Goal: Answer question/provide support: Share knowledge or assist other users

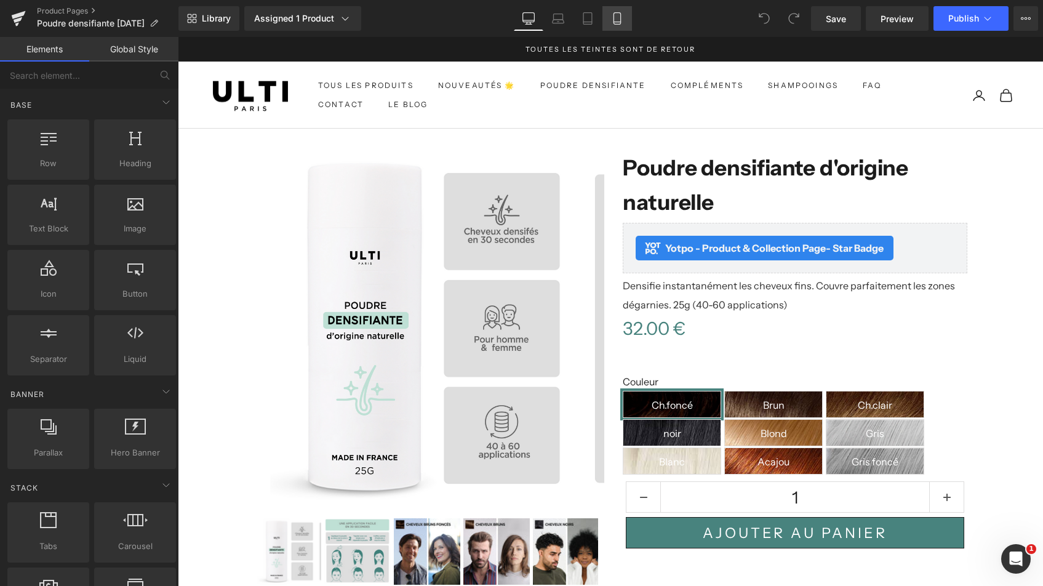
click at [614, 20] on icon at bounding box center [617, 18] width 12 height 12
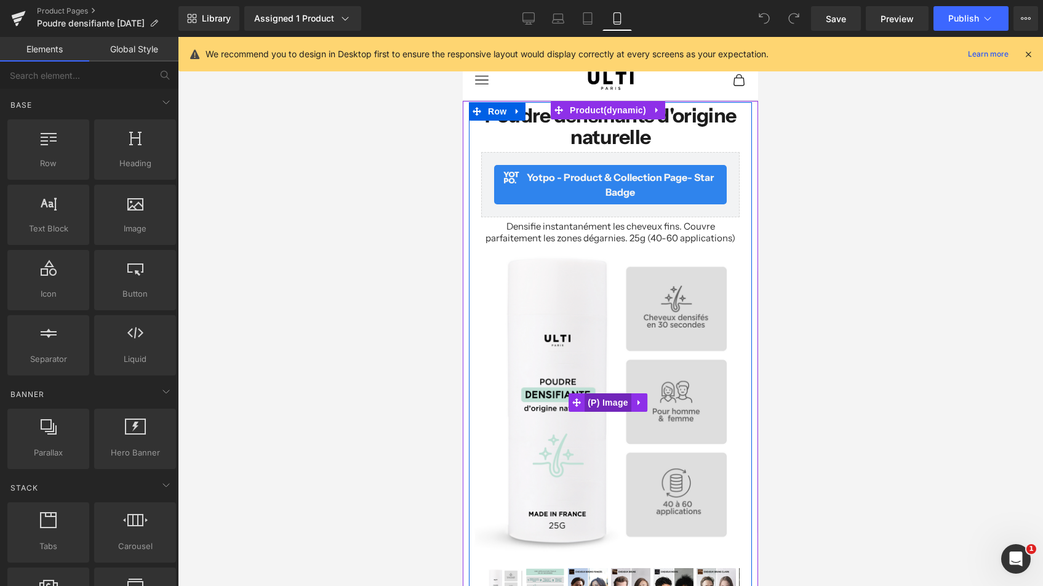
click at [613, 395] on span "(P) Image" at bounding box center [607, 402] width 47 height 18
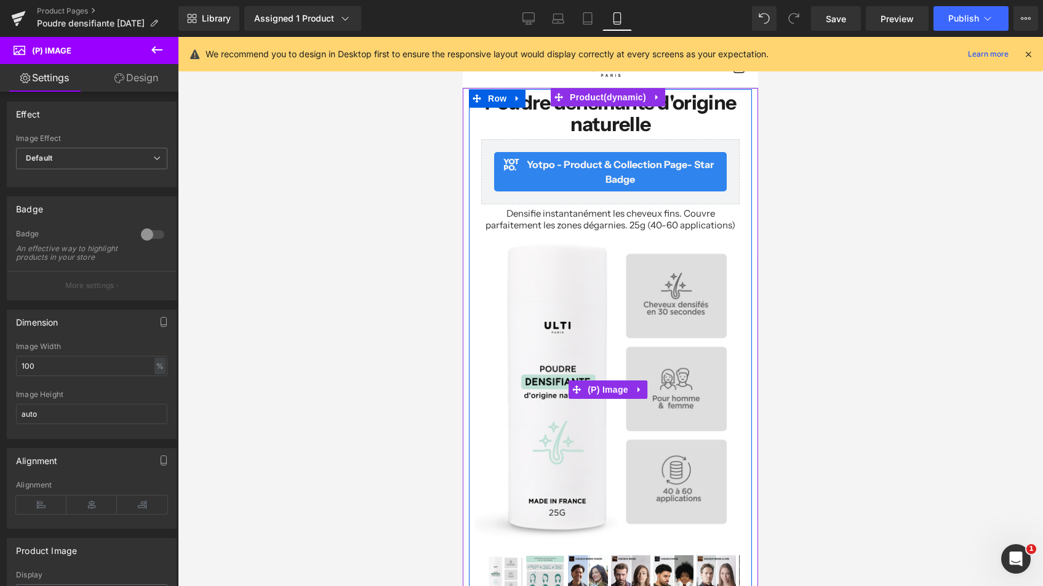
scroll to position [64, 0]
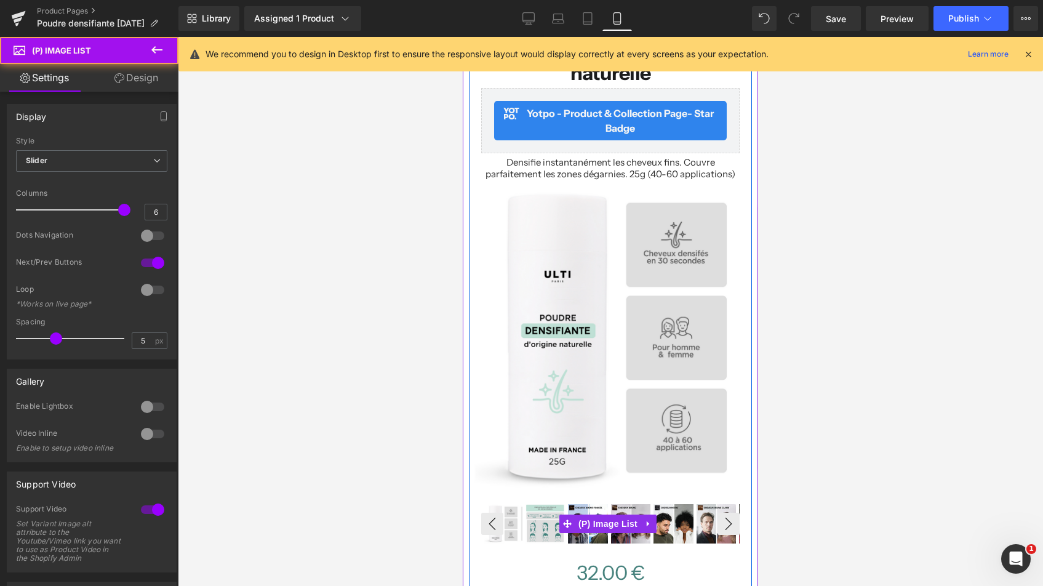
click at [586, 519] on div "‹" at bounding box center [610, 524] width 258 height 42
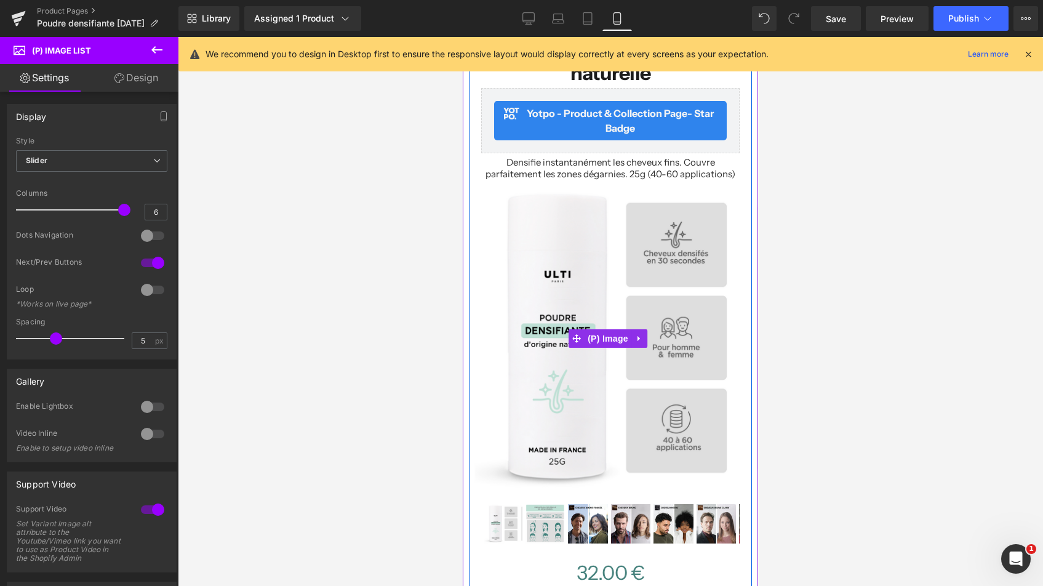
click at [595, 408] on img at bounding box center [610, 338] width 310 height 310
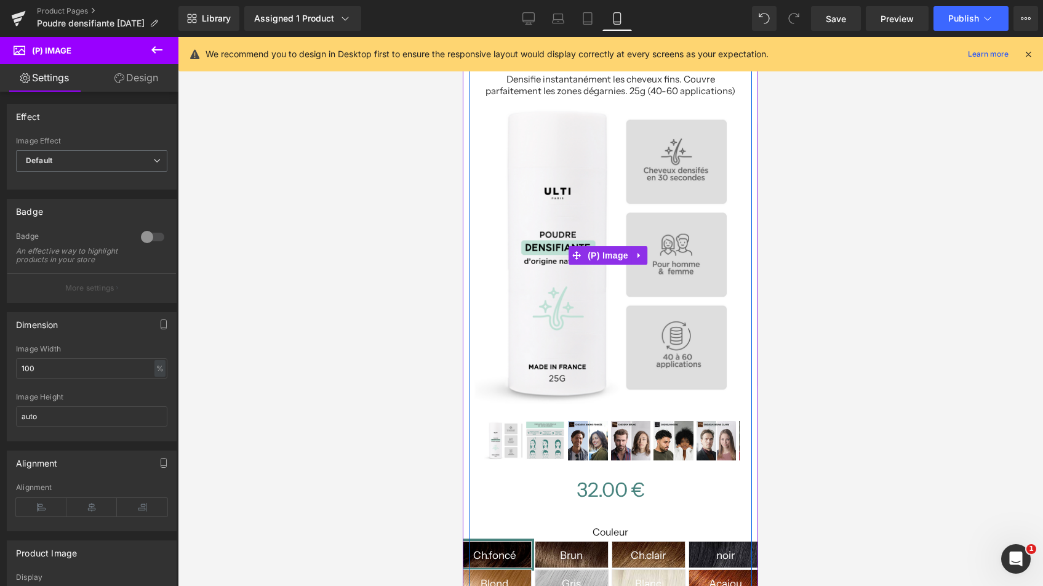
scroll to position [253, 0]
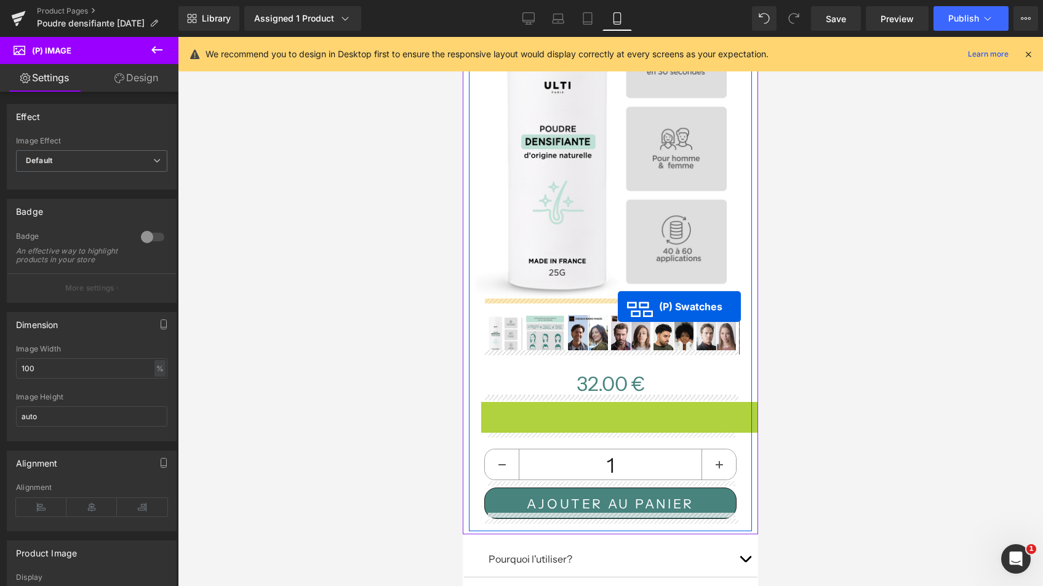
drag, startPoint x: 624, startPoint y: 450, endPoint x: 618, endPoint y: 306, distance: 144.1
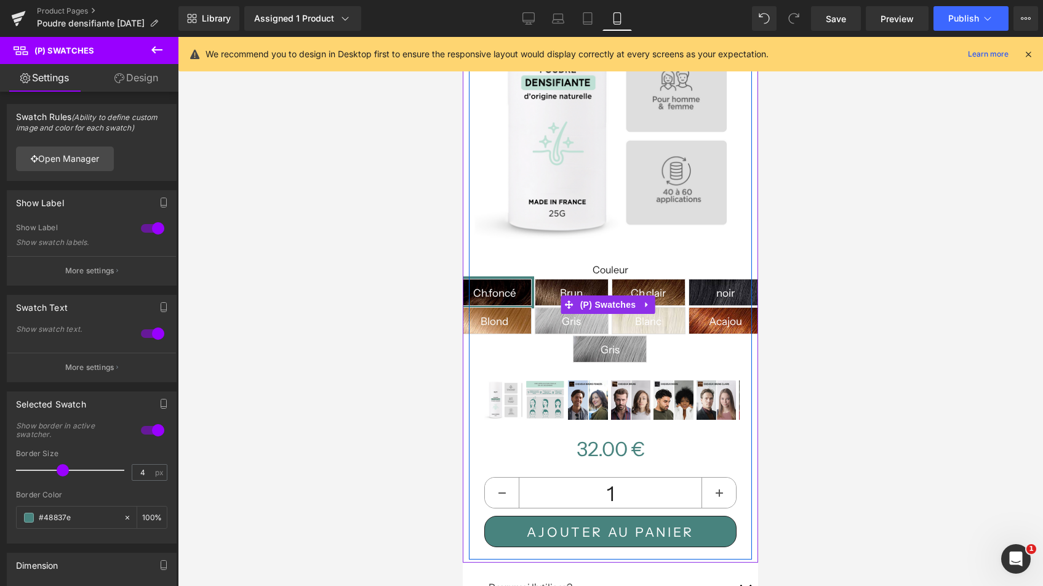
scroll to position [325, 0]
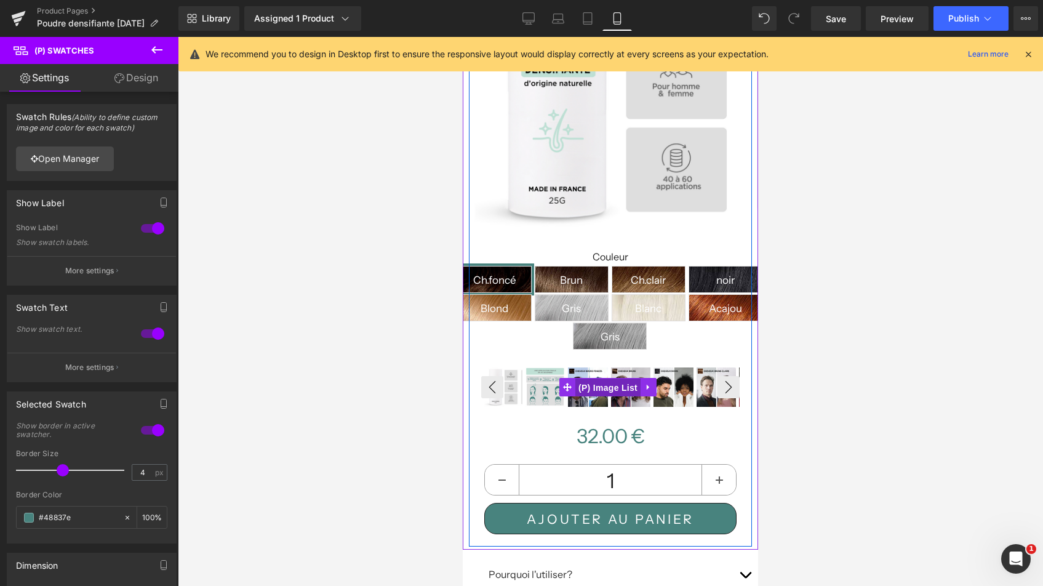
click at [624, 380] on span "(P) Image List" at bounding box center [607, 387] width 65 height 18
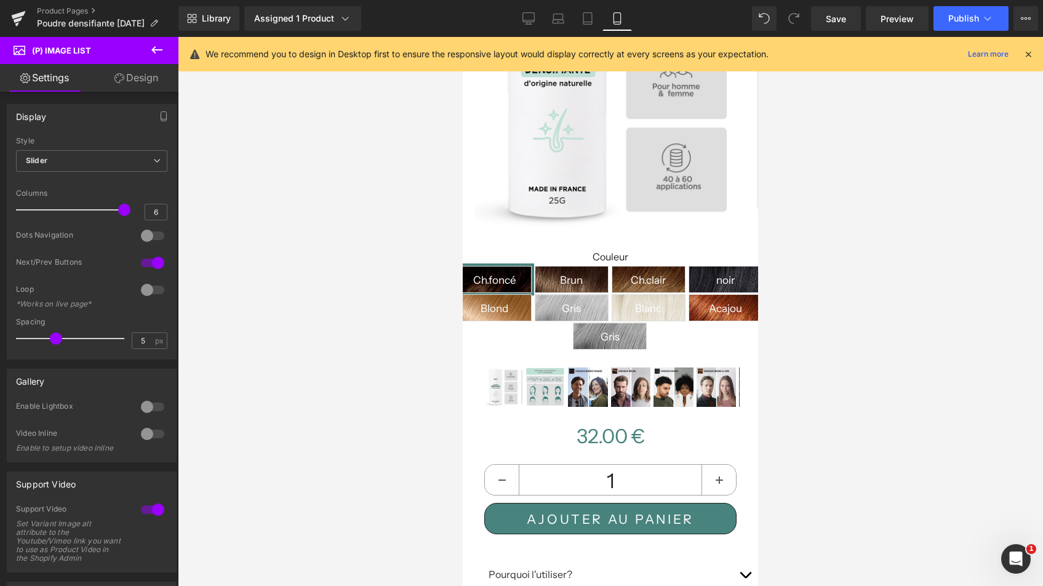
click at [149, 82] on link "Design" at bounding box center [136, 78] width 89 height 28
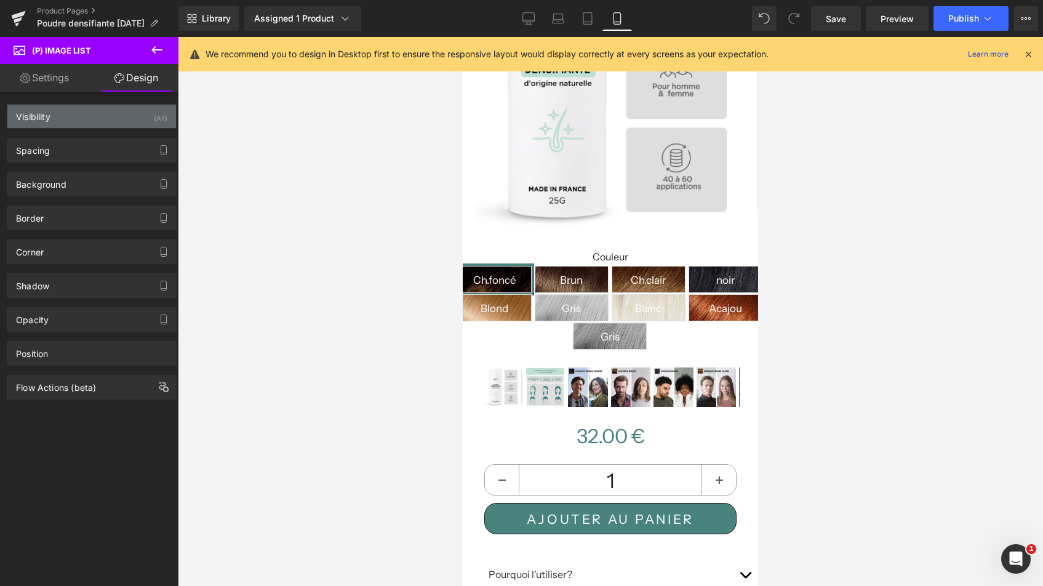
click at [130, 114] on div "Visibility (All)" at bounding box center [91, 116] width 169 height 23
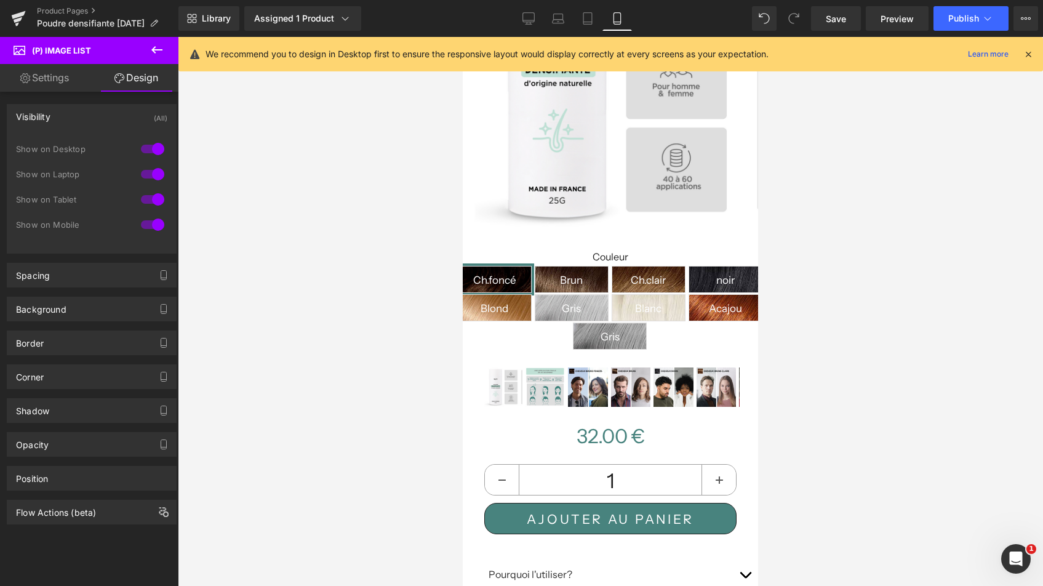
click at [149, 222] on div at bounding box center [153, 225] width 30 height 20
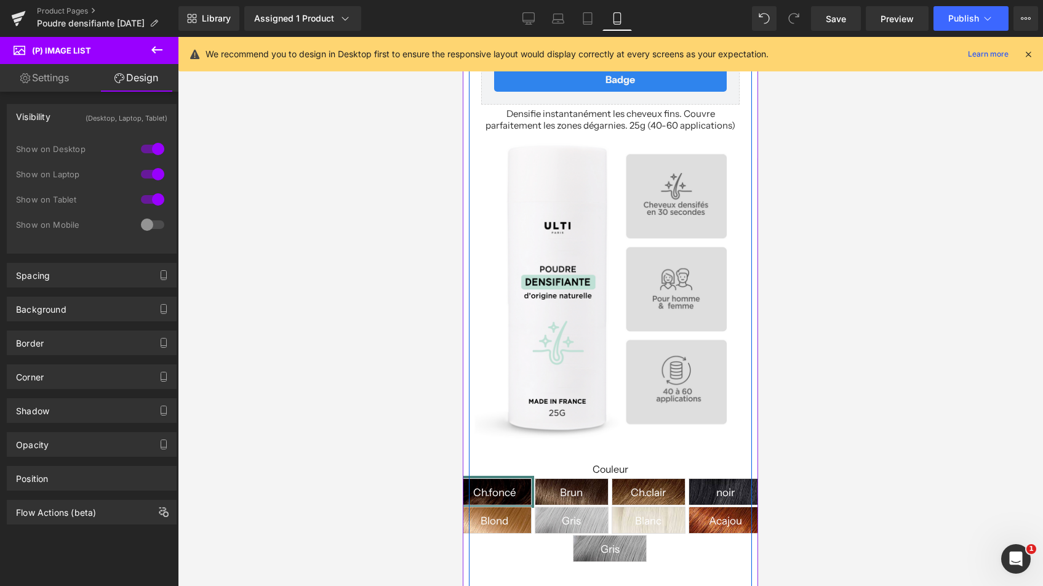
scroll to position [0, 0]
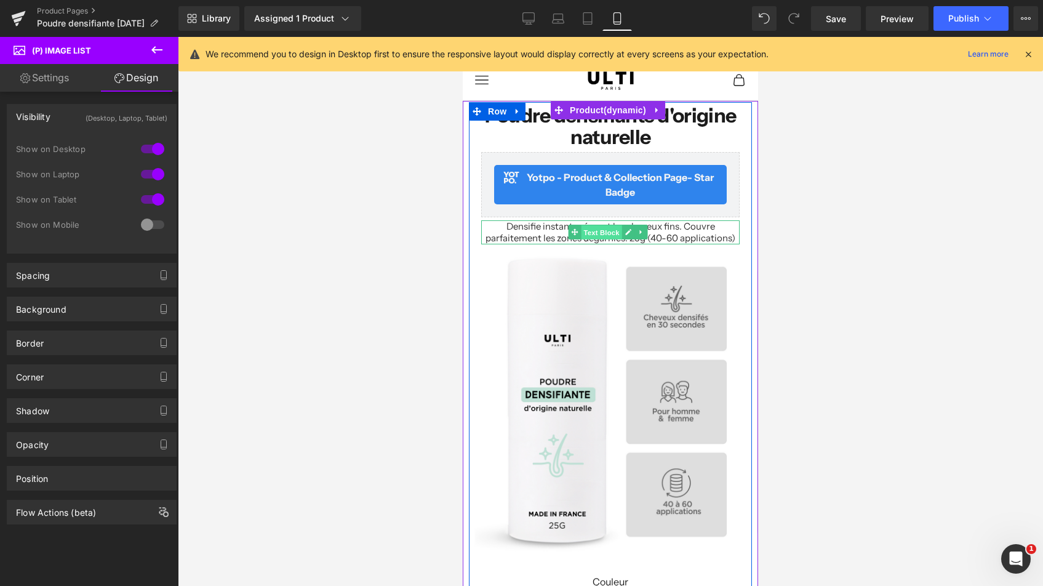
click at [606, 225] on span "Text Block" at bounding box center [601, 232] width 41 height 15
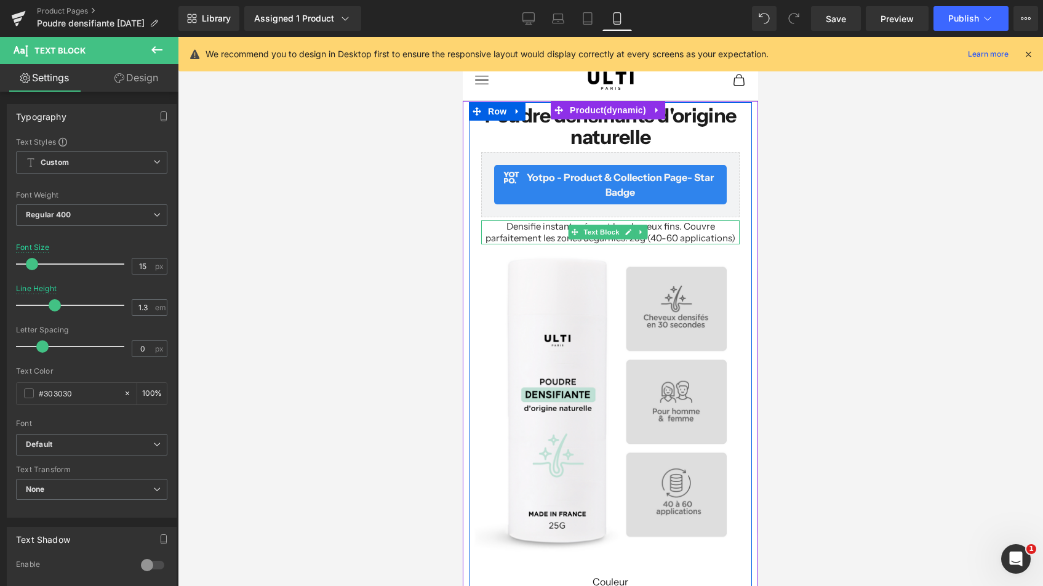
click at [507, 225] on p "Densifie instantanément les cheveux fins. Couvre parfaitement les zones dégarni…" at bounding box center [610, 232] width 258 height 24
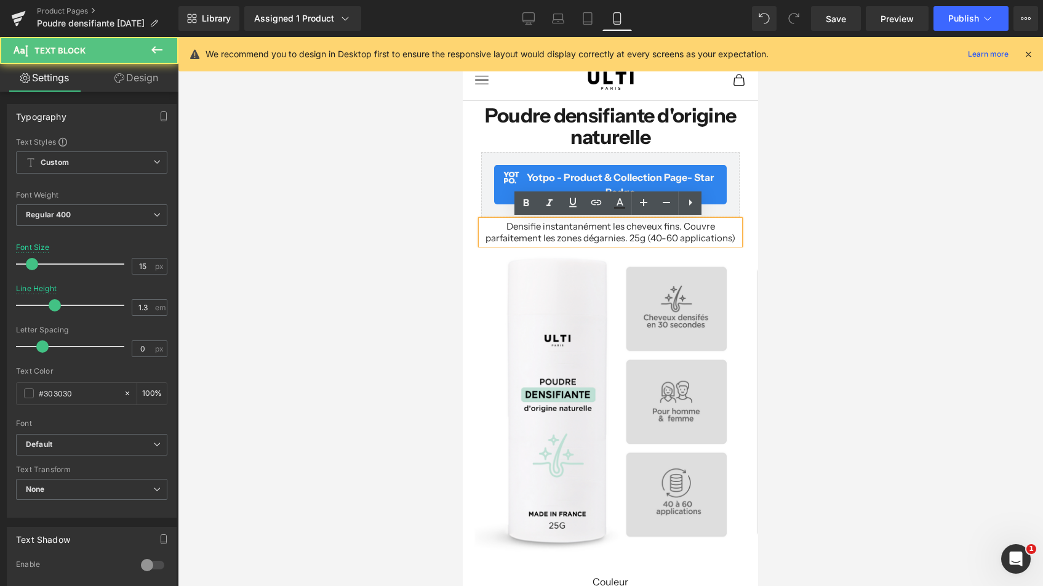
click at [506, 226] on p "Densifie instantanément les cheveux fins. Couvre parfaitement les zones dégarni…" at bounding box center [610, 232] width 258 height 24
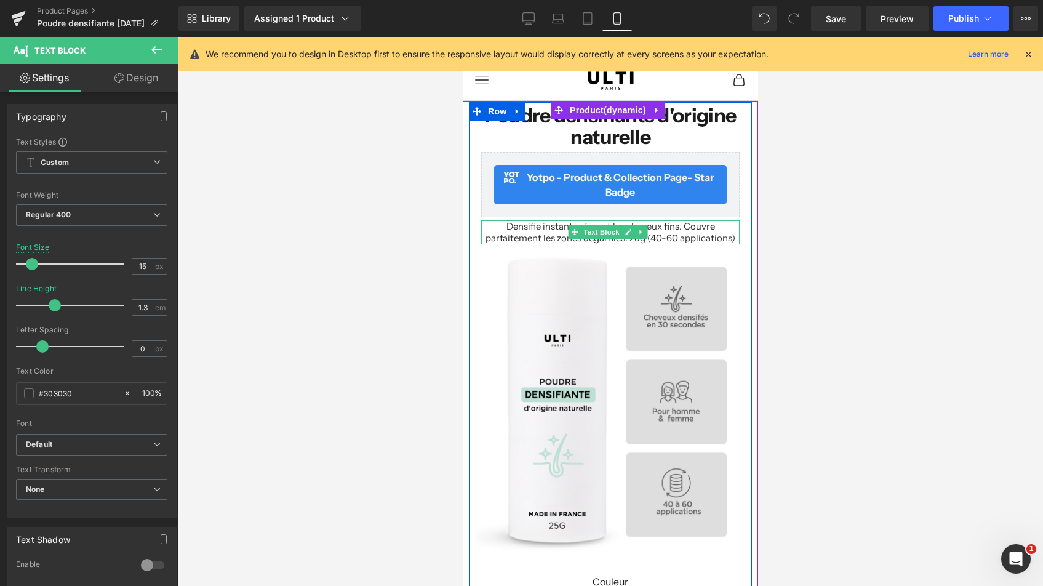
click at [514, 228] on p "Densifie instantanément les cheveux fins. Couvre parfaitement les zones dégarni…" at bounding box center [610, 232] width 258 height 24
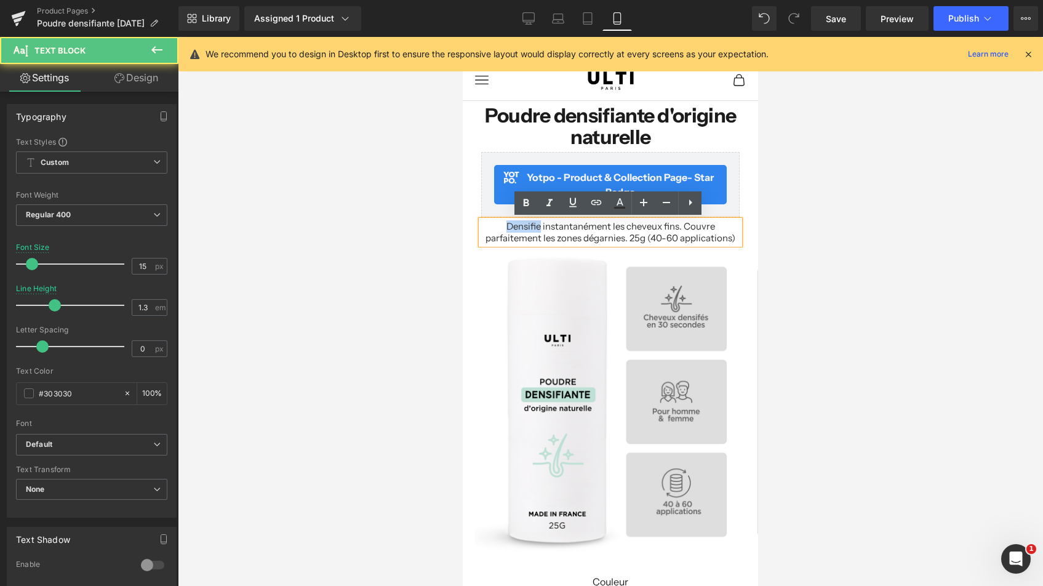
click at [514, 228] on p "Densifie instantanément les cheveux fins. Couvre parfaitement les zones dégarni…" at bounding box center [610, 232] width 258 height 24
click at [504, 225] on p "Densifie instantanément les cheveux fins. Couvre parfaitement les zones dégarni…" at bounding box center [610, 232] width 258 height 24
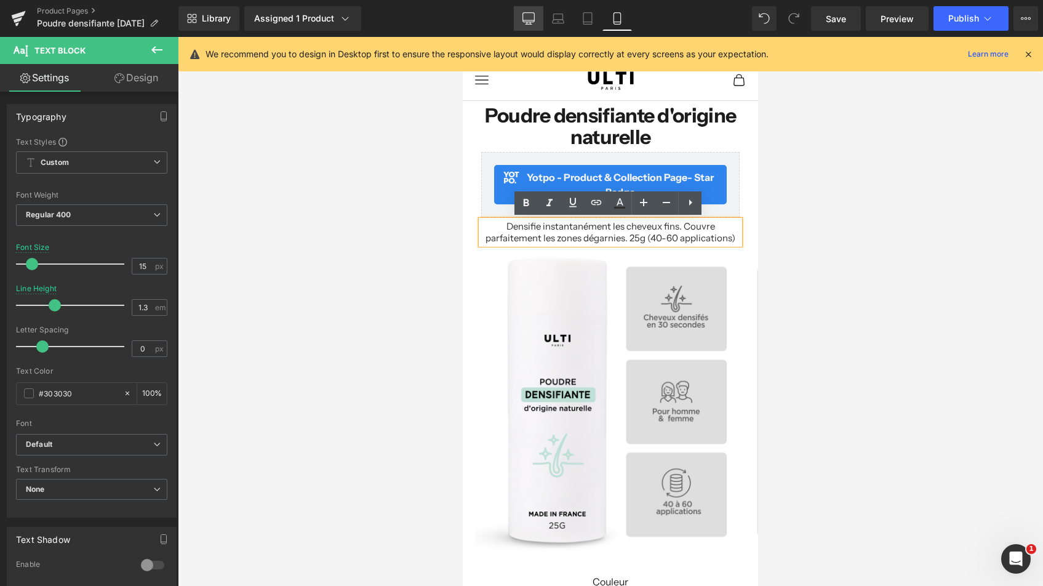
click at [535, 22] on link "Desktop" at bounding box center [529, 18] width 30 height 25
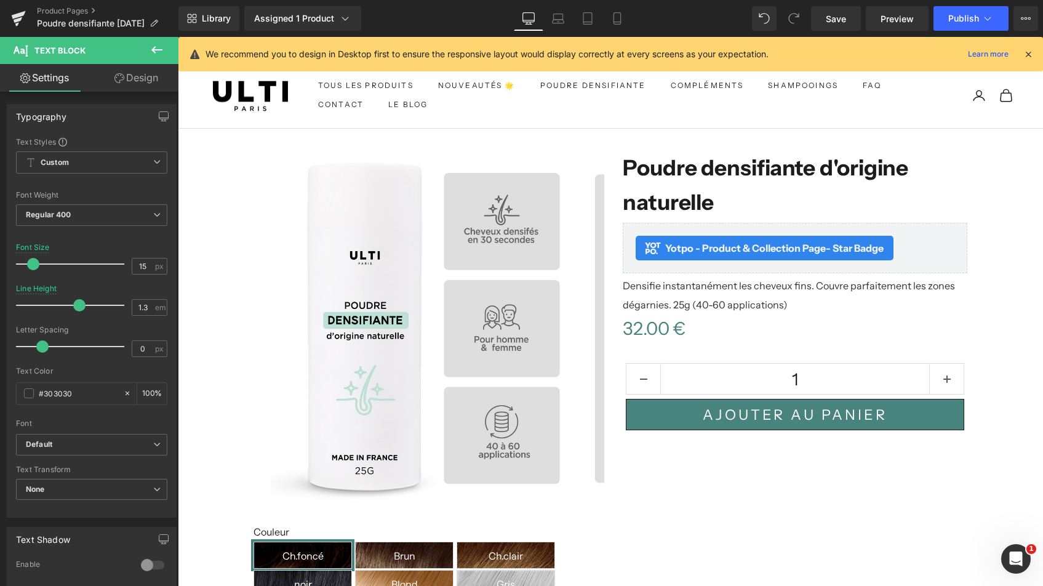
type input "16"
type input "1.9"
type input "100"
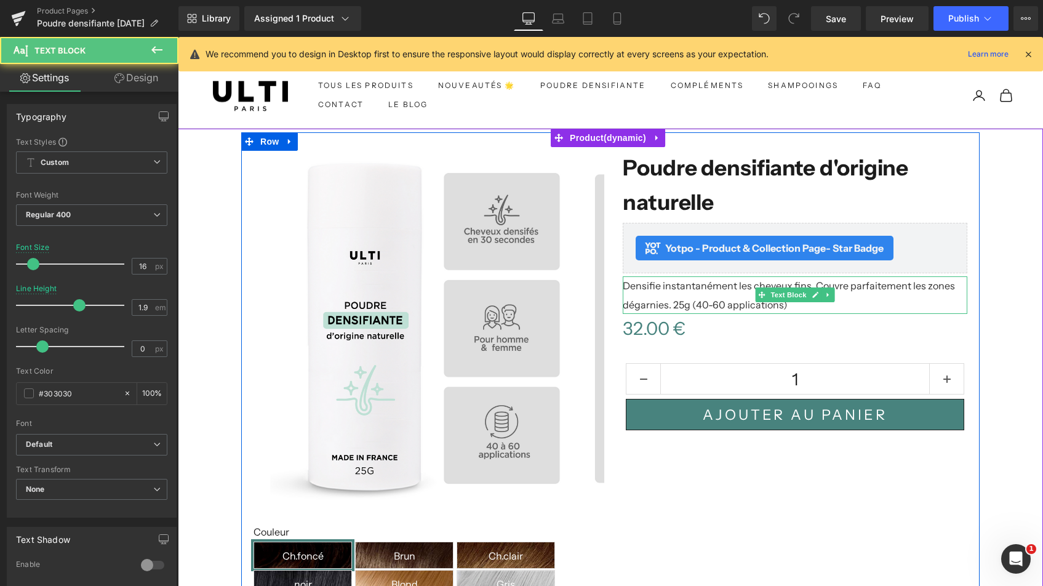
click at [804, 285] on p "Densifie instantanément les cheveux fins. Couvre parfaitement les zones dégarni…" at bounding box center [794, 295] width 344 height 38
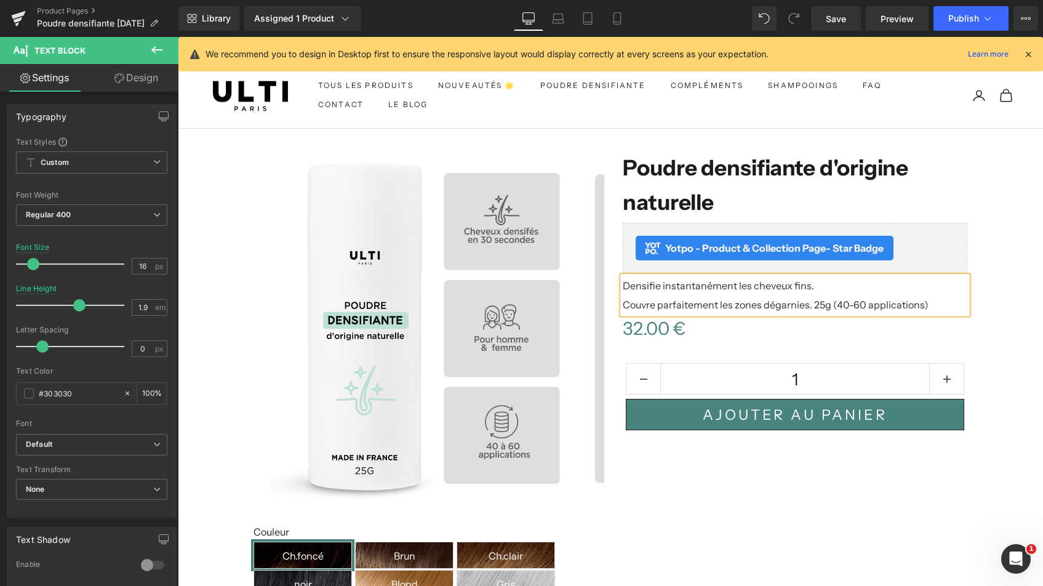
click at [623, 282] on p "Densifie instantanément les cheveux fins." at bounding box center [794, 285] width 344 height 18
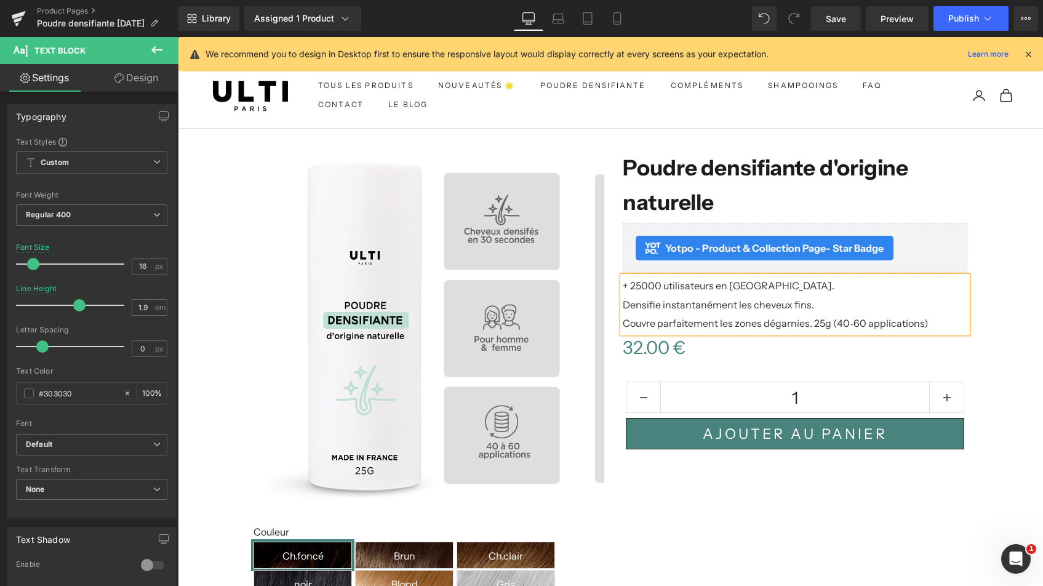
click at [706, 285] on p "+ 25000 utilisateurs en [GEOGRAPHIC_DATA]." at bounding box center [794, 285] width 344 height 18
drag, startPoint x: 740, startPoint y: 333, endPoint x: 830, endPoint y: 299, distance: 96.2
click at [830, 299] on p "Densifie instantanément les cheveux fins." at bounding box center [794, 304] width 344 height 18
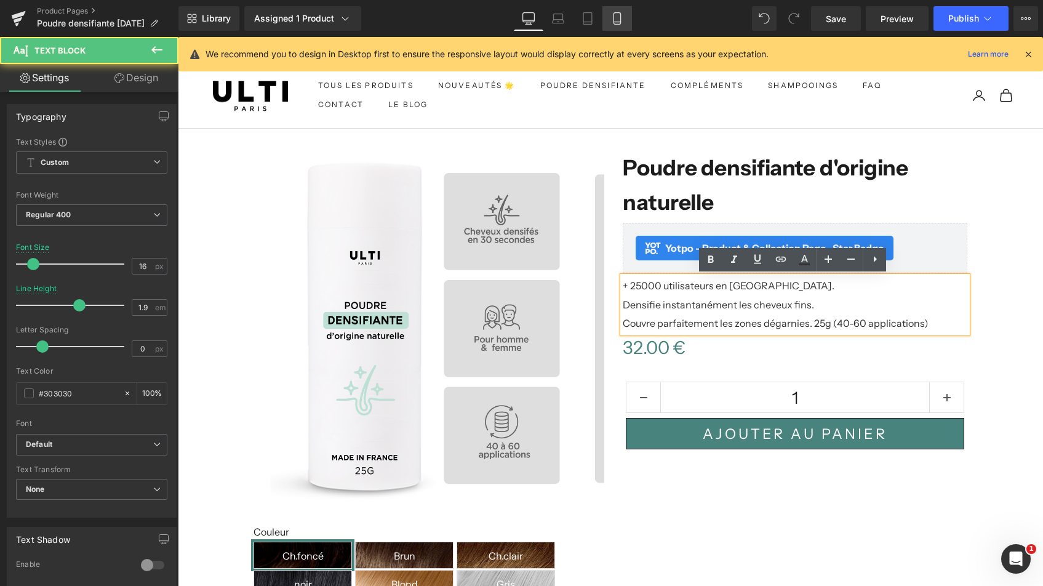
click at [622, 22] on icon at bounding box center [617, 18] width 12 height 12
type input "15"
type input "1.3"
type input "100"
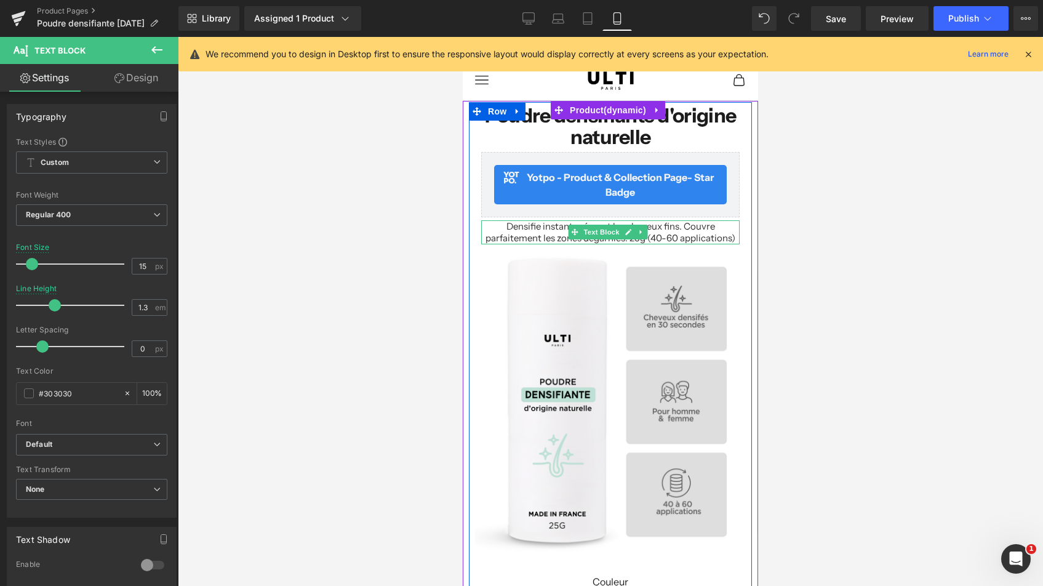
click at [677, 227] on p "Densifie instantanément les cheveux fins. Couvre parfaitement les zones dégarni…" at bounding box center [610, 232] width 258 height 24
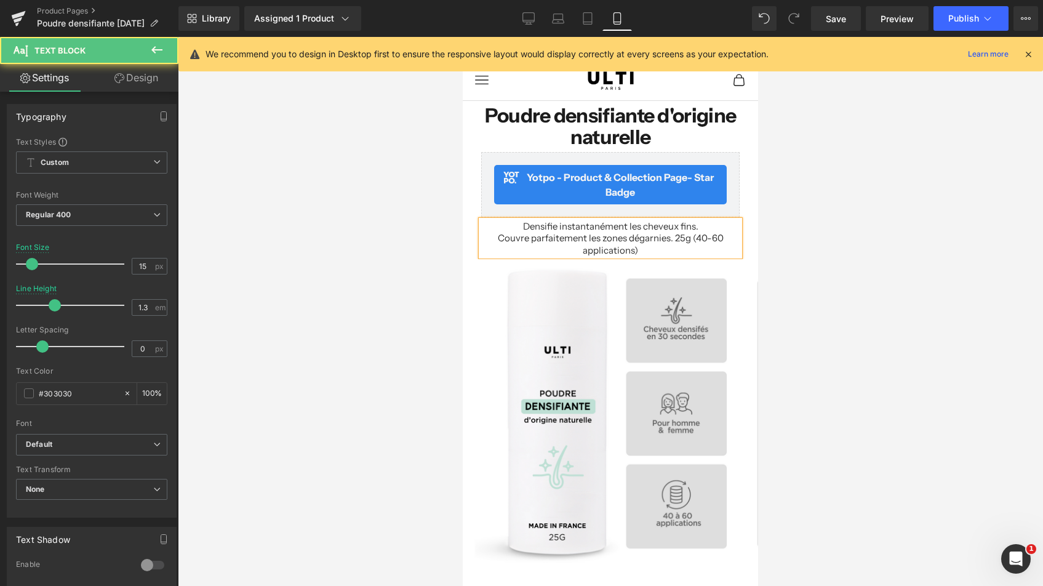
click at [670, 237] on p "Couvre parfaitement les zones dégarnies. 25g (40-60 applications)" at bounding box center [610, 244] width 258 height 24
click at [576, 247] on p "25g (40-60 applications)" at bounding box center [610, 250] width 258 height 12
drag, startPoint x: 581, startPoint y: 247, endPoint x: 560, endPoint y: 247, distance: 20.3
click at [560, 247] on p "25g =0,882 oz 40-60 applications)" at bounding box center [610, 250] width 258 height 12
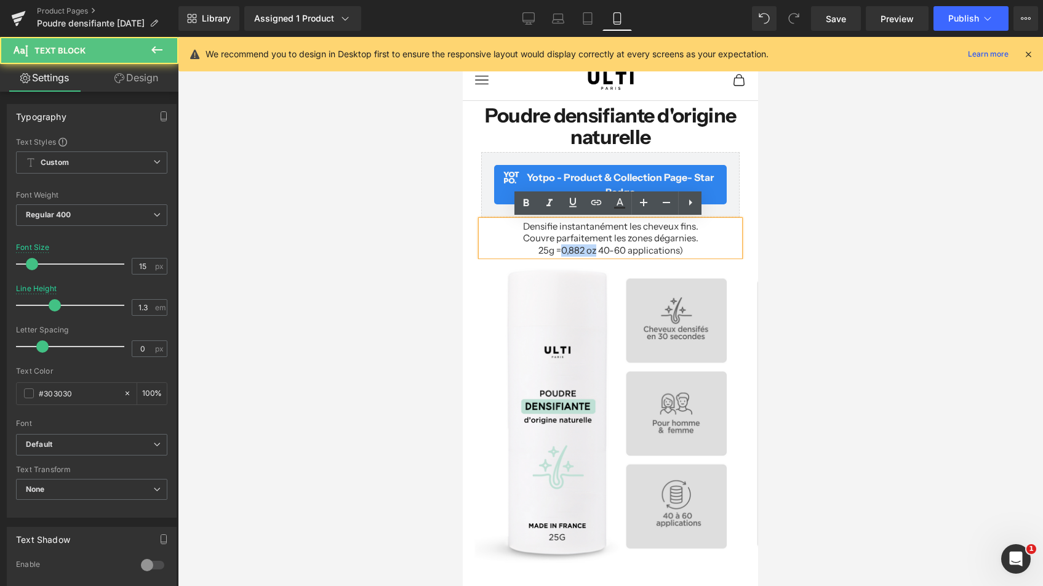
drag, startPoint x: 562, startPoint y: 247, endPoint x: 597, endPoint y: 249, distance: 35.1
click at [597, 249] on p "25g =0,882 oz 40-60 applications)" at bounding box center [610, 250] width 258 height 12
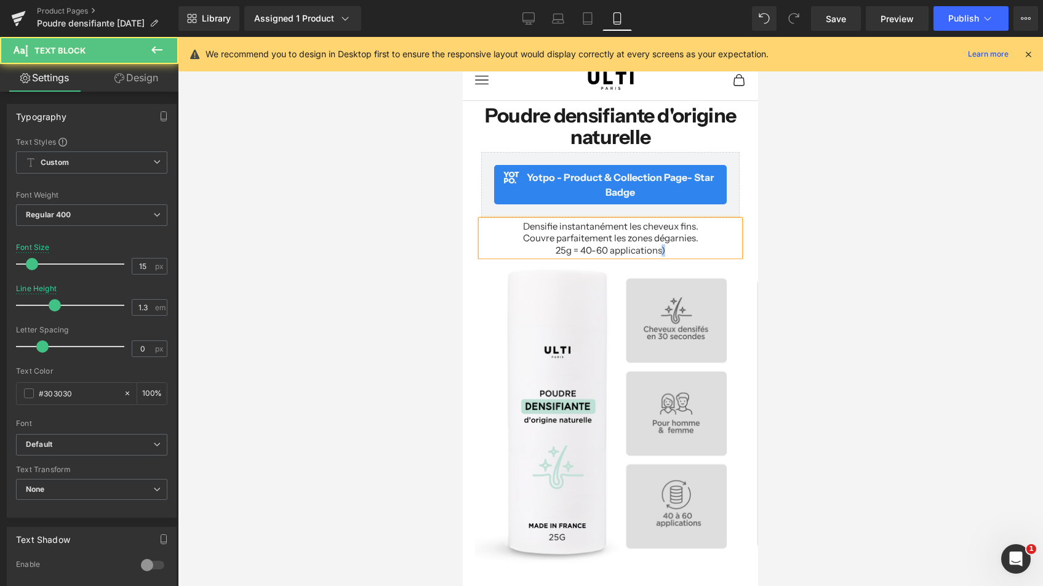
drag, startPoint x: 657, startPoint y: 249, endPoint x: 667, endPoint y: 252, distance: 10.1
click at [667, 252] on p "25g = 40-60 applications)" at bounding box center [610, 250] width 258 height 12
click at [590, 249] on p "25g = 40-60 applications" at bounding box center [610, 250] width 258 height 12
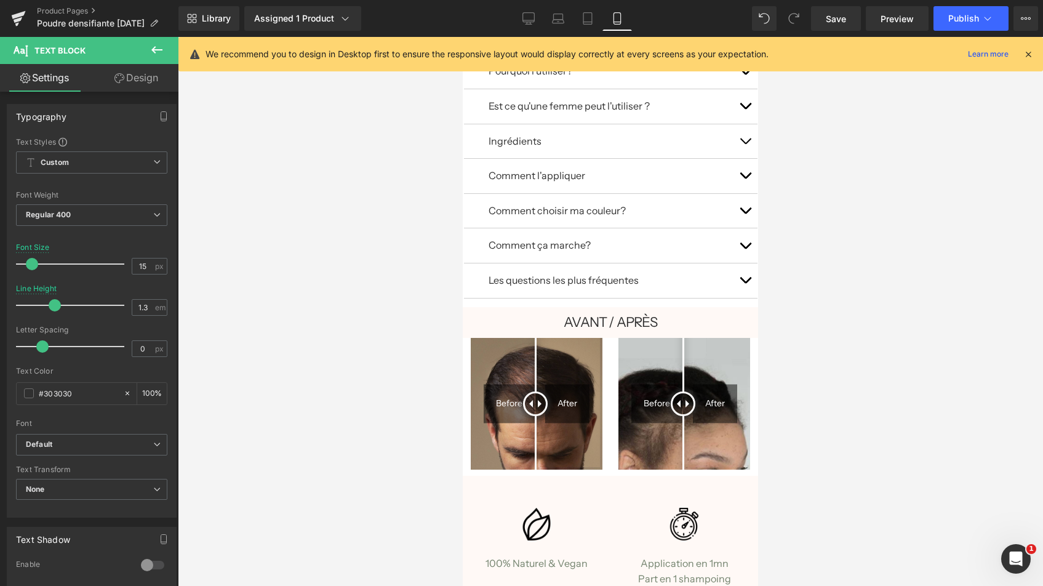
scroll to position [729, 0]
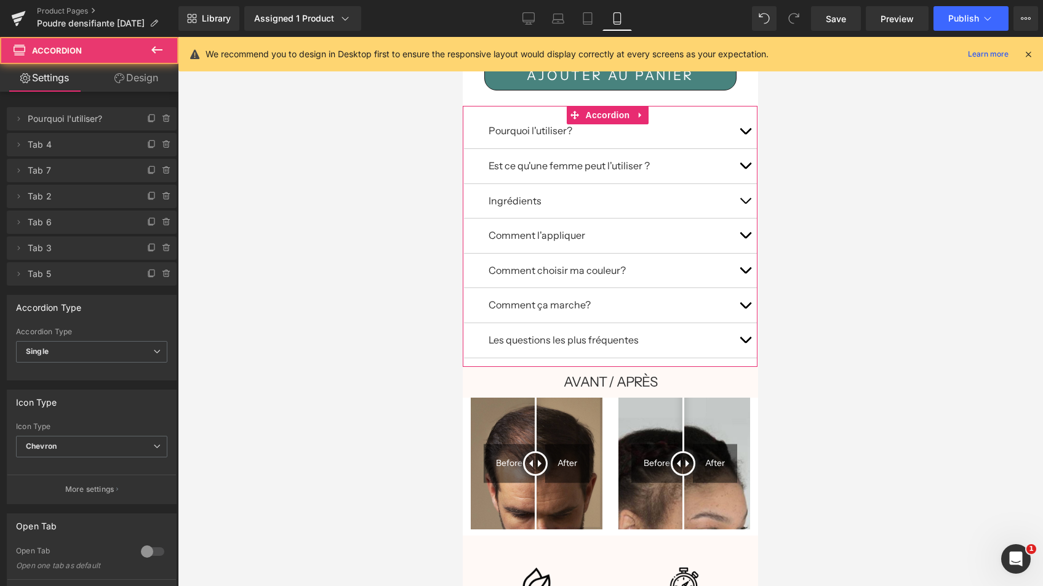
drag, startPoint x: 734, startPoint y: 260, endPoint x: 730, endPoint y: 228, distance: 32.2
click at [730, 228] on div "Pourquoi l'utiliser? Text Block ✓ Couvre instantanément les cheveux qui s'affin…" at bounding box center [611, 236] width 294 height 244
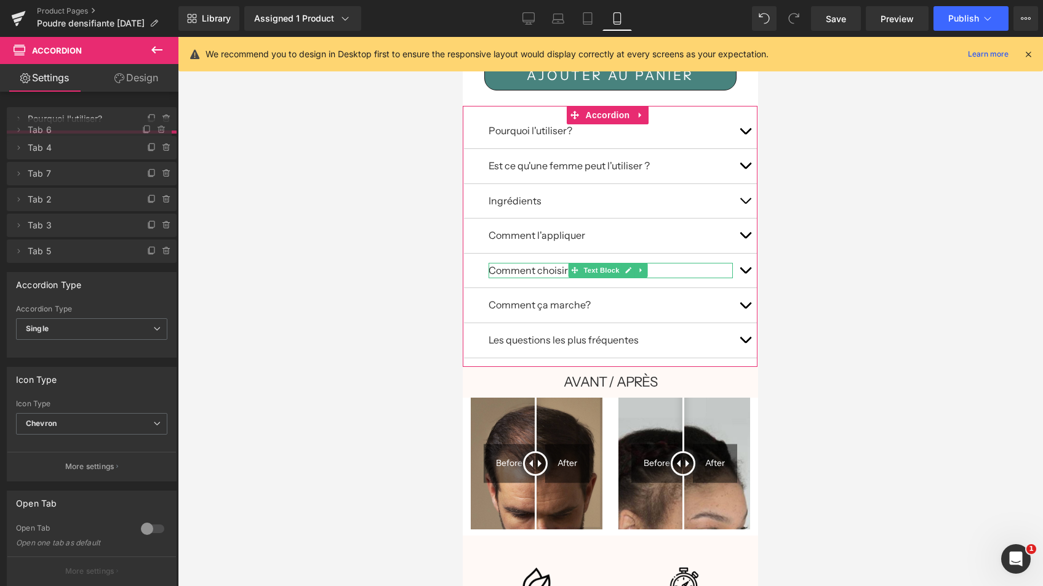
drag, startPoint x: 75, startPoint y: 223, endPoint x: 81, endPoint y: 130, distance: 92.5
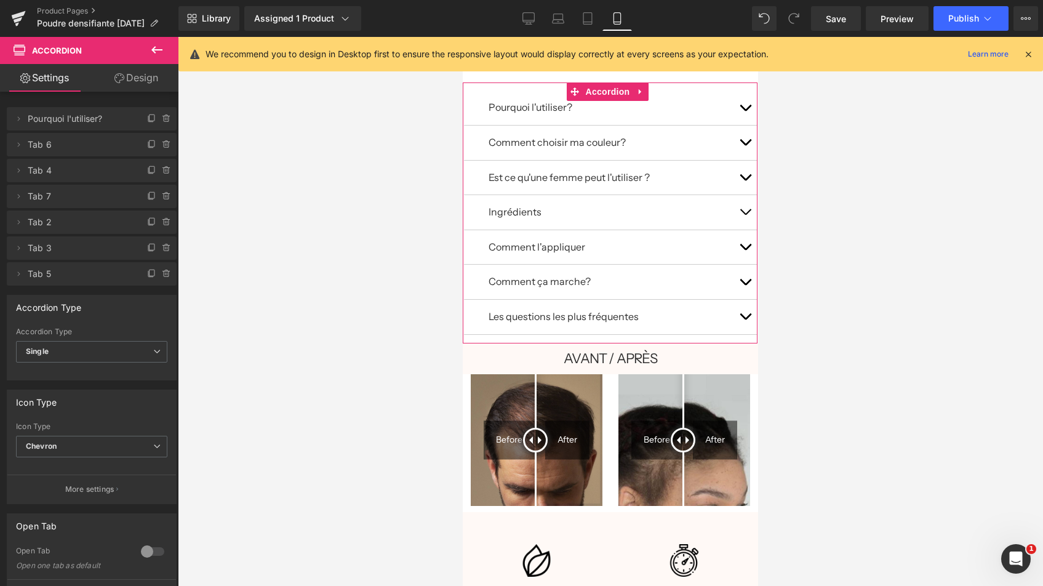
scroll to position [821, 0]
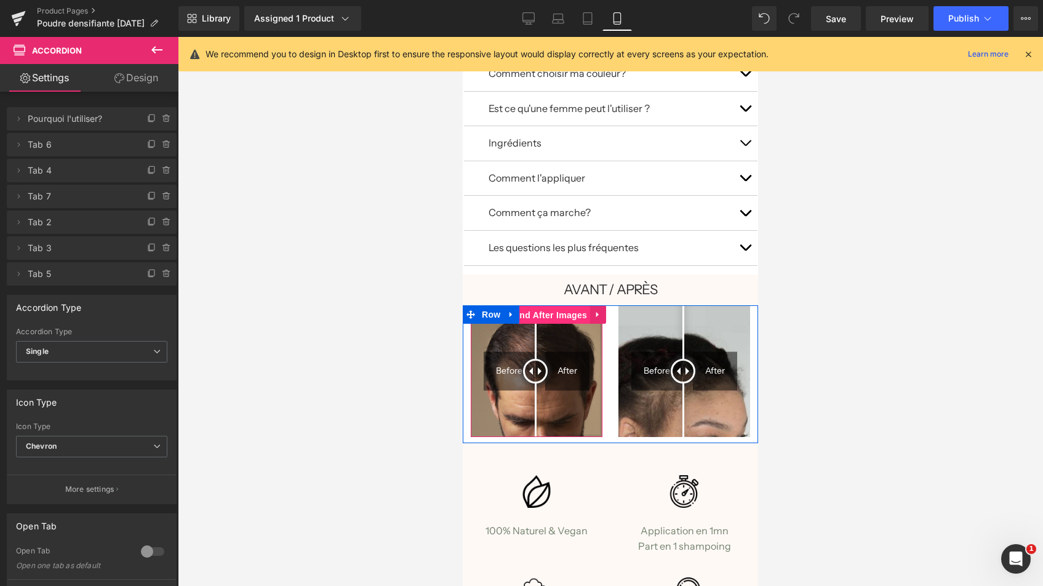
click at [558, 306] on span "Before and After Images" at bounding box center [534, 315] width 109 height 18
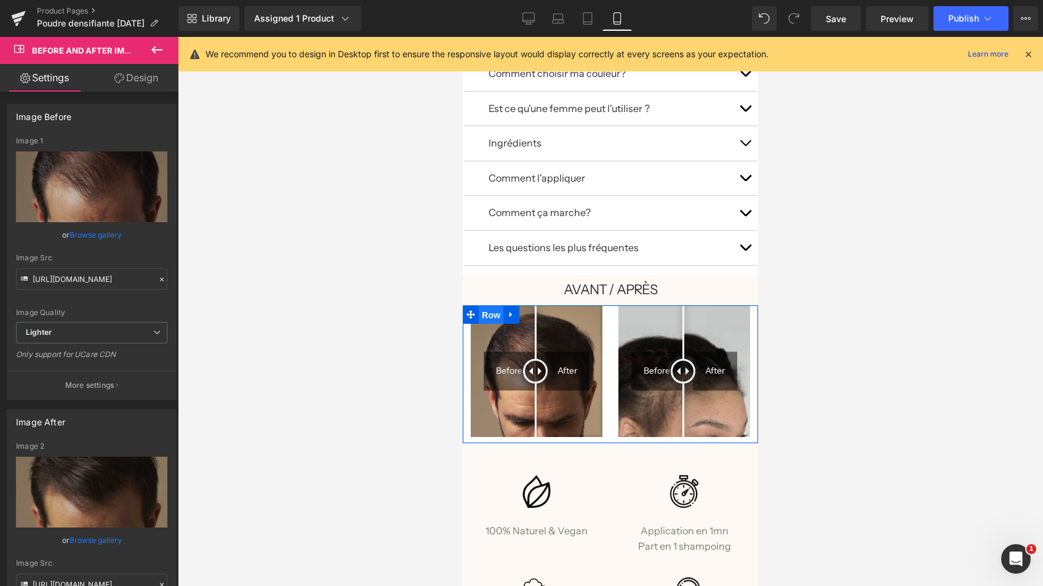
click at [482, 306] on span "Row" at bounding box center [491, 315] width 25 height 18
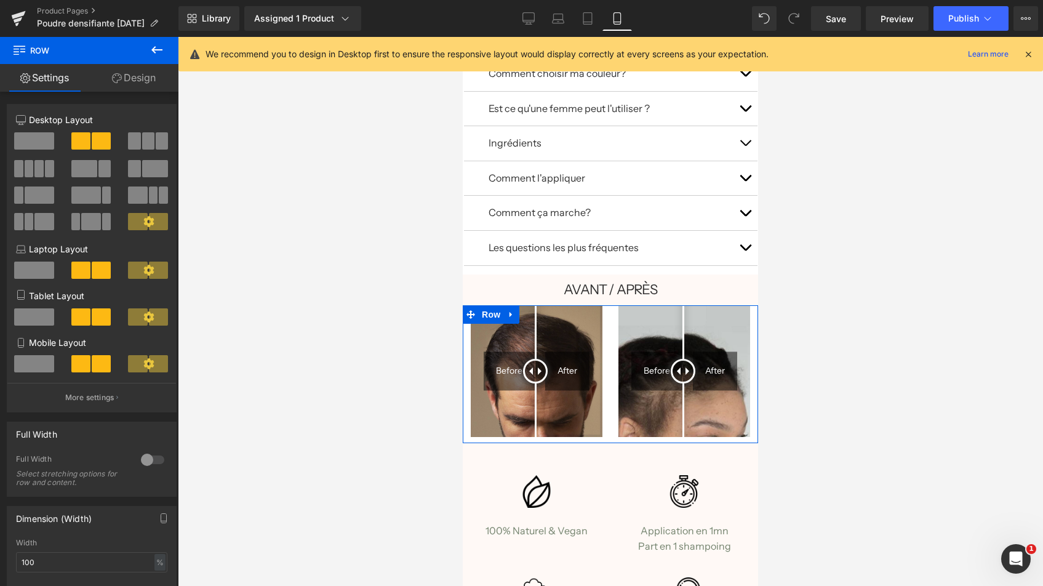
click at [34, 365] on span at bounding box center [34, 363] width 40 height 17
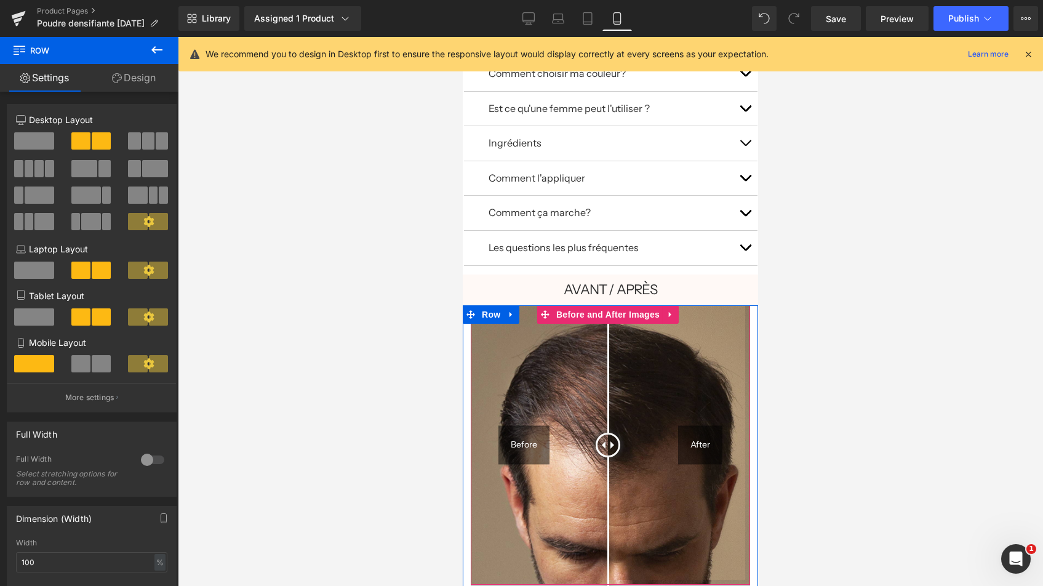
scroll to position [904, 0]
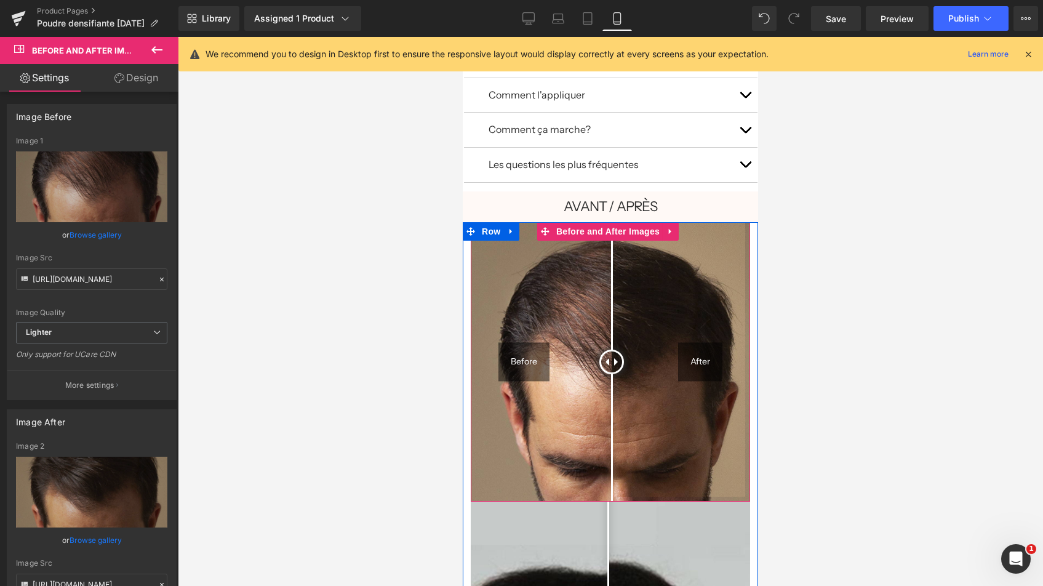
drag, startPoint x: 612, startPoint y: 350, endPoint x: 611, endPoint y: 357, distance: 7.4
click at [611, 357] on div at bounding box center [611, 361] width 25 height 25
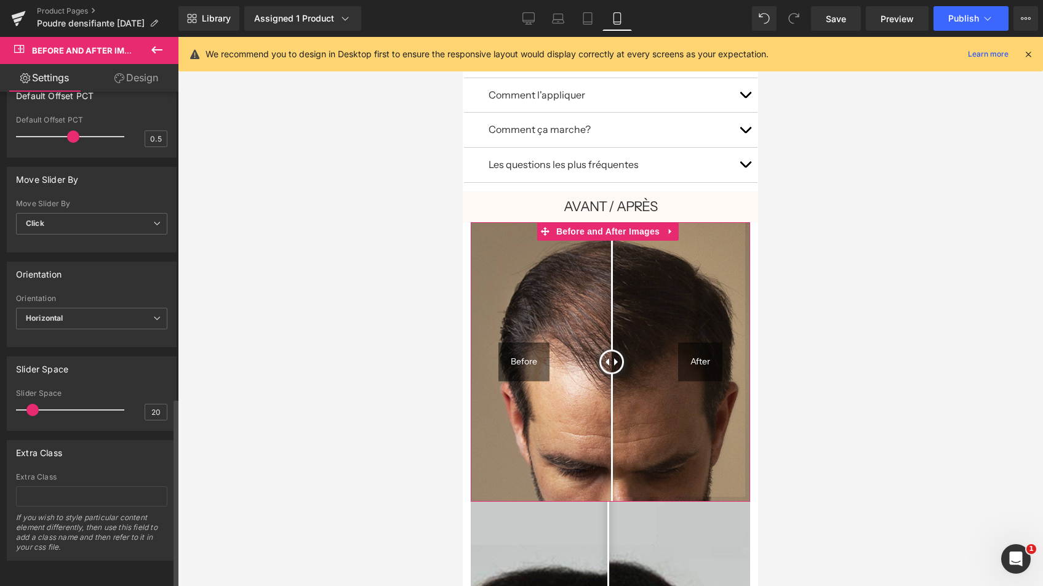
scroll to position [0, 0]
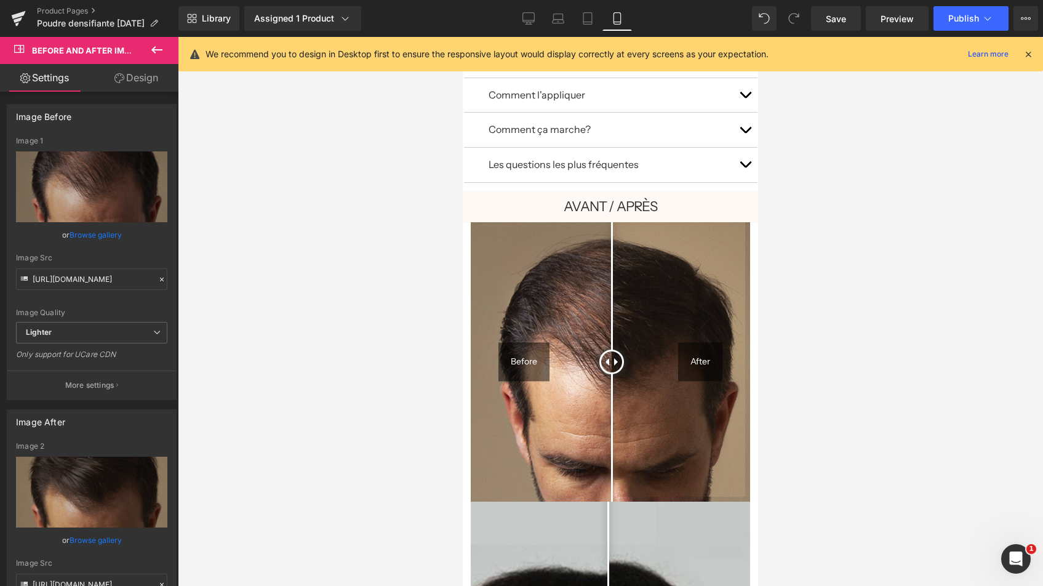
click at [157, 50] on icon at bounding box center [156, 49] width 11 height 7
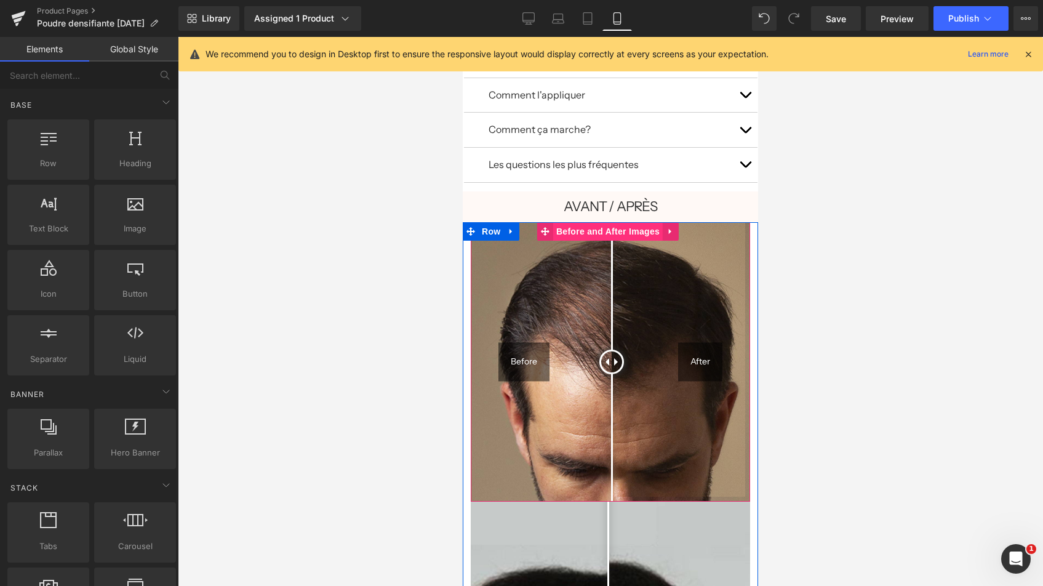
click at [596, 227] on span "Before and After Images" at bounding box center [607, 231] width 109 height 18
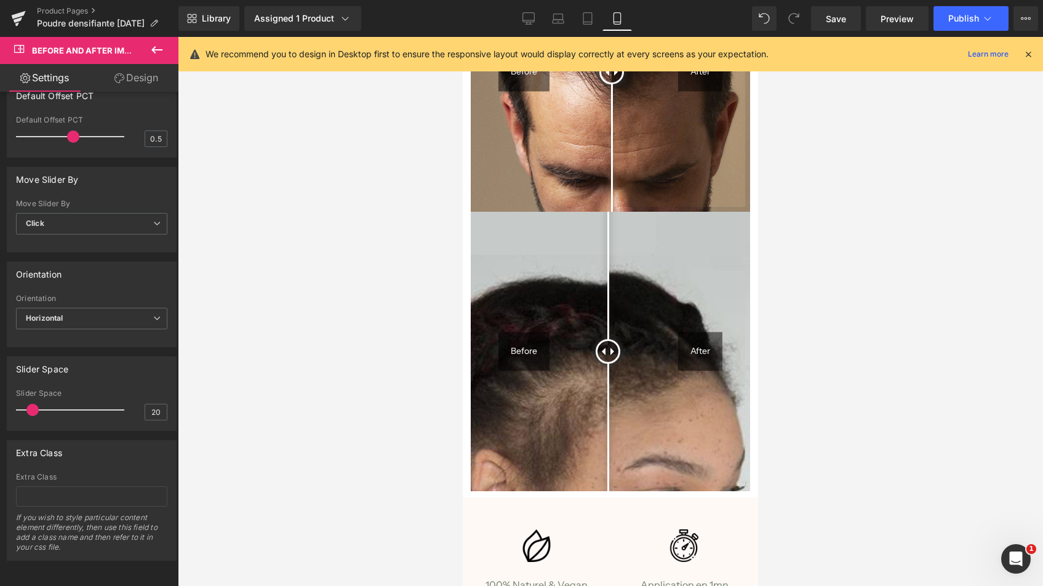
scroll to position [1078, 0]
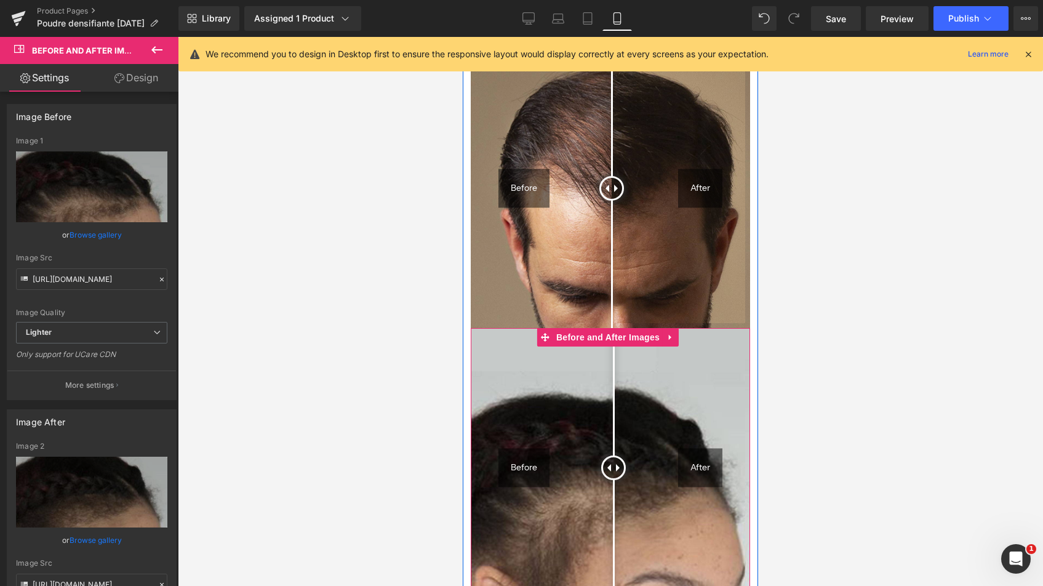
click at [613, 455] on div at bounding box center [613, 467] width 25 height 25
drag, startPoint x: 562, startPoint y: 449, endPoint x: 613, endPoint y: 443, distance: 50.8
click at [613, 455] on div at bounding box center [612, 467] width 25 height 25
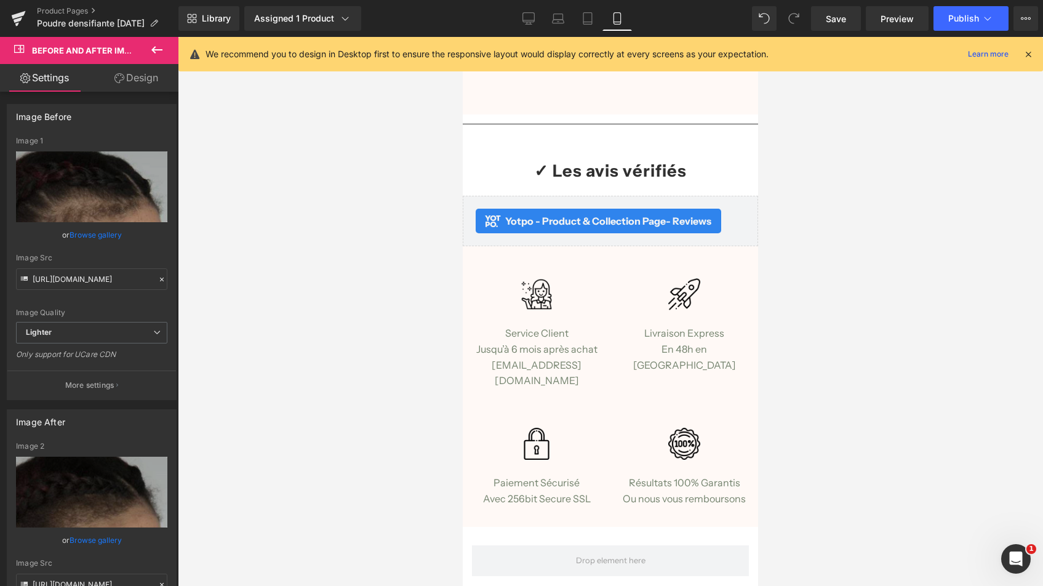
scroll to position [2205, 0]
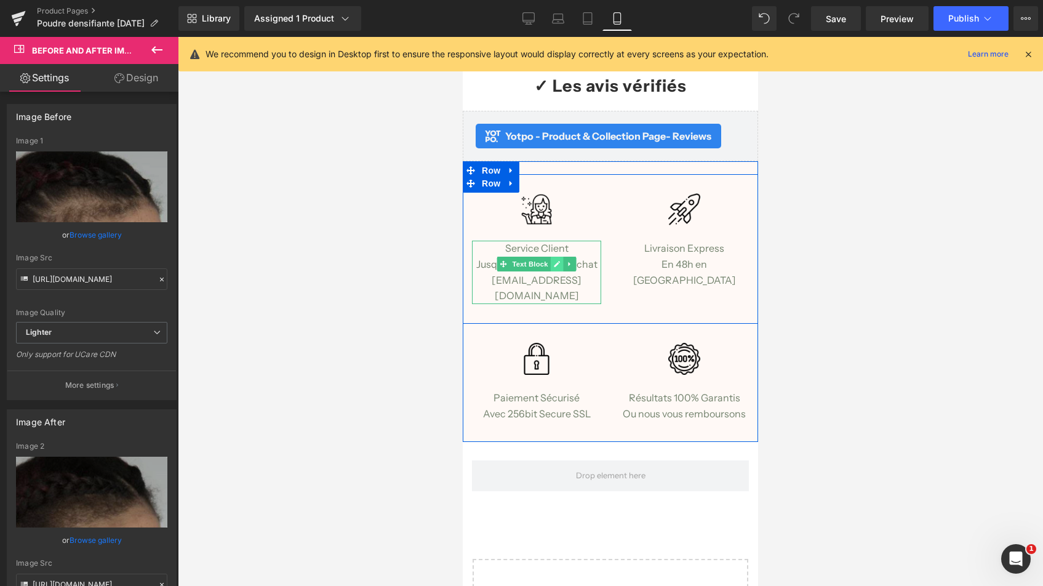
click at [556, 261] on icon at bounding box center [557, 264] width 6 height 6
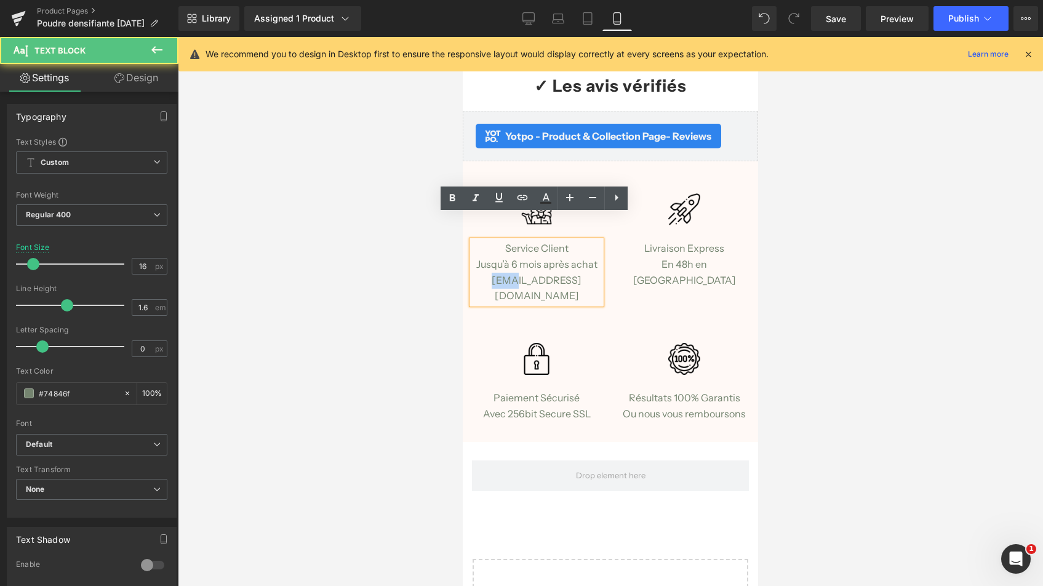
drag, startPoint x: 508, startPoint y: 251, endPoint x: 490, endPoint y: 251, distance: 17.8
click at [490, 251] on p "Service Client Jusqu’à 6 mois après achat [EMAIL_ADDRESS][DOMAIN_NAME]" at bounding box center [536, 272] width 129 height 63
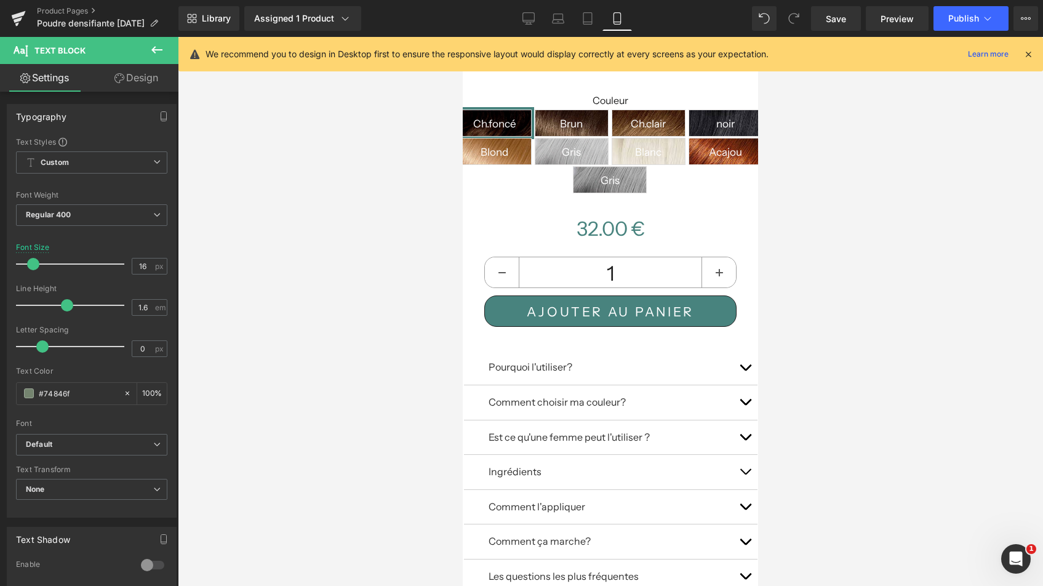
scroll to position [0, 0]
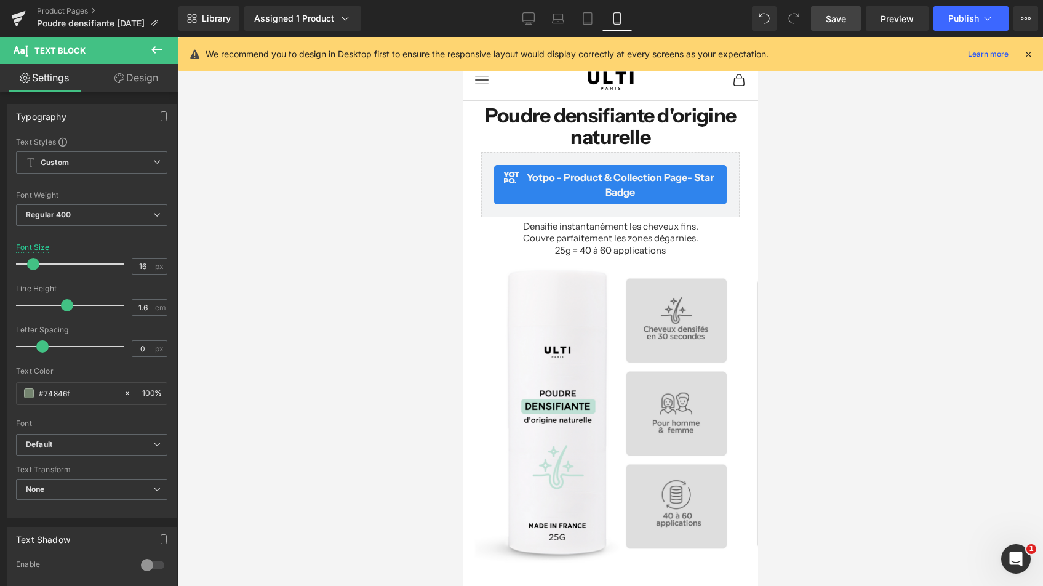
click at [839, 20] on span "Save" at bounding box center [835, 18] width 20 height 13
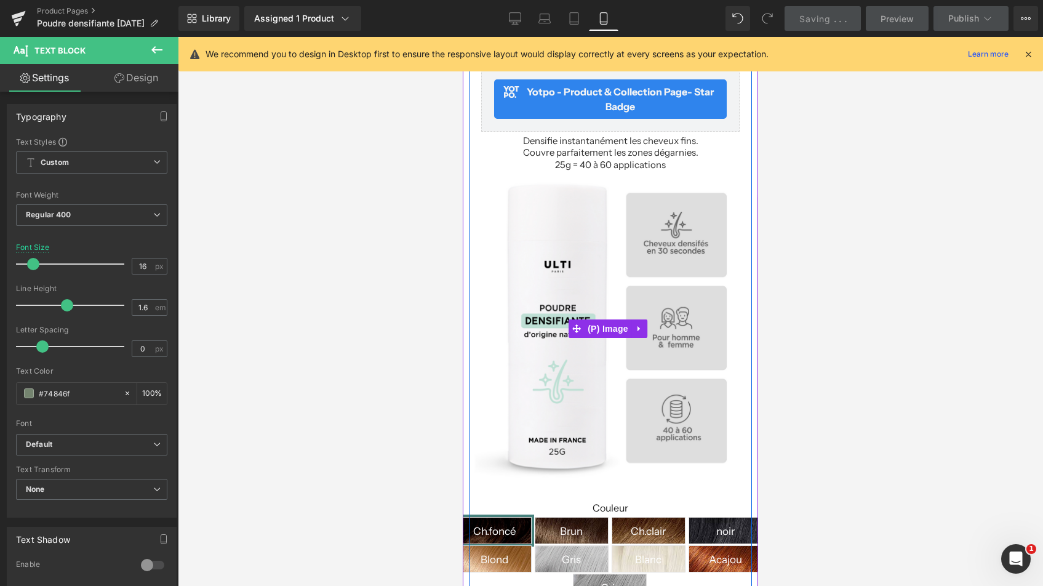
scroll to position [324, 0]
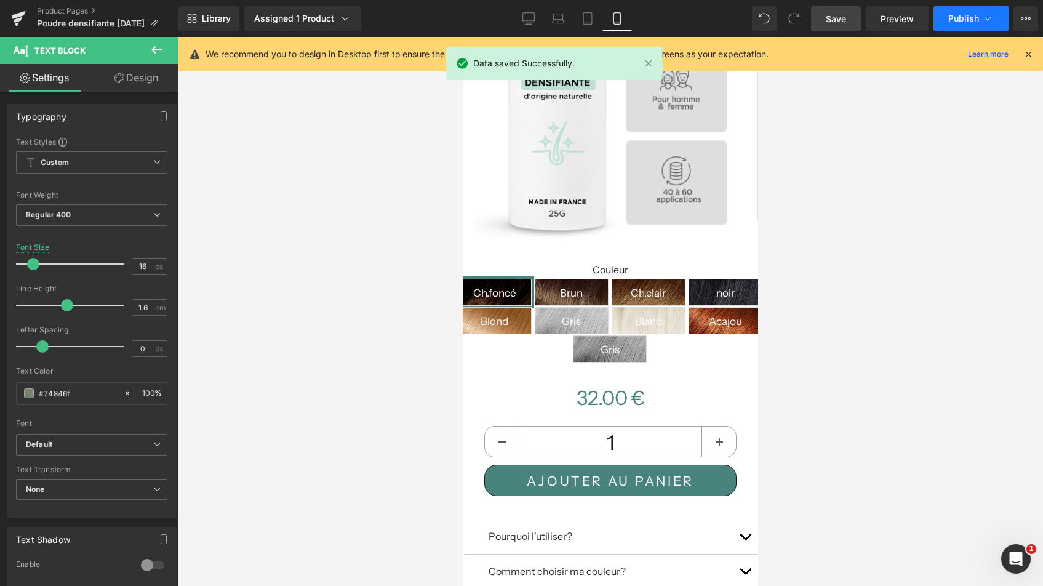
click at [959, 17] on span "Publish" at bounding box center [963, 19] width 31 height 10
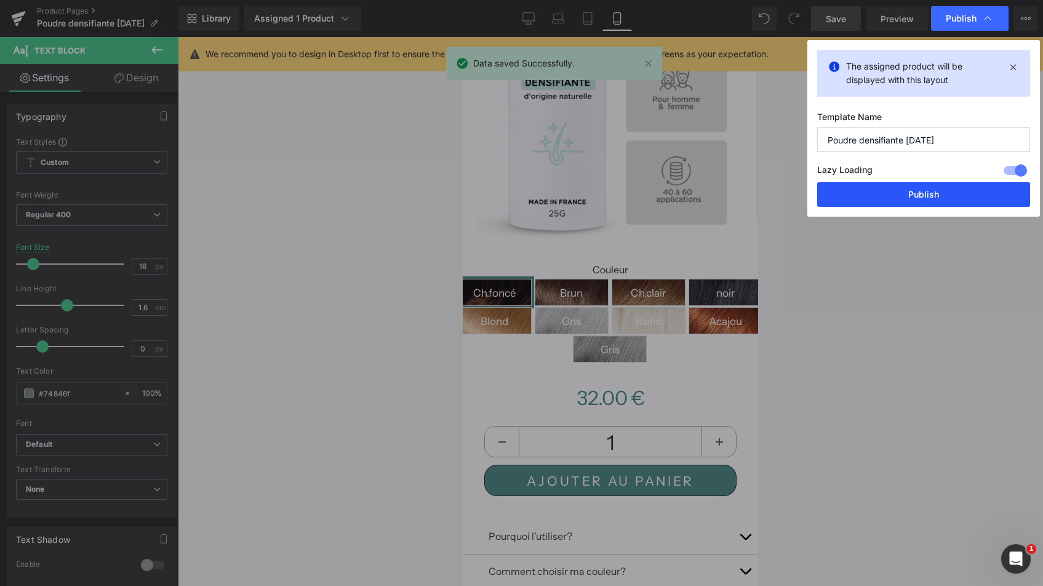
click at [949, 191] on button "Publish" at bounding box center [923, 194] width 213 height 25
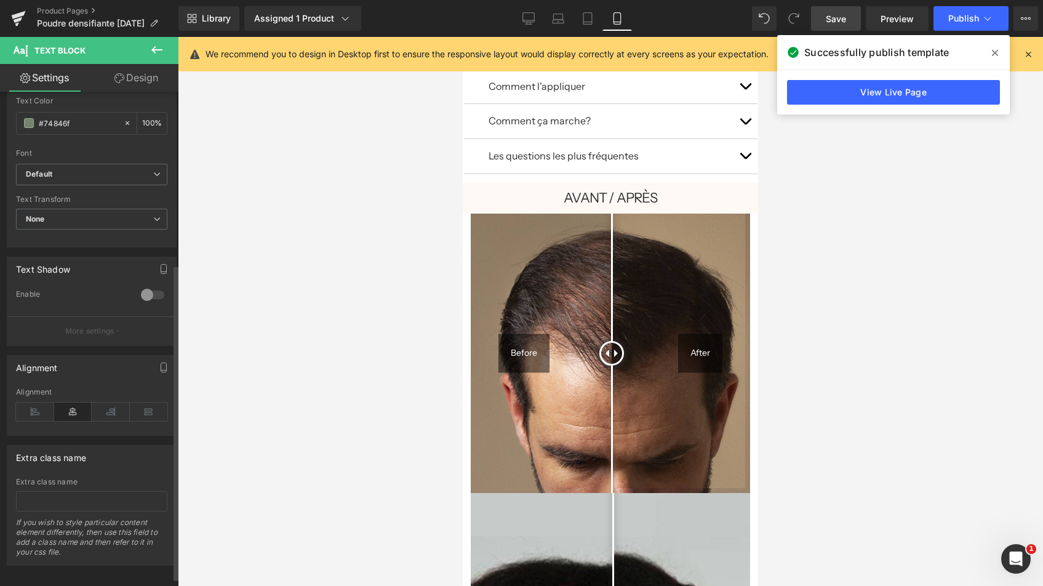
scroll to position [0, 0]
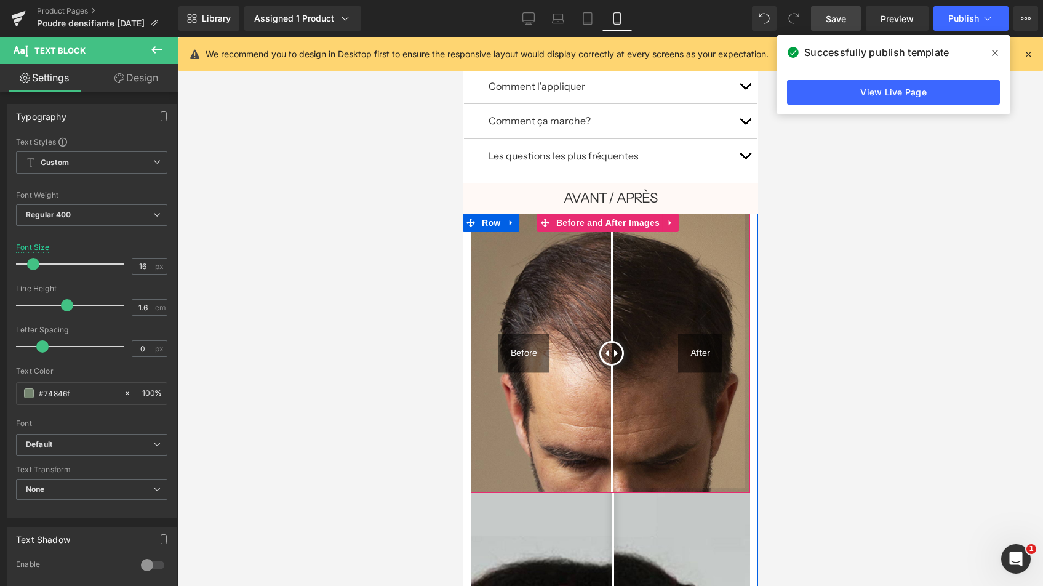
click at [687, 341] on div "After" at bounding box center [700, 353] width 44 height 39
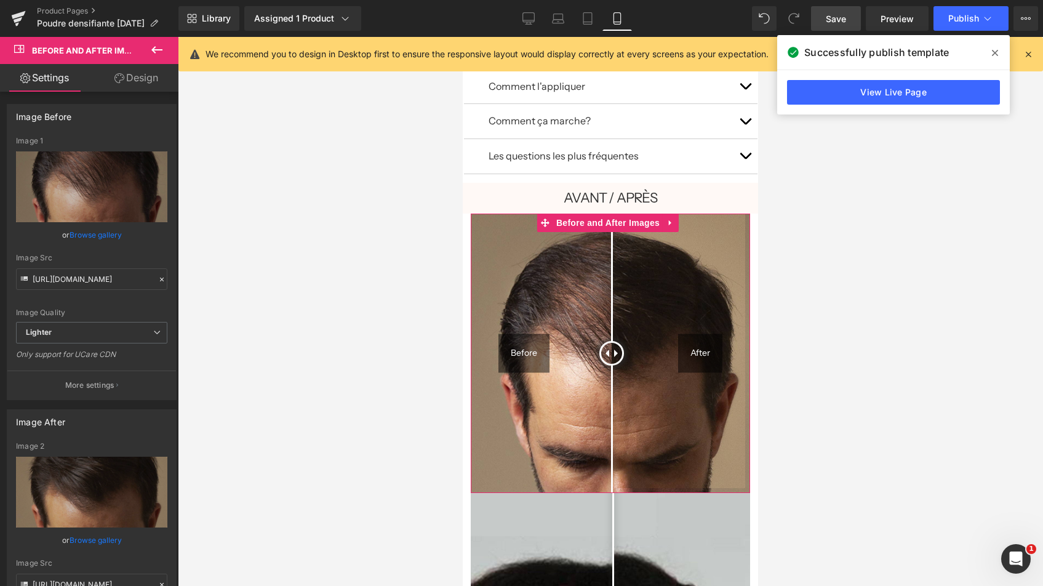
click at [138, 79] on link "Design" at bounding box center [136, 78] width 89 height 28
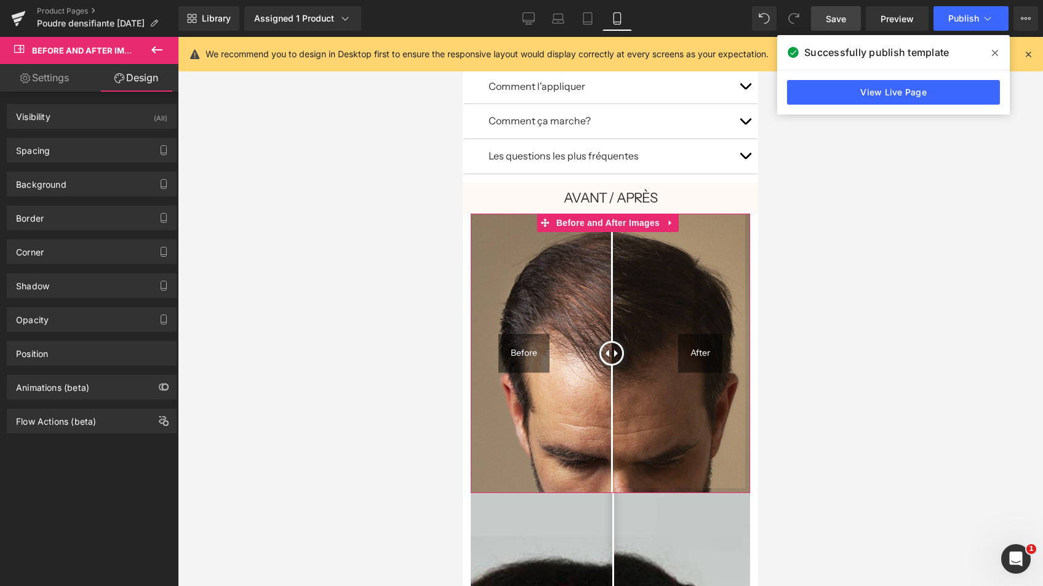
click at [75, 79] on link "Settings" at bounding box center [44, 78] width 89 height 28
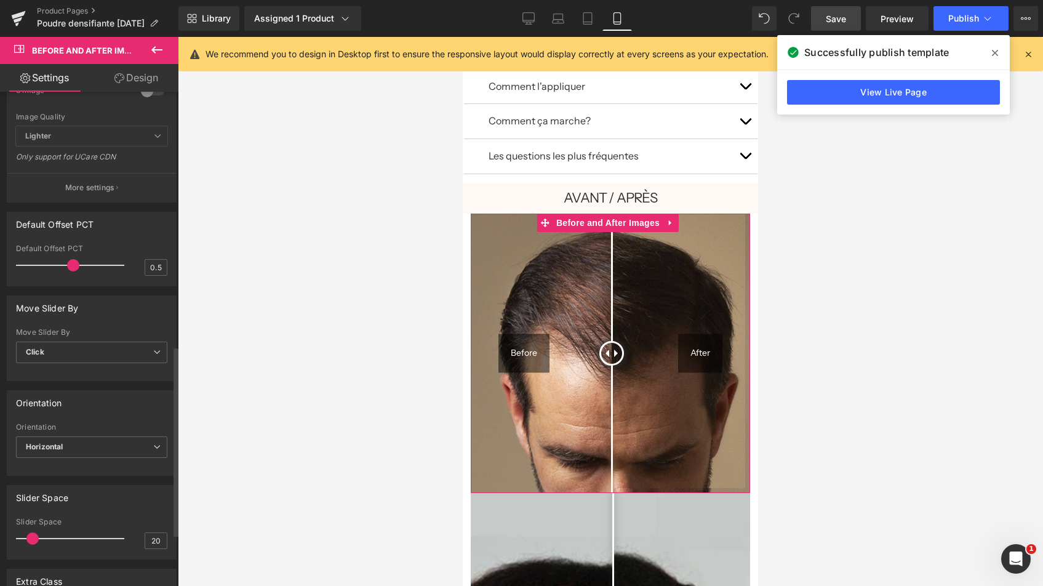
scroll to position [797, 0]
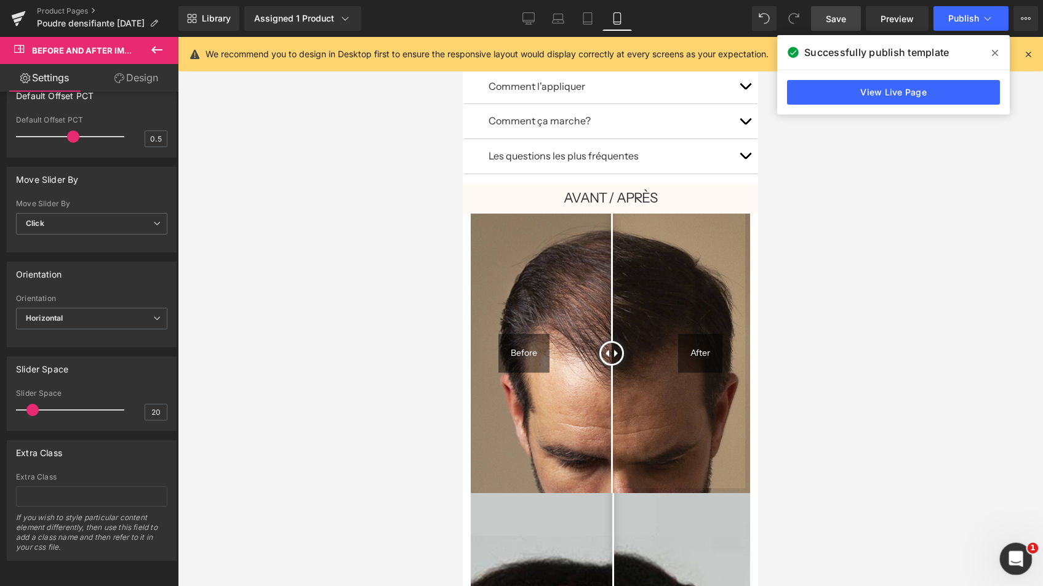
click at [1018, 559] on icon "Ouvrir le Messenger Intercom" at bounding box center [1014, 557] width 20 height 20
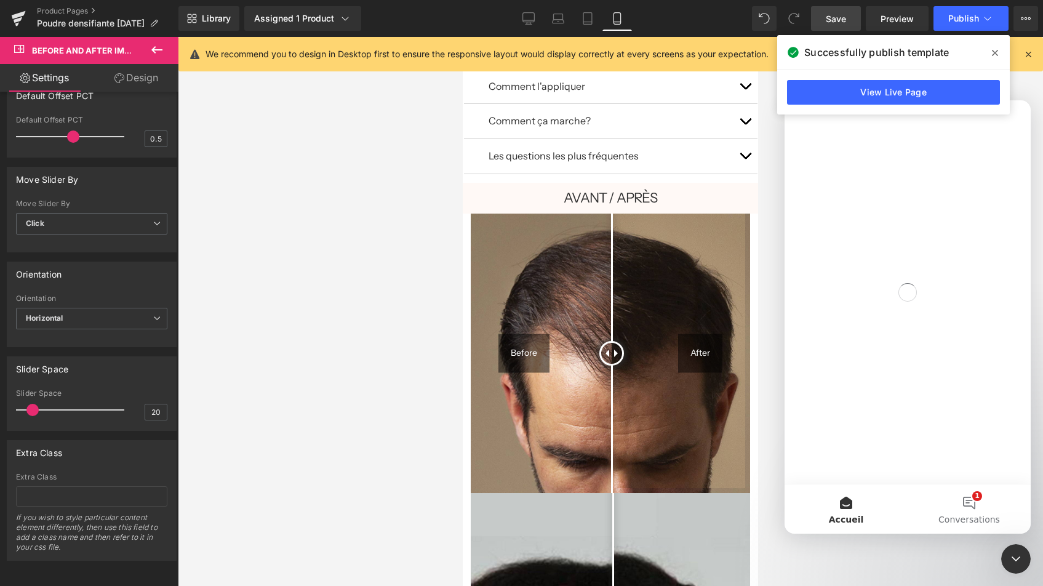
scroll to position [0, 0]
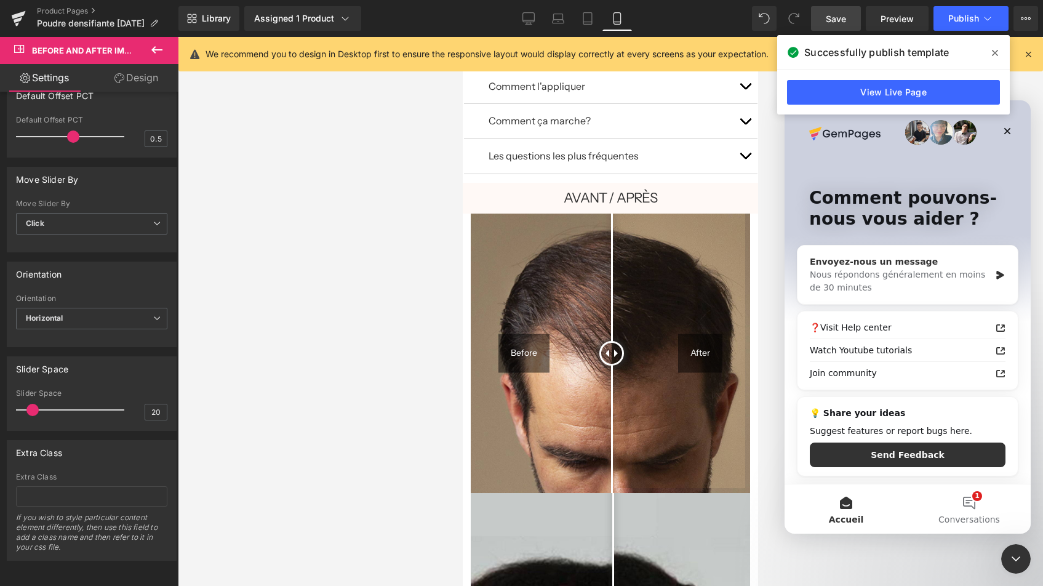
click at [910, 277] on div "Nous répondons généralement en moins de 30 minutes" at bounding box center [899, 281] width 180 height 26
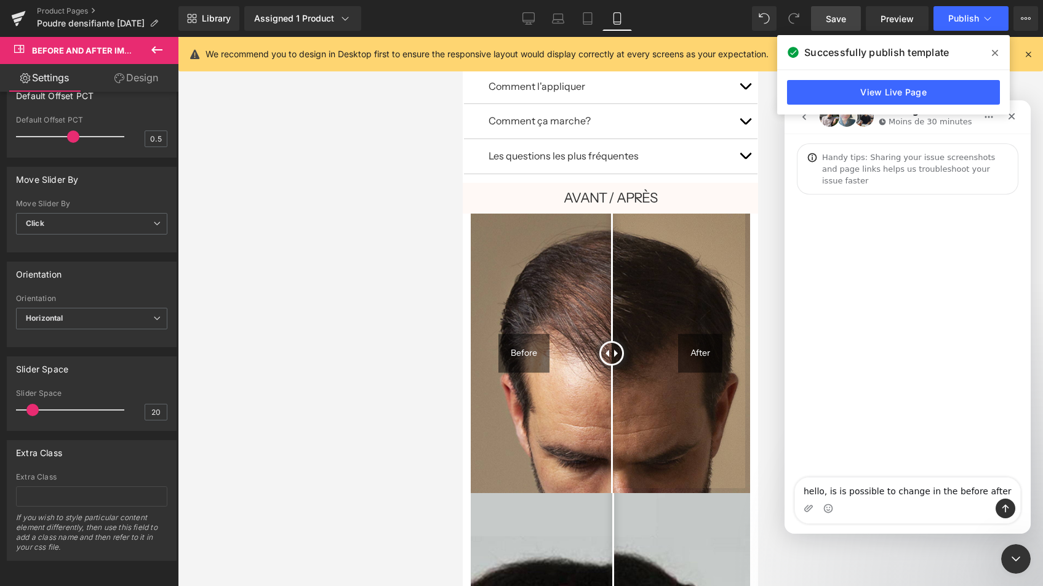
type textarea "hello, is is possible to change in the before after"
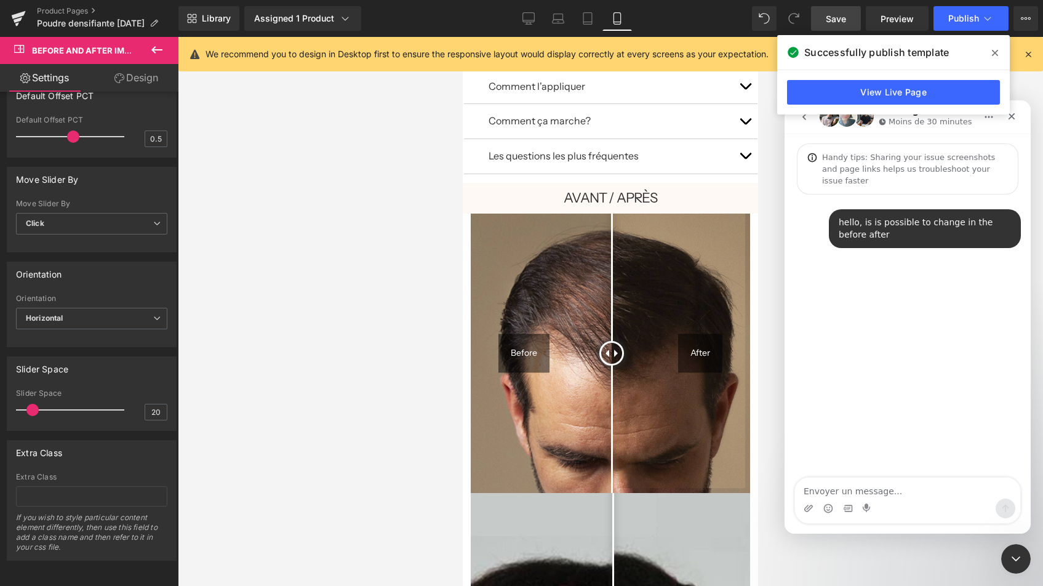
click at [600, 184] on div at bounding box center [521, 274] width 1043 height 549
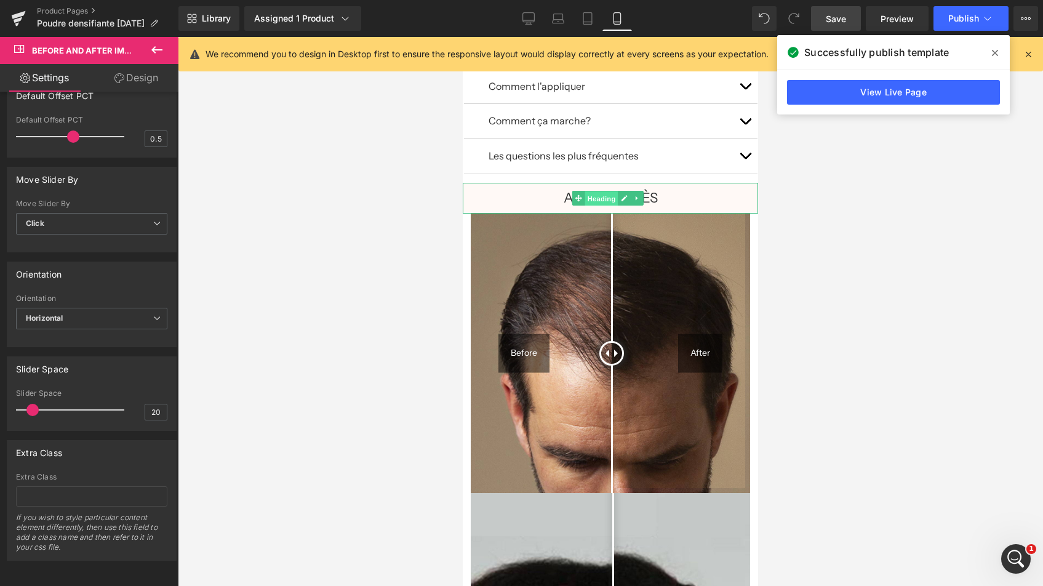
click at [605, 191] on span "Heading" at bounding box center [601, 198] width 33 height 15
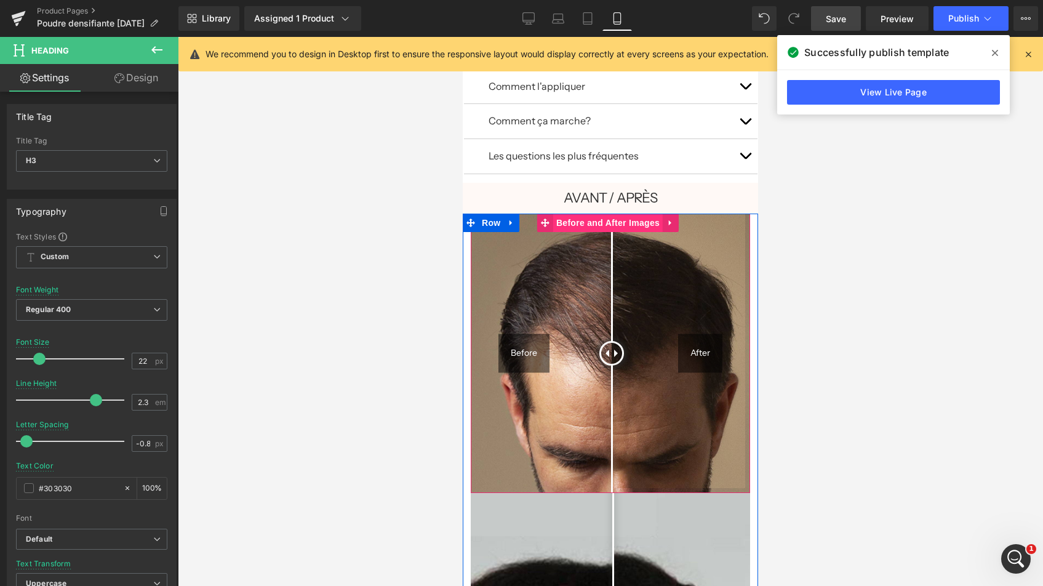
click at [603, 213] on span "Before and After Images" at bounding box center [607, 222] width 109 height 18
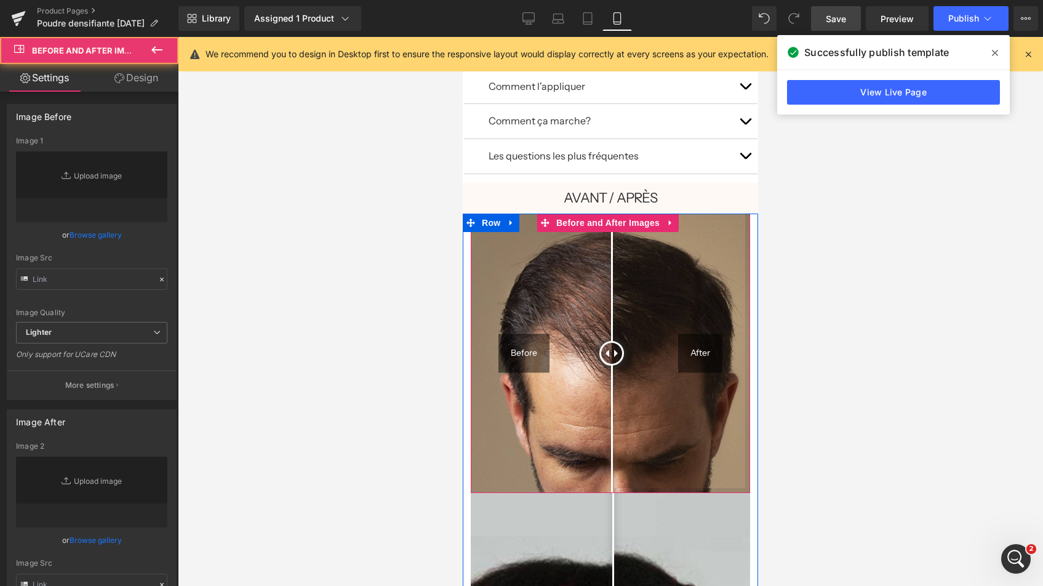
type input "[URL][DOMAIN_NAME]"
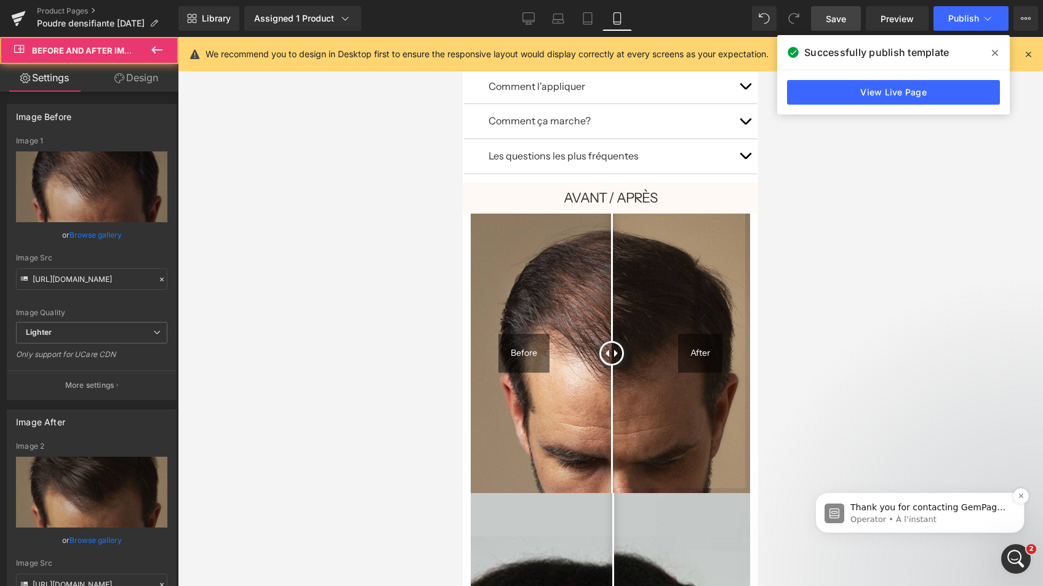
click at [889, 506] on span "Thank you for contacting GemPages Support! 👋 Our support team will assist you s…" at bounding box center [928, 537] width 157 height 71
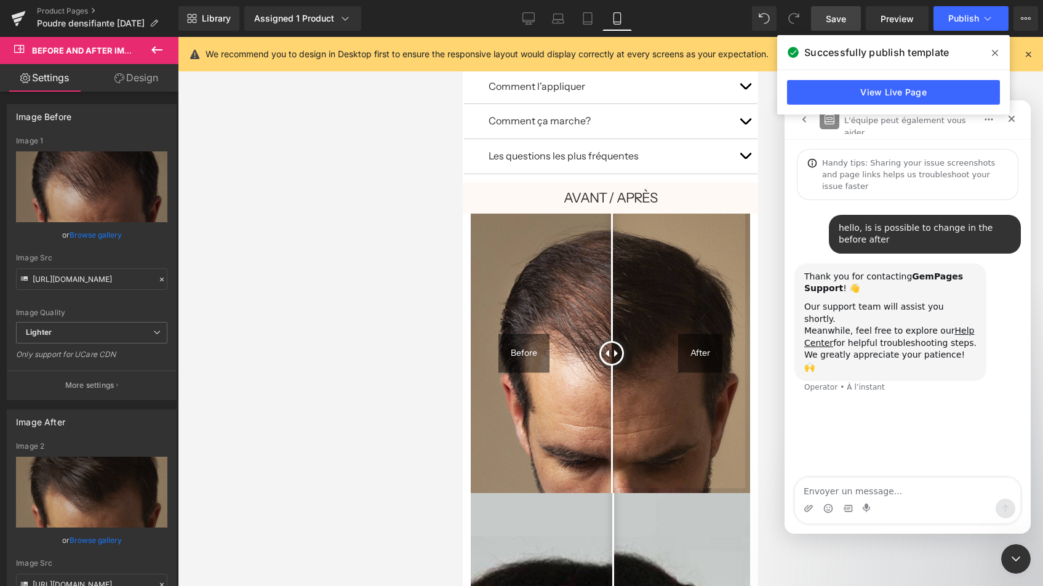
click at [931, 496] on textarea "Envoyer un message..." at bounding box center [907, 487] width 225 height 21
click at [859, 490] on textarea "in the before after image module change the premade text before after to avant …" at bounding box center [907, 481] width 225 height 33
click at [885, 489] on textarea "in the before after image module change the premade text 'before after to avant…" at bounding box center [907, 481] width 225 height 33
click at [892, 489] on textarea "in the before after image module change the premade text 'before' after to avan…" at bounding box center [907, 481] width 225 height 33
click at [912, 490] on textarea "in the before after image module change the premade text 'before' 'after to ava…" at bounding box center [907, 481] width 225 height 33
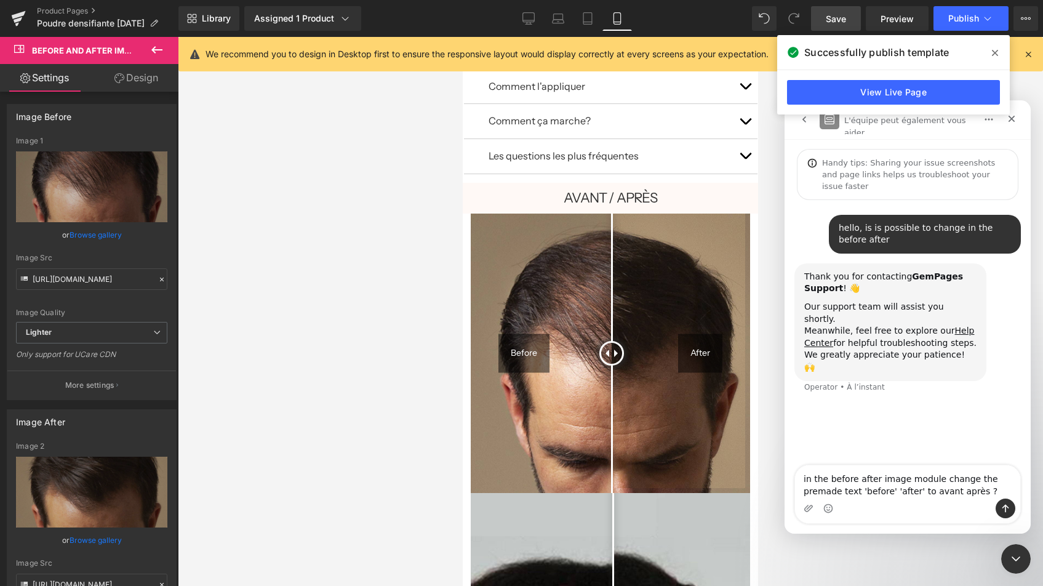
click at [928, 490] on textarea "in the before after image module change the premade text 'before' 'after' to av…" at bounding box center [907, 481] width 225 height 33
click at [952, 489] on textarea "in the before after image module change the premade text 'before' 'after' to 'a…" at bounding box center [907, 481] width 225 height 33
click at [958, 492] on textarea "in the before after image module change the premade text 'before' 'after' to 'a…" at bounding box center [907, 481] width 225 height 33
click at [981, 492] on textarea "in the before after image module change the premade text 'before' 'after' to 'a…" at bounding box center [907, 481] width 225 height 33
type textarea "in the before after image module change the premade text 'before' 'after' to 'a…"
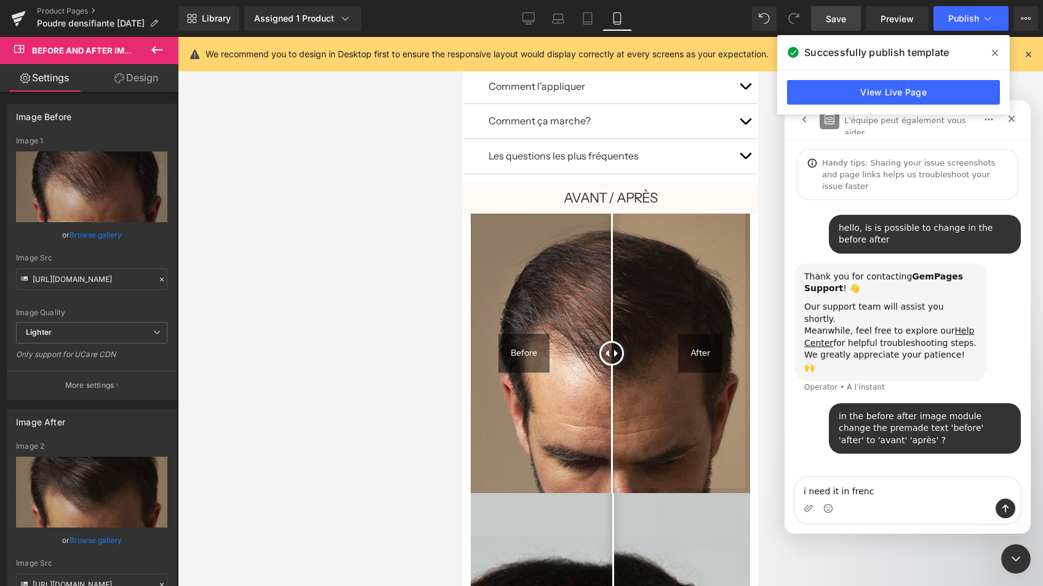
type textarea "i need it in french"
drag, startPoint x: 755, startPoint y: 258, endPoint x: 751, endPoint y: 315, distance: 56.7
click at [751, 315] on div at bounding box center [521, 274] width 1043 height 549
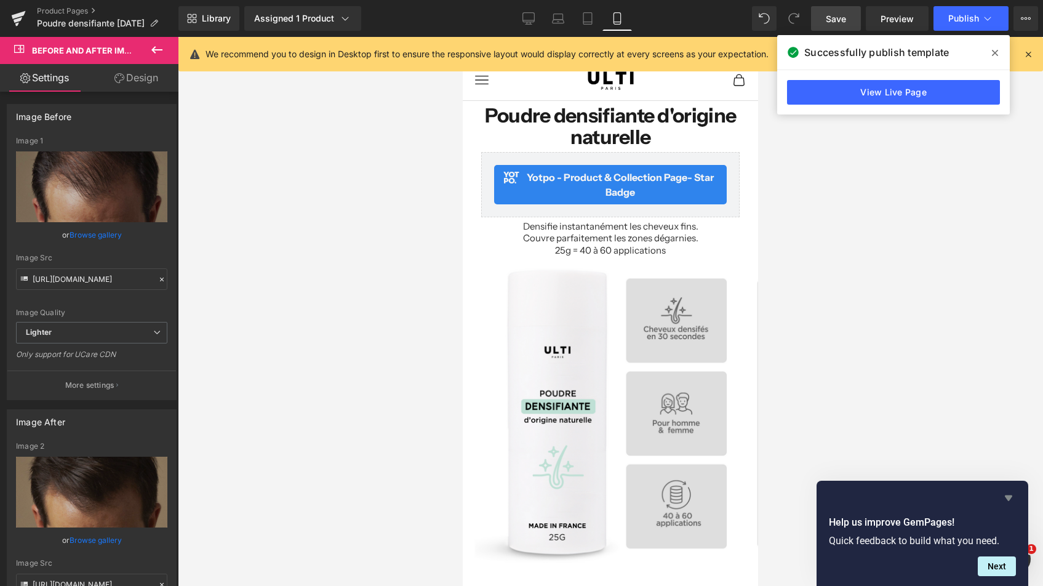
click at [1008, 496] on icon "Hide survey" at bounding box center [1007, 498] width 7 height 6
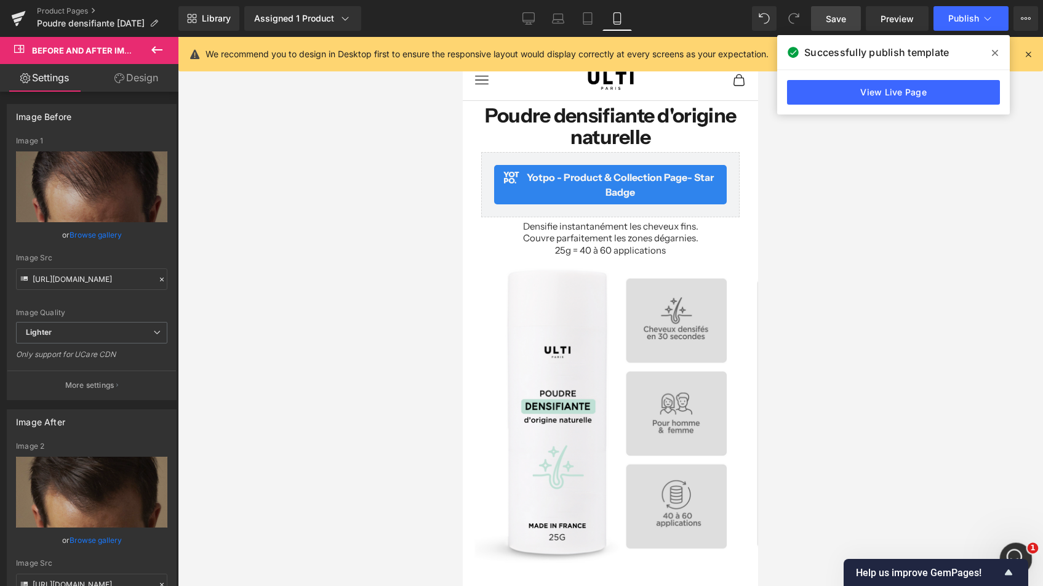
click at [1015, 546] on div "Ouvrir le Messenger Intercom" at bounding box center [1013, 556] width 41 height 41
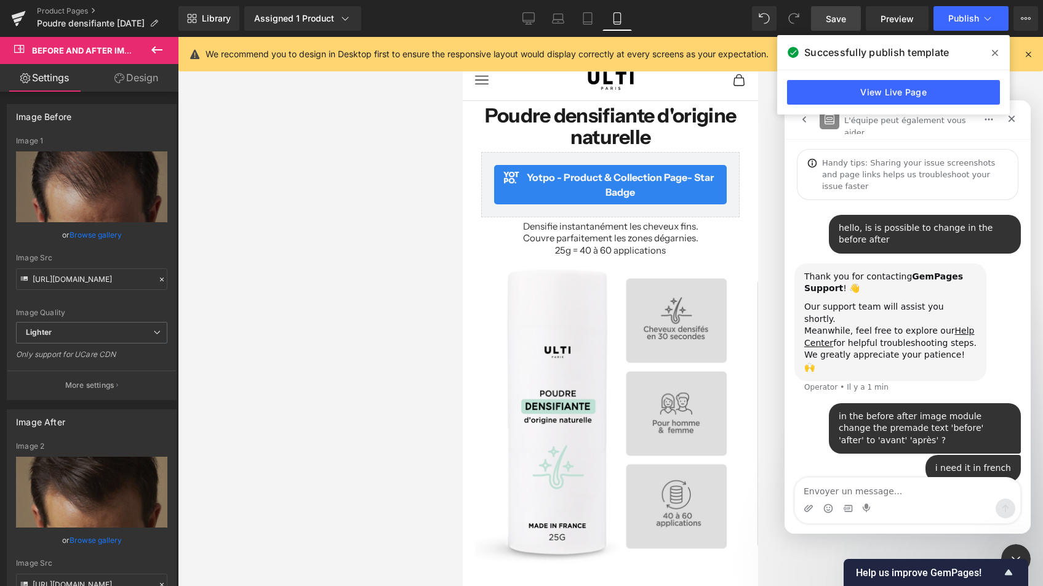
click at [994, 52] on icon at bounding box center [995, 53] width 6 height 6
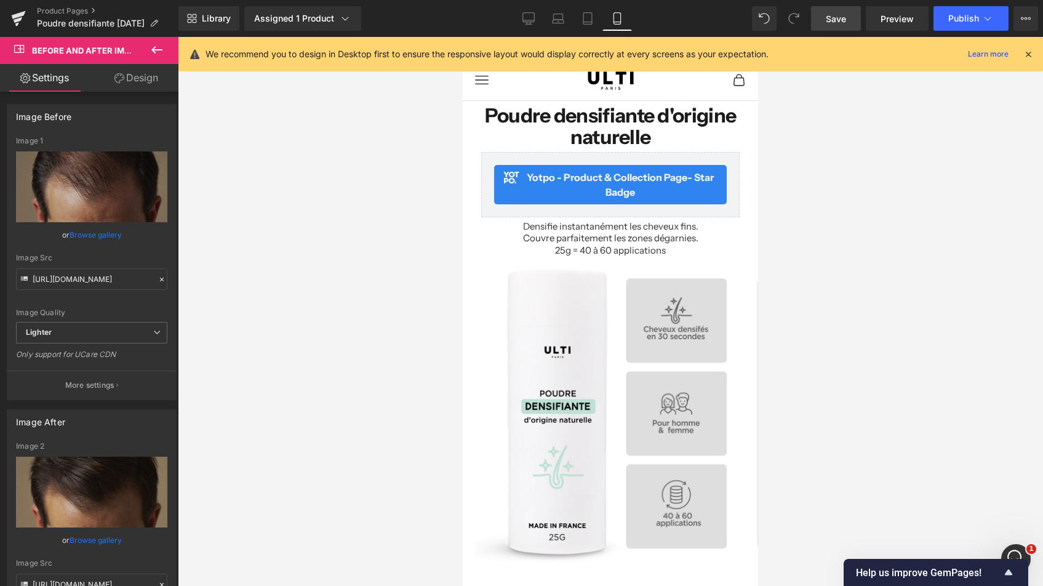
click at [832, 23] on span "Save" at bounding box center [835, 18] width 20 height 13
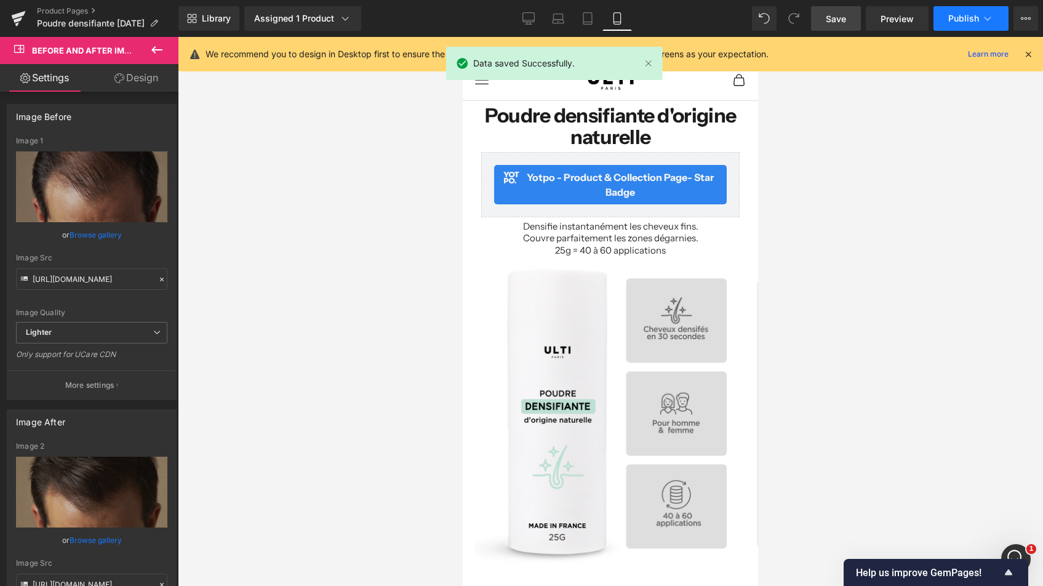
click at [957, 19] on span "Publish" at bounding box center [963, 19] width 31 height 10
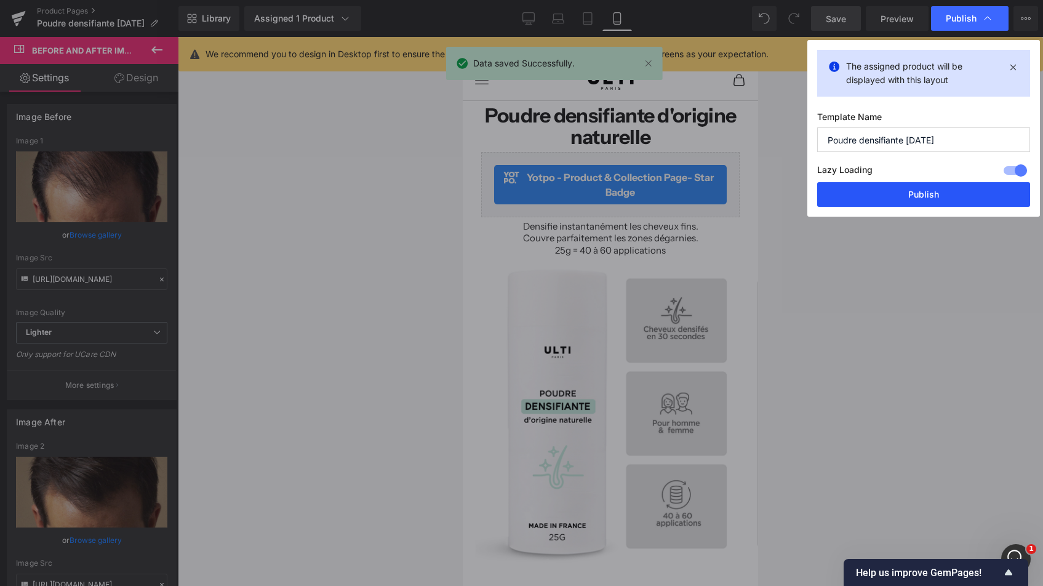
click at [912, 196] on button "Publish" at bounding box center [923, 194] width 213 height 25
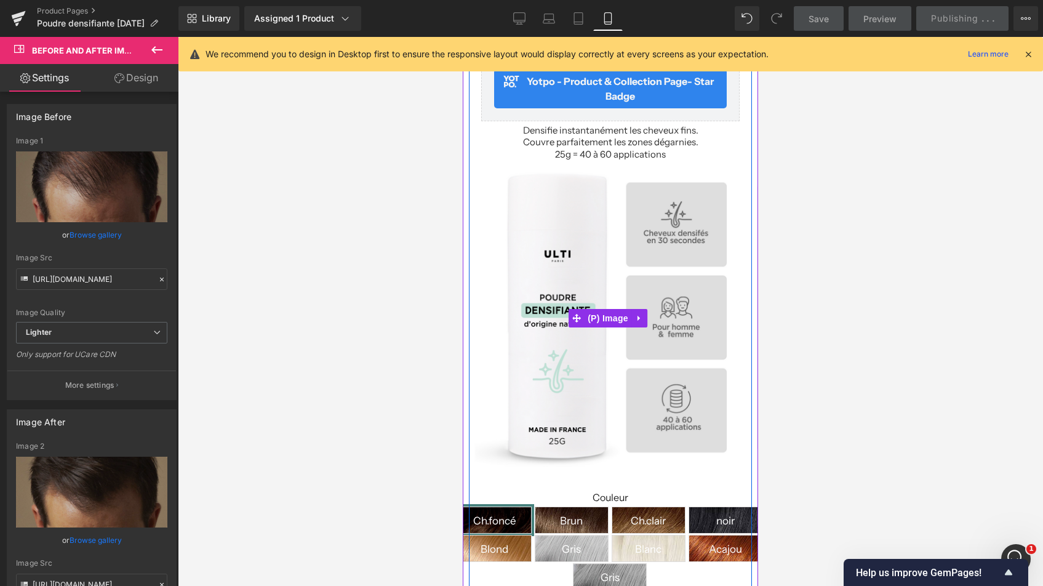
scroll to position [495, 0]
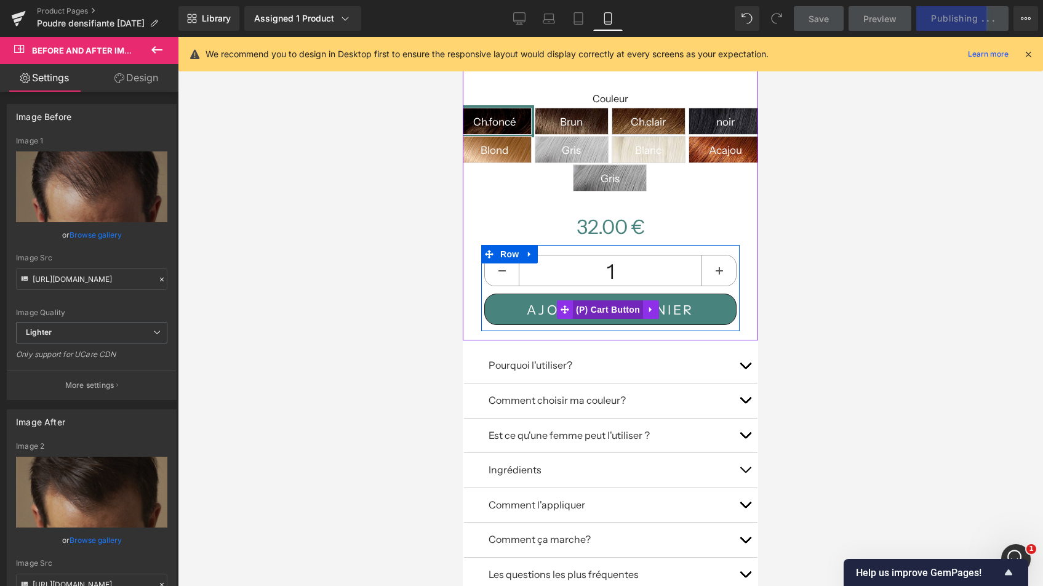
click at [613, 303] on span "(P) Cart Button" at bounding box center [608, 309] width 70 height 18
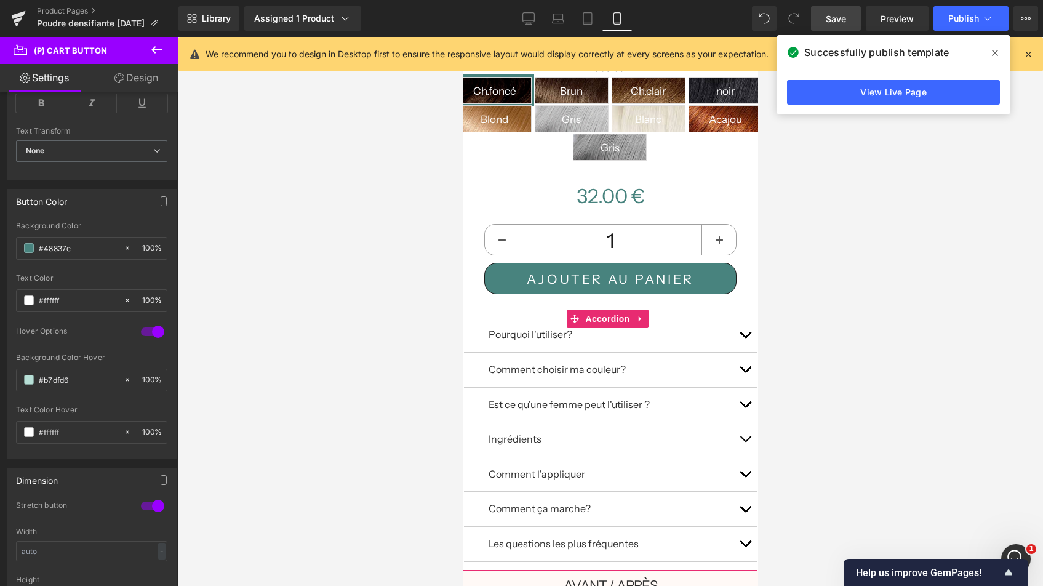
scroll to position [450, 0]
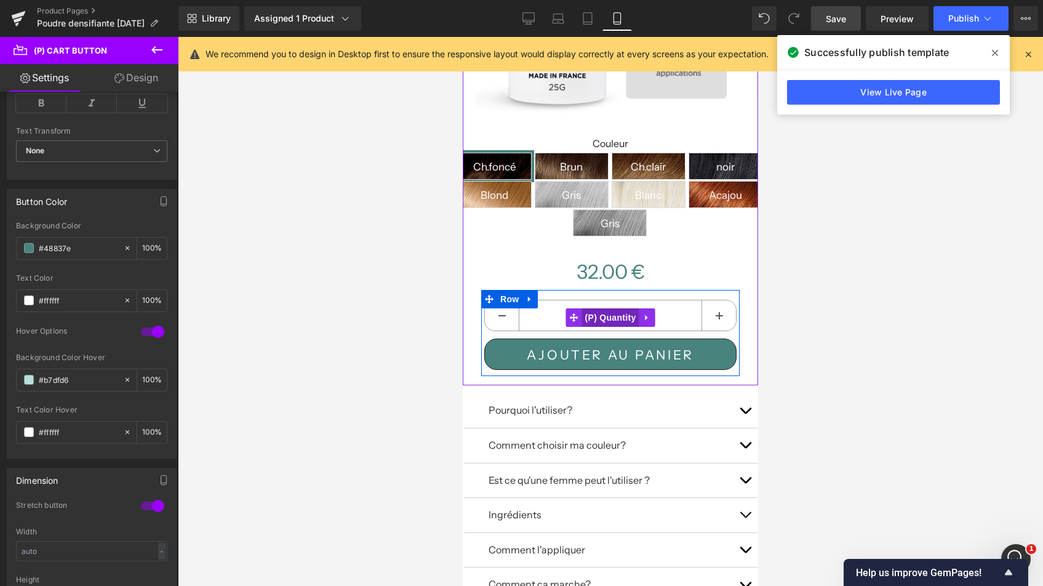
click at [610, 312] on span "(P) Quantity" at bounding box center [610, 317] width 57 height 18
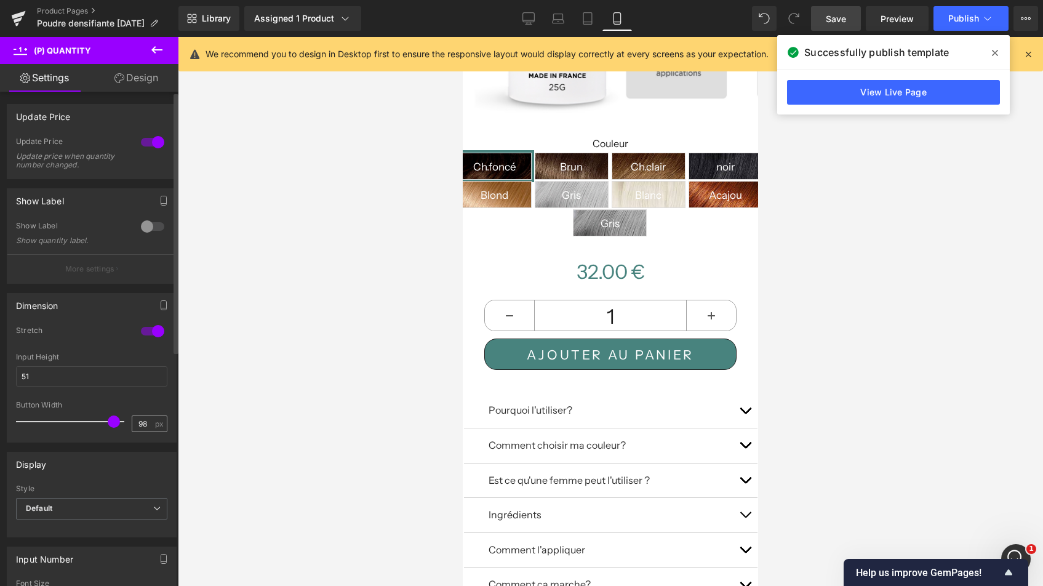
type input "100"
drag, startPoint x: 72, startPoint y: 423, endPoint x: 156, endPoint y: 423, distance: 84.3
click at [156, 423] on div "Button Width 100 px" at bounding box center [91, 420] width 151 height 41
click at [844, 23] on span "Save" at bounding box center [835, 18] width 20 height 13
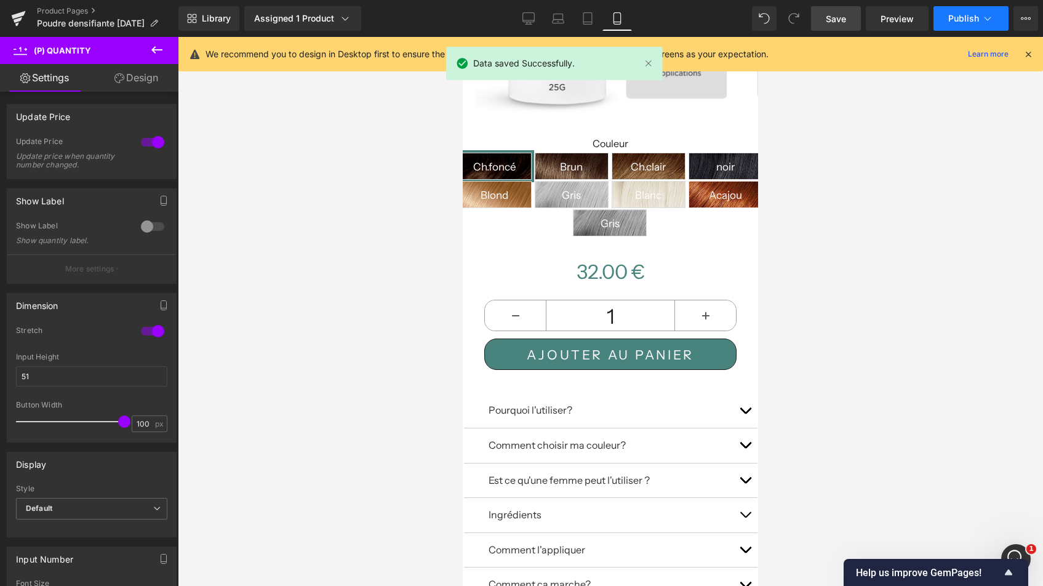
click at [953, 20] on span "Publish" at bounding box center [963, 19] width 31 height 10
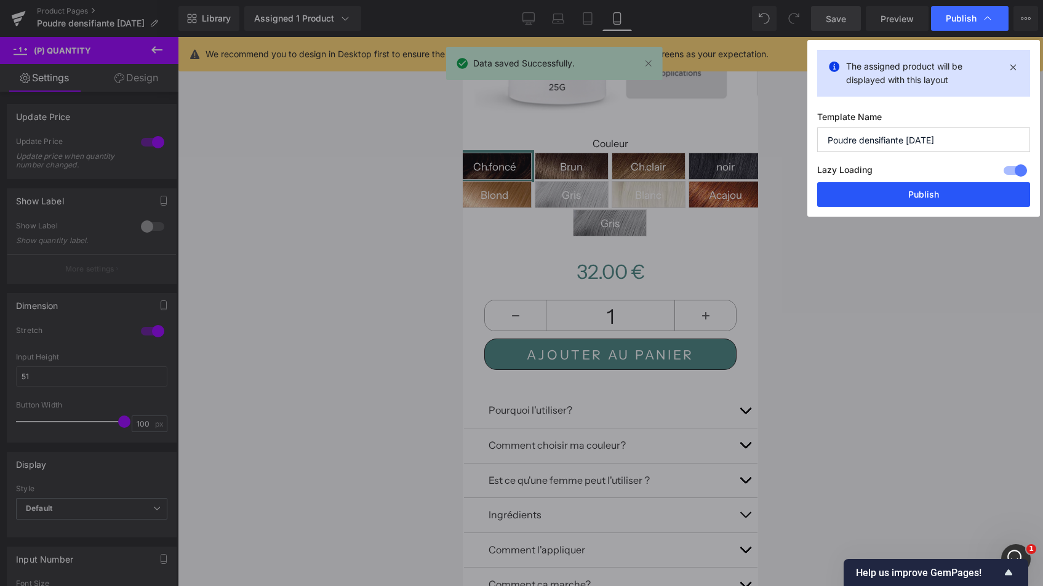
click at [942, 196] on button "Publish" at bounding box center [923, 194] width 213 height 25
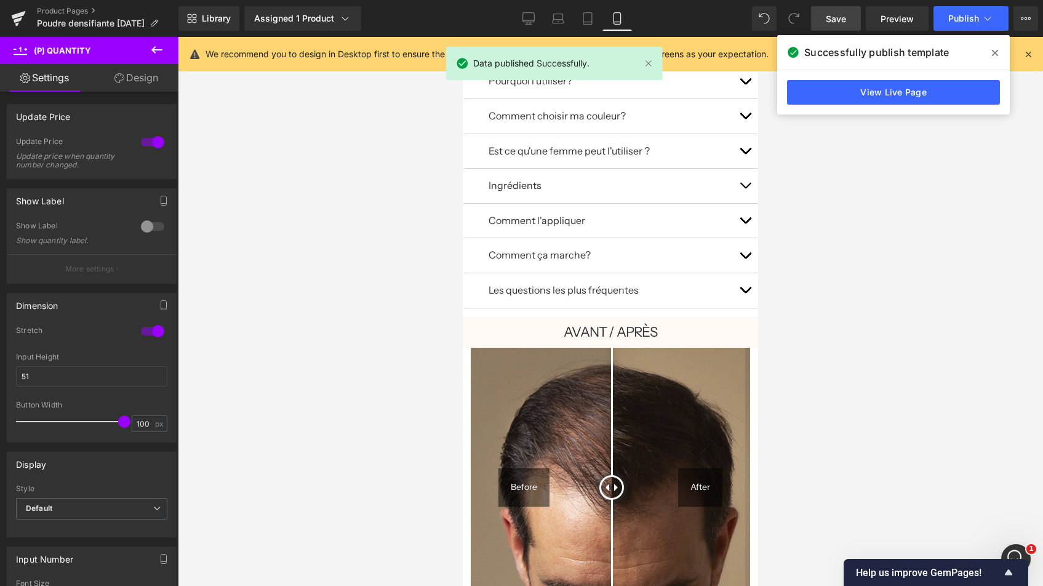
scroll to position [560, 0]
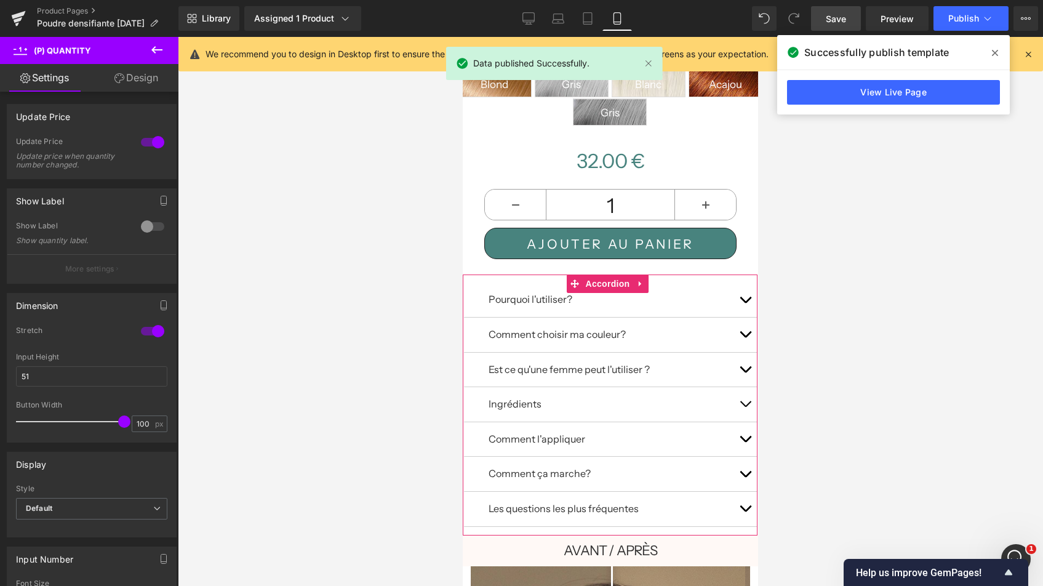
click at [738, 293] on button "button" at bounding box center [745, 299] width 25 height 34
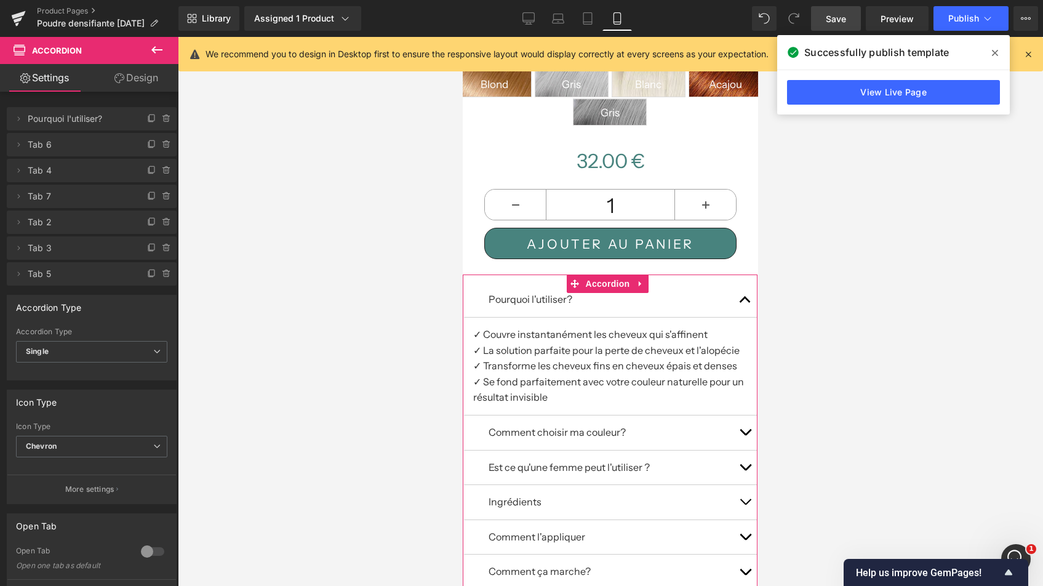
click at [739, 420] on button "button" at bounding box center [745, 432] width 25 height 34
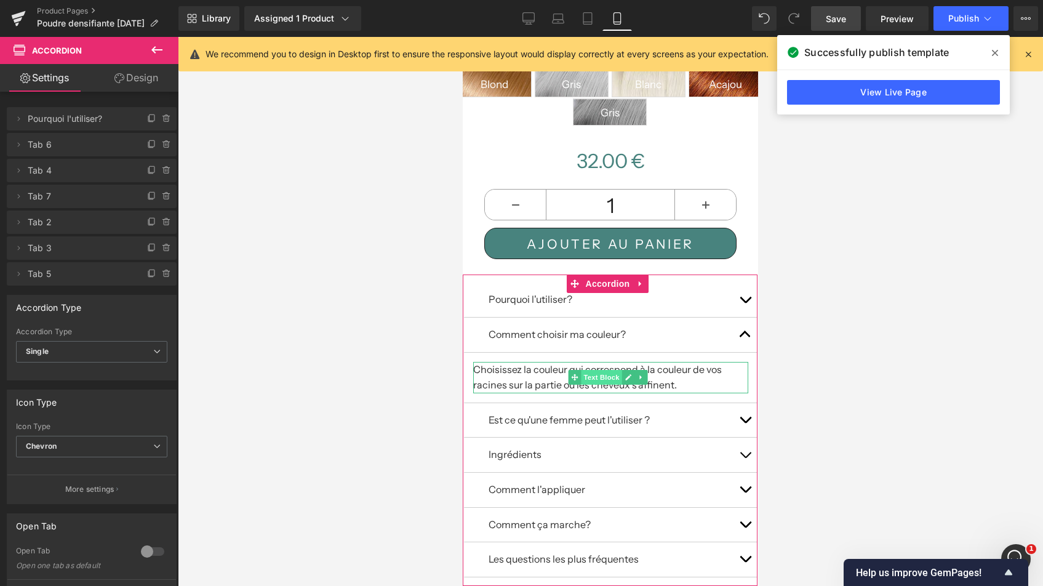
click at [603, 370] on span "Text Block" at bounding box center [601, 377] width 41 height 15
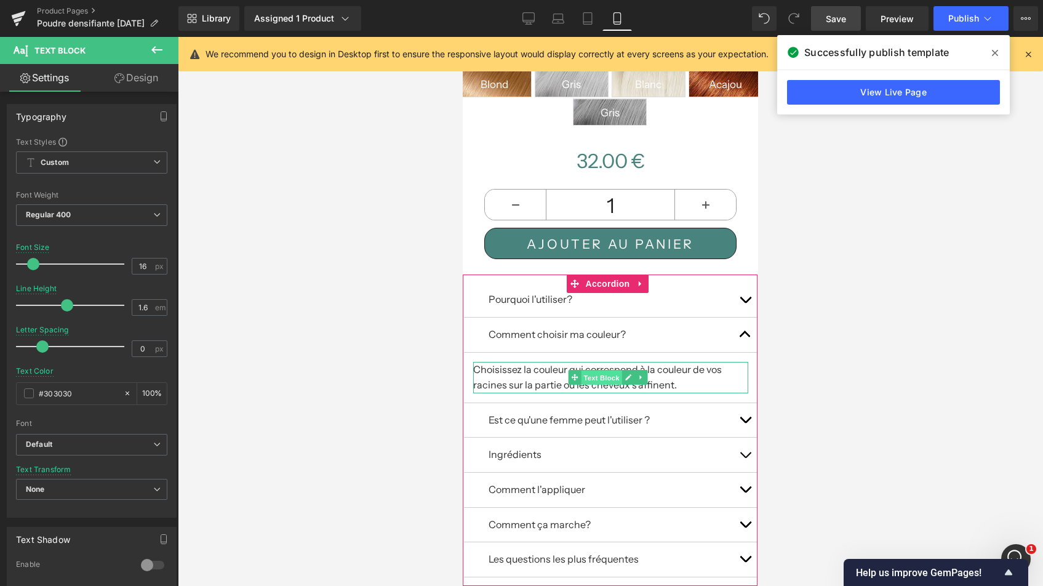
click at [590, 370] on span "Text Block" at bounding box center [601, 377] width 41 height 15
click at [530, 368] on p "Choisissez la couleur qui correspond à la couleur de vos racines sur la partie …" at bounding box center [611, 377] width 276 height 31
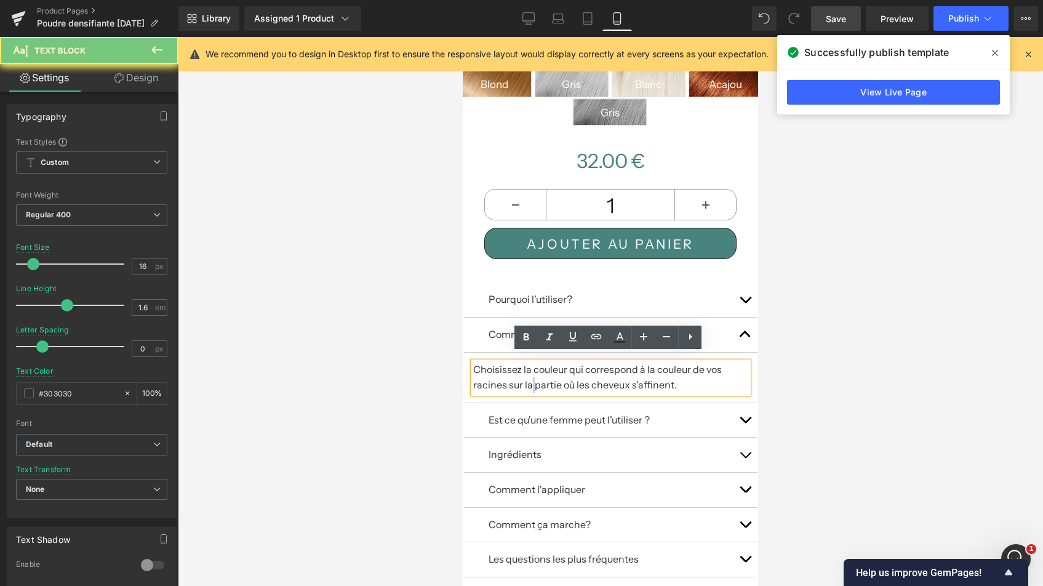
click at [530, 368] on p "Choisissez la couleur qui correspond à la couleur de vos racines sur la partie …" at bounding box center [611, 377] width 276 height 31
click at [531, 363] on p "Choisissez la couleur qui correspond à la couleur de vos racines sur la partie …" at bounding box center [611, 377] width 276 height 31
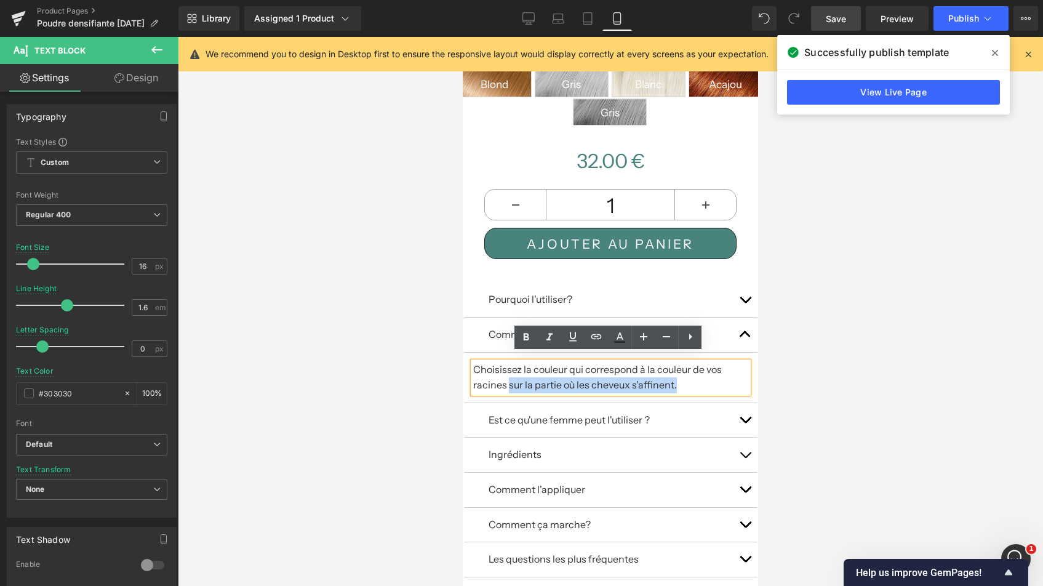
drag, startPoint x: 508, startPoint y: 376, endPoint x: 679, endPoint y: 376, distance: 171.0
click at [680, 378] on p "Choisissez la couleur qui correspond à la couleur de vos racines sur la partie …" at bounding box center [611, 377] width 276 height 31
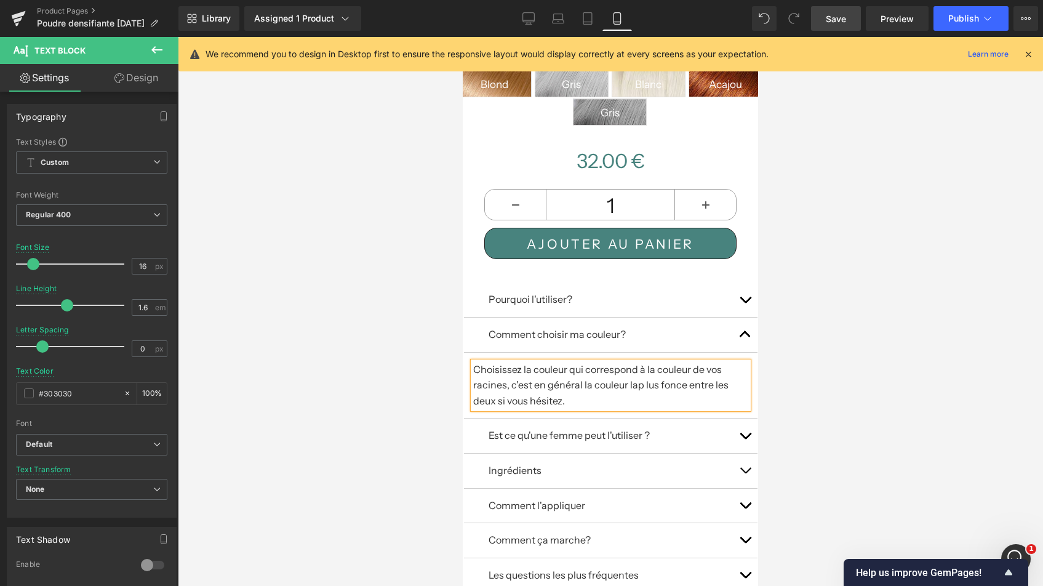
drag, startPoint x: 568, startPoint y: 387, endPoint x: 469, endPoint y: 362, distance: 102.6
click at [469, 362] on article "Choisissez la couleur qui correspond à la couleur de vos racines, c'est en géné…" at bounding box center [611, 385] width 294 height 66
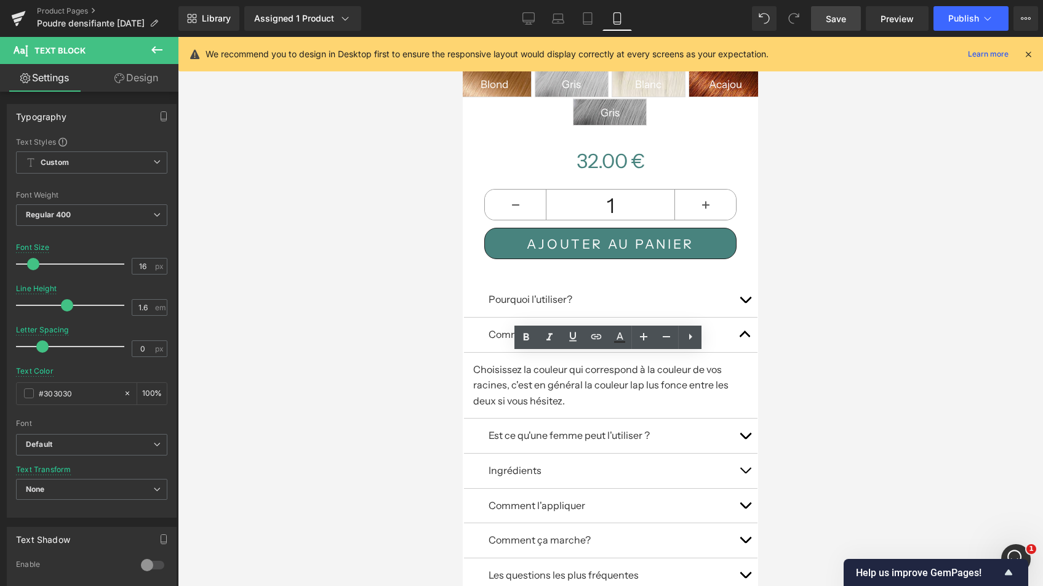
copy p "Choisissez la couleur qui correspond à la couleur de vos racines, c'est en géné…"
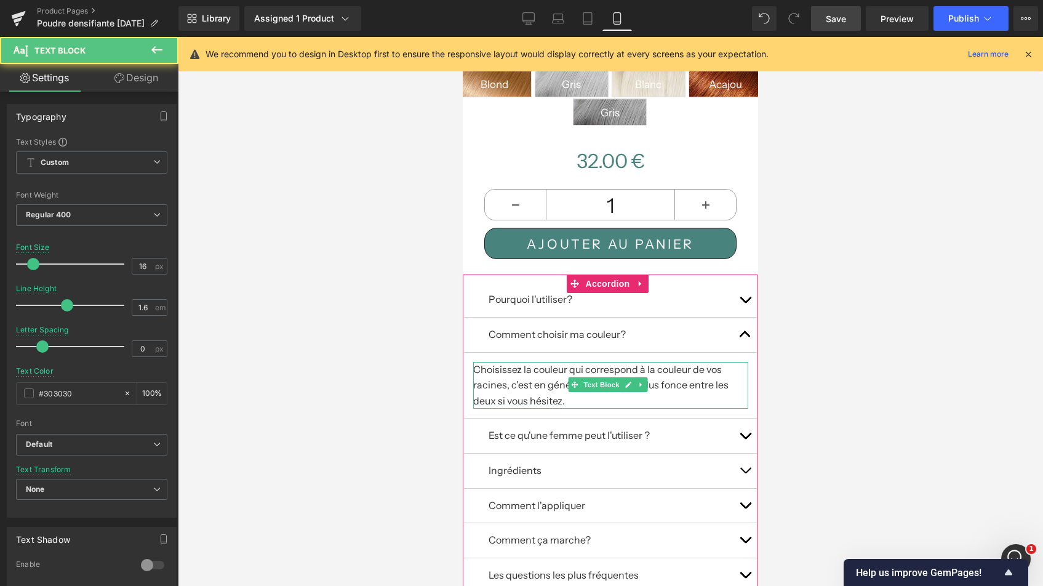
click at [567, 392] on p "Choisissez la couleur qui correspond à la couleur de vos racines, c'est en géné…" at bounding box center [611, 385] width 276 height 47
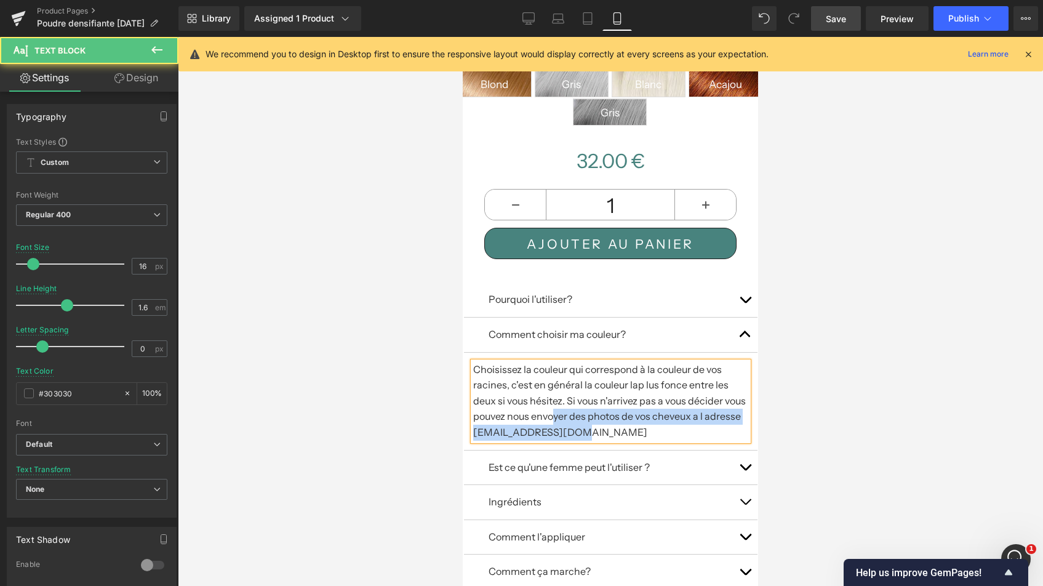
drag, startPoint x: 603, startPoint y: 420, endPoint x: 578, endPoint y: 400, distance: 32.0
click at [576, 408] on p "Choisissez la couleur qui correspond à la couleur de vos racines, c'est en géné…" at bounding box center [611, 401] width 276 height 79
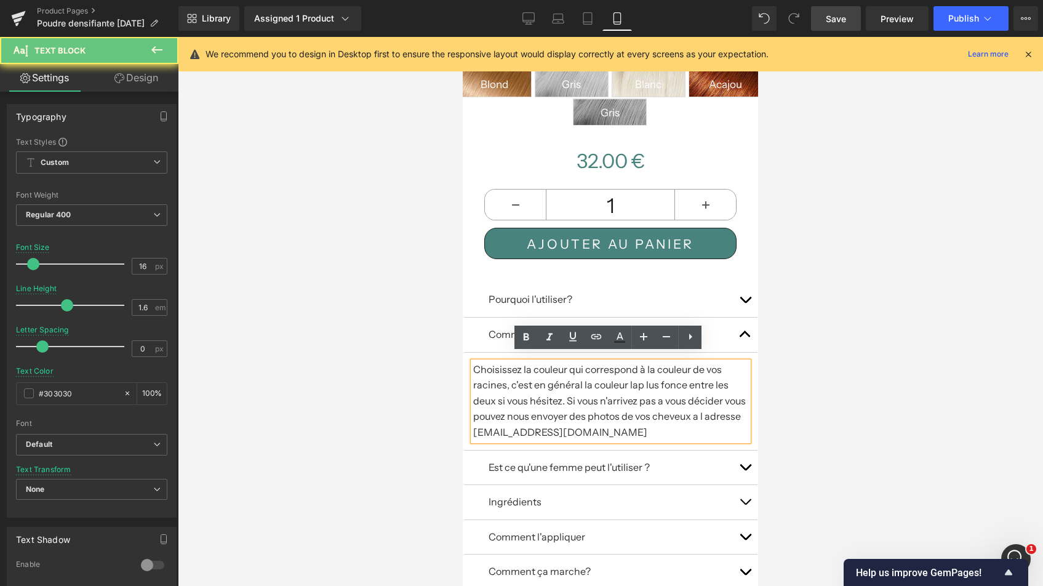
click at [565, 392] on p "Choisissez la couleur qui correspond à la couleur de vos racines, c'est en géné…" at bounding box center [611, 401] width 276 height 79
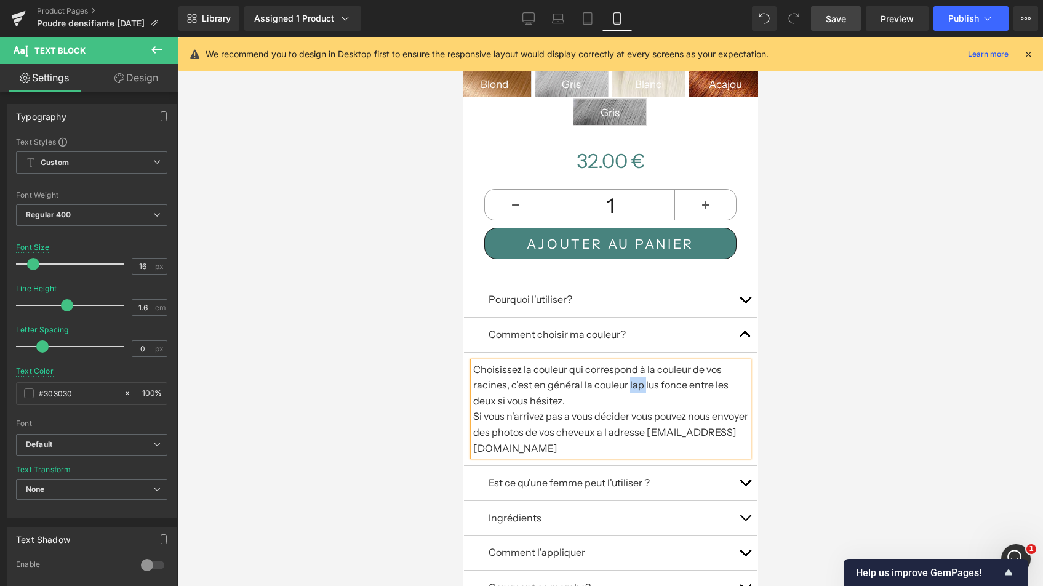
drag, startPoint x: 627, startPoint y: 375, endPoint x: 643, endPoint y: 376, distance: 15.4
click at [643, 376] on p "Choisissez la couleur qui correspond à la couleur de vos racines, c'est en géné…" at bounding box center [611, 385] width 276 height 47
click at [644, 375] on p "Choisissez la couleur qui correspond à la couleur de vos racines, c'est en géné…" at bounding box center [611, 385] width 276 height 47
click at [682, 375] on p "Choisissez la couleur qui correspond à la couleur de vos racines, c'est en géné…" at bounding box center [611, 385] width 276 height 47
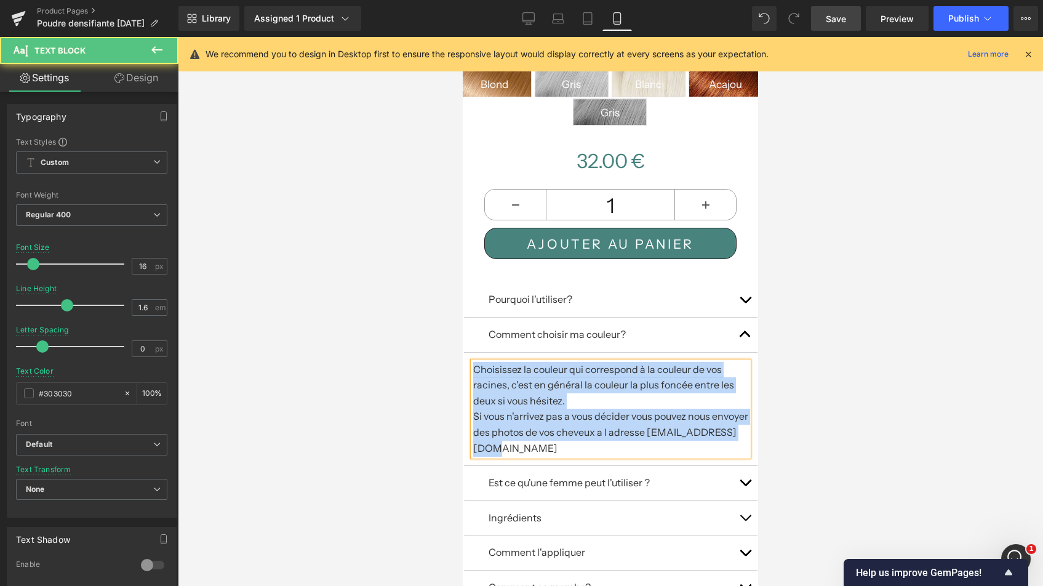
drag, startPoint x: 608, startPoint y: 435, endPoint x: 463, endPoint y: 356, distance: 165.4
click at [464, 356] on article "Choisissez la couleur qui correspond à la couleur de vos racines, c'est en géné…" at bounding box center [611, 409] width 294 height 114
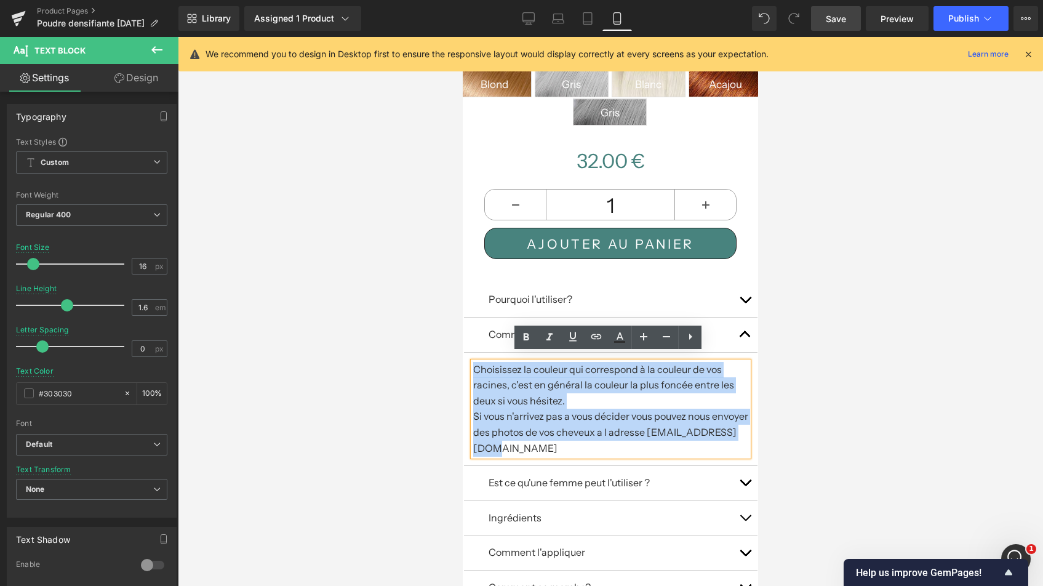
copy div "Choisissez la couleur qui correspond à la couleur de vos racines, c'est en géné…"
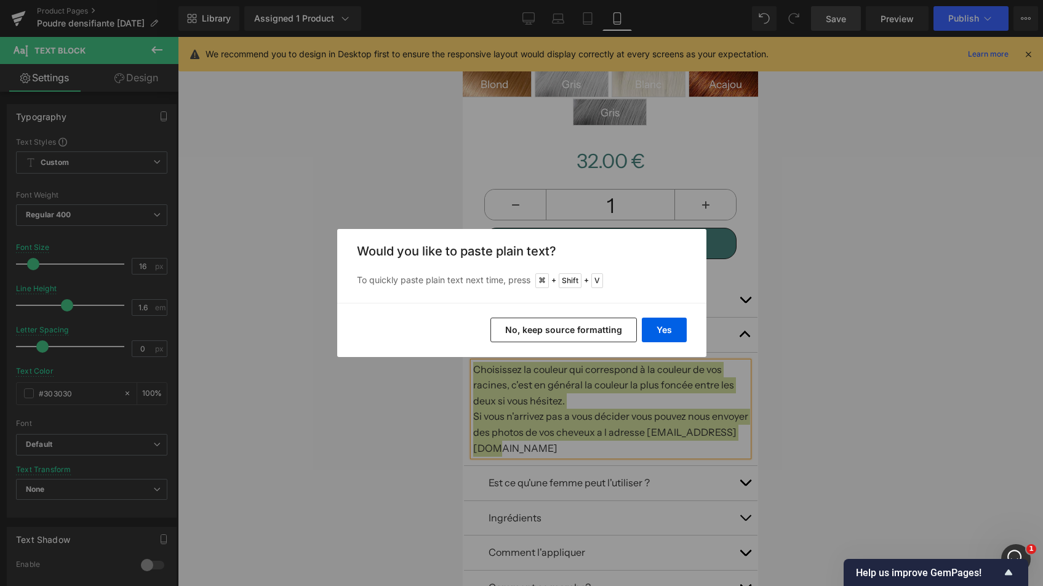
click at [602, 328] on button "No, keep source formatting" at bounding box center [563, 329] width 146 height 25
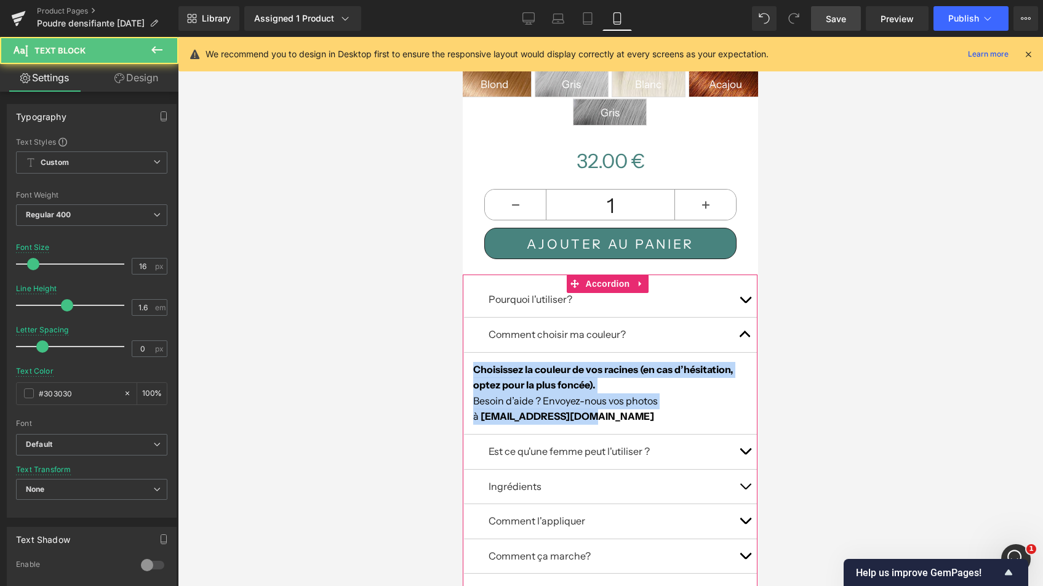
drag, startPoint x: 576, startPoint y: 402, endPoint x: 470, endPoint y: 358, distance: 114.5
click at [470, 358] on article "Choisissez la couleur de vos racines (en cas d’hésitation, optez pour la plus f…" at bounding box center [611, 393] width 294 height 82
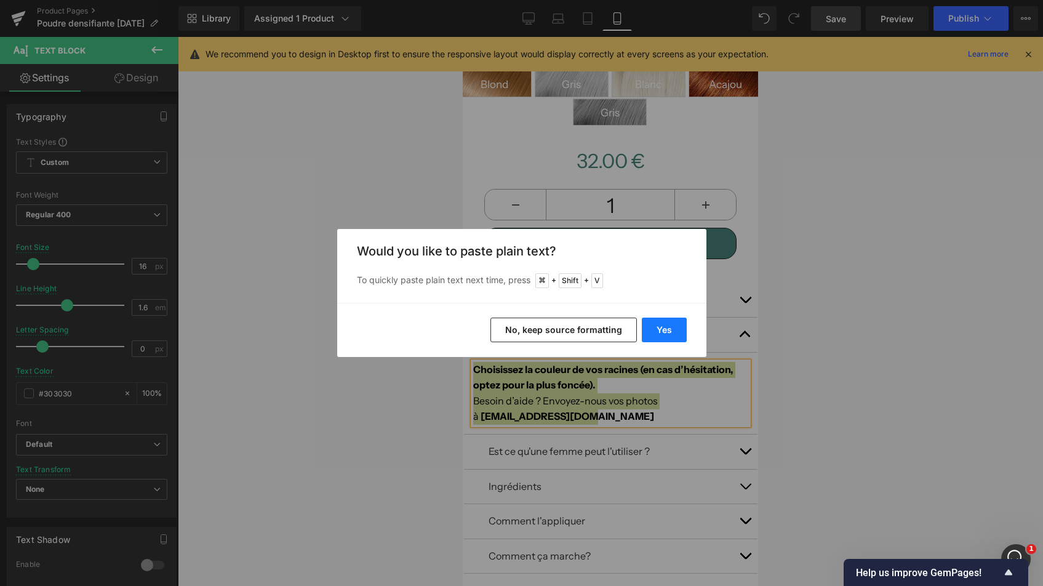
click at [670, 330] on button "Yes" at bounding box center [664, 329] width 45 height 25
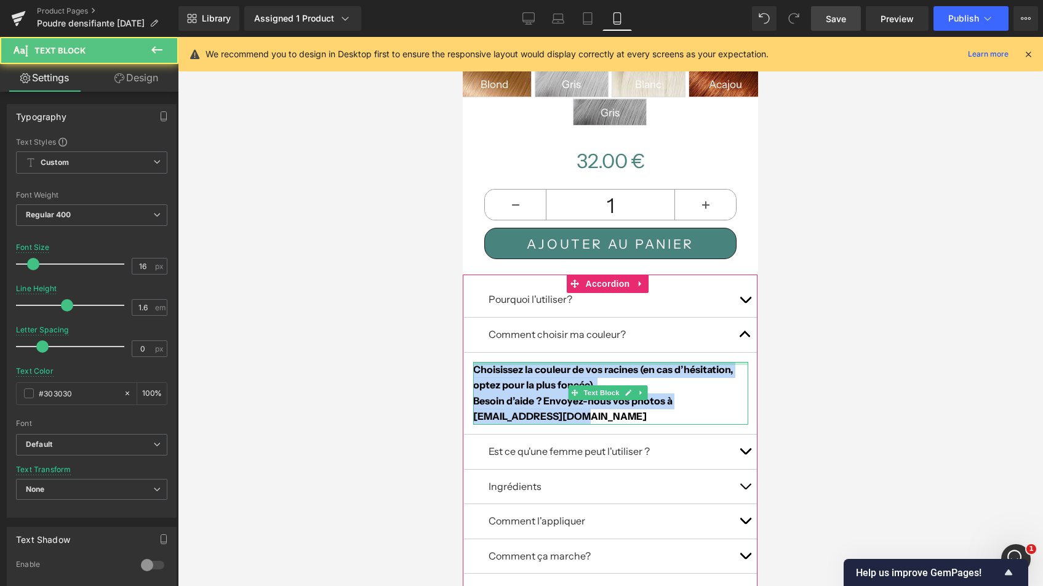
drag, startPoint x: 586, startPoint y: 404, endPoint x: 476, endPoint y: 355, distance: 120.6
click at [476, 362] on div "Choisissez la couleur de vos racines (en cas d’hésitation, optez pour la plus f…" at bounding box center [611, 393] width 276 height 63
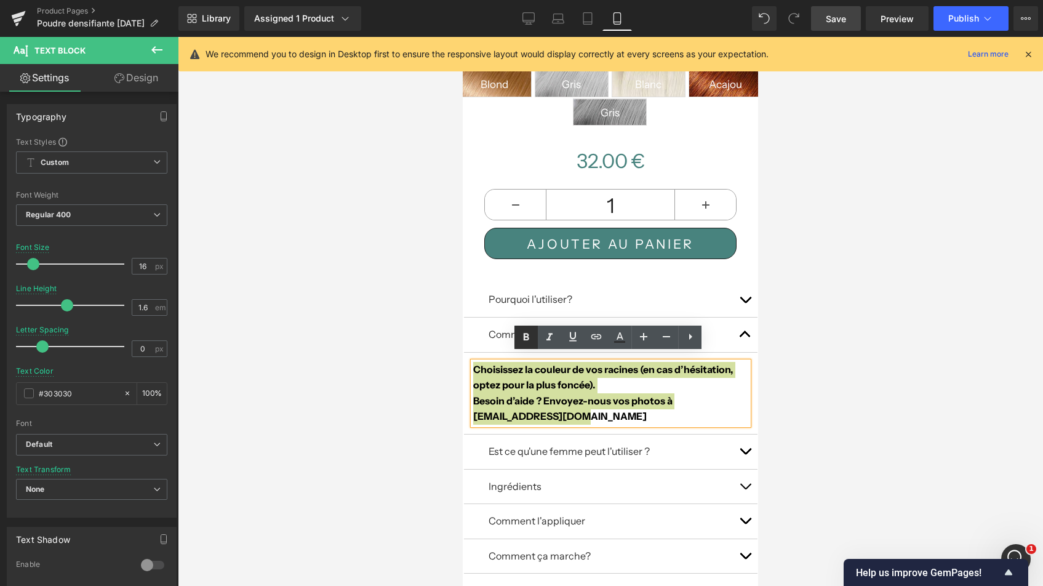
click at [529, 340] on icon at bounding box center [526, 337] width 15 height 15
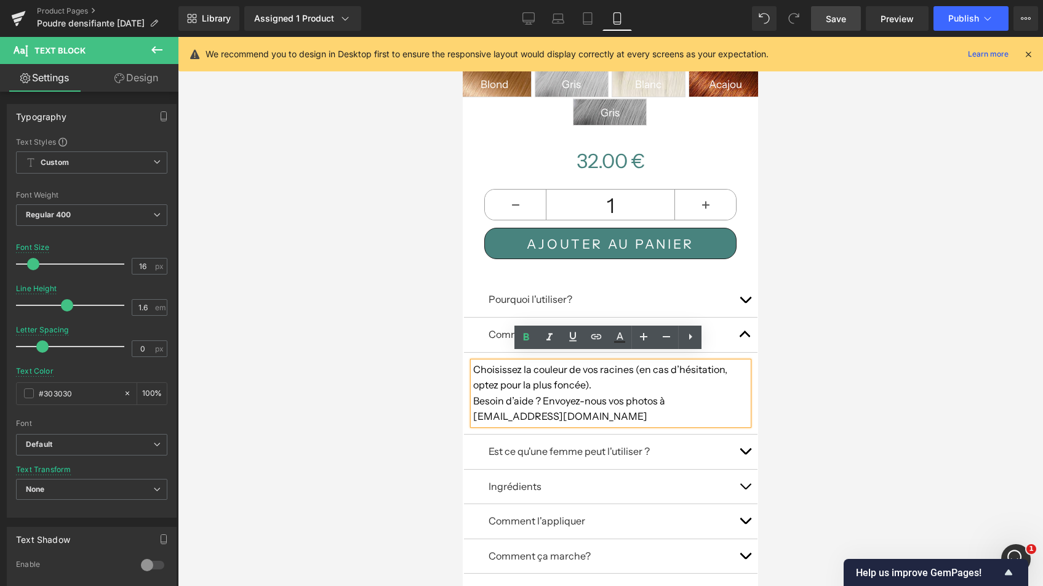
click at [570, 381] on span "Choisissez la couleur de vos racines (en cas d’hésitation, optez pour la plus f…" at bounding box center [600, 377] width 254 height 28
click at [741, 292] on button "button" at bounding box center [745, 299] width 25 height 34
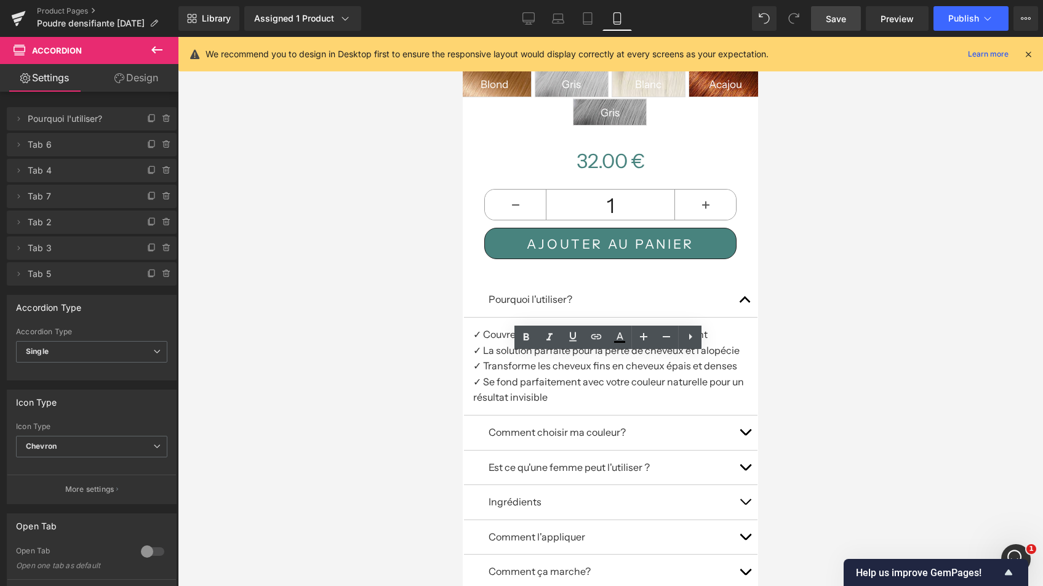
click at [746, 422] on button "button" at bounding box center [745, 432] width 25 height 34
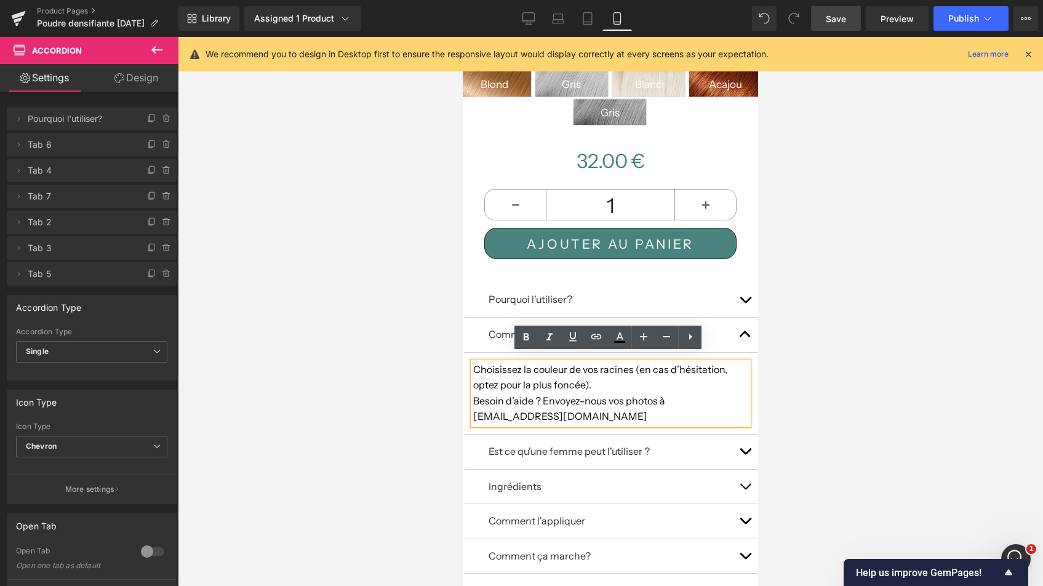
click at [591, 374] on p "Choisissez la couleur de vos racines (en cas d’hésitation, optez pour la plus f…" at bounding box center [611, 377] width 276 height 31
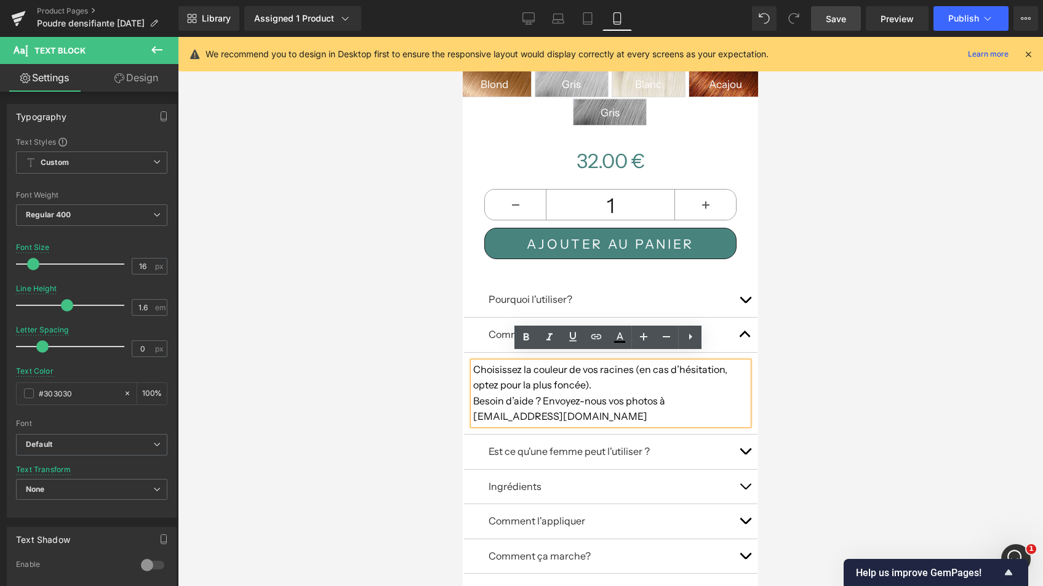
click at [738, 320] on button "button" at bounding box center [745, 334] width 25 height 34
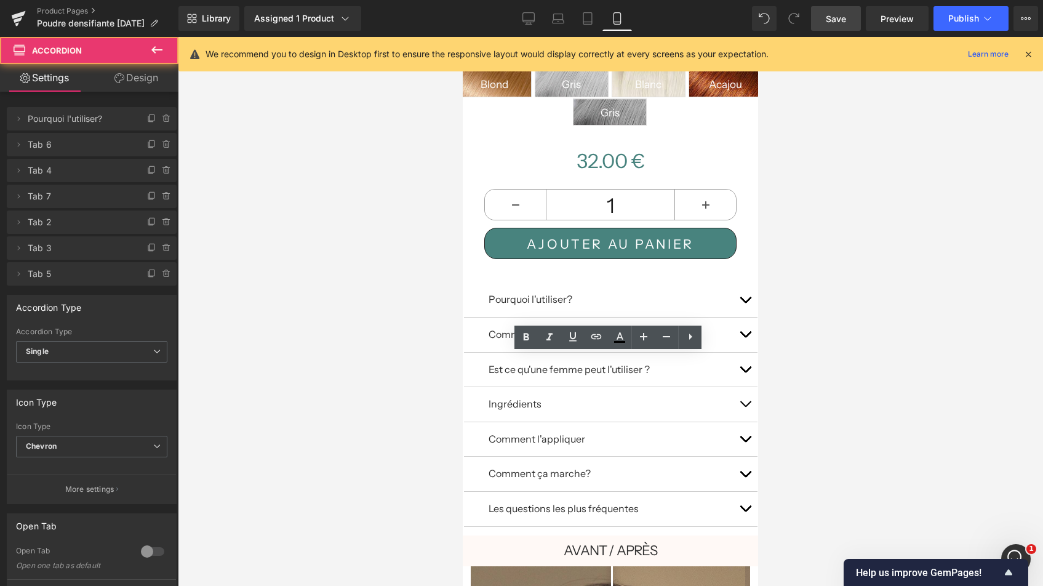
click at [736, 358] on button "button" at bounding box center [745, 369] width 25 height 34
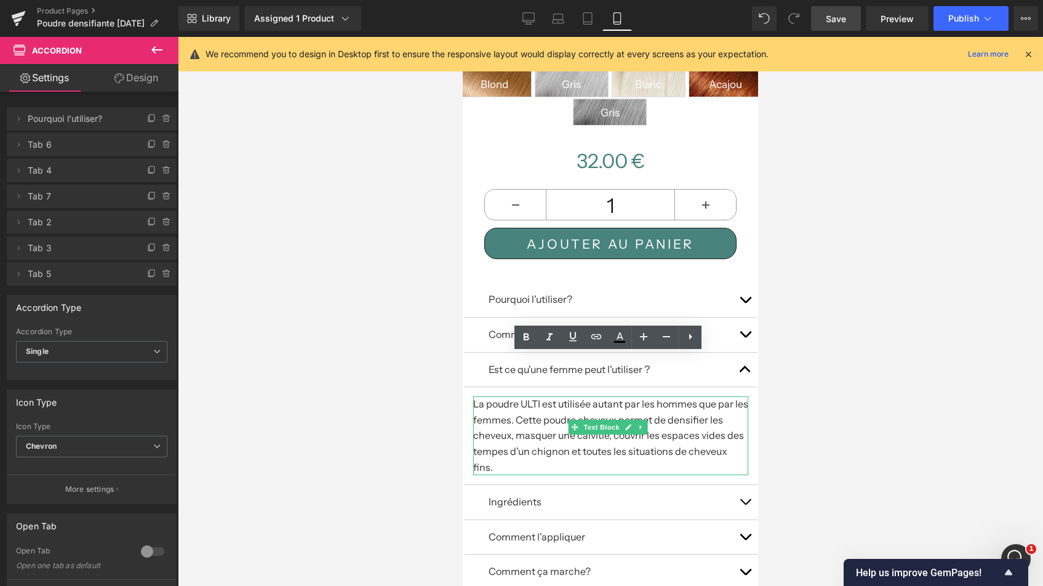
click at [544, 396] on p "La poudre ULTI est utilisée autant par les hommes que par les femmes. Cette pou…" at bounding box center [611, 435] width 276 height 79
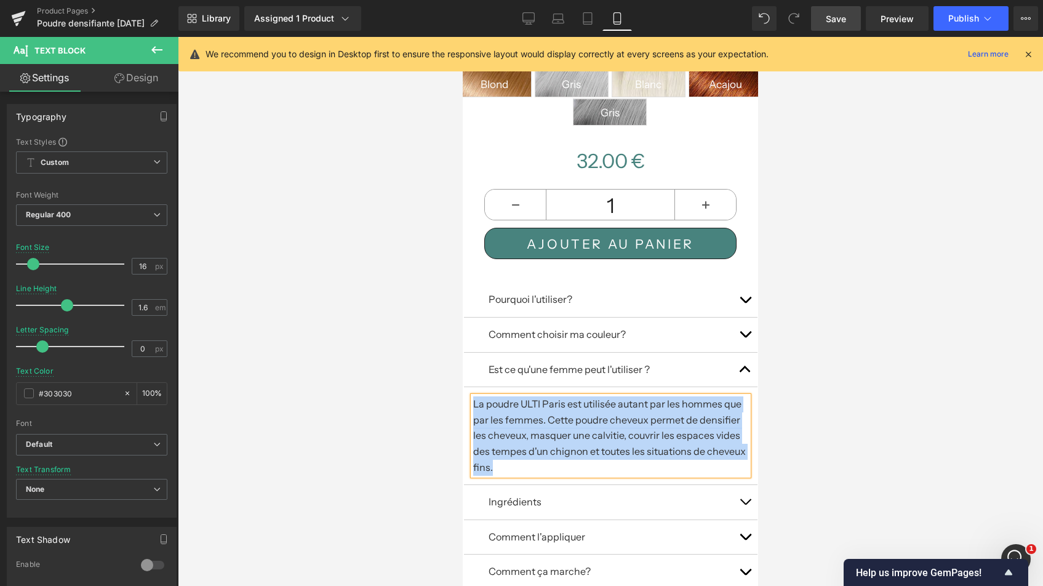
drag, startPoint x: 526, startPoint y: 460, endPoint x: 923, endPoint y: 442, distance: 397.2
click at [473, 396] on div "La poudre ULTI Paris est utilisée autant par les hommes que par les femmes. Cet…" at bounding box center [611, 435] width 276 height 79
copy p "La poudre ULTI Paris est utilisée autant par les hommes que par les femmes. Cet…"
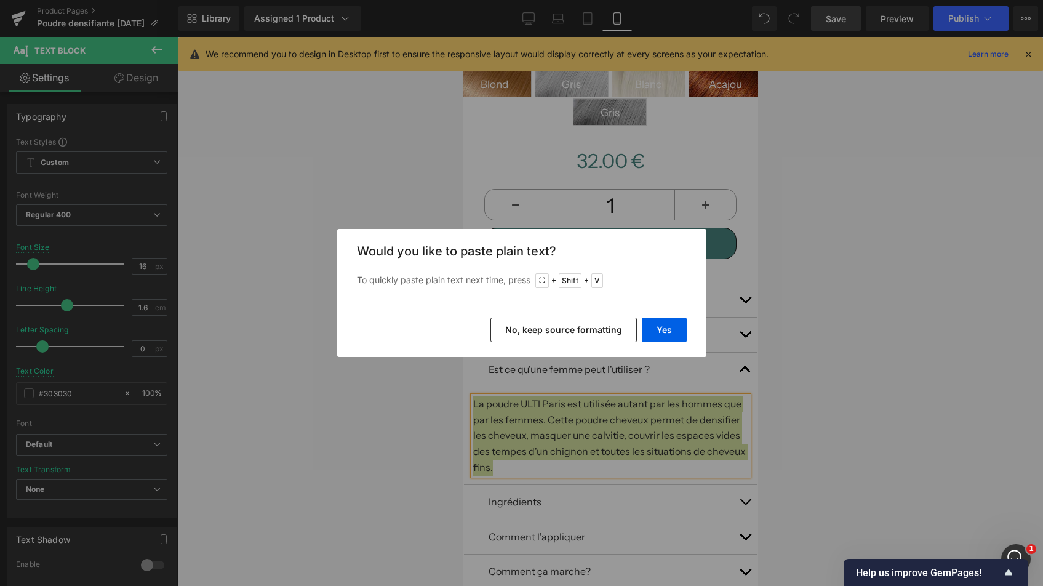
click at [593, 332] on button "No, keep source formatting" at bounding box center [563, 329] width 146 height 25
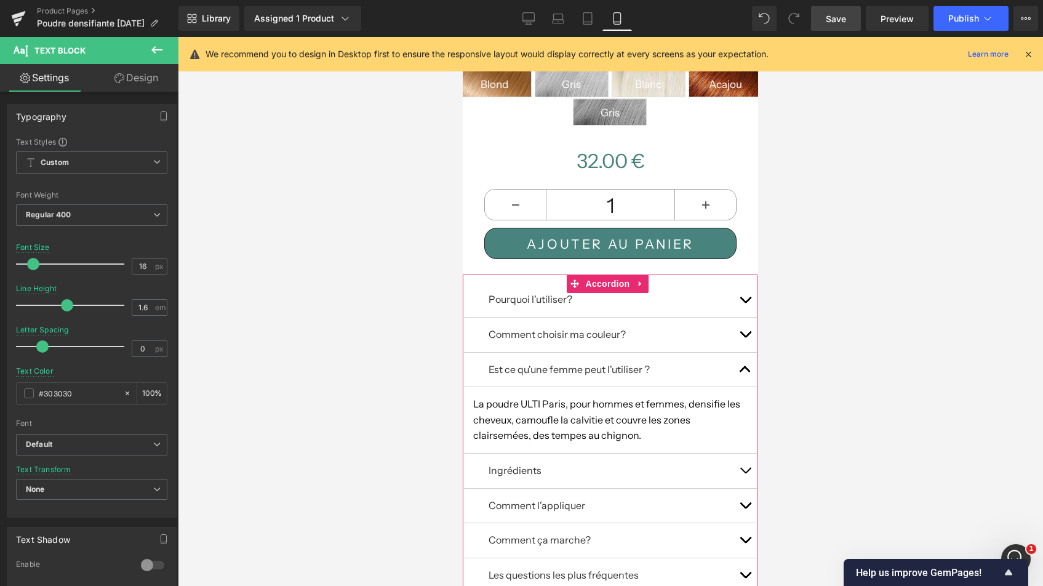
click at [736, 461] on button "button" at bounding box center [745, 470] width 25 height 34
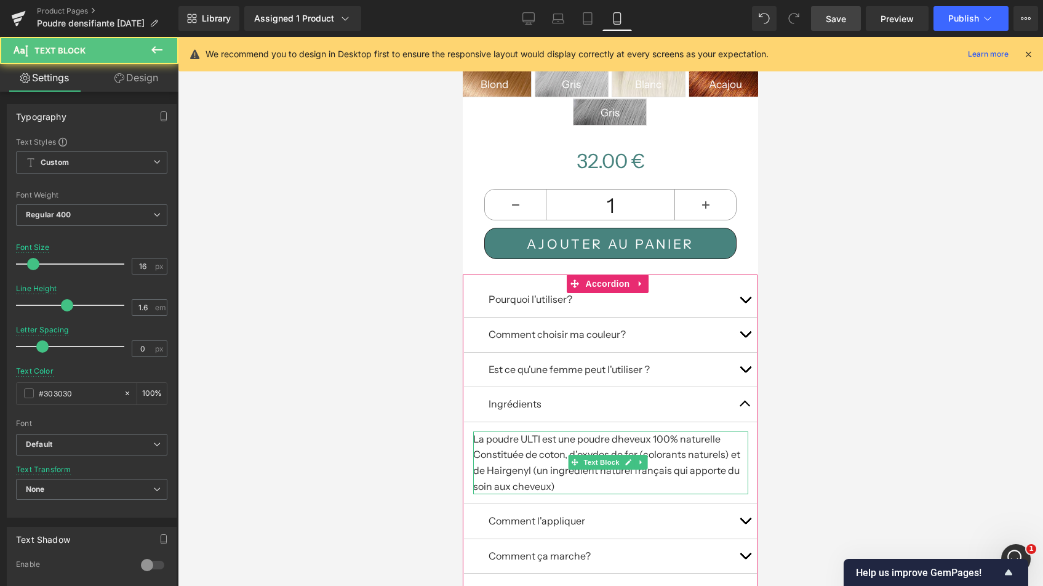
click at [554, 472] on p "La poudre ULTI est une poudre dheveux 100% naturelle Constituée de coton, d'oxy…" at bounding box center [611, 462] width 276 height 63
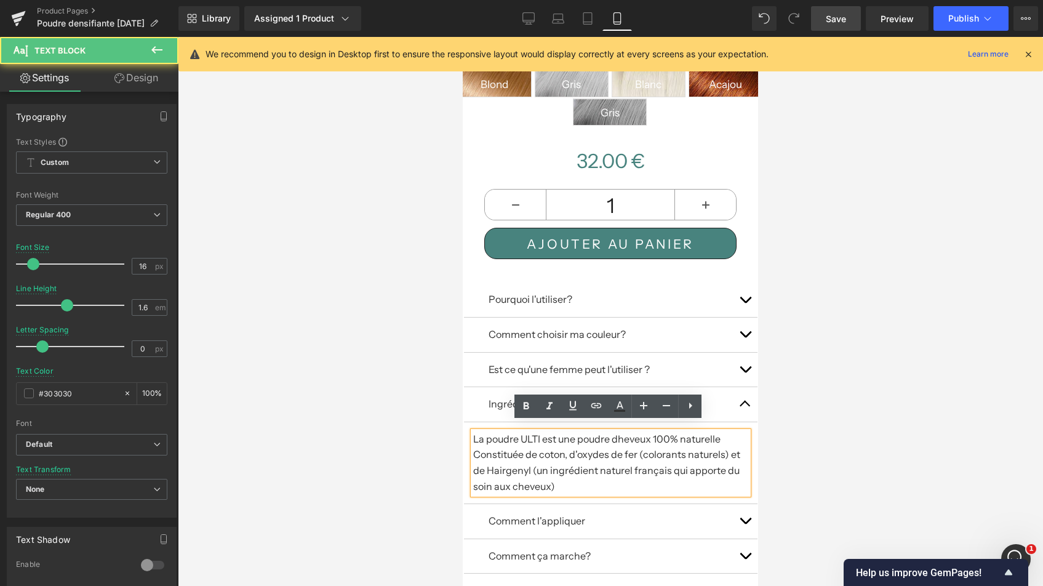
click at [535, 464] on p "La poudre ULTI est une poudre dheveux 100% naturelle Constituée de coton, d'oxy…" at bounding box center [611, 462] width 276 height 63
click at [535, 465] on p "La poudre ULTI est une poudre dheveux 100% naturelle Constituée de coton, d'oxy…" at bounding box center [611, 462] width 276 height 63
click at [547, 476] on p "La poudre ULTI est une poudre dheveux 100% naturelle Constituée de coton, d'oxy…" at bounding box center [611, 462] width 276 height 63
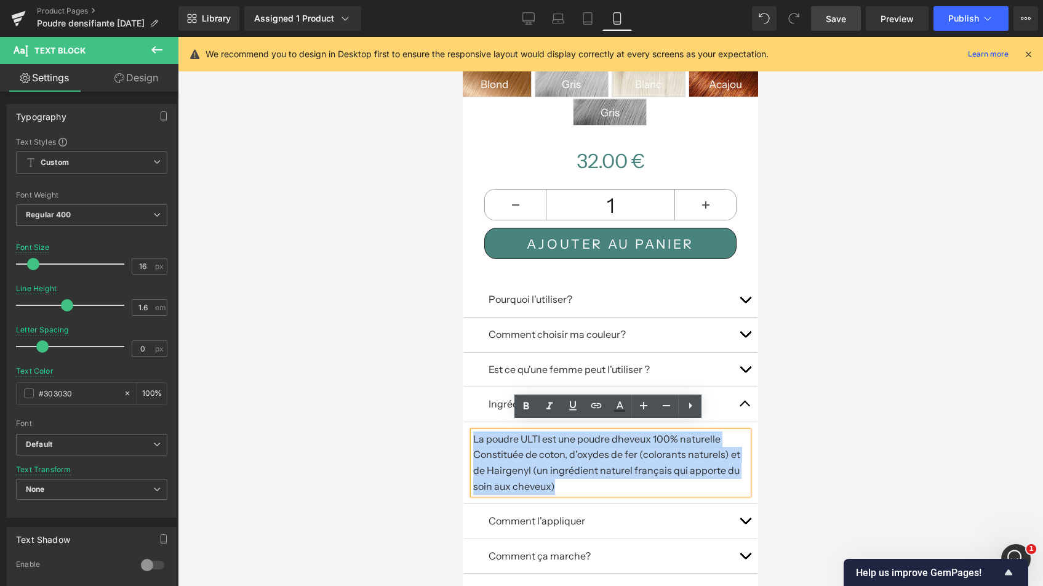
drag, startPoint x: 555, startPoint y: 473, endPoint x: 463, endPoint y: 421, distance: 105.2
click at [464, 422] on article "La poudre ULTI est une poudre dheveux 100% naturelle Constituée de coton, d'oxy…" at bounding box center [611, 463] width 294 height 82
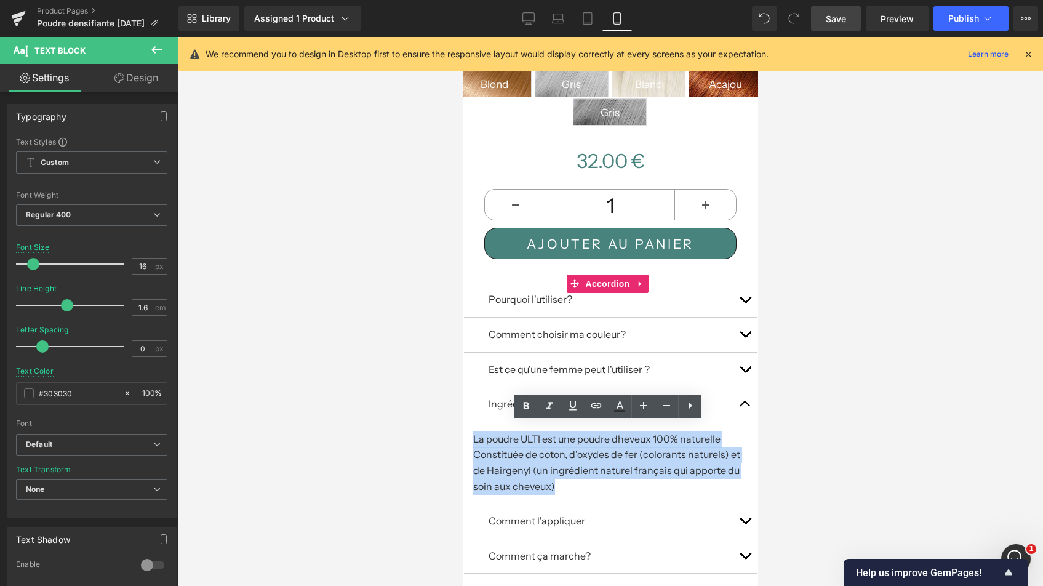
copy p "La poudre ULTI est une poudre dheveux 100% naturelle Constituée de coton, d'oxy…"
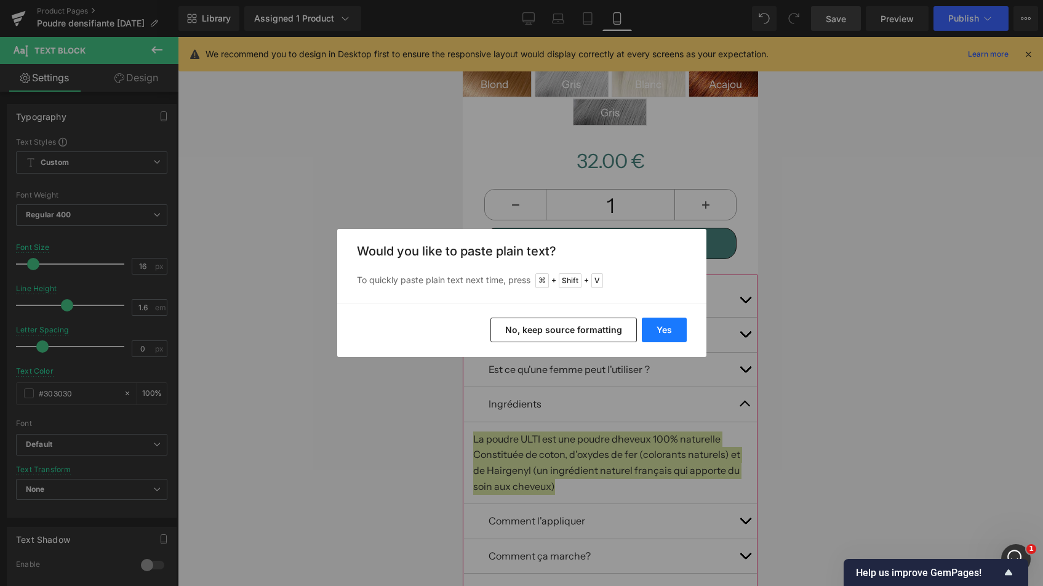
click at [658, 328] on button "Yes" at bounding box center [664, 329] width 45 height 25
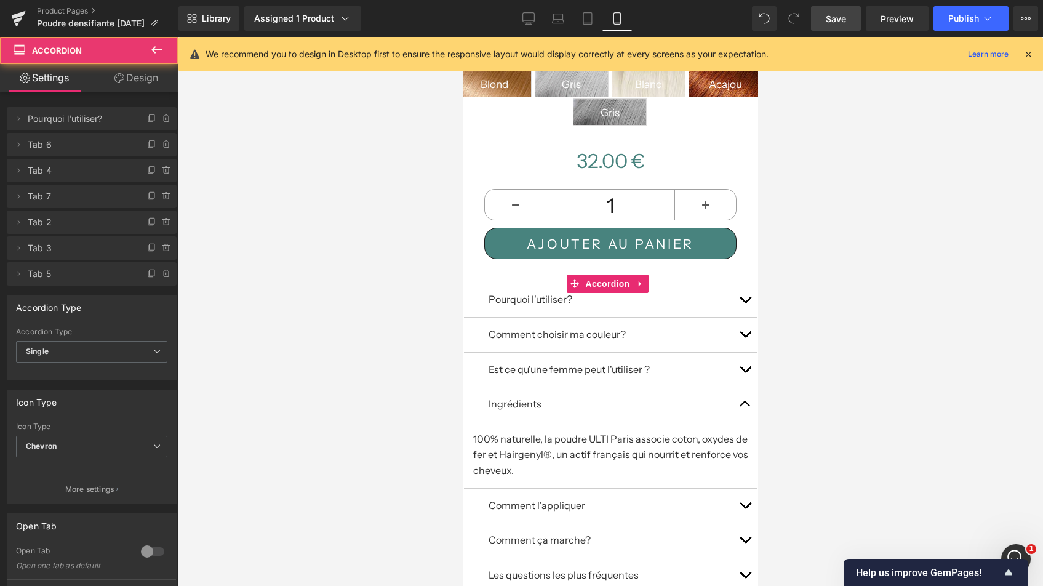
click at [741, 491] on button "button" at bounding box center [745, 505] width 25 height 34
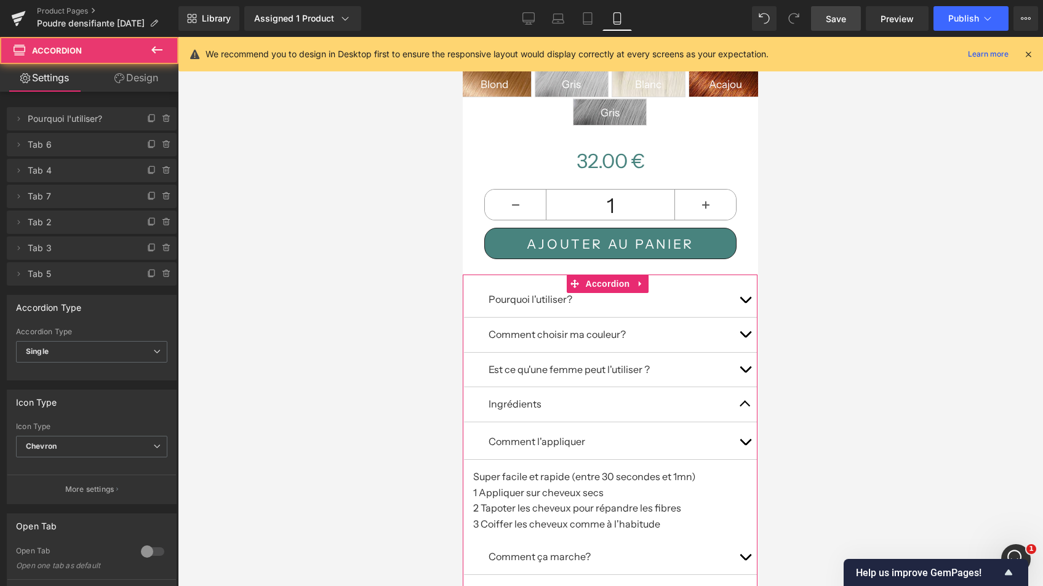
scroll to position [563, 0]
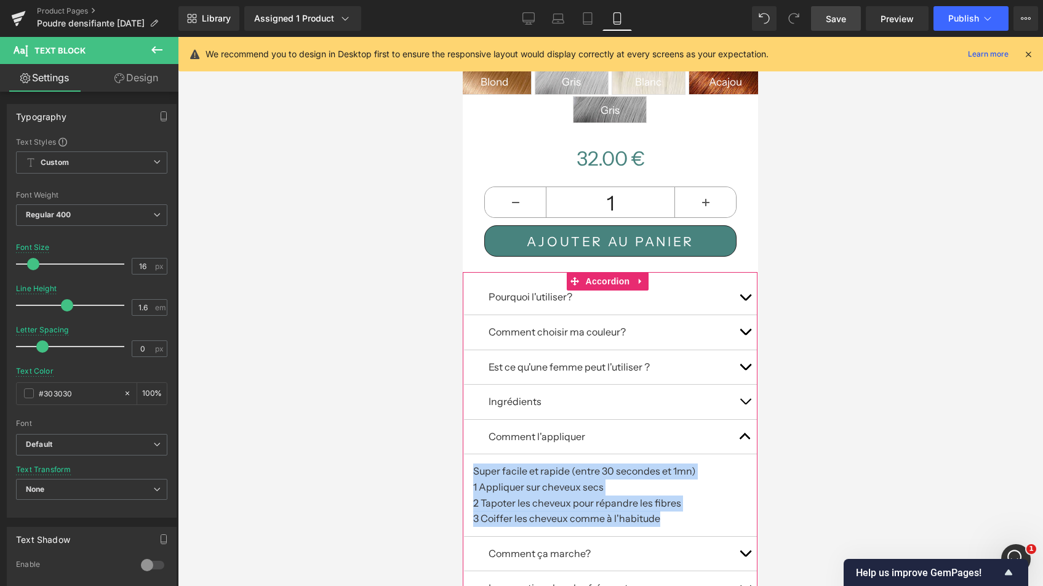
drag, startPoint x: 652, startPoint y: 507, endPoint x: 468, endPoint y: 459, distance: 189.9
click at [468, 459] on article "Super facile et rapide (entre 30 secondes et 1mn) 1 Appliquer sur cheveux secs …" at bounding box center [611, 495] width 294 height 82
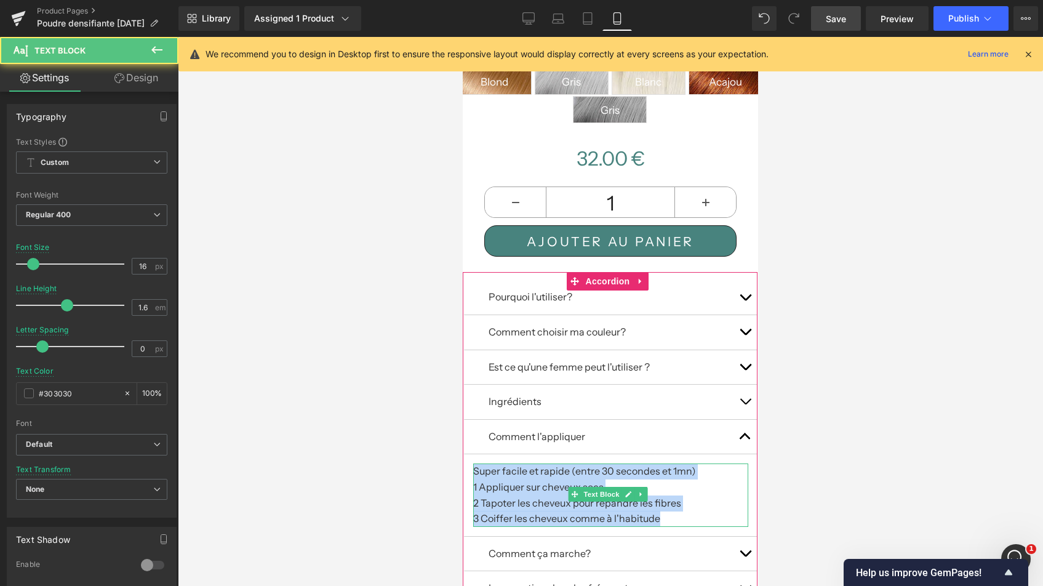
click at [671, 482] on p "Super facile et rapide (entre 30 secondes et 1mn) 1 Appliquer sur cheveux secs …" at bounding box center [611, 494] width 276 height 63
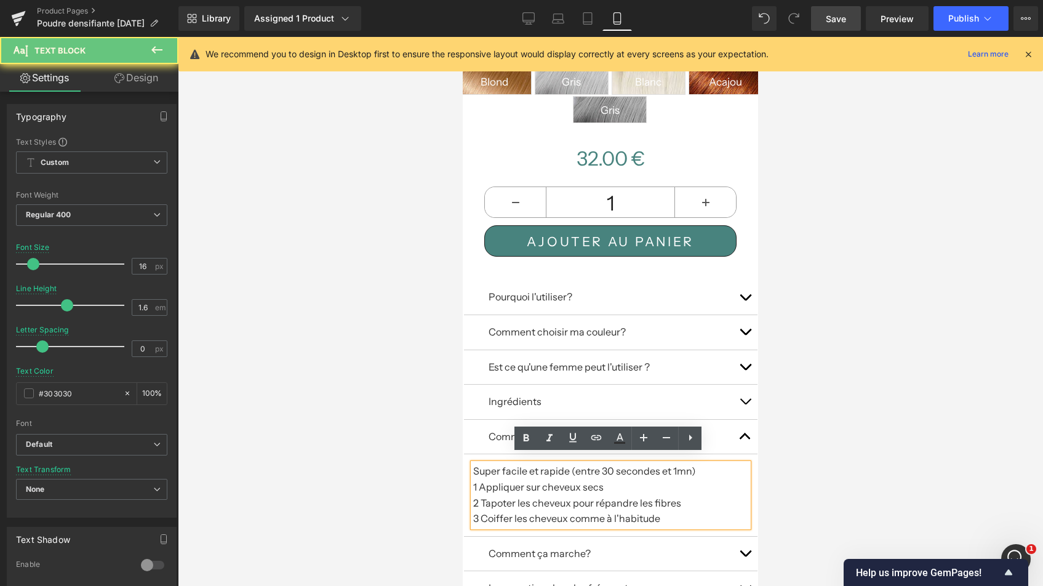
click at [660, 499] on p "Super facile et rapide (entre 30 secondes et 1mn) 1 Appliquer sur cheveux secs …" at bounding box center [611, 494] width 276 height 63
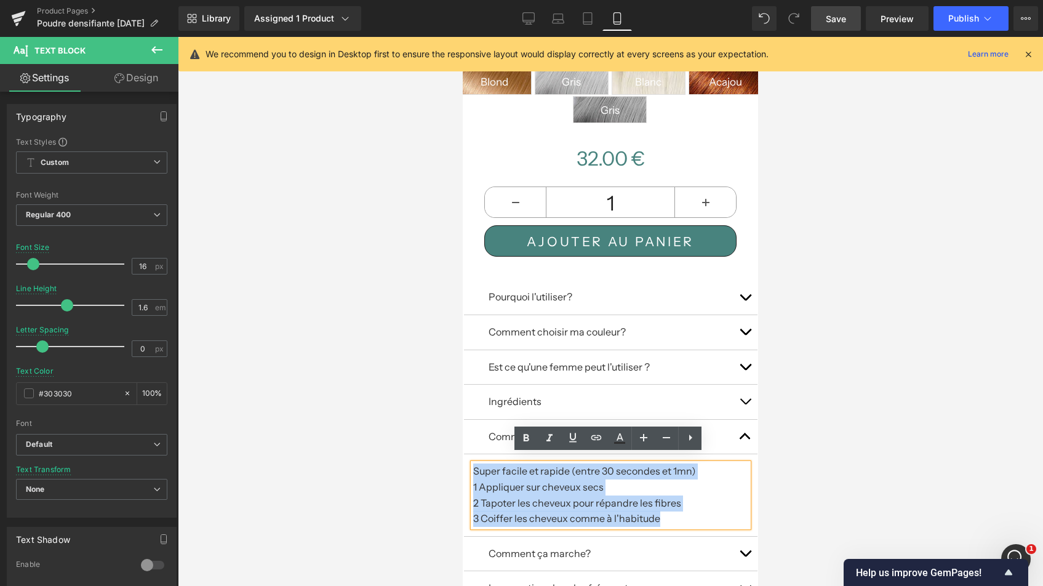
drag, startPoint x: 659, startPoint y: 503, endPoint x: 467, endPoint y: 466, distance: 196.0
click at [467, 466] on article "Super facile et rapide (entre 30 secondes et 1mn) 1 Appliquer sur cheveux secs …" at bounding box center [611, 495] width 294 height 82
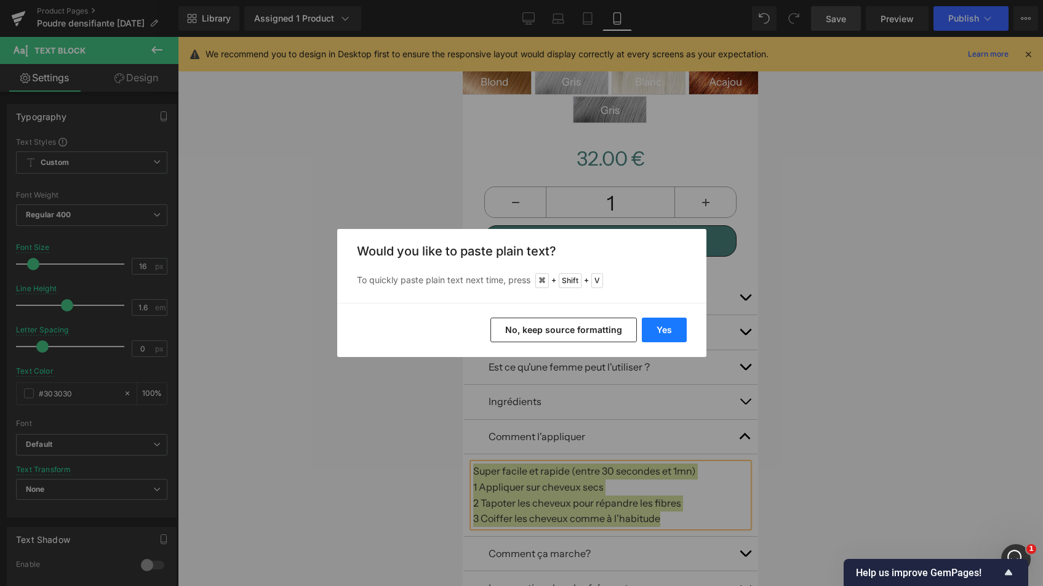
click at [665, 330] on button "Yes" at bounding box center [664, 329] width 45 height 25
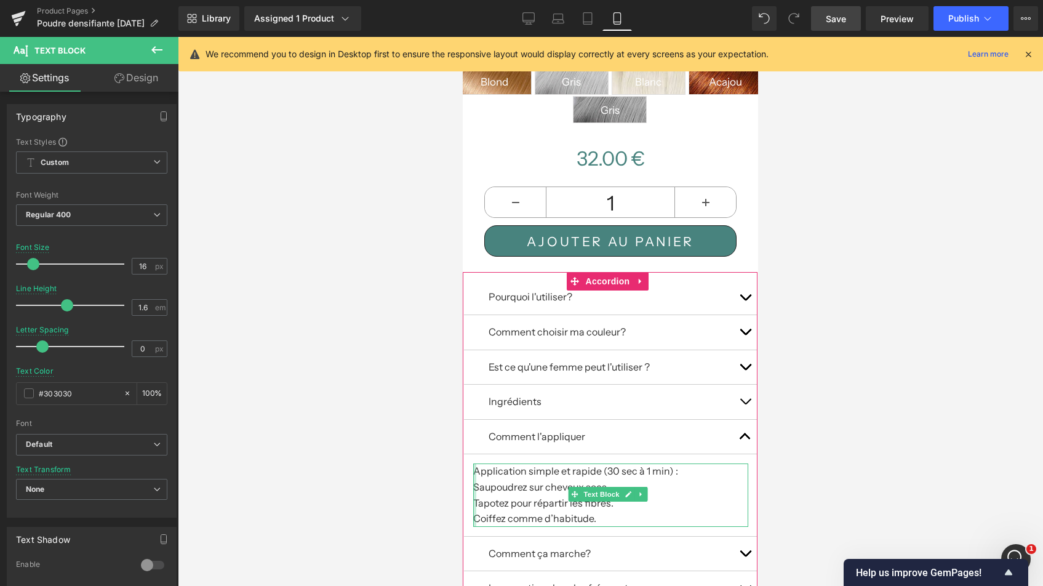
click at [474, 476] on div at bounding box center [474, 494] width 3 height 63
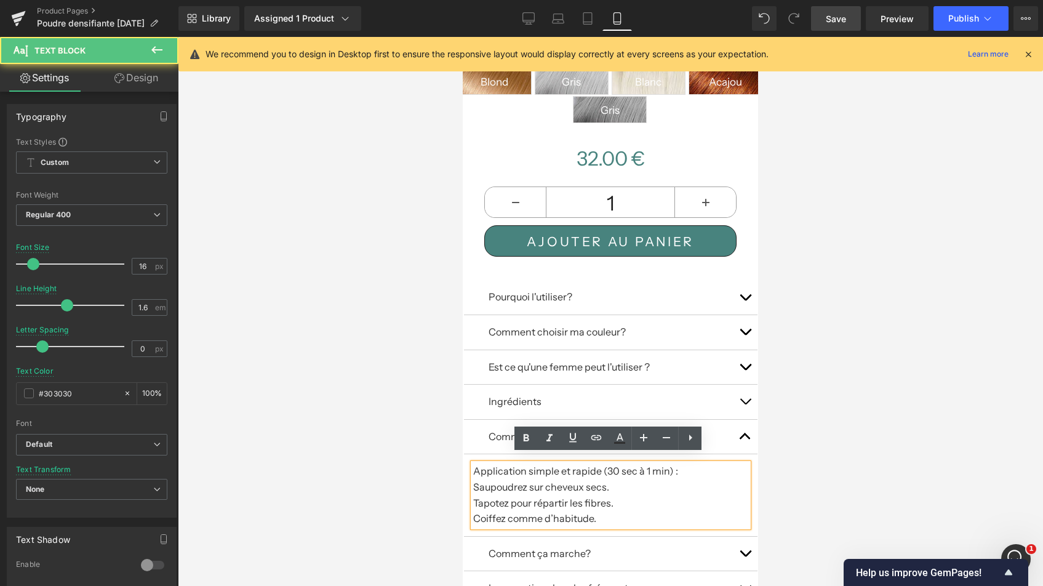
click at [475, 479] on p "Saupoudrez sur cheveux secs." at bounding box center [611, 487] width 276 height 16
click at [473, 495] on p "Tapotez pour répartir les fibres." at bounding box center [611, 503] width 276 height 16
click at [474, 511] on p "Coiffez comme d’habitude." at bounding box center [611, 519] width 276 height 16
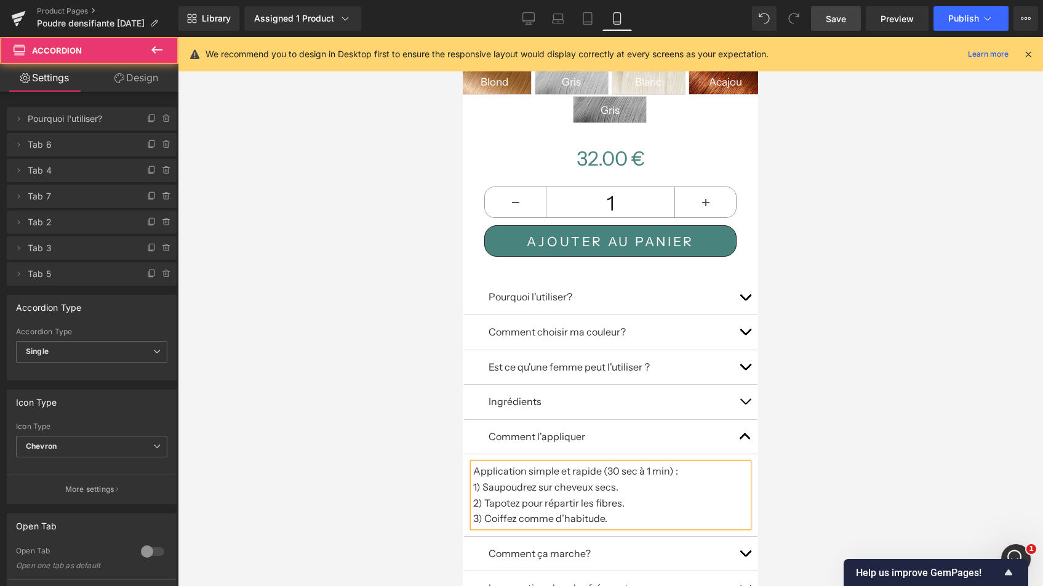
click at [738, 428] on button "button" at bounding box center [745, 437] width 25 height 34
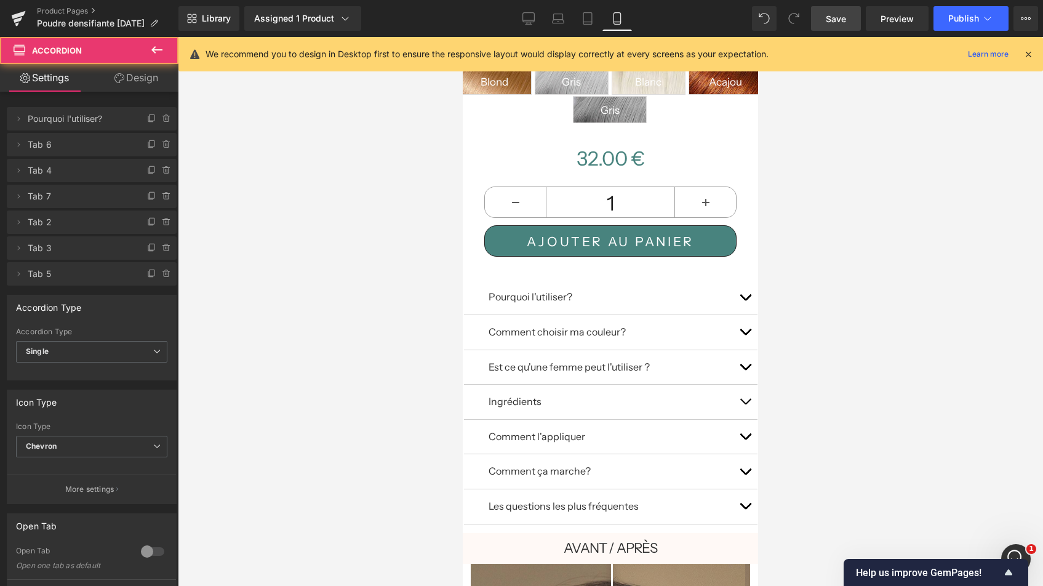
click at [746, 462] on button "button" at bounding box center [745, 471] width 25 height 34
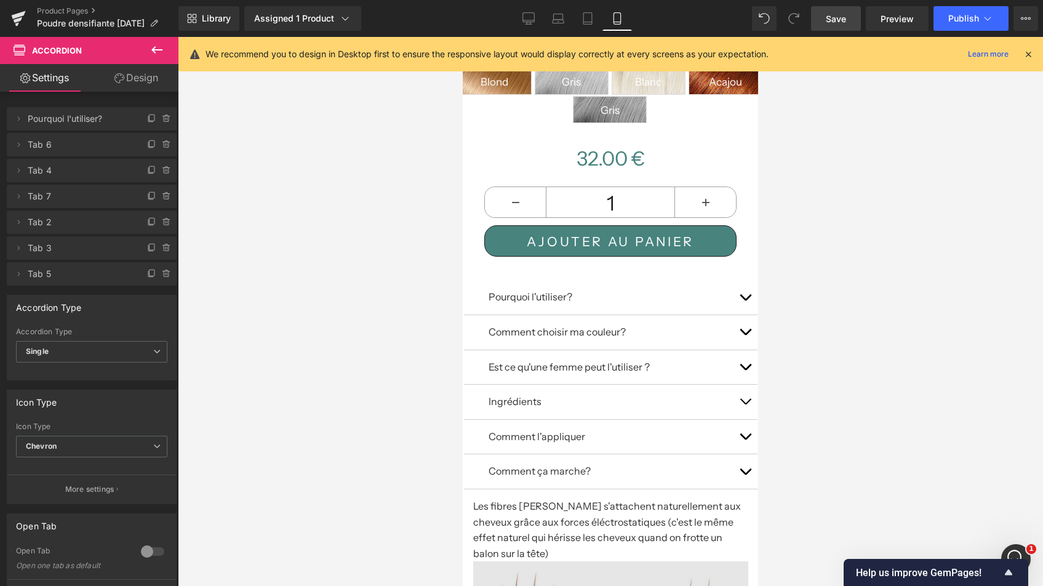
scroll to position [648, 0]
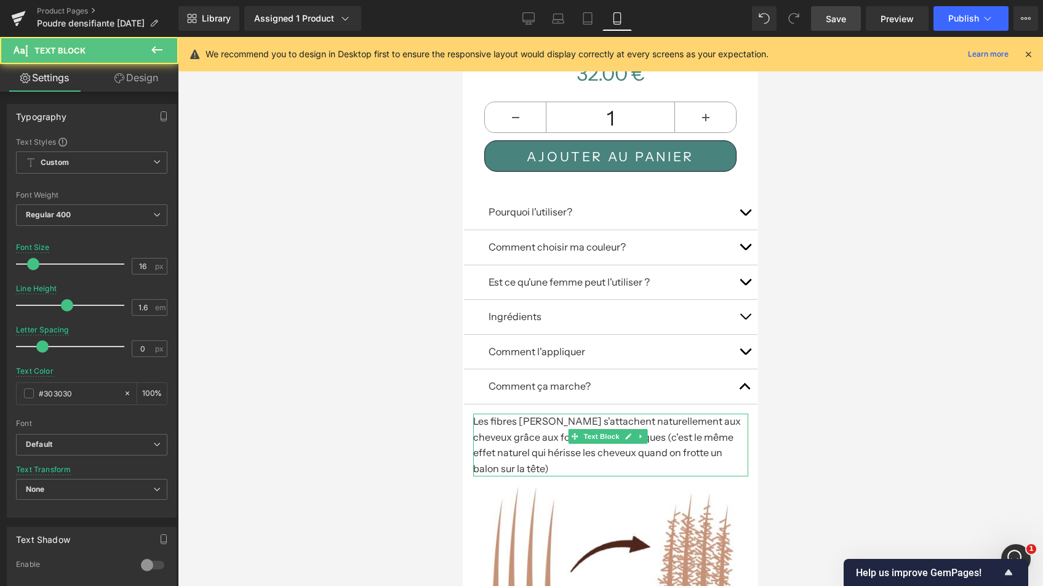
click at [715, 439] on p "Les fibres [PERSON_NAME] s'attachent naturellement aux cheveux grâce aux forces…" at bounding box center [611, 444] width 276 height 63
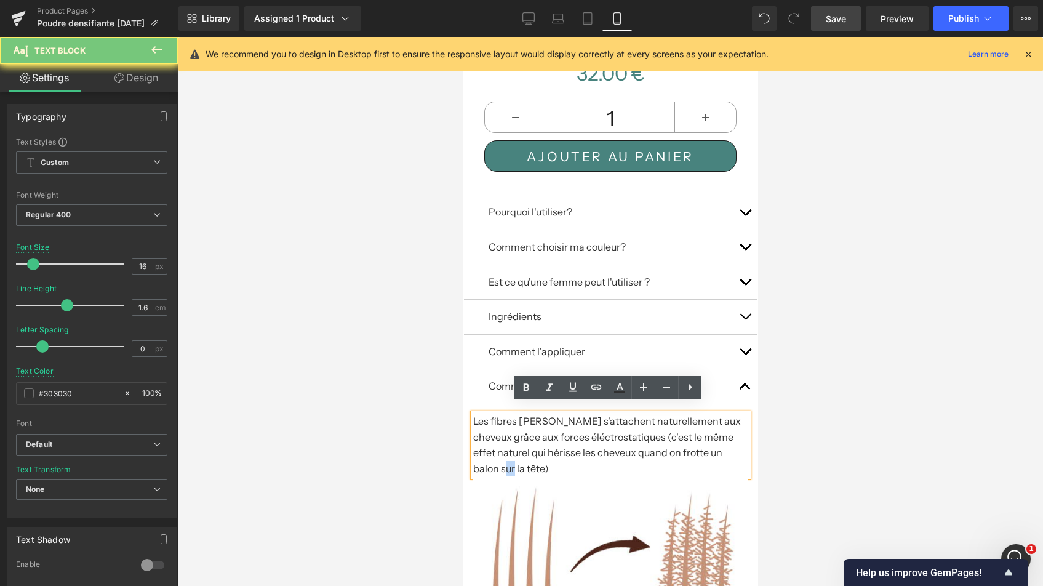
drag, startPoint x: 718, startPoint y: 440, endPoint x: 700, endPoint y: 441, distance: 18.5
click at [700, 441] on p "Les fibres [PERSON_NAME] s'attachent naturellement aux cheveux grâce aux forces…" at bounding box center [611, 444] width 276 height 63
click at [720, 442] on p "Les fibres [PERSON_NAME] s'attachent naturellement aux cheveux grâce aux forces…" at bounding box center [611, 444] width 276 height 63
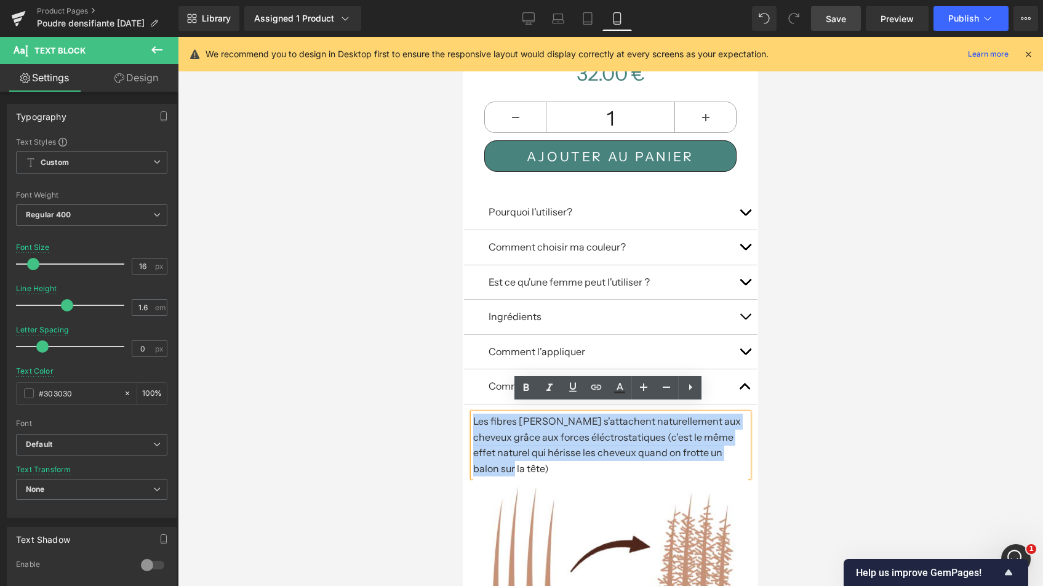
drag, startPoint x: 725, startPoint y: 443, endPoint x: 464, endPoint y: 412, distance: 262.8
click at [464, 412] on article "Les fibres [PERSON_NAME] s'attachent naturellement aux cheveux grâce aux forces…" at bounding box center [611, 507] width 294 height 207
copy p "Les fibres [PERSON_NAME] s'attachent naturellement aux cheveux grâce aux forces…"
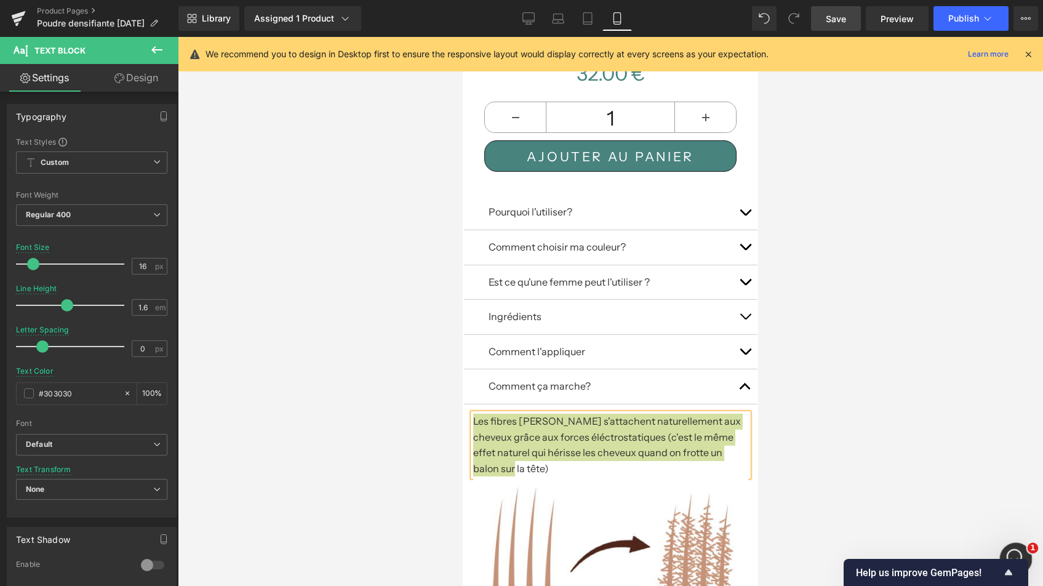
click at [1011, 544] on div "Ouvrir le Messenger Intercom" at bounding box center [1013, 556] width 41 height 41
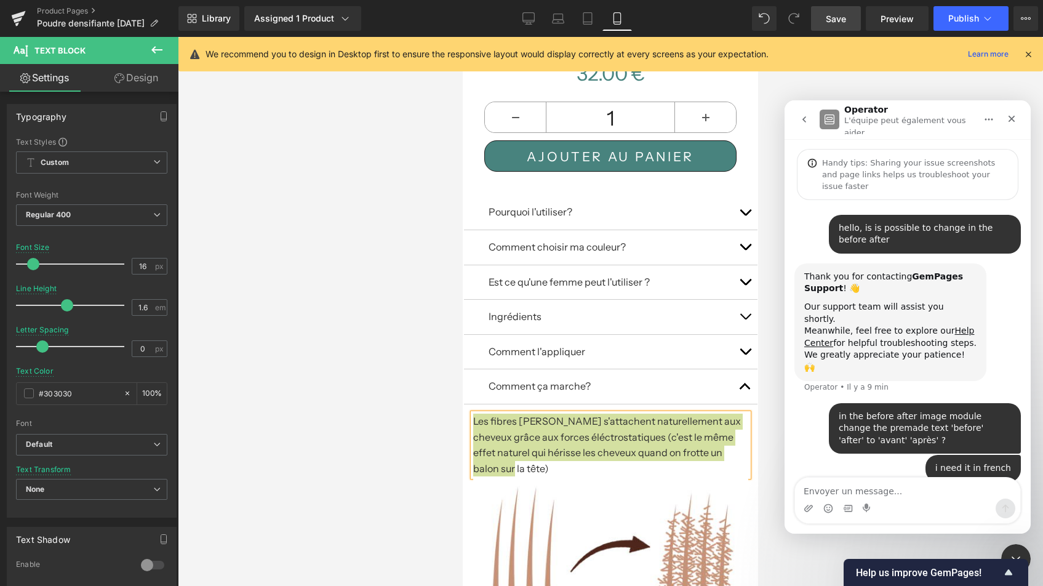
click at [598, 433] on div at bounding box center [521, 274] width 1043 height 549
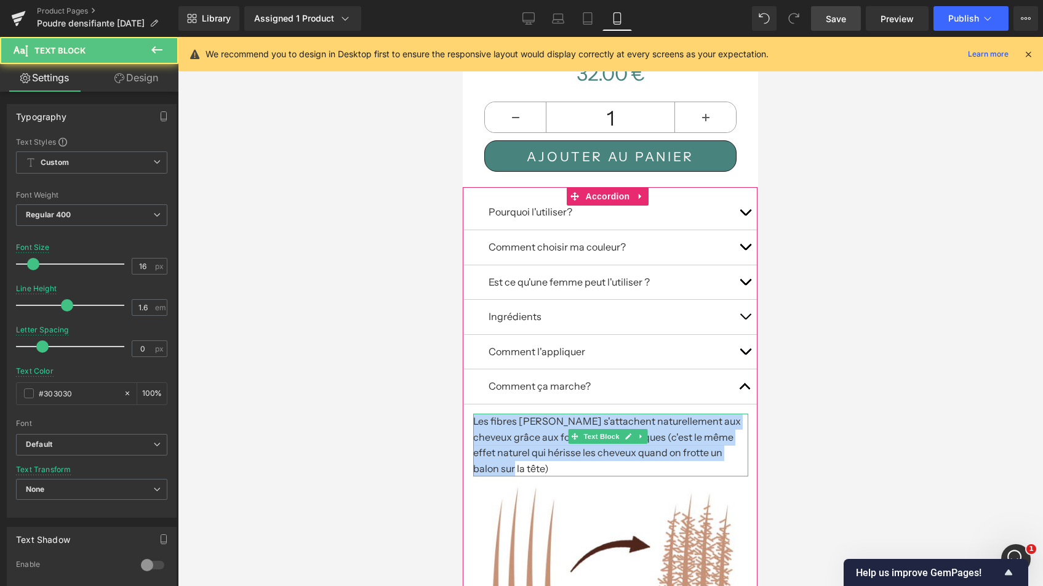
click at [598, 433] on div "Les fibres [PERSON_NAME] s'attachent naturellement aux cheveux grâce aux forces…" at bounding box center [611, 444] width 276 height 63
click at [598, 433] on p "Les fibres [PERSON_NAME] s'attachent naturellement aux cheveux grâce aux forces…" at bounding box center [611, 444] width 276 height 63
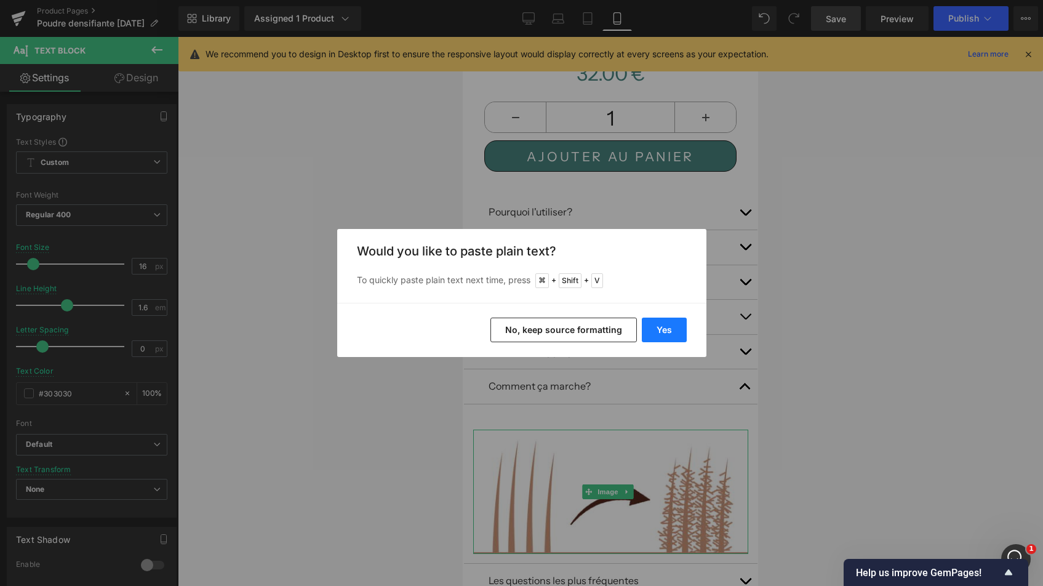
click at [667, 330] on button "Yes" at bounding box center [664, 329] width 45 height 25
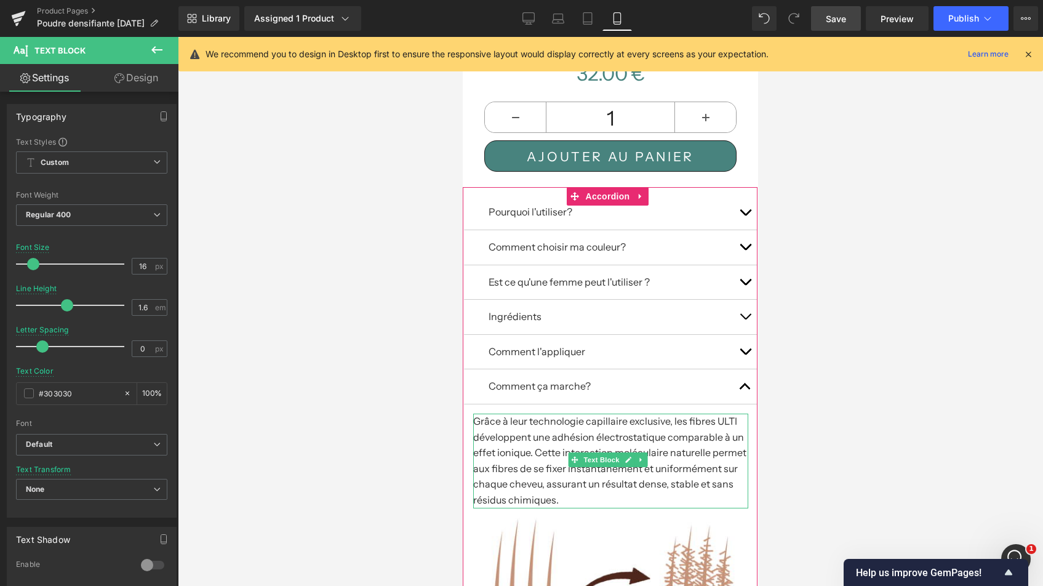
click at [733, 413] on p "Grâce à leur technologie capillaire exclusive, les fibres ULTI développent une …" at bounding box center [611, 460] width 276 height 95
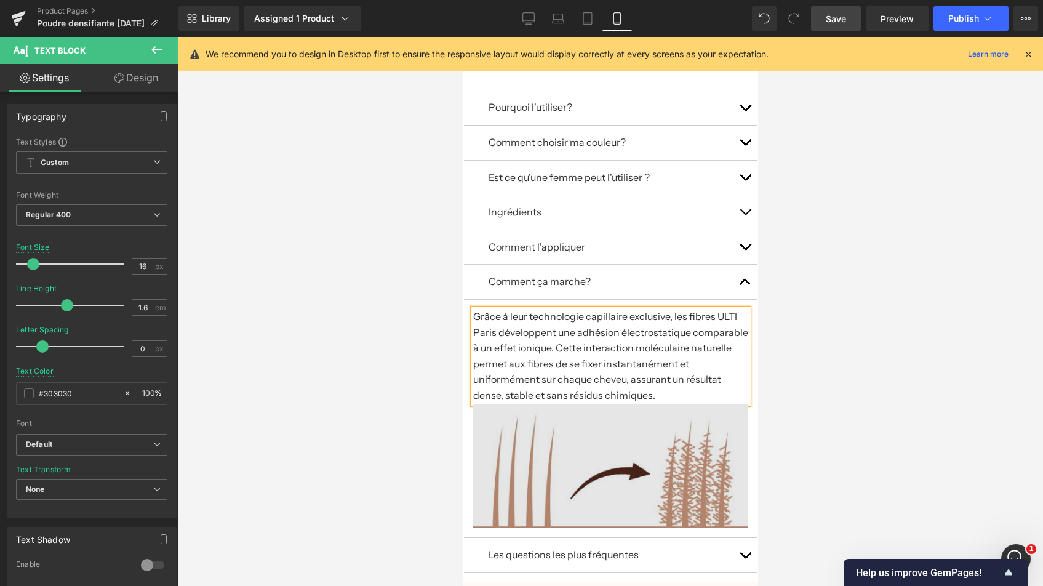
scroll to position [812, 0]
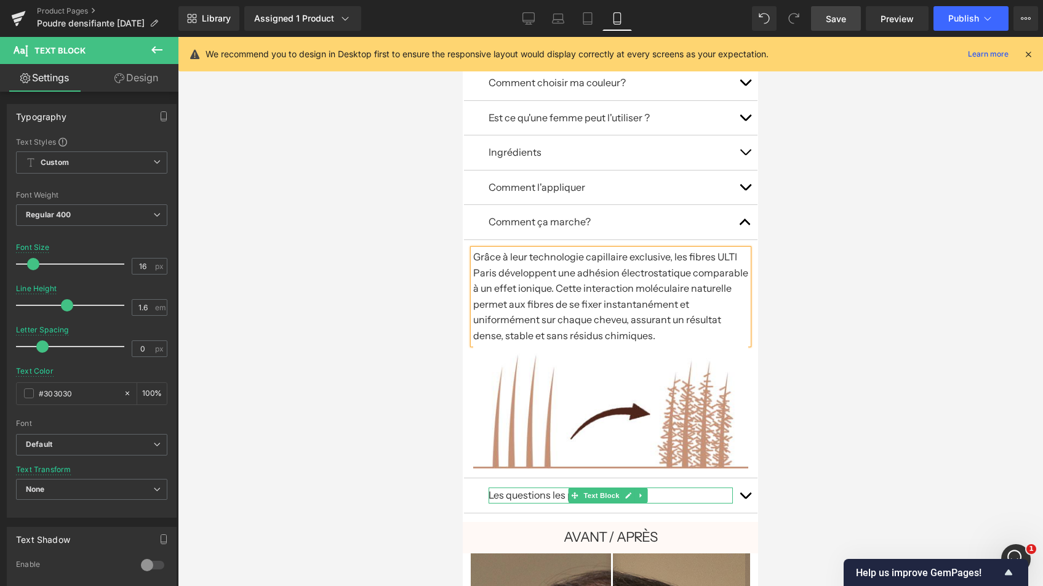
click at [730, 487] on div at bounding box center [731, 495] width 3 height 16
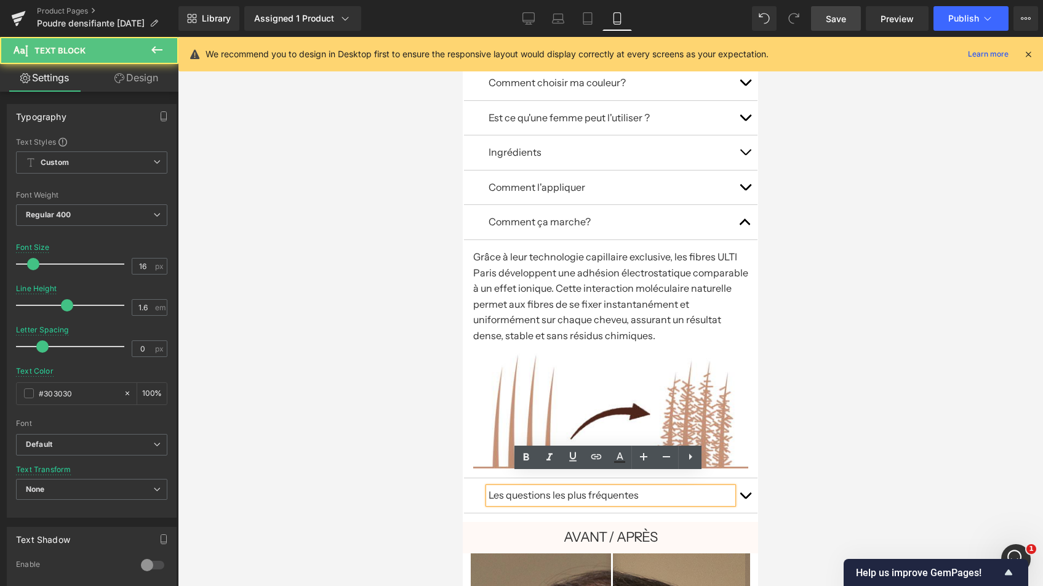
click at [745, 498] on span "button" at bounding box center [745, 498] width 0 height 0
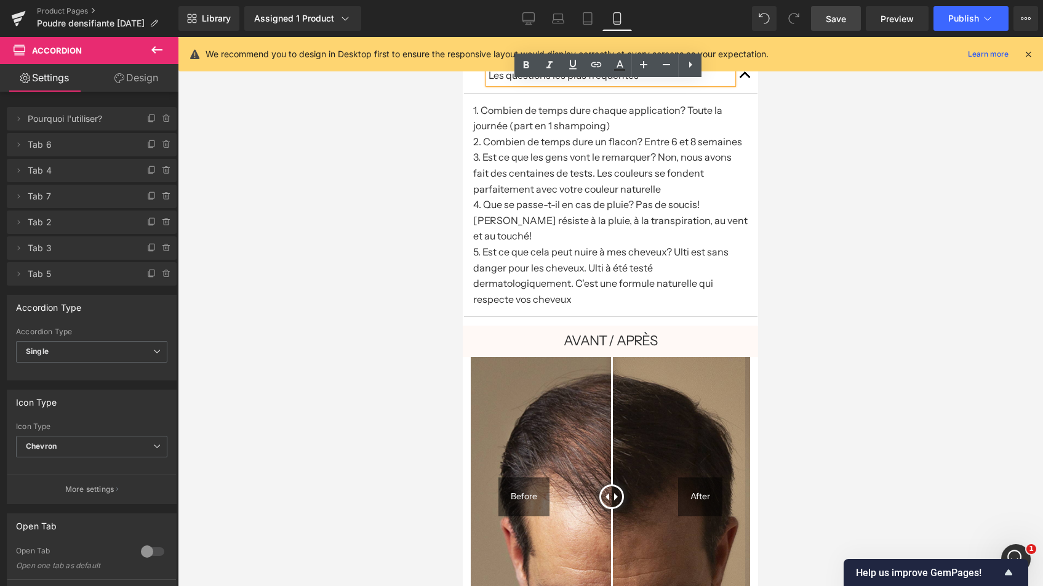
scroll to position [901, 0]
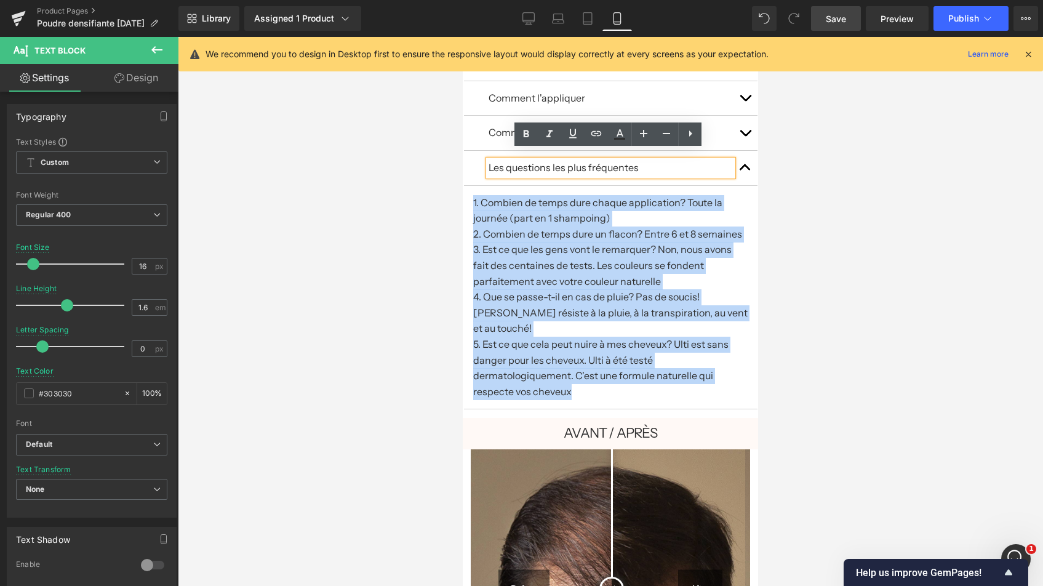
drag, startPoint x: 530, startPoint y: 360, endPoint x: 463, endPoint y: 195, distance: 178.5
click at [463, 195] on div "Pourquoi l'utiliser? Text Block ✓ Couvre instantanément les cheveux qui s'affin…" at bounding box center [610, 176] width 295 height 484
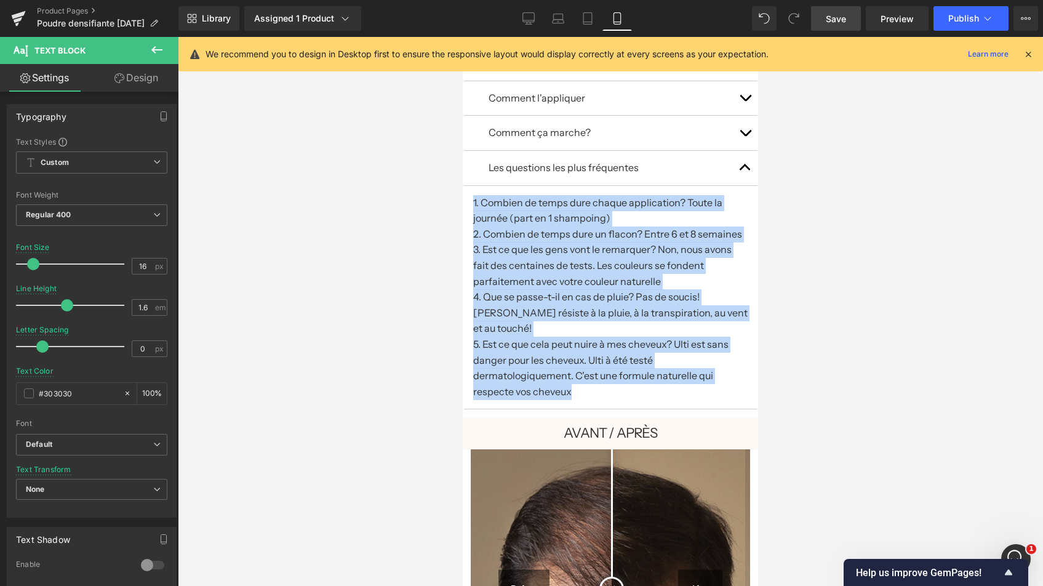
copy p "1. Combien de temps dure chaque application? Toute la journée (part en 1 shampo…"
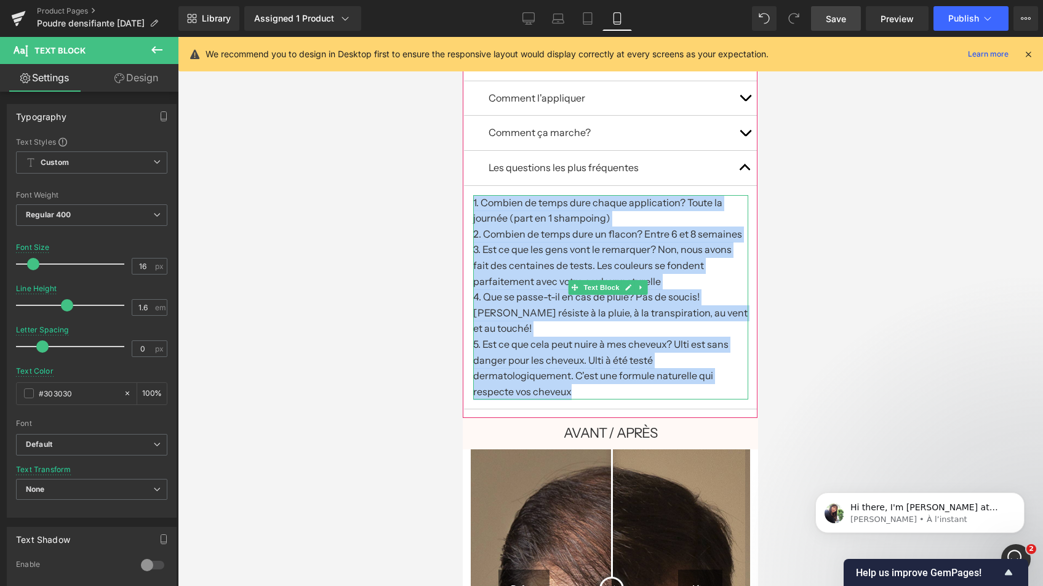
click at [536, 336] on p "1. Combien de temps dure chaque application? Toute la journée (part en 1 shampo…" at bounding box center [611, 297] width 276 height 205
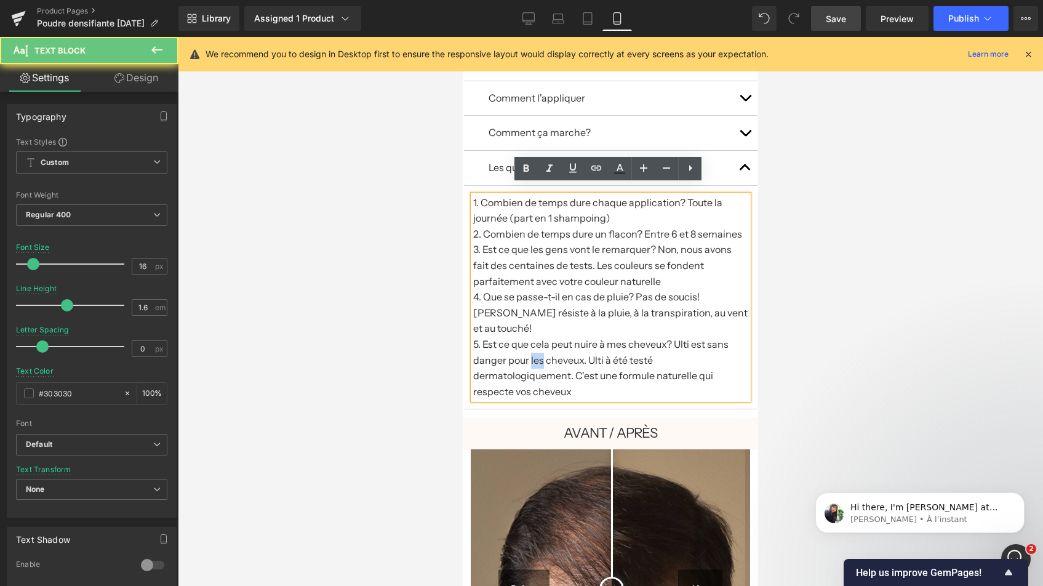
click at [536, 336] on p "1. Combien de temps dure chaque application? Toute la journée (part en 1 shampo…" at bounding box center [611, 297] width 276 height 205
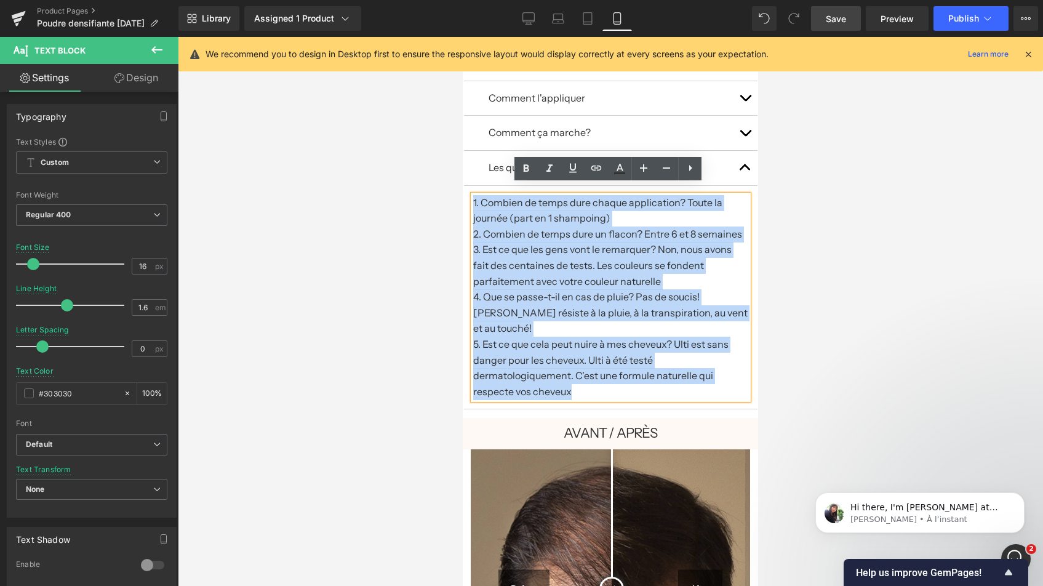
drag, startPoint x: 530, startPoint y: 361, endPoint x: 923, endPoint y: 217, distance: 418.0
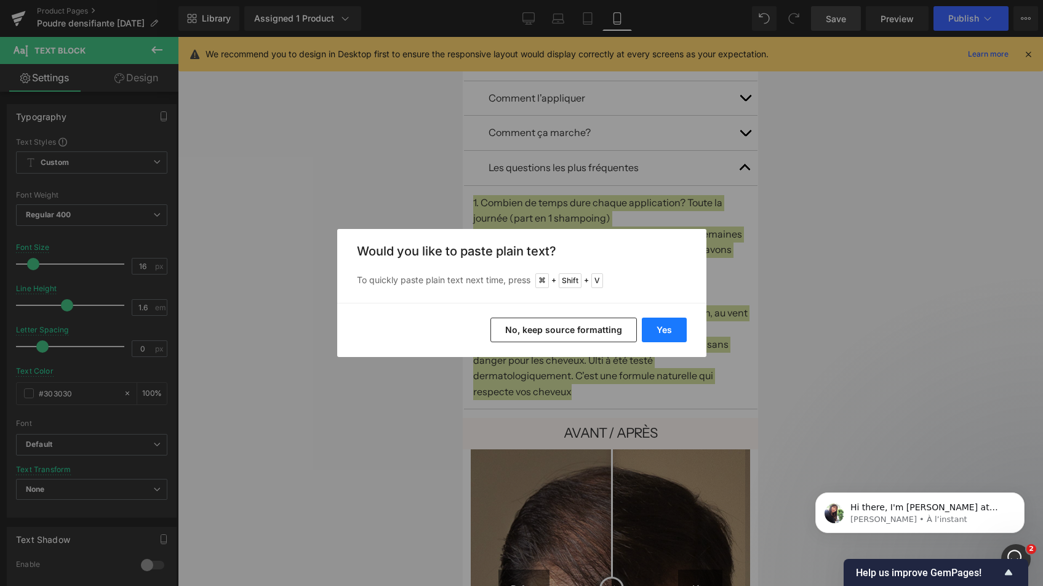
click at [670, 332] on button "Yes" at bounding box center [664, 329] width 45 height 25
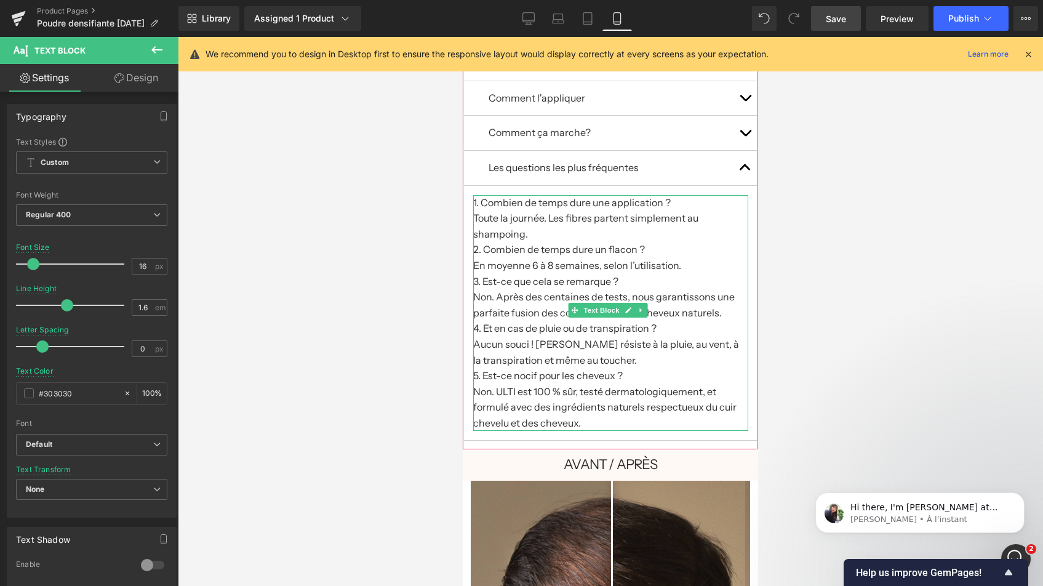
click at [560, 223] on p "Toute la journée. Les fibres partent simplement au shampoing." at bounding box center [611, 225] width 276 height 31
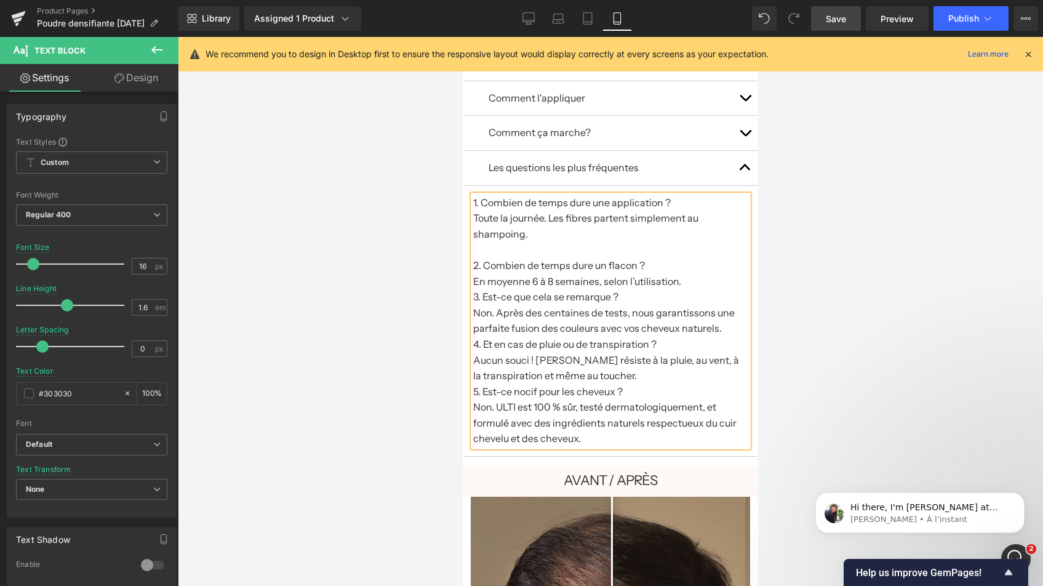
click at [685, 274] on p "En moyenne 6 à 8 semaines, selon l’utilisation." at bounding box center [611, 282] width 276 height 16
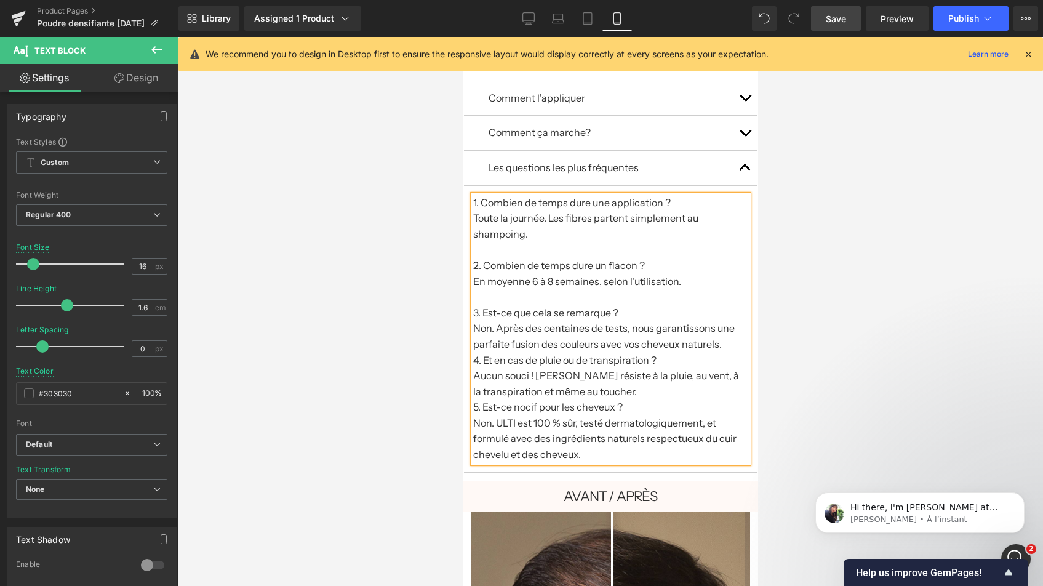
click at [718, 329] on p "Non. Après des centaines de tests, nous garantissons une parfaite fusion des co…" at bounding box center [611, 335] width 276 height 31
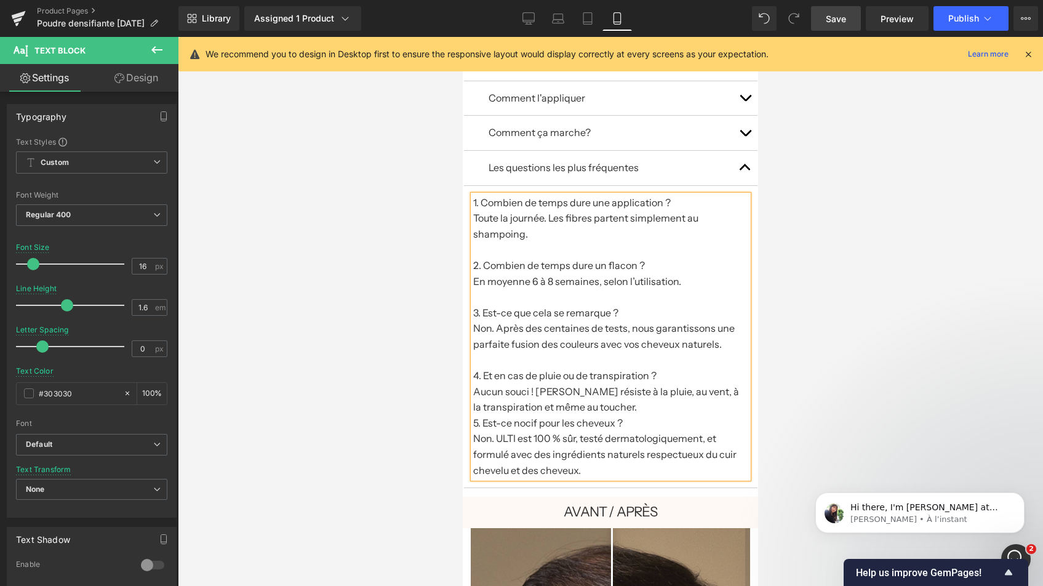
click at [651, 394] on p "Aucun souci ! [PERSON_NAME] résiste à la pluie, au vent, à la transpiration et …" at bounding box center [611, 399] width 276 height 31
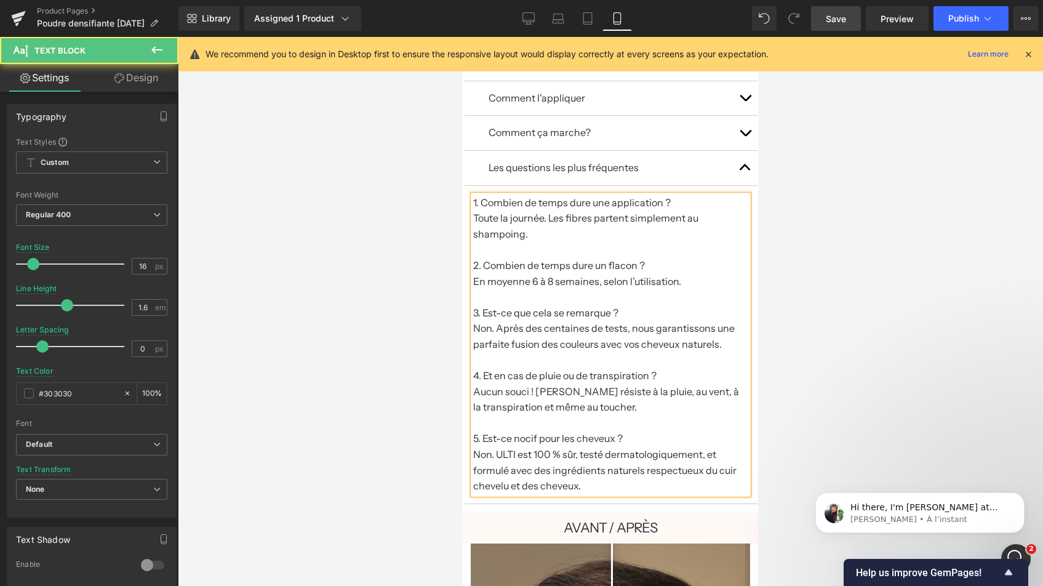
click at [515, 447] on p "Non. ULTI est 100 % sûr, testé dermatologiquement, et formulé avec des ingrédie…" at bounding box center [611, 470] width 276 height 47
click at [557, 384] on p "Aucun souci ! [PERSON_NAME] résiste à la pluie, au vent, à la transpiration et …" at bounding box center [611, 399] width 276 height 31
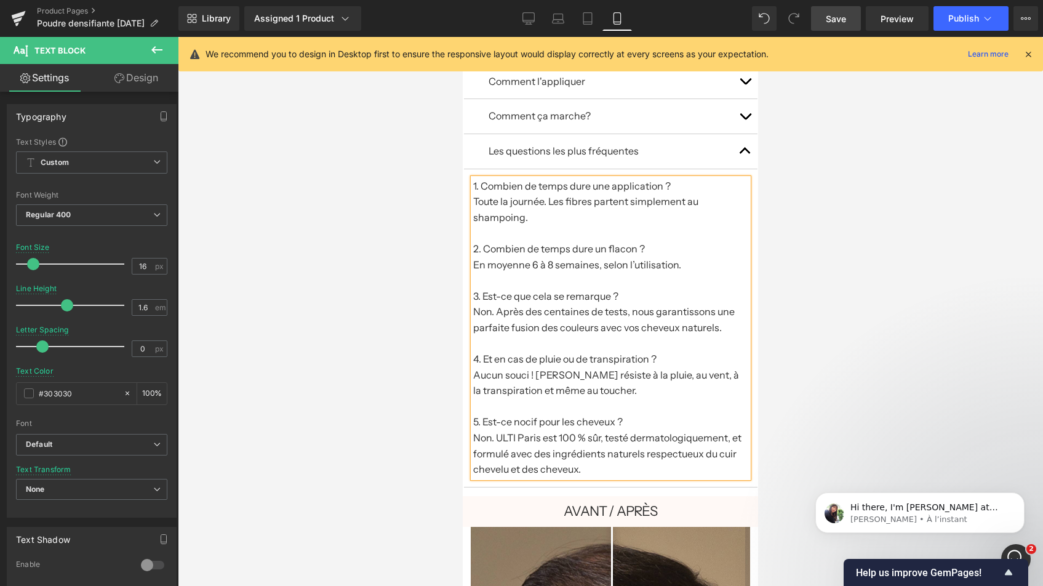
scroll to position [920, 0]
click at [742, 142] on button "button" at bounding box center [745, 149] width 25 height 34
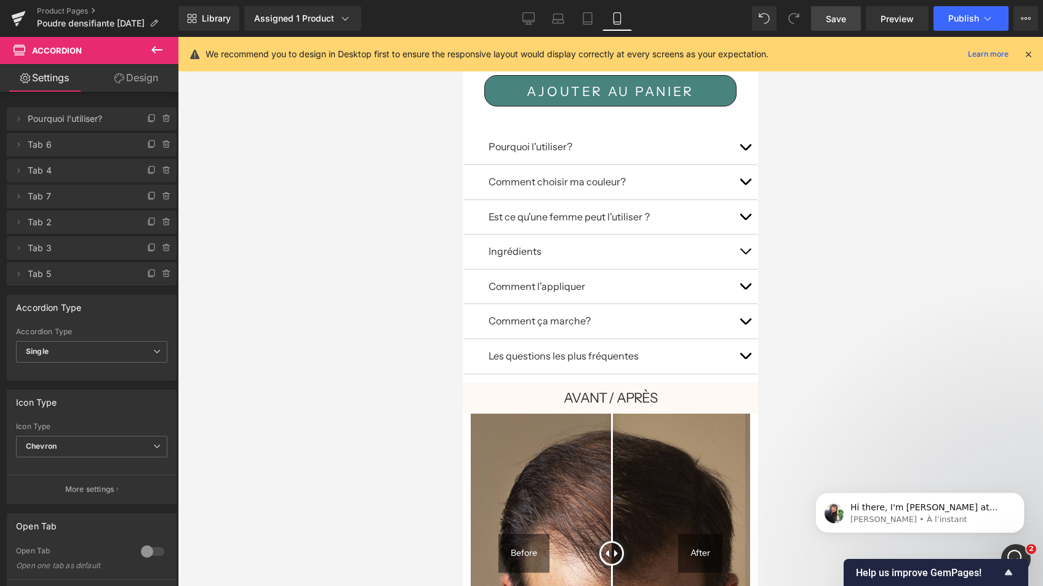
scroll to position [669, 0]
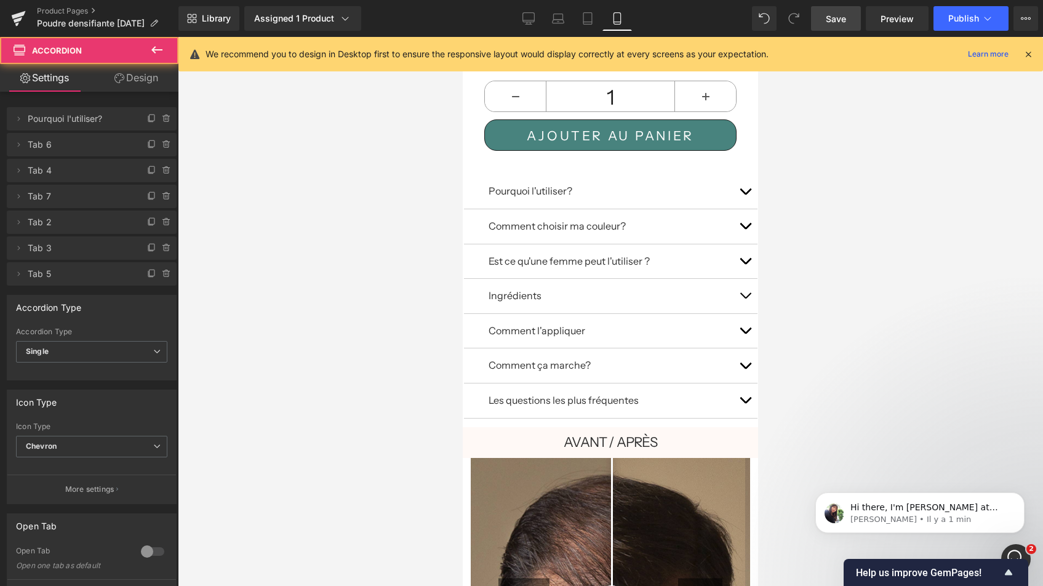
click at [737, 189] on button "button" at bounding box center [745, 191] width 25 height 34
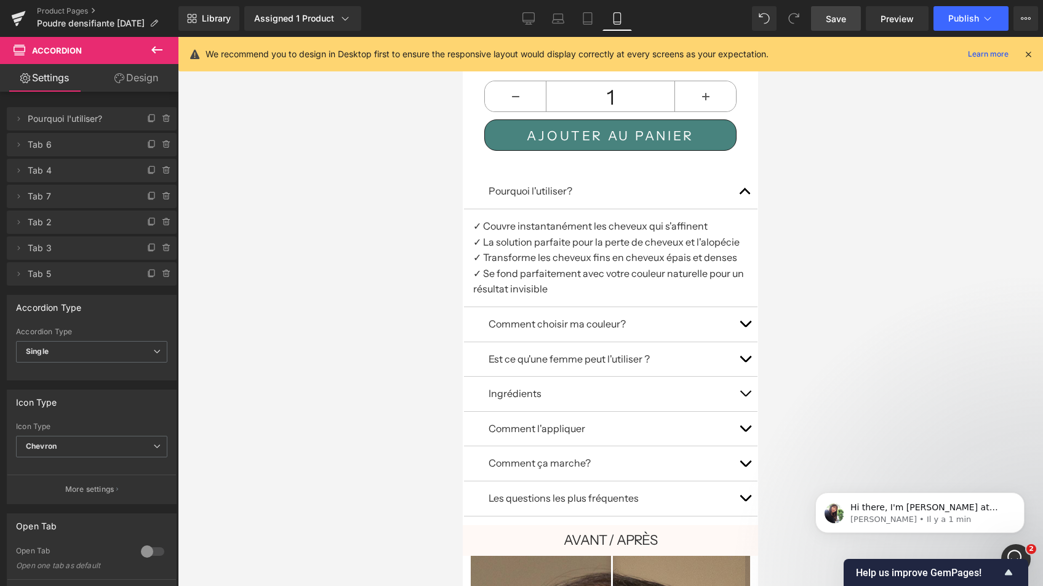
click at [739, 181] on button "button" at bounding box center [745, 191] width 25 height 34
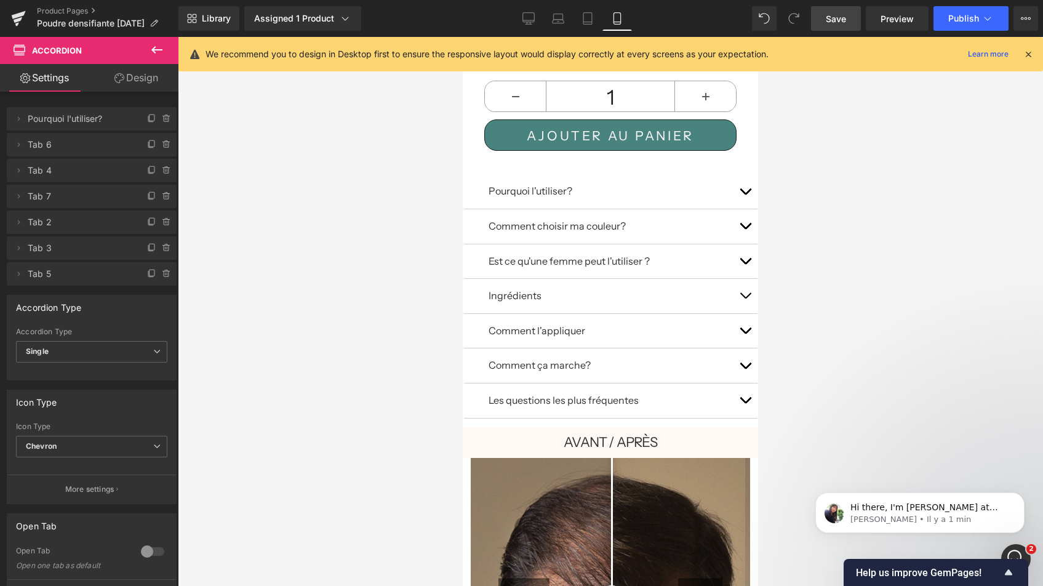
click at [848, 18] on link "Save" at bounding box center [836, 18] width 50 height 25
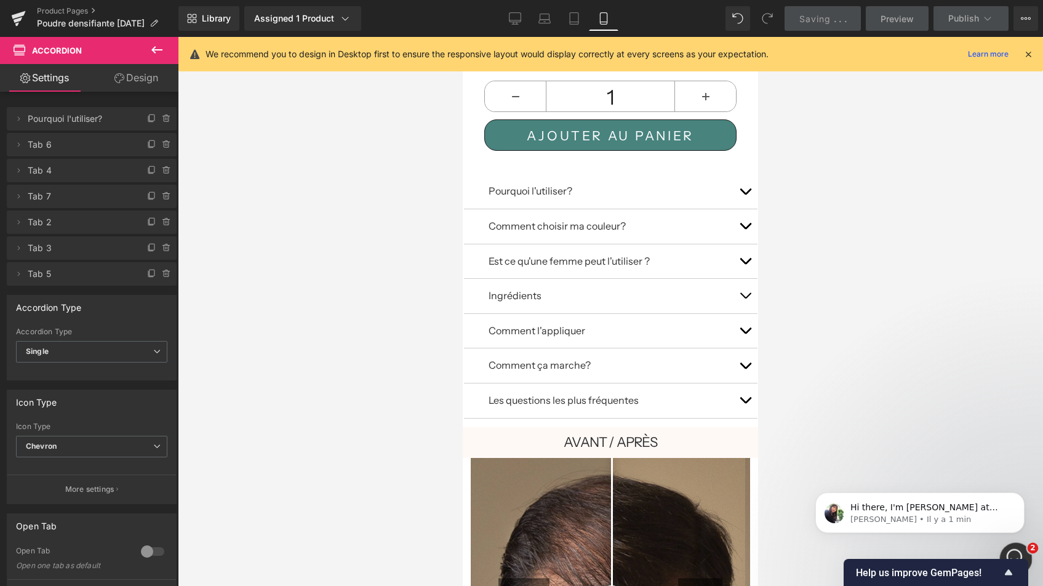
click at [1009, 544] on div "Ouvrir le Messenger Intercom" at bounding box center [1013, 556] width 41 height 41
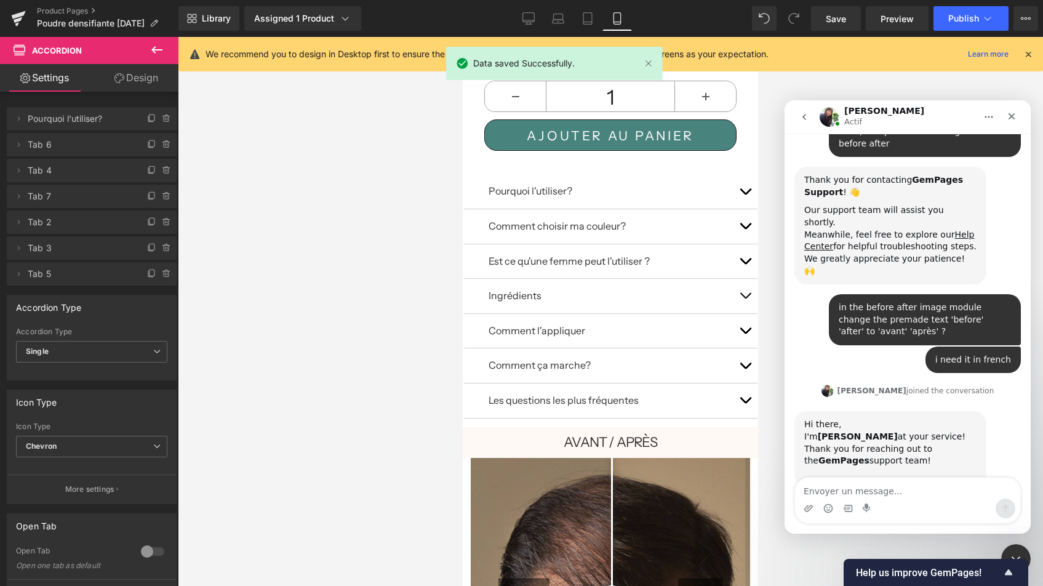
scroll to position [95, 0]
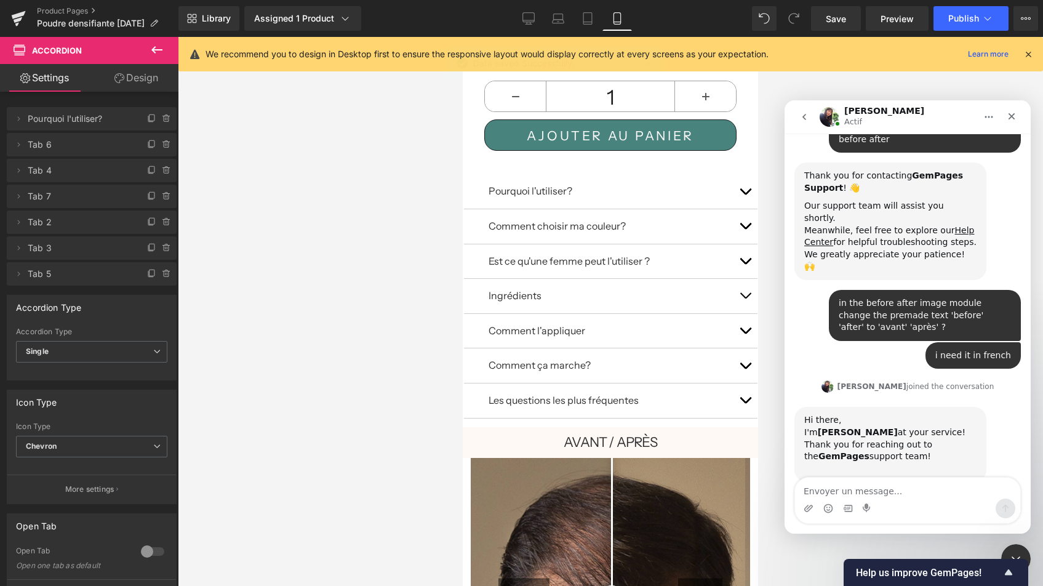
click at [894, 495] on textarea "Envoyer un message..." at bounding box center [907, 487] width 225 height 21
type textarea "hey"
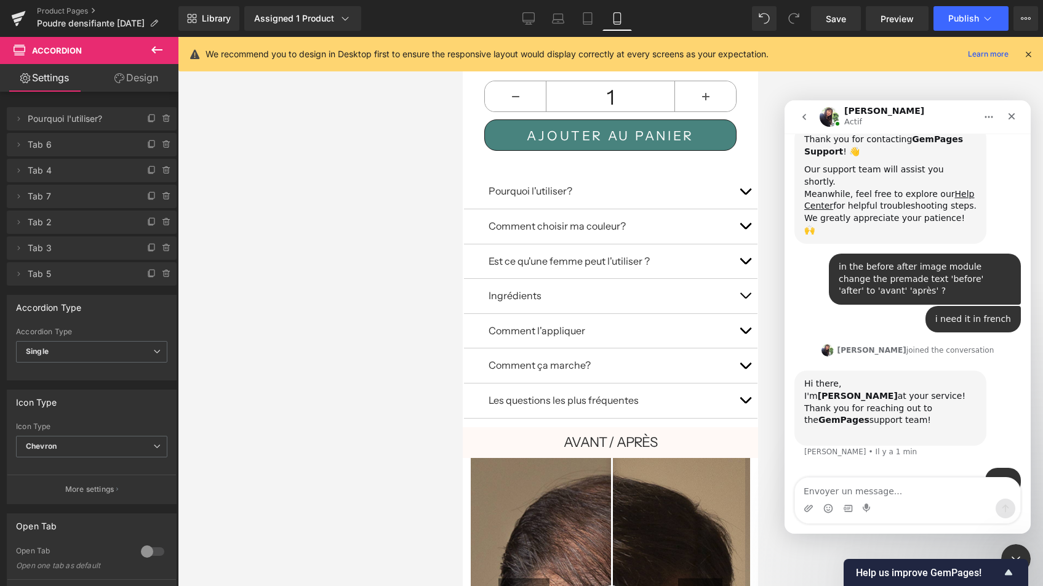
click at [425, 292] on div at bounding box center [521, 274] width 1043 height 549
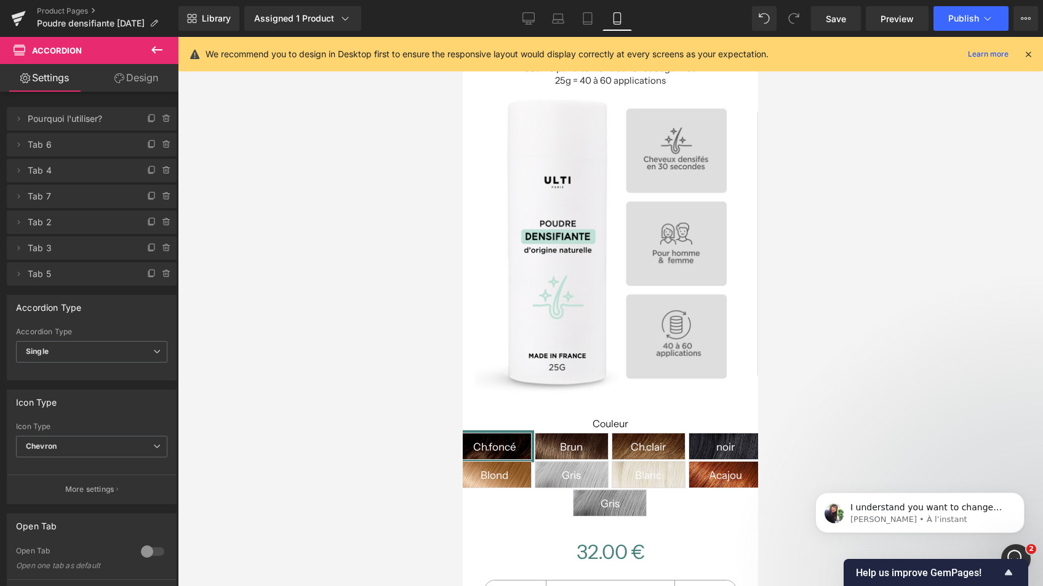
scroll to position [324, 0]
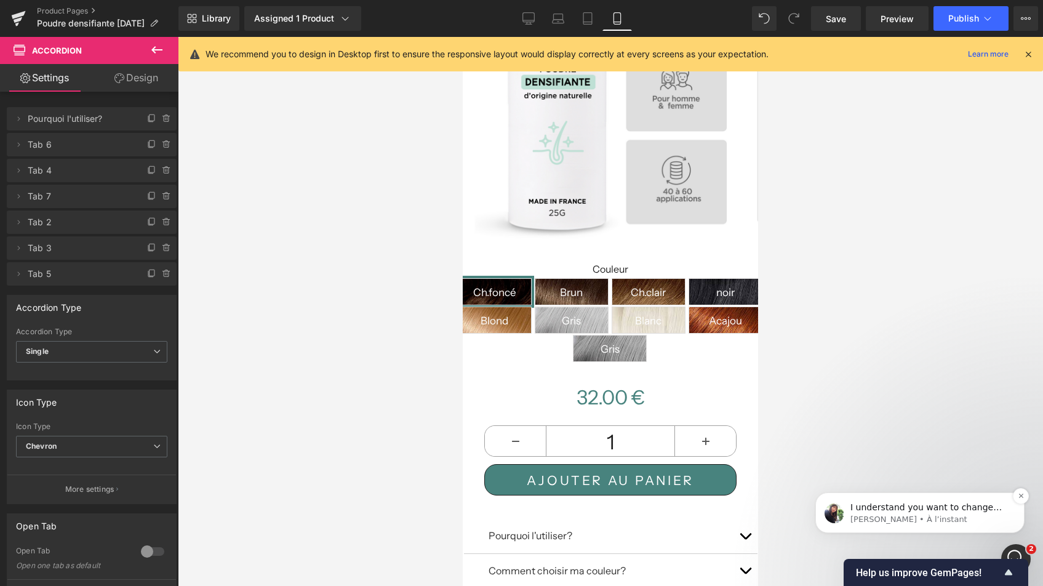
click at [956, 504] on span "I understand you want to change the Before and After text on the before/after i…" at bounding box center [925, 519] width 151 height 34
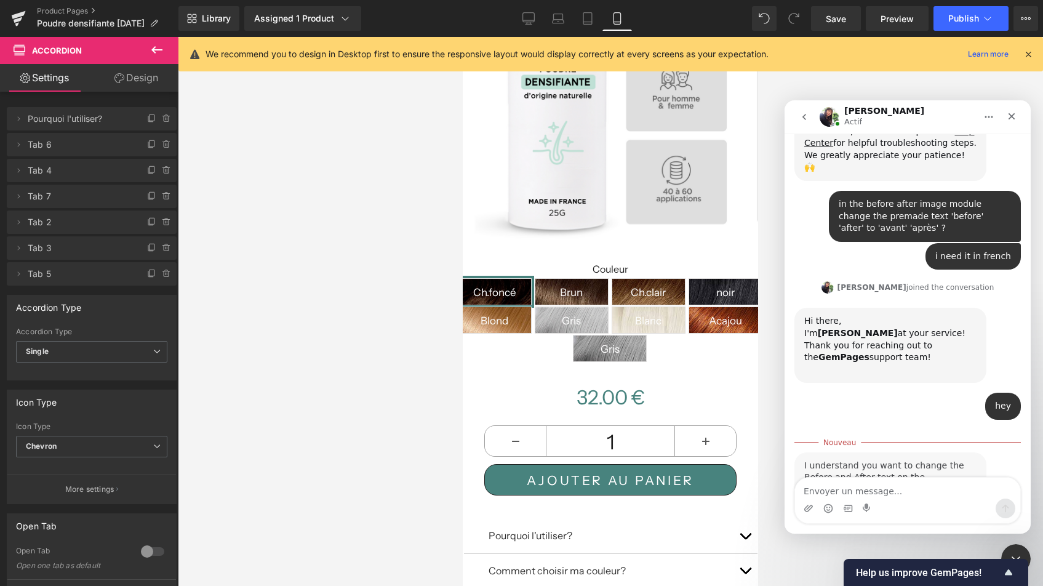
scroll to position [212, 0]
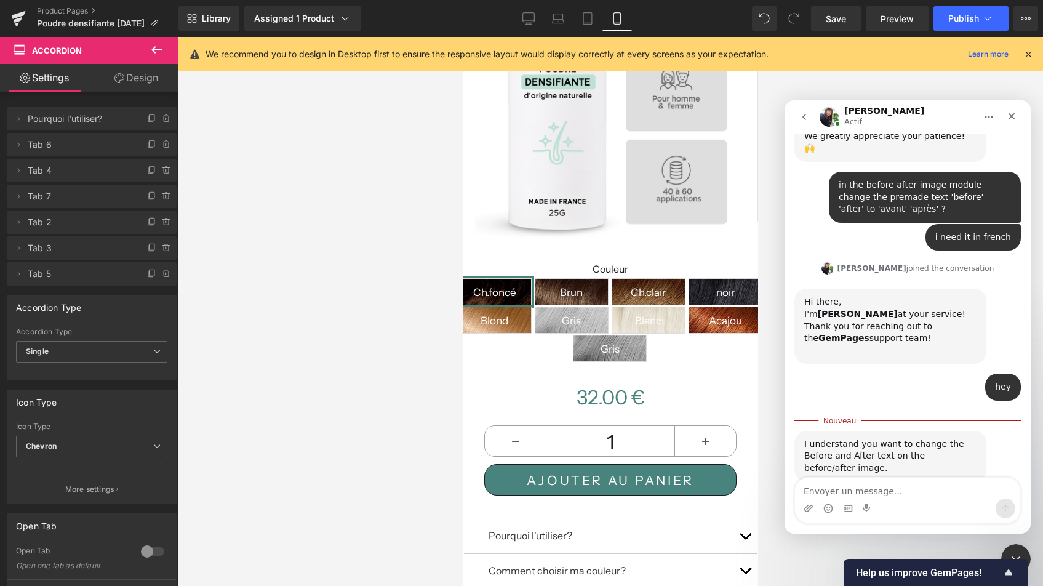
click at [893, 491] on textarea "Envoyer un message..." at bounding box center [907, 487] width 225 height 21
type textarea "yes"
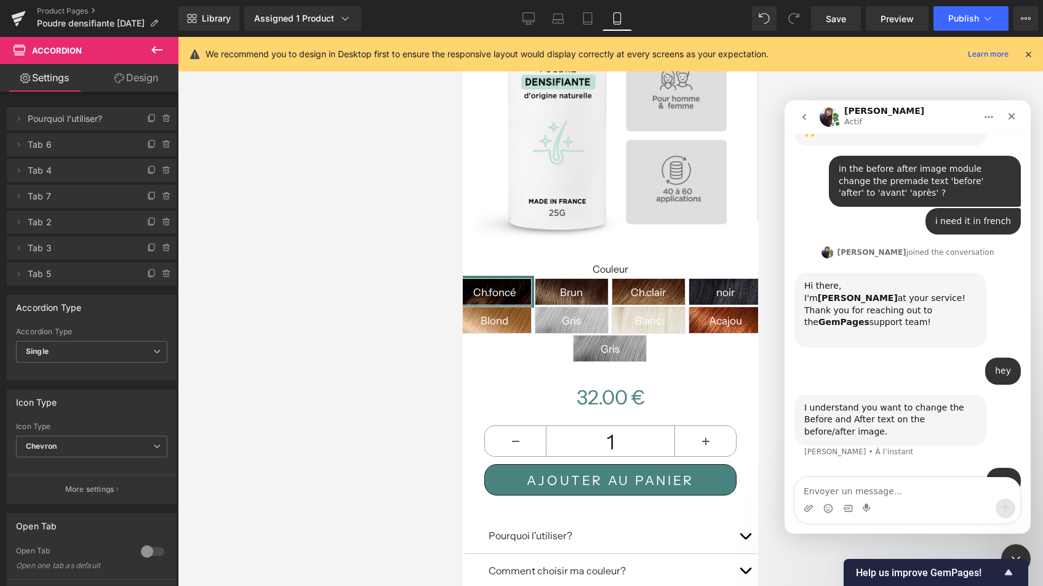
scroll to position [275, 0]
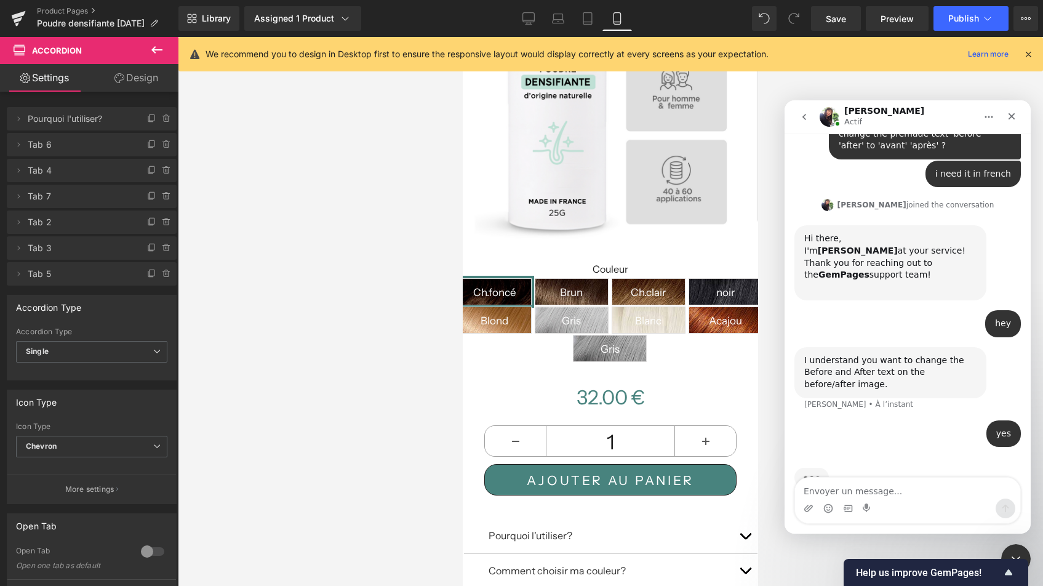
click at [757, 157] on div at bounding box center [521, 274] width 1043 height 549
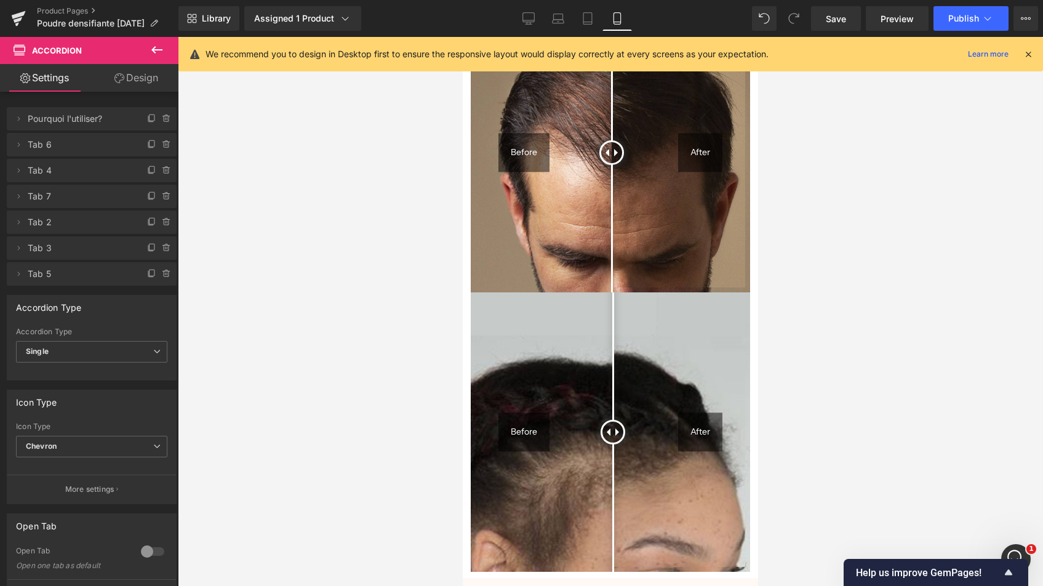
scroll to position [1000, 0]
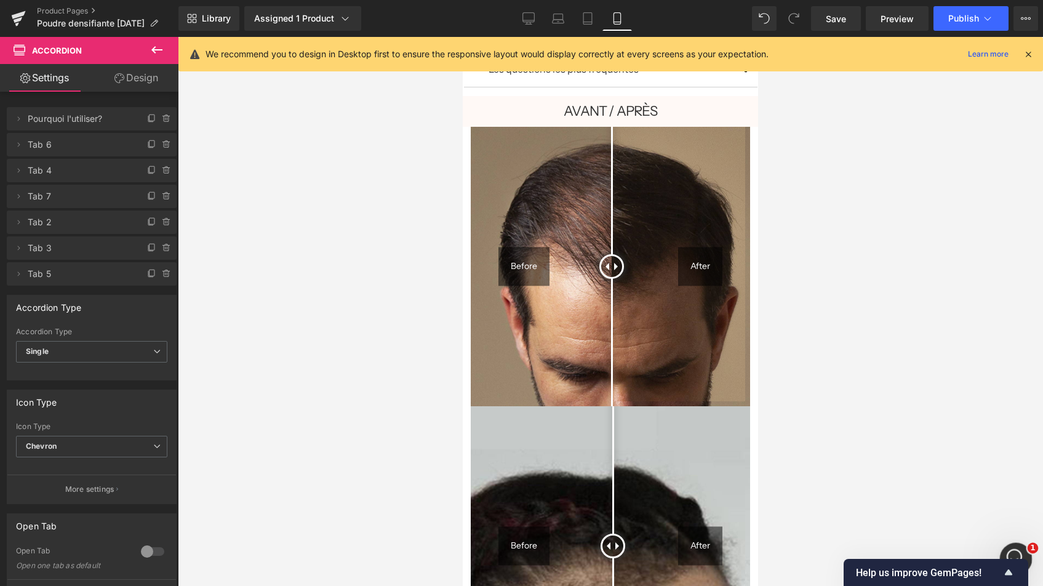
click at [1023, 546] on div "Ouvrir le Messenger Intercom" at bounding box center [1013, 556] width 41 height 41
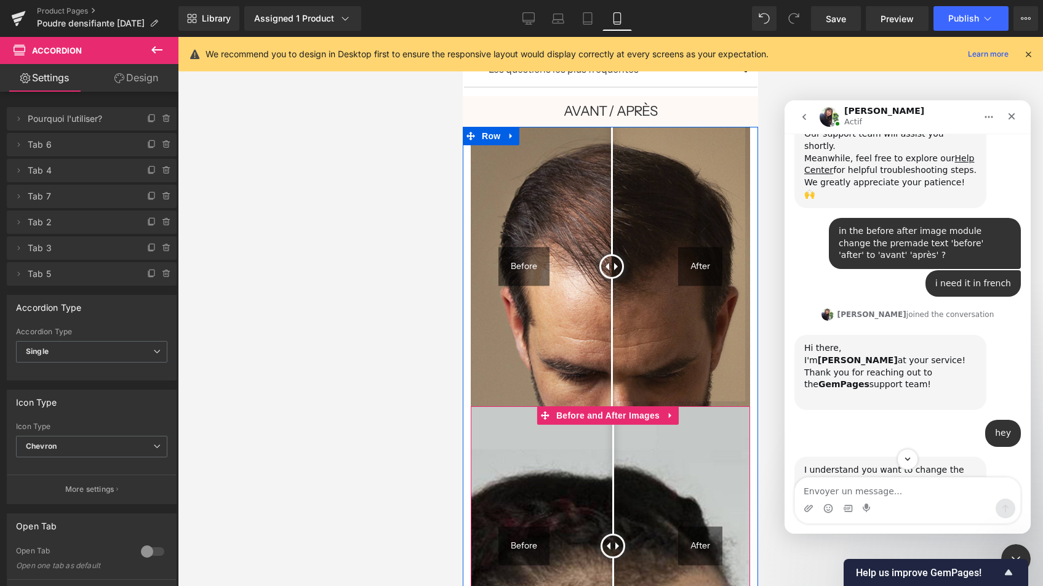
scroll to position [275, 0]
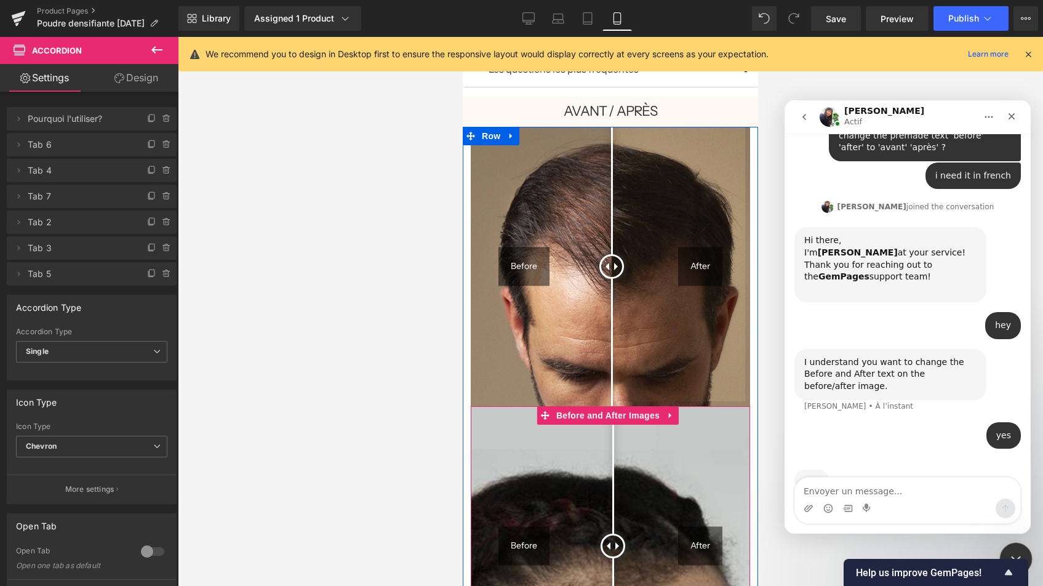
click at [1006, 549] on div "Fermer le Messenger Intercom" at bounding box center [1014, 557] width 30 height 30
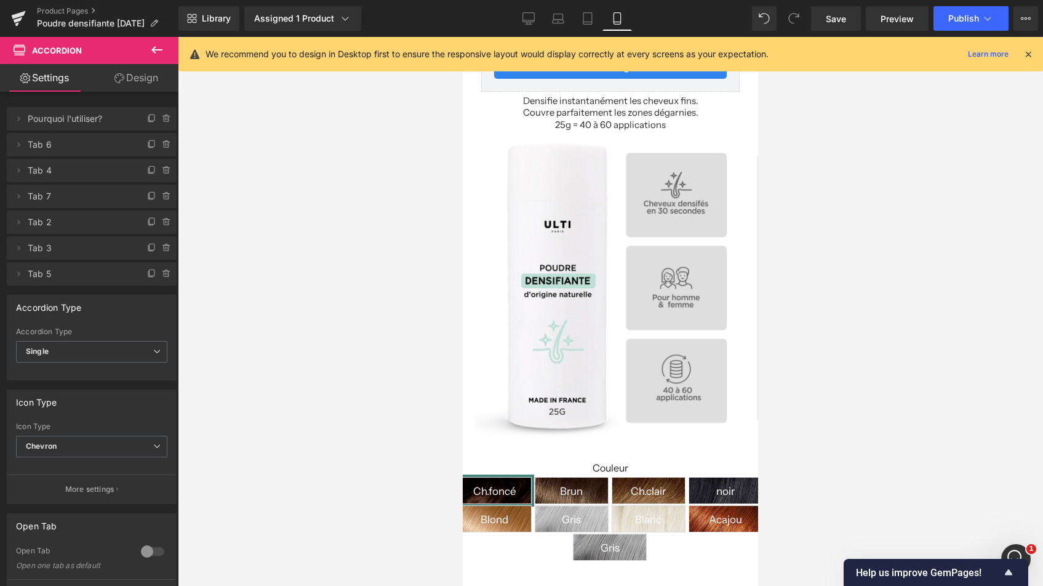
scroll to position [242, 0]
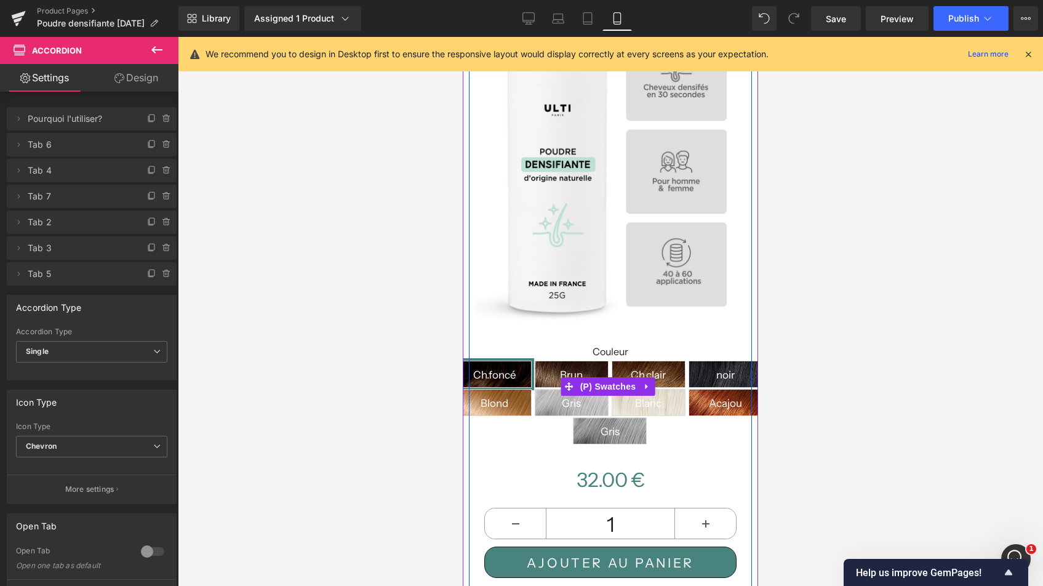
click at [634, 426] on span "Gris foncé" at bounding box center [610, 431] width 48 height 26
click at [634, 424] on span "Gris foncé" at bounding box center [610, 431] width 48 height 26
click at [634, 426] on span "Gris foncé" at bounding box center [610, 431] width 48 height 26
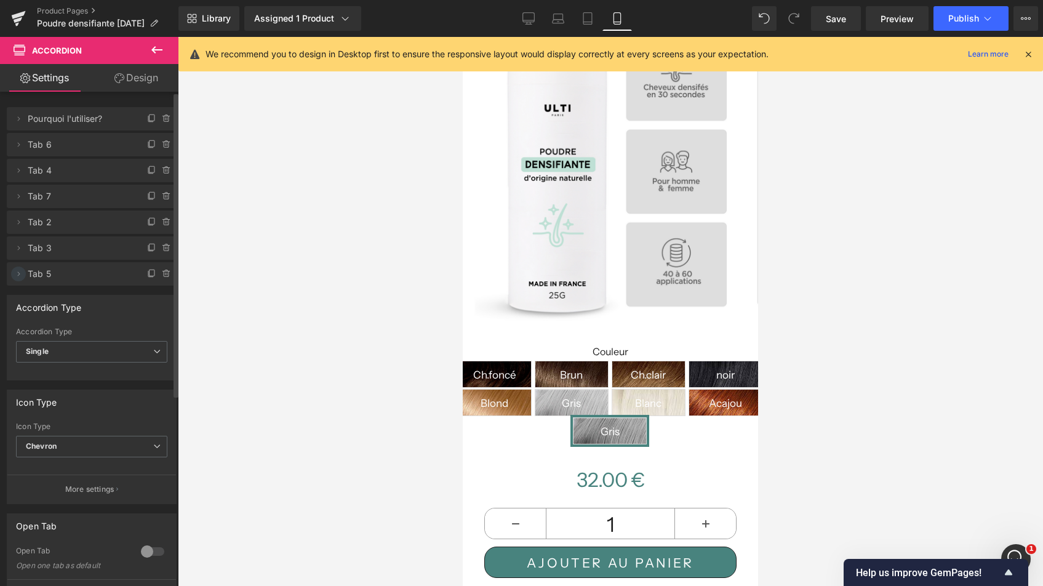
click at [13, 276] on span at bounding box center [18, 273] width 15 height 15
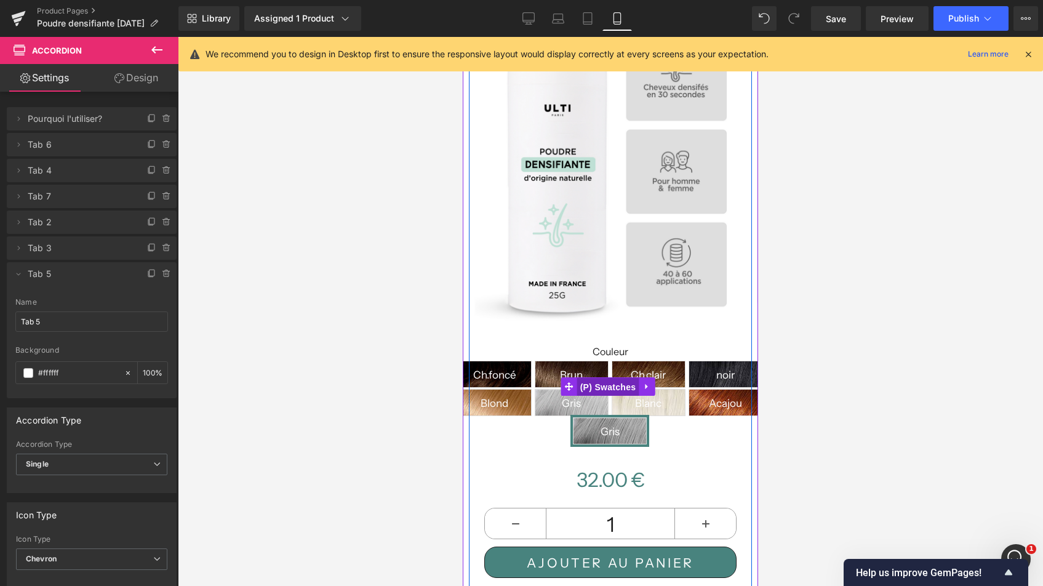
click at [606, 378] on span "(P) Swatches" at bounding box center [608, 387] width 62 height 18
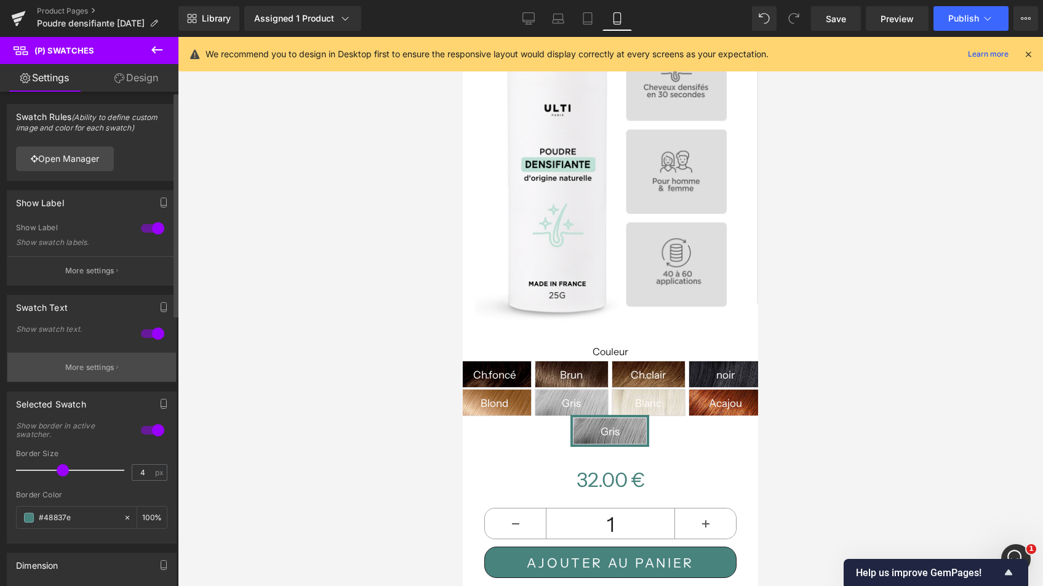
scroll to position [13, 0]
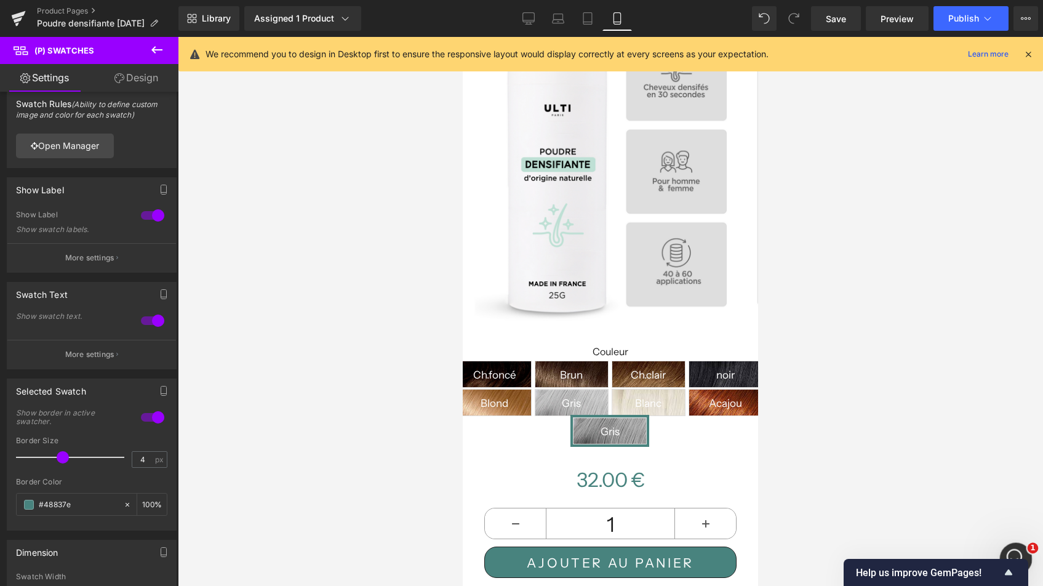
click at [1011, 549] on icon "Ouvrir le Messenger Intercom" at bounding box center [1014, 557] width 20 height 20
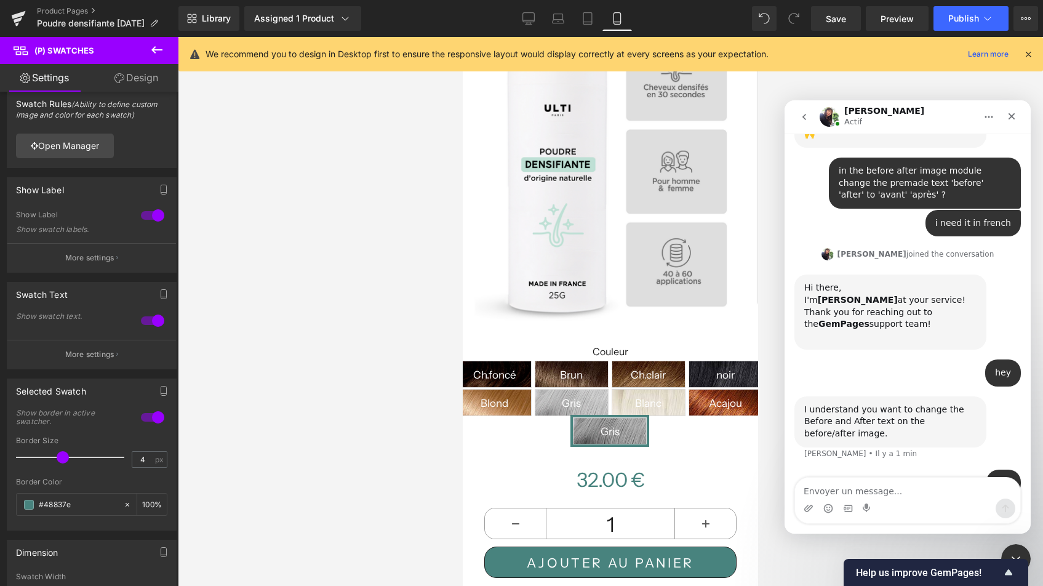
scroll to position [275, 0]
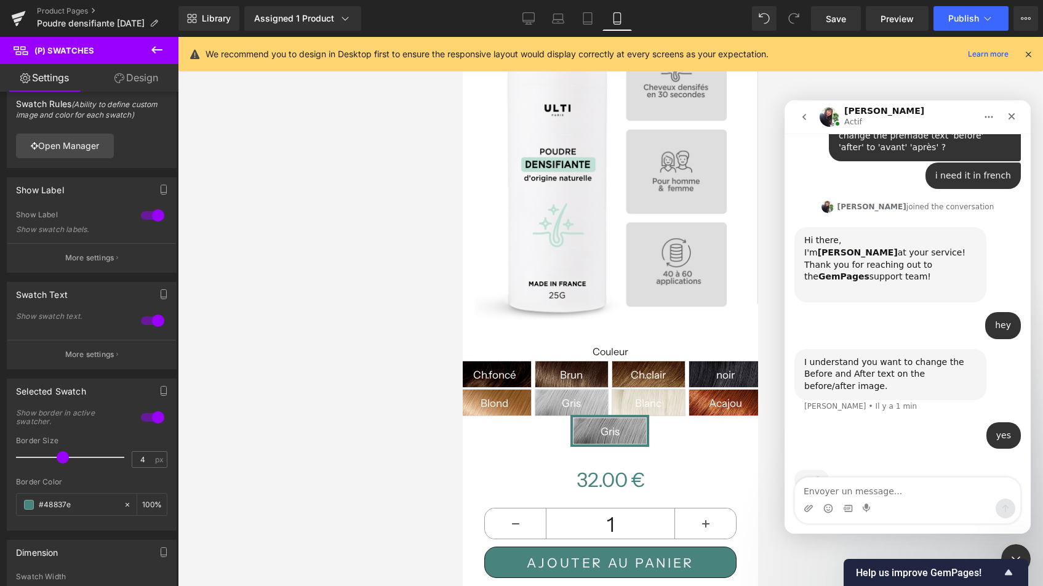
click at [88, 352] on div at bounding box center [521, 274] width 1043 height 549
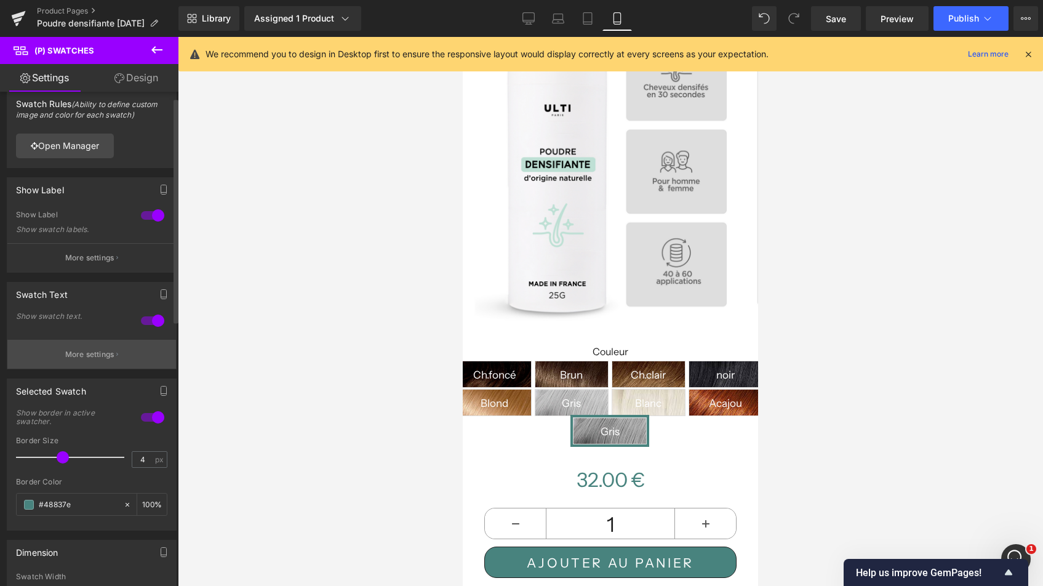
click at [95, 354] on p "More settings" at bounding box center [89, 354] width 49 height 11
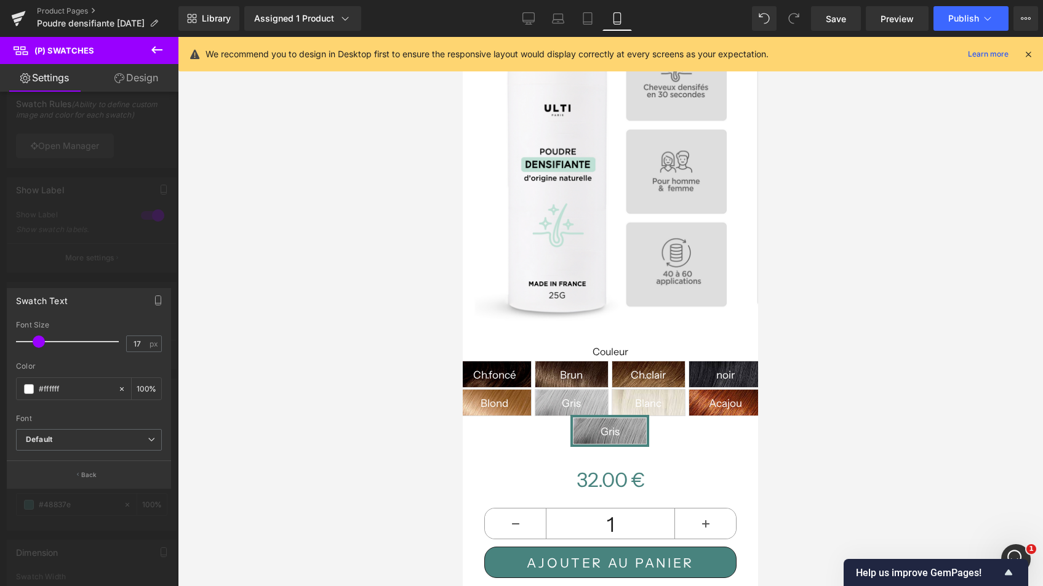
click at [125, 228] on div at bounding box center [89, 314] width 178 height 555
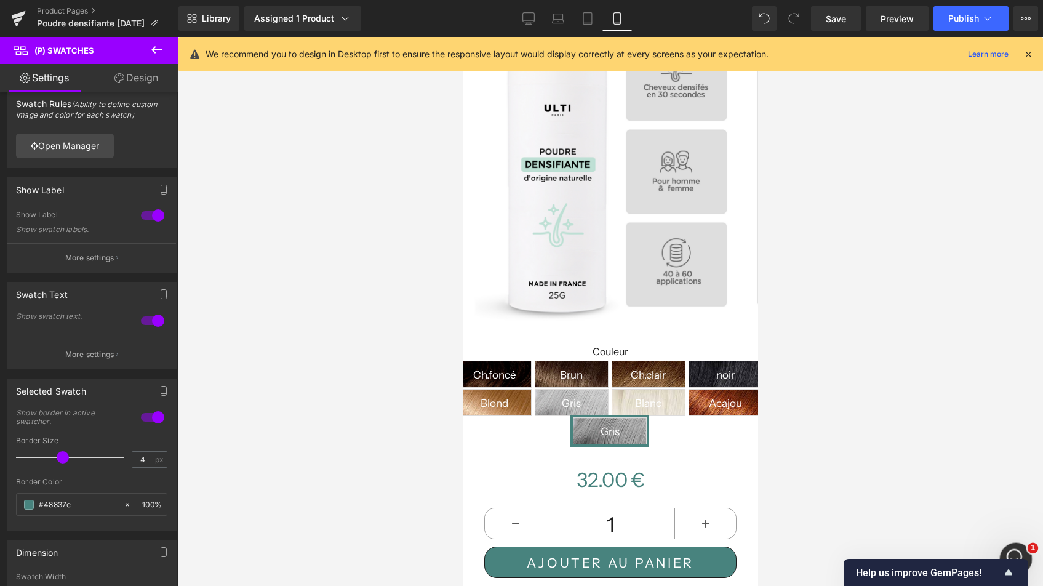
click at [1013, 544] on div "Ouvrir le Messenger Intercom" at bounding box center [1013, 556] width 41 height 41
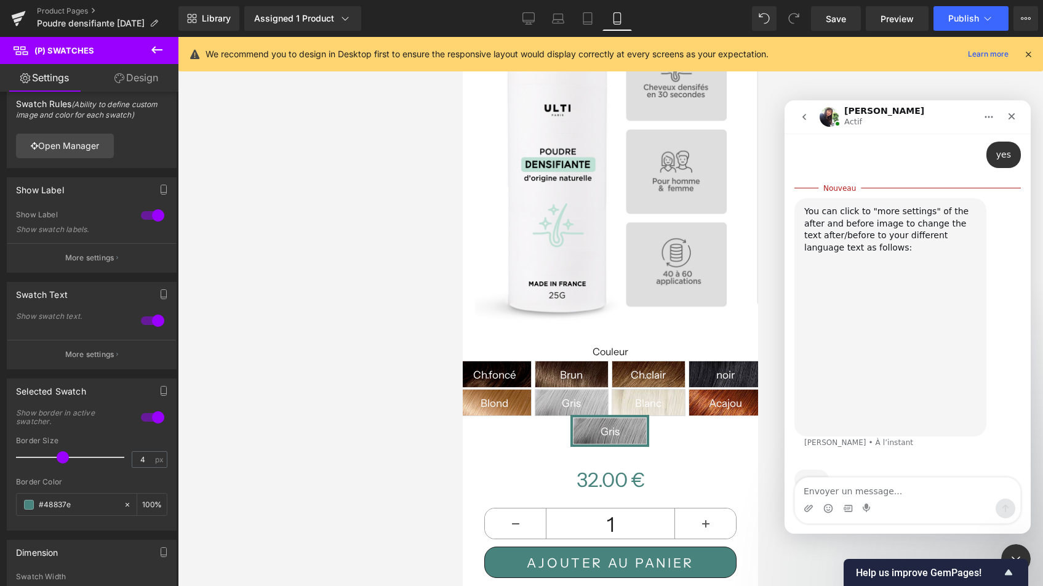
scroll to position [539, 0]
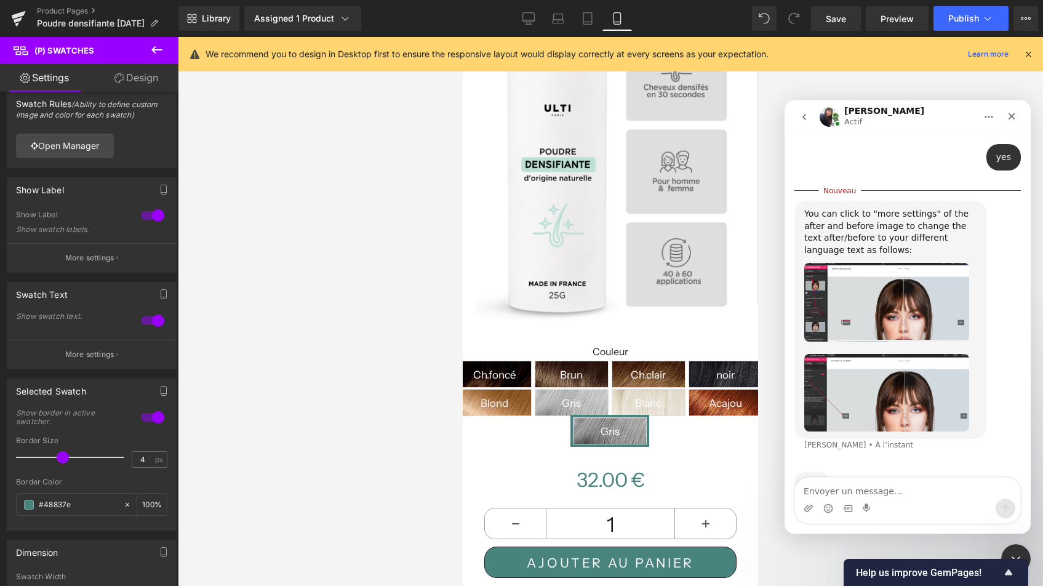
click at [440, 328] on div at bounding box center [521, 274] width 1043 height 549
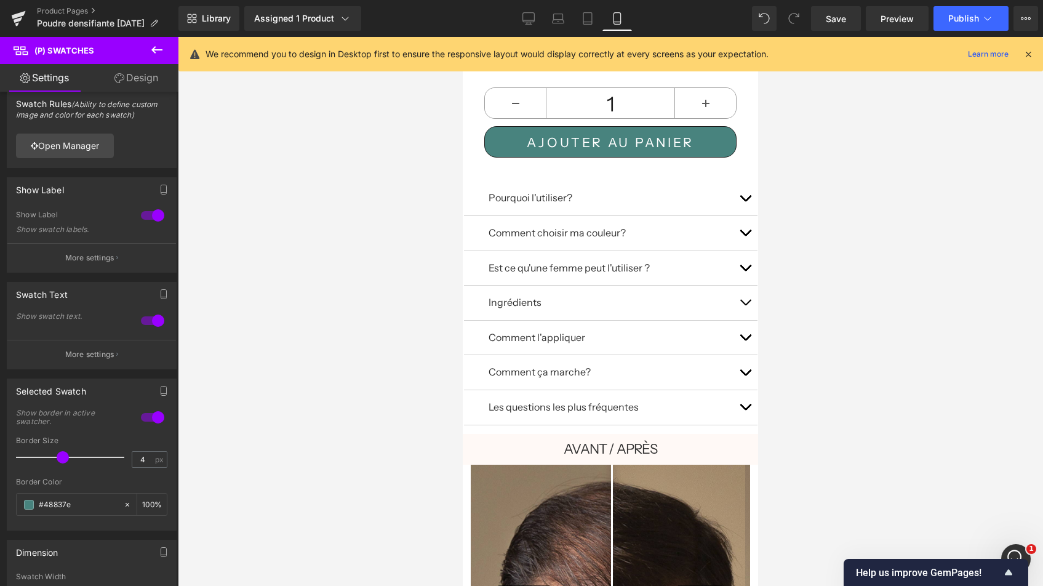
scroll to position [899, 0]
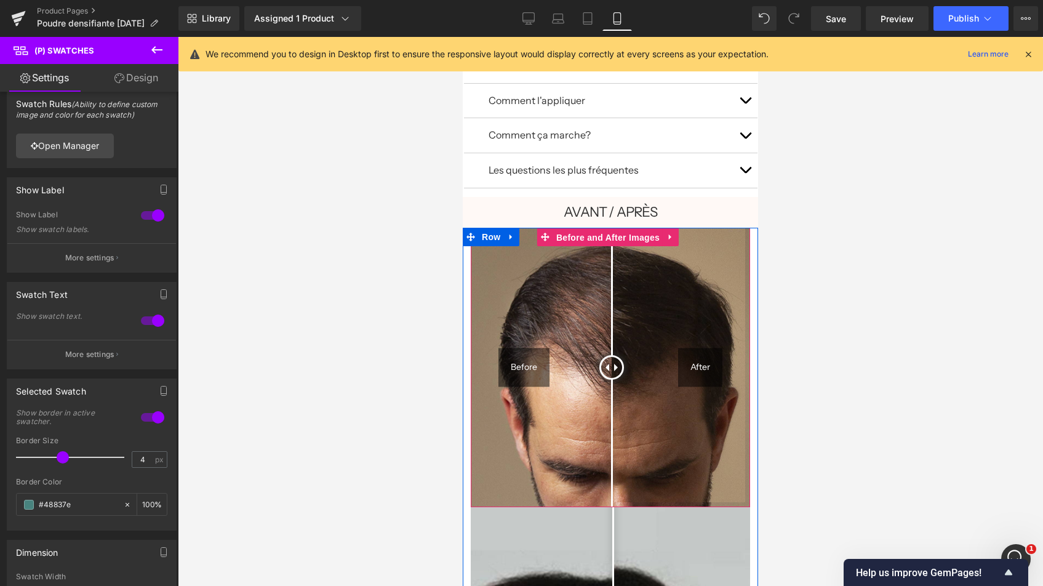
click at [606, 231] on span "Before and After Images" at bounding box center [607, 237] width 109 height 18
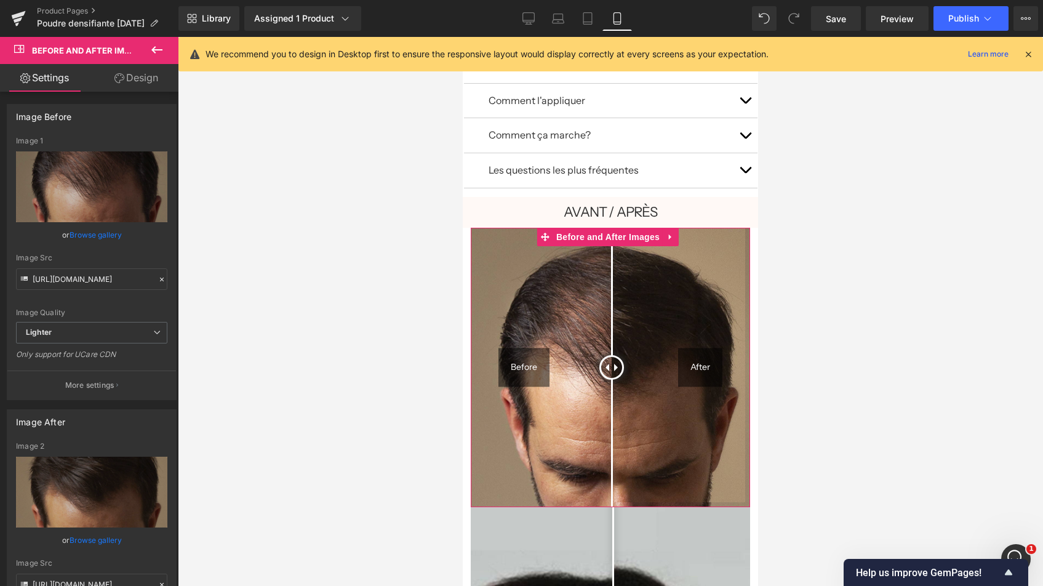
scroll to position [494, 0]
click at [138, 82] on link "Design" at bounding box center [136, 78] width 89 height 28
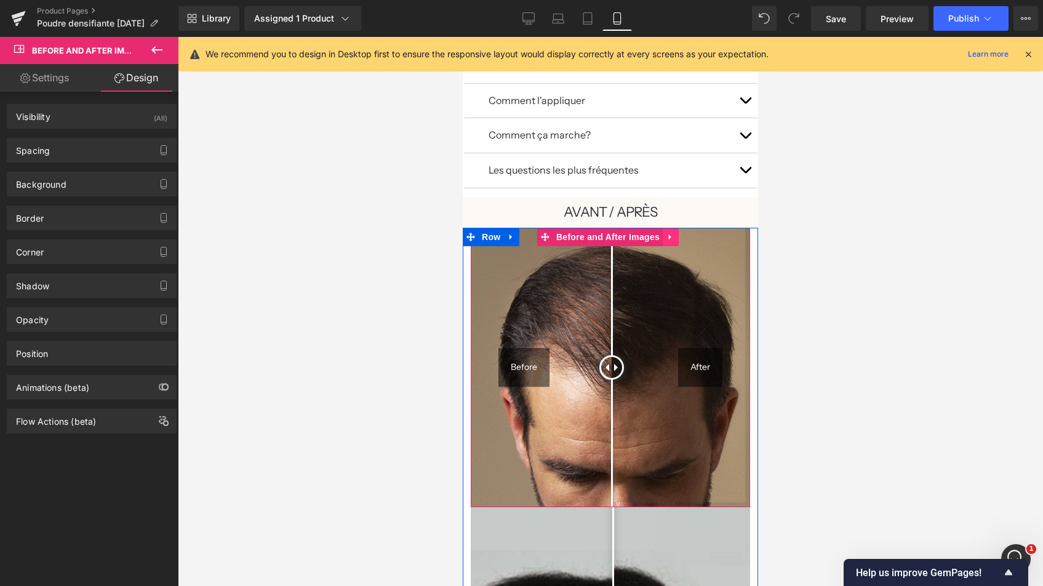
click at [672, 233] on icon at bounding box center [670, 237] width 9 height 9
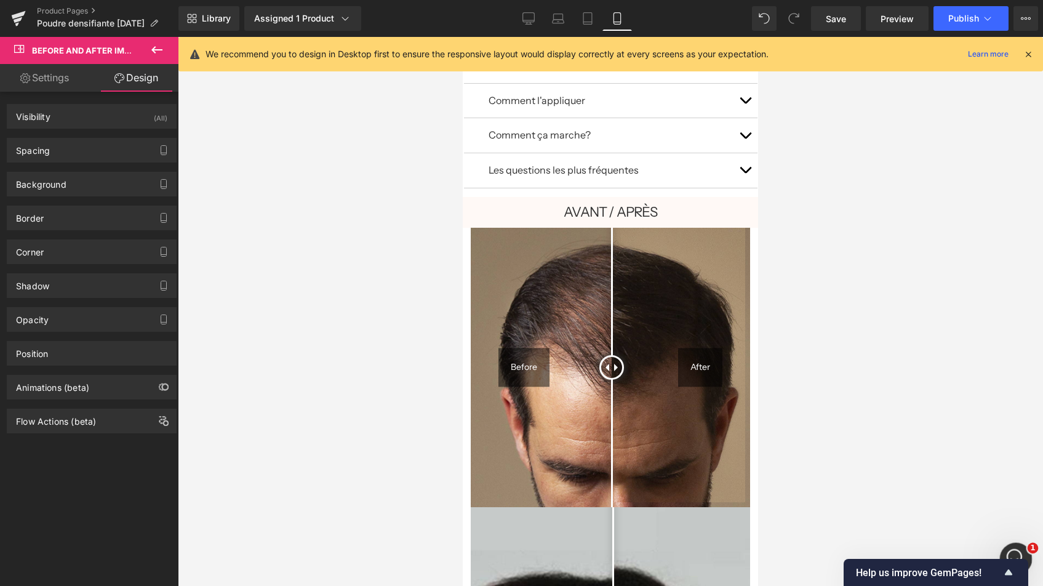
click at [1024, 545] on div "Ouvrir le Messenger Intercom" at bounding box center [1014, 557] width 30 height 30
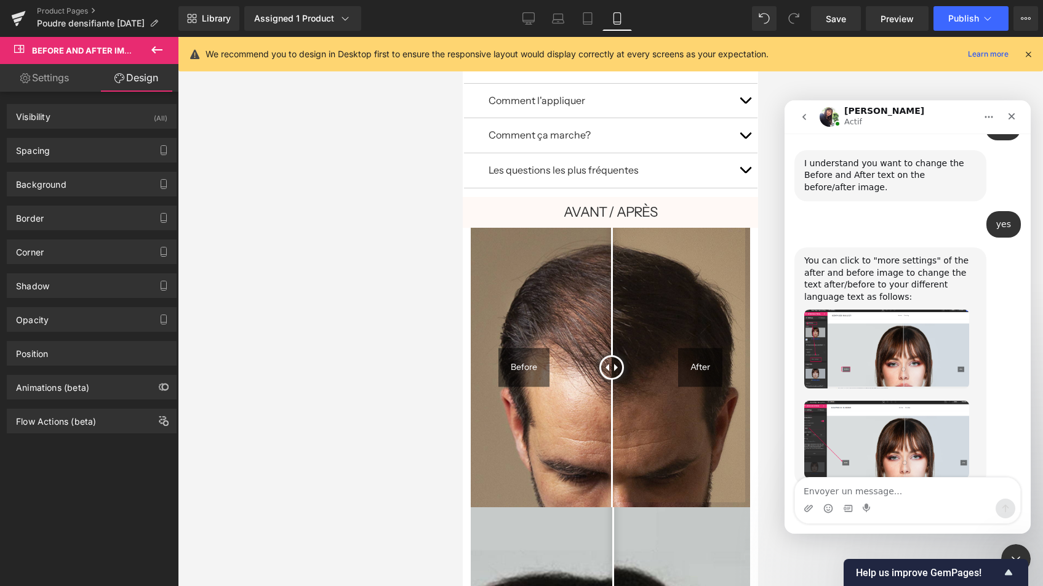
scroll to position [521, 0]
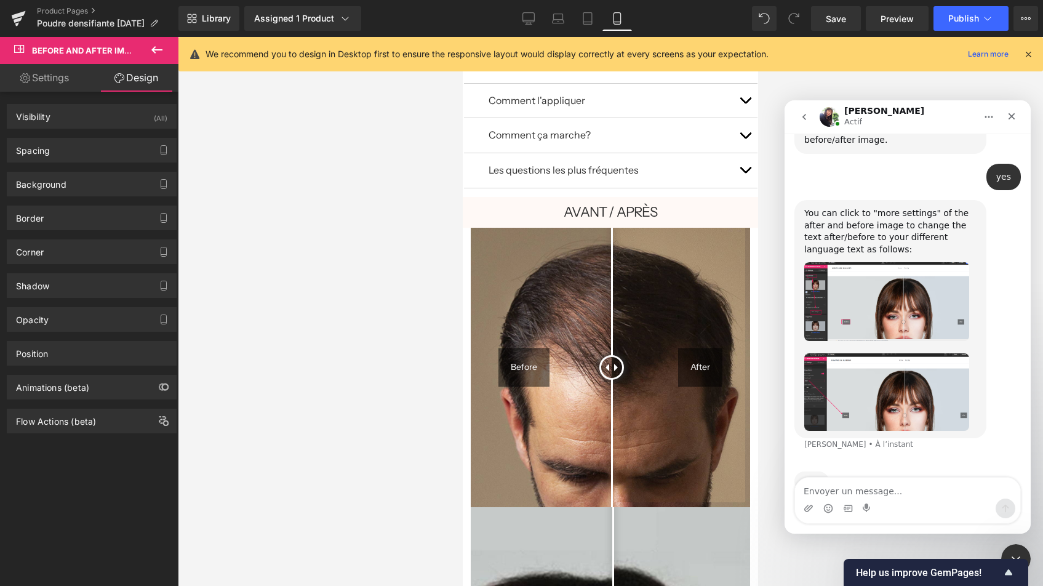
click at [594, 394] on div at bounding box center [521, 274] width 1043 height 549
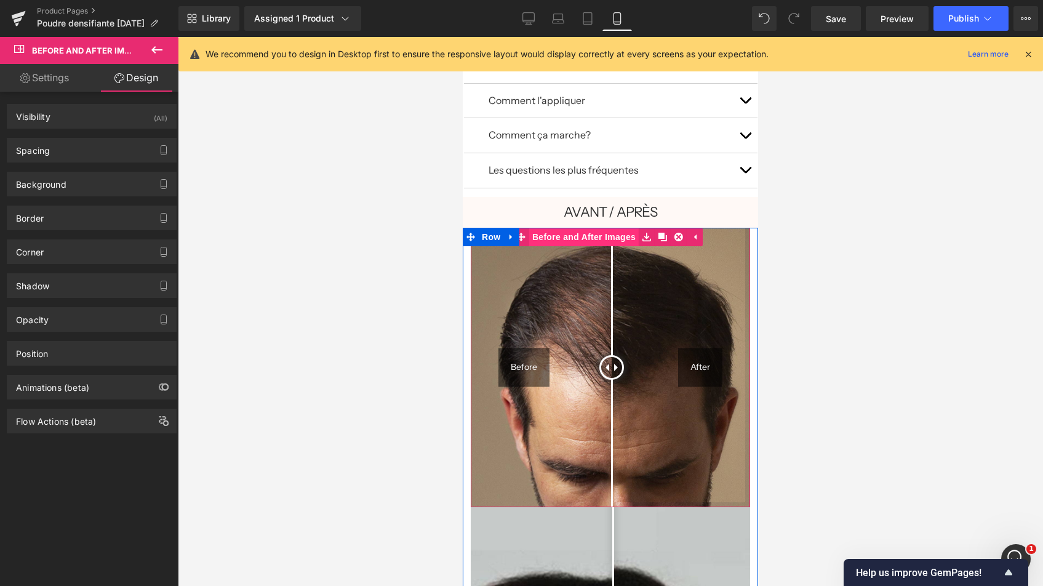
click at [610, 229] on span "Before and After Images" at bounding box center [583, 237] width 109 height 18
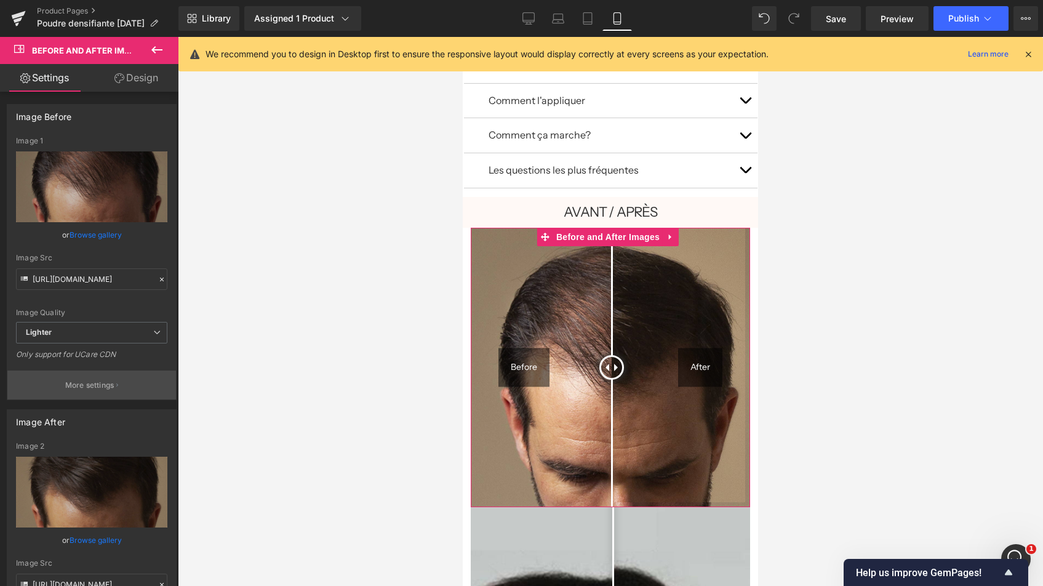
click at [92, 383] on p "More settings" at bounding box center [89, 385] width 49 height 11
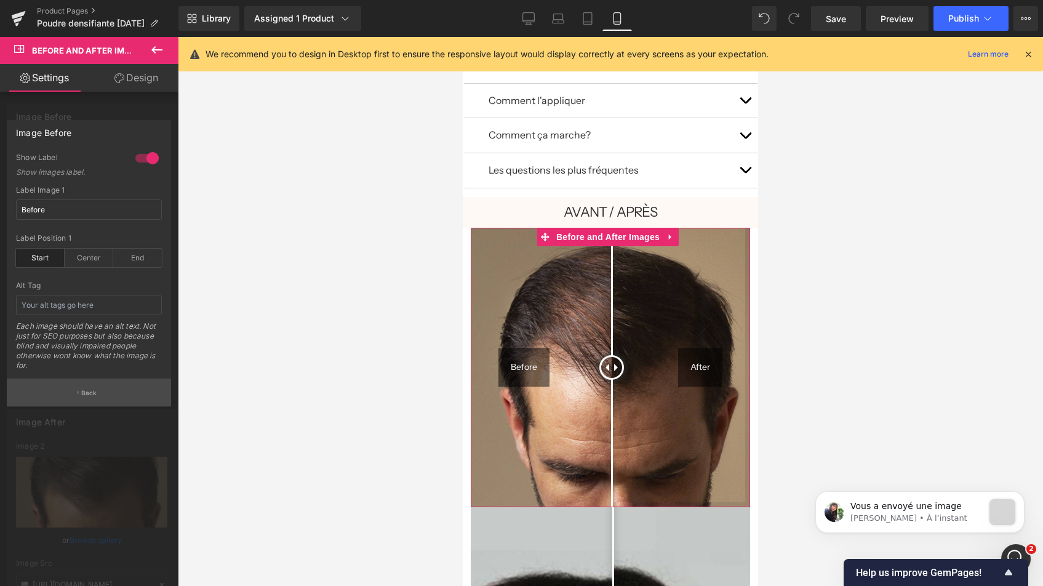
scroll to position [0, 0]
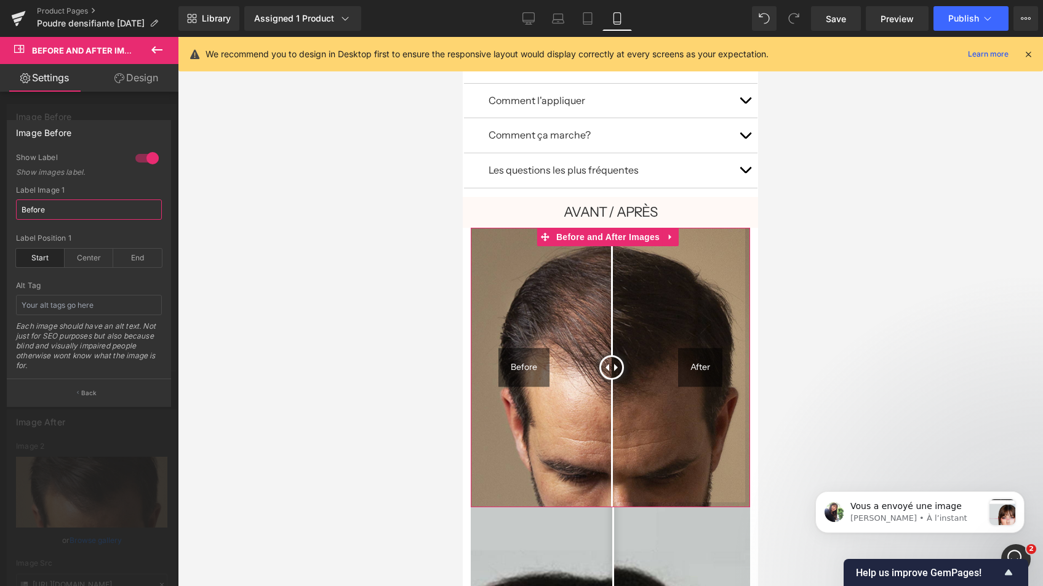
drag, startPoint x: 54, startPoint y: 210, endPoint x: 14, endPoint y: 206, distance: 40.8
click at [14, 206] on div "1 Show Label Show images label. Before Label Image 1 Before start Label Positio…" at bounding box center [88, 266] width 163 height 226
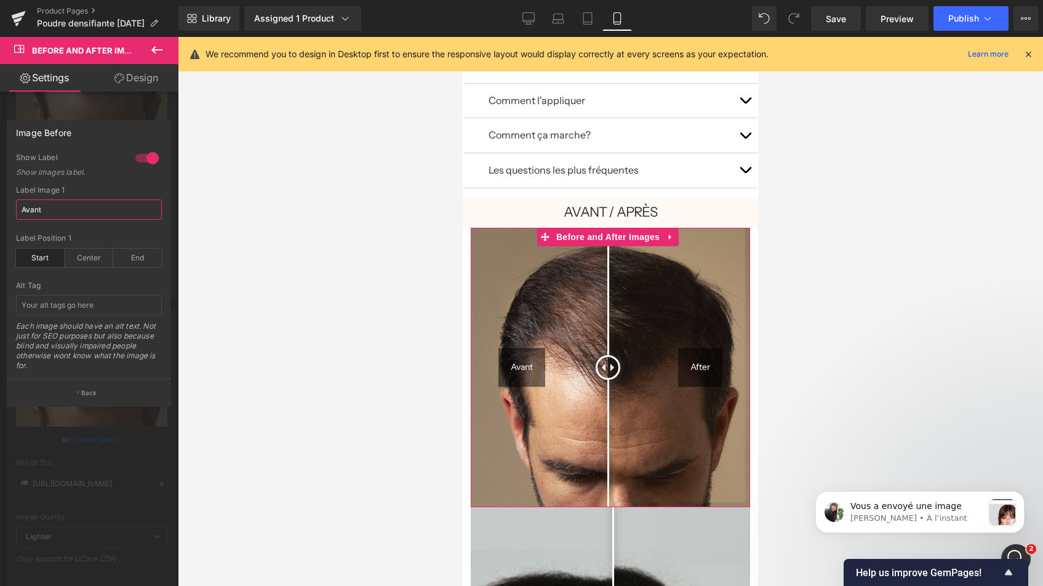
type input "Avant"
click at [103, 183] on div "Show Label Show images label." at bounding box center [89, 169] width 146 height 33
click at [101, 386] on button "Back" at bounding box center [89, 392] width 164 height 28
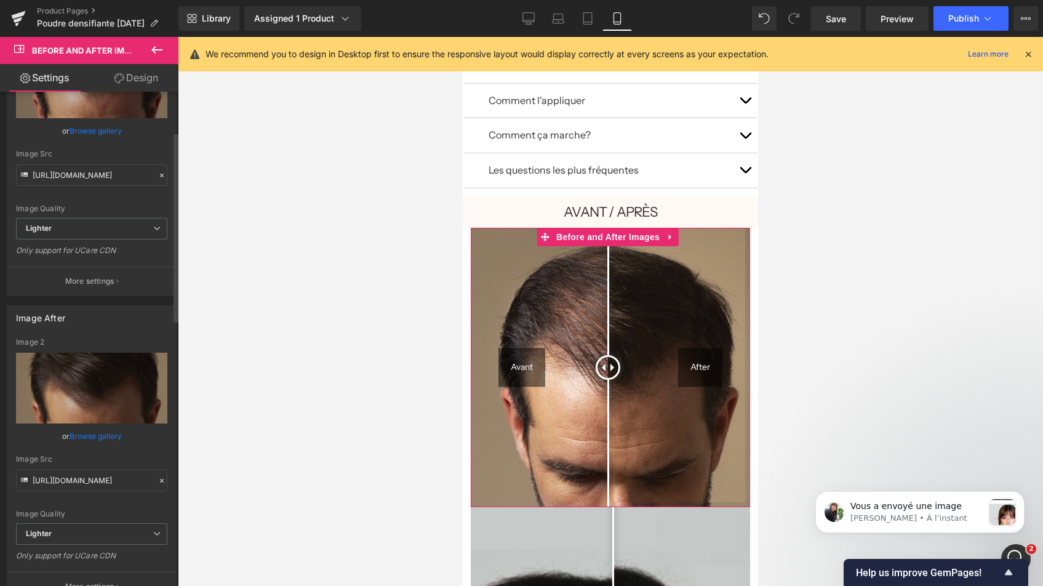
scroll to position [200, 0]
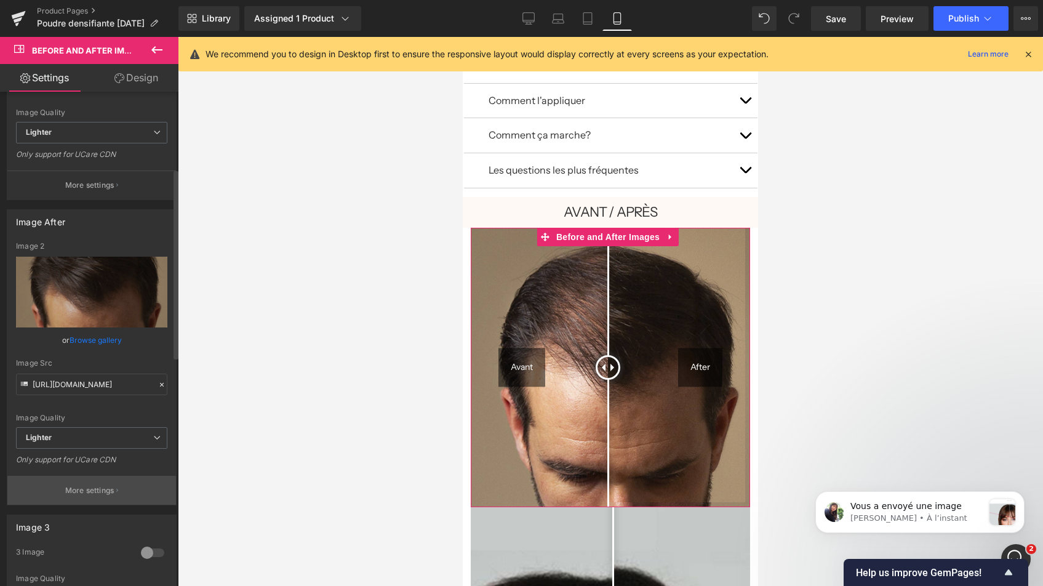
click at [89, 485] on p "More settings" at bounding box center [89, 490] width 49 height 11
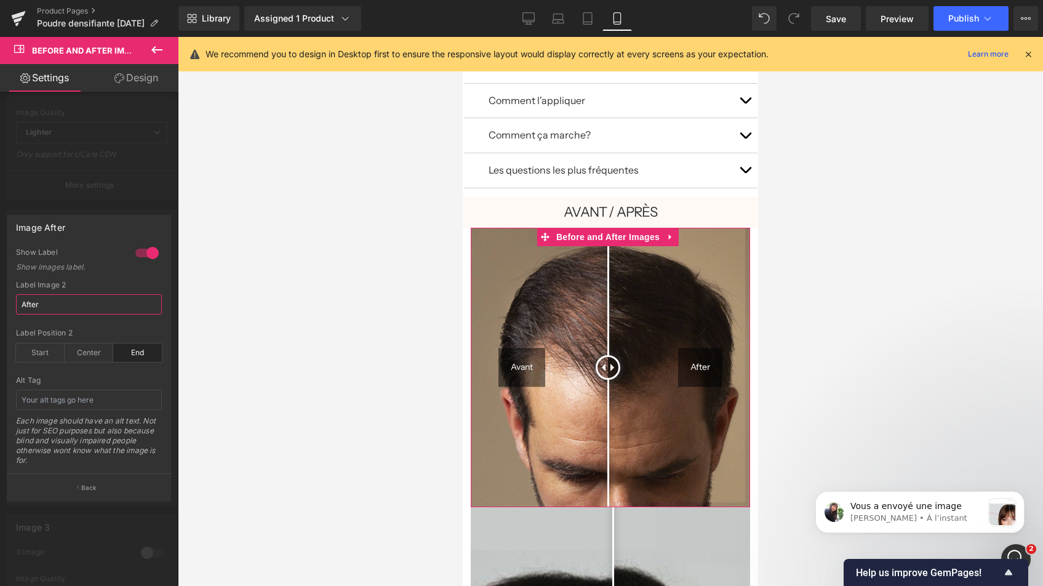
click at [17, 303] on input "After" at bounding box center [89, 304] width 146 height 20
type input "Après"
click at [159, 196] on div at bounding box center [89, 314] width 178 height 555
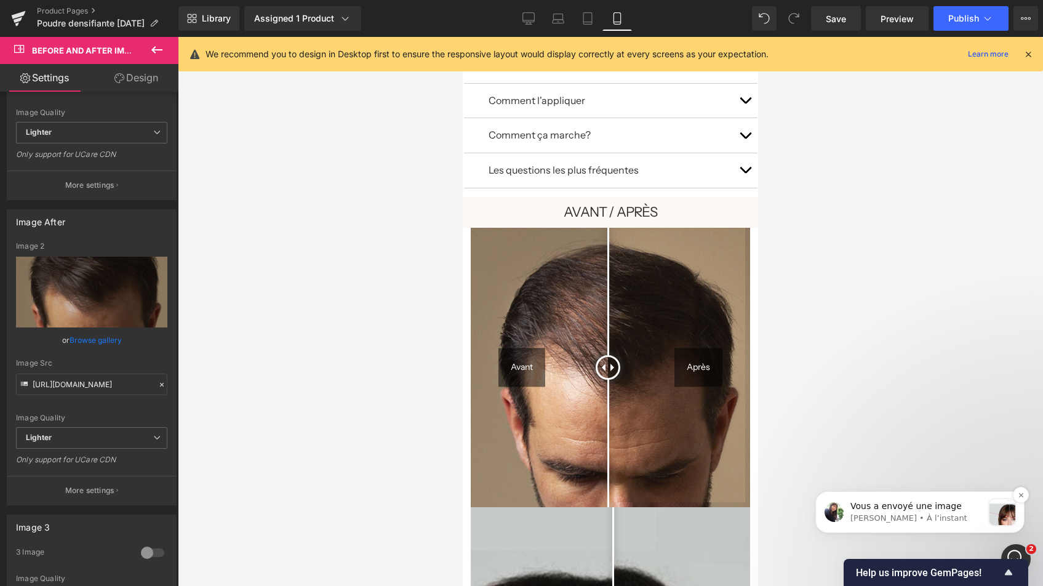
click at [936, 514] on p "[PERSON_NAME] • À l’instant" at bounding box center [916, 517] width 133 height 11
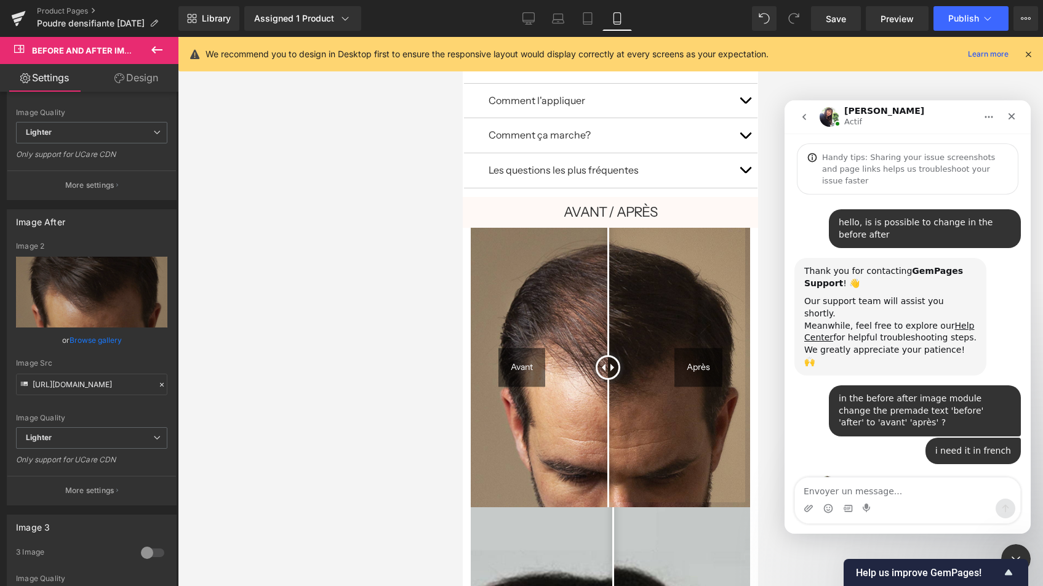
scroll to position [2, 0]
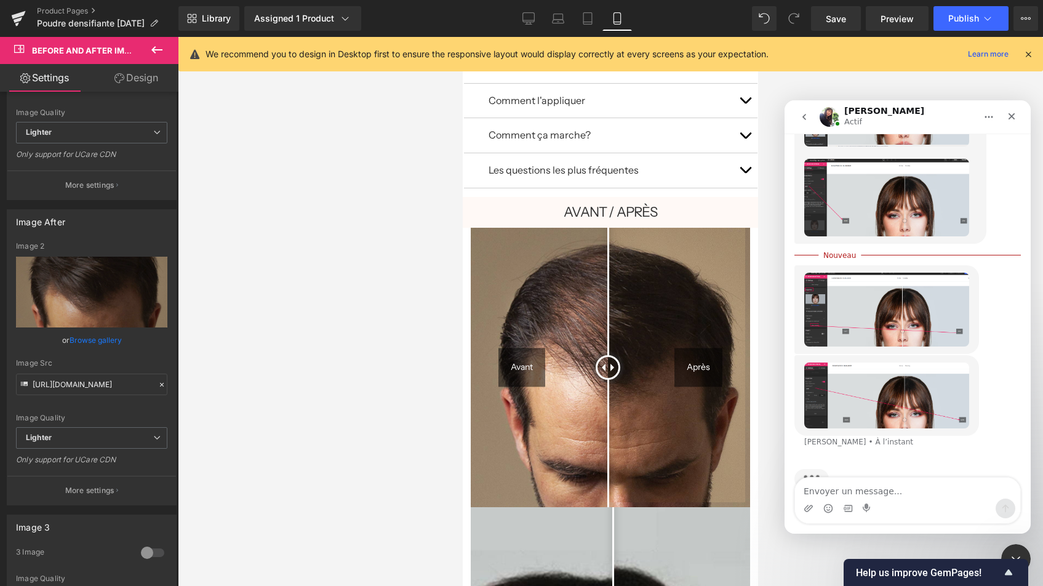
click at [885, 503] on div "Intercom Messenger" at bounding box center [907, 508] width 225 height 20
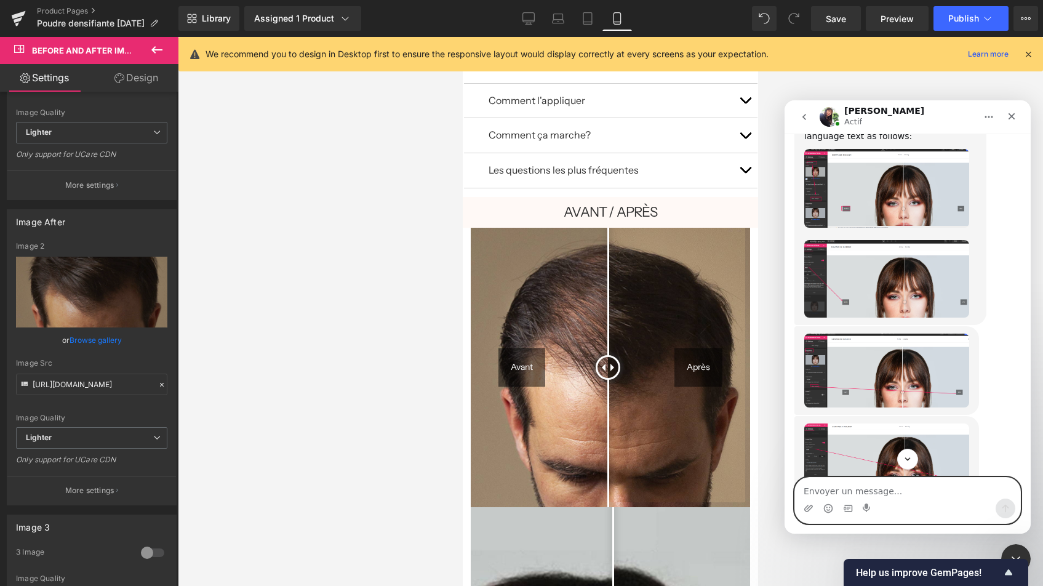
click at [872, 489] on textarea "Envoyer un message..." at bounding box center [907, 487] width 225 height 21
type textarea "easy"
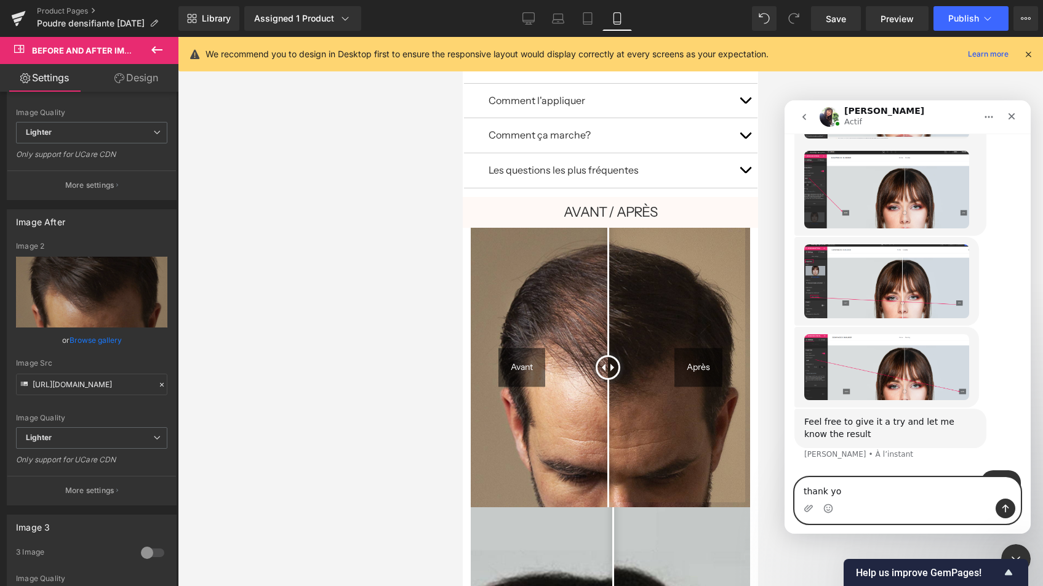
type textarea "thank you"
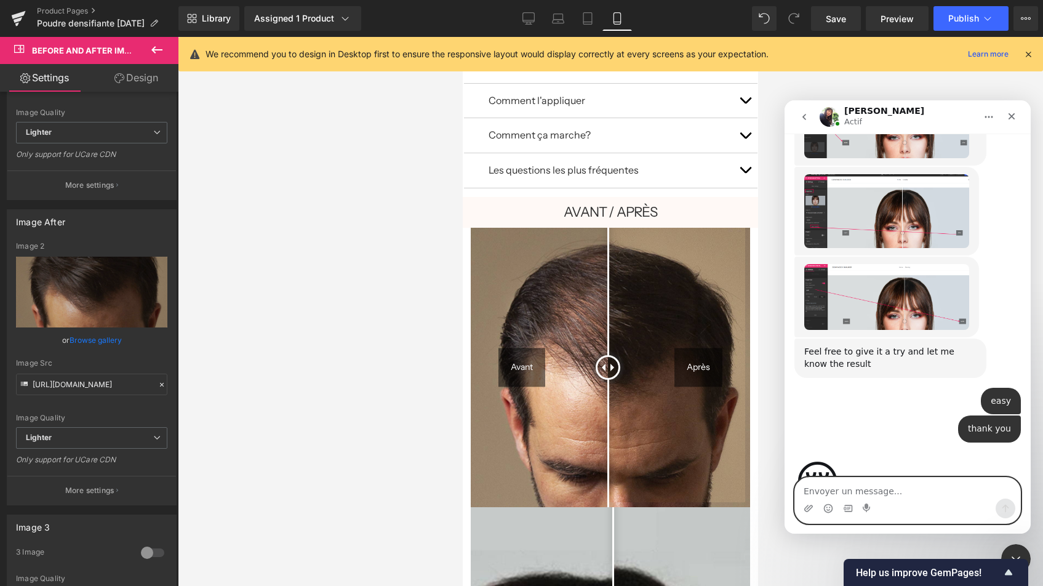
scroll to position [865, 0]
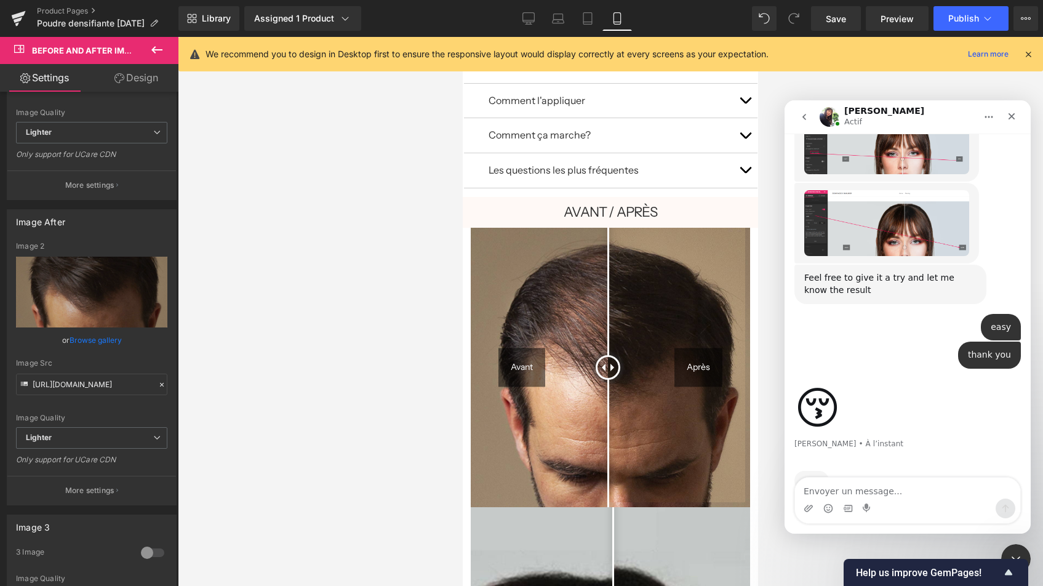
click at [739, 280] on div at bounding box center [521, 274] width 1043 height 549
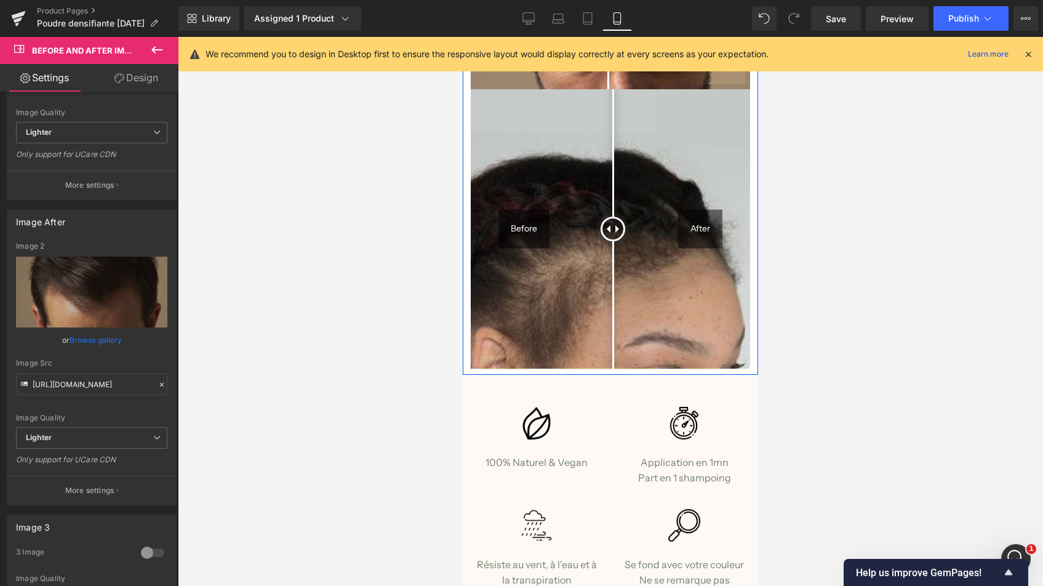
scroll to position [1303, 0]
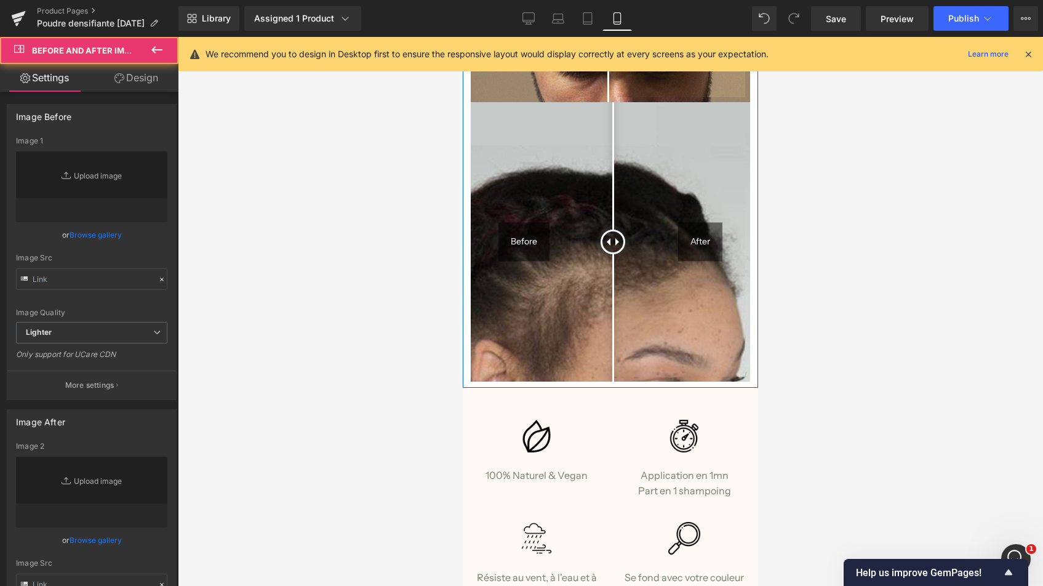
click at [575, 224] on img at bounding box center [610, 241] width 279 height 279
type input "[URL][DOMAIN_NAME]"
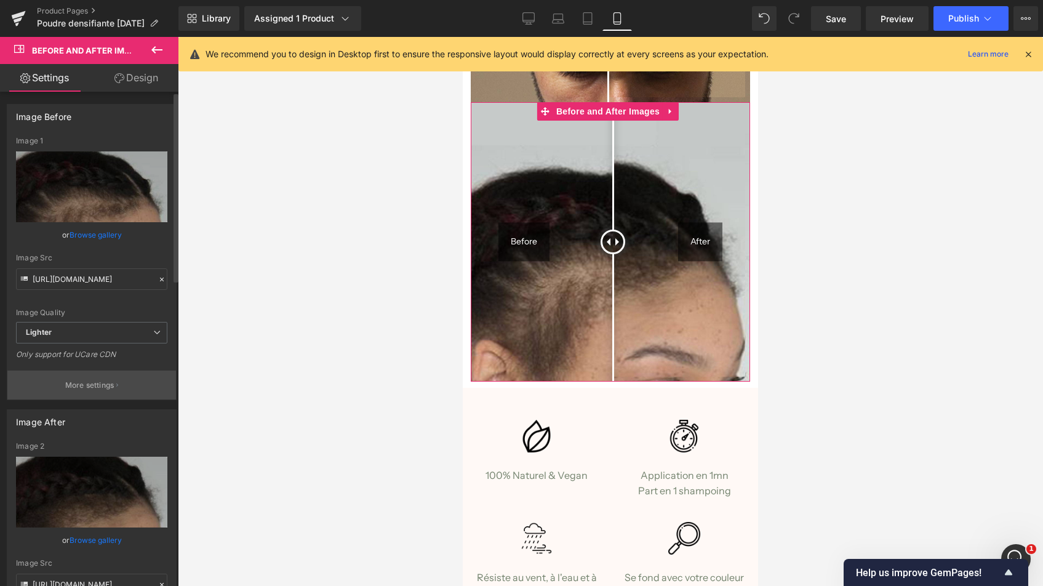
click at [84, 385] on p "More settings" at bounding box center [89, 385] width 49 height 11
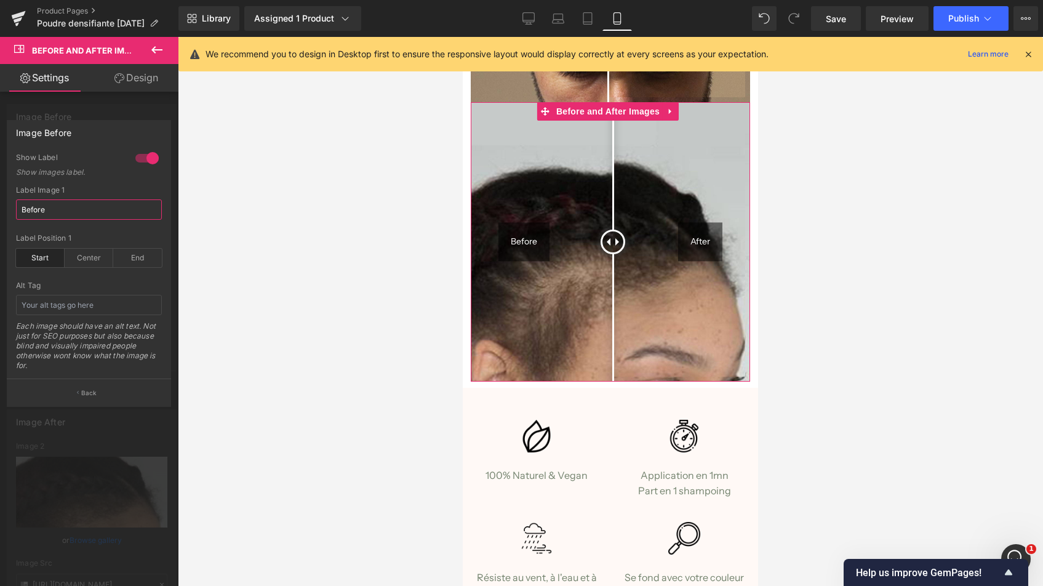
drag, startPoint x: 46, startPoint y: 208, endPoint x: 9, endPoint y: 208, distance: 36.9
click at [9, 208] on div "1 Show Label Show images label. Before Label Image 1 Before start Label Positio…" at bounding box center [88, 266] width 163 height 226
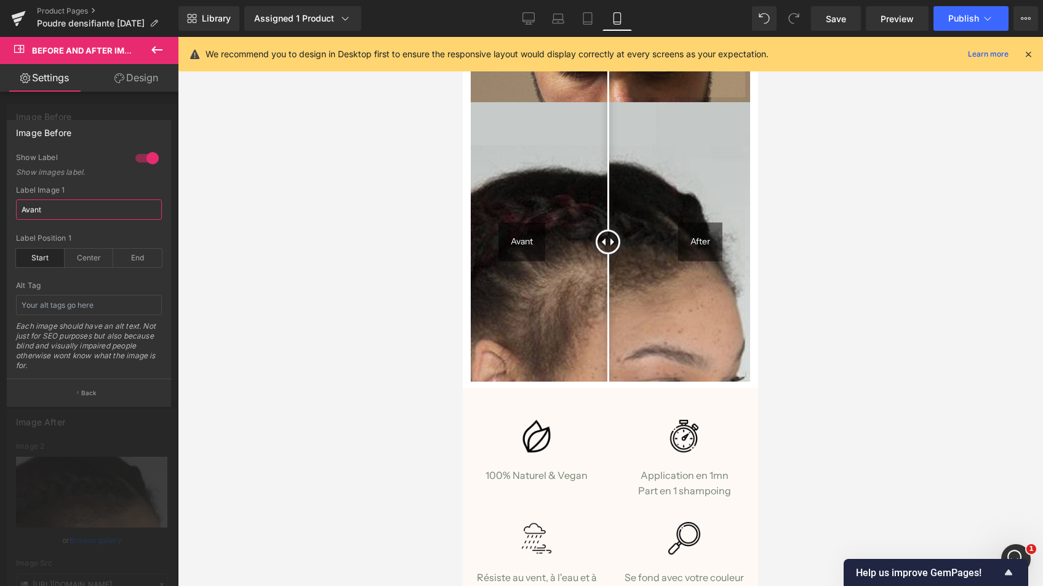
type input "Avant"
click at [125, 137] on div "Image Before" at bounding box center [88, 132] width 163 height 23
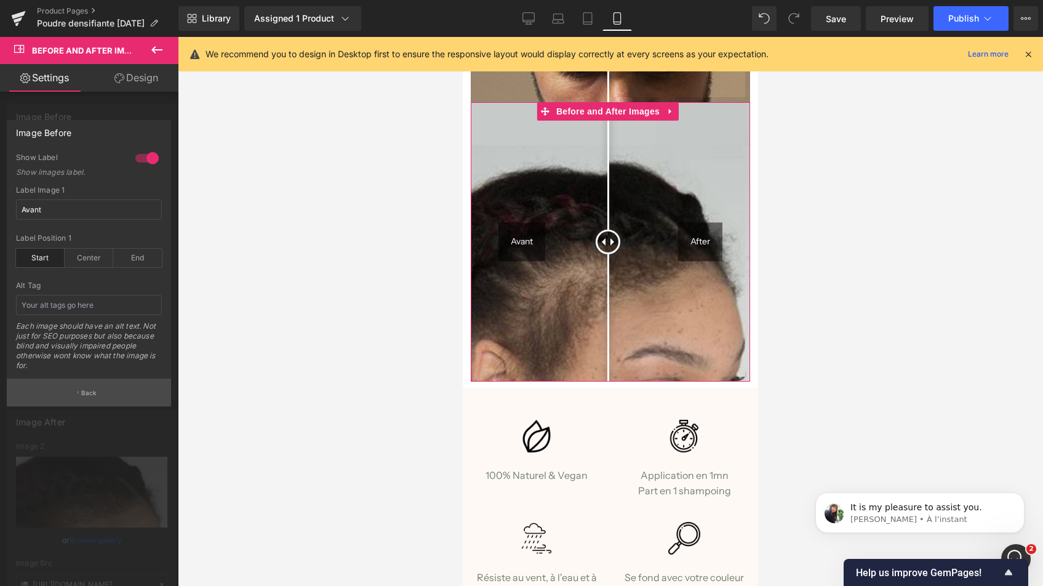
scroll to position [0, 0]
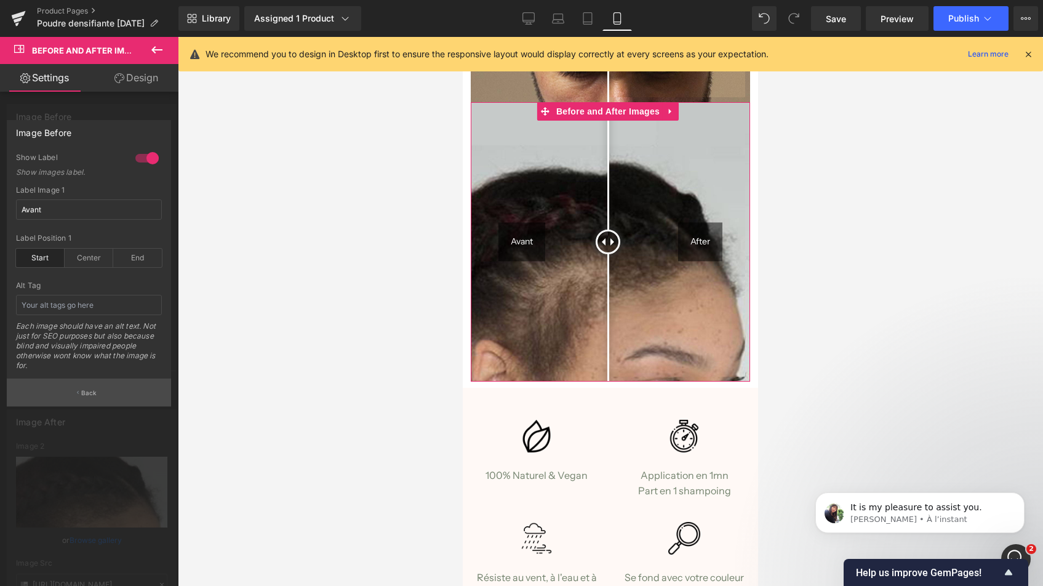
click at [87, 392] on p "Back" at bounding box center [89, 392] width 16 height 9
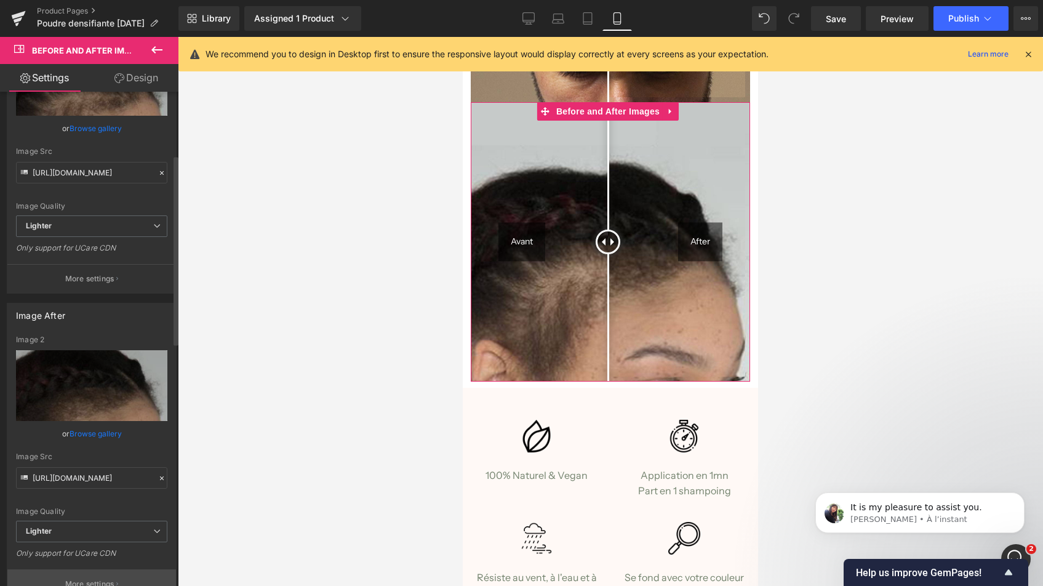
scroll to position [164, 0]
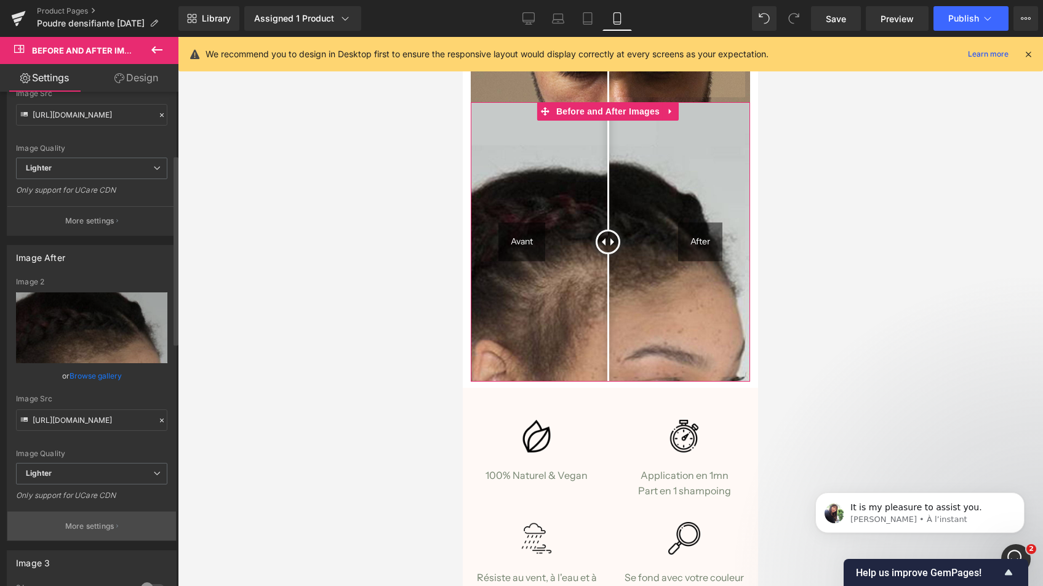
click at [92, 527] on p "More settings" at bounding box center [89, 525] width 49 height 11
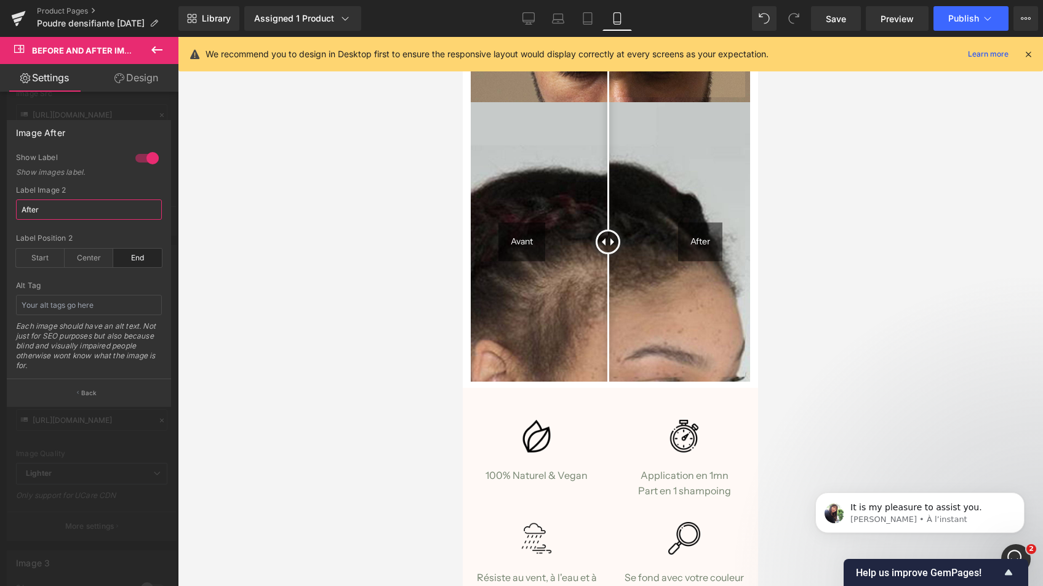
drag, startPoint x: 43, startPoint y: 212, endPoint x: -8, endPoint y: 212, distance: 51.1
click at [0, 212] on html "Before and After Images You are previewing how the will restyle your page. You …" at bounding box center [521, 293] width 1043 height 586
type input "Après"
click at [837, 18] on span "Save" at bounding box center [835, 18] width 20 height 13
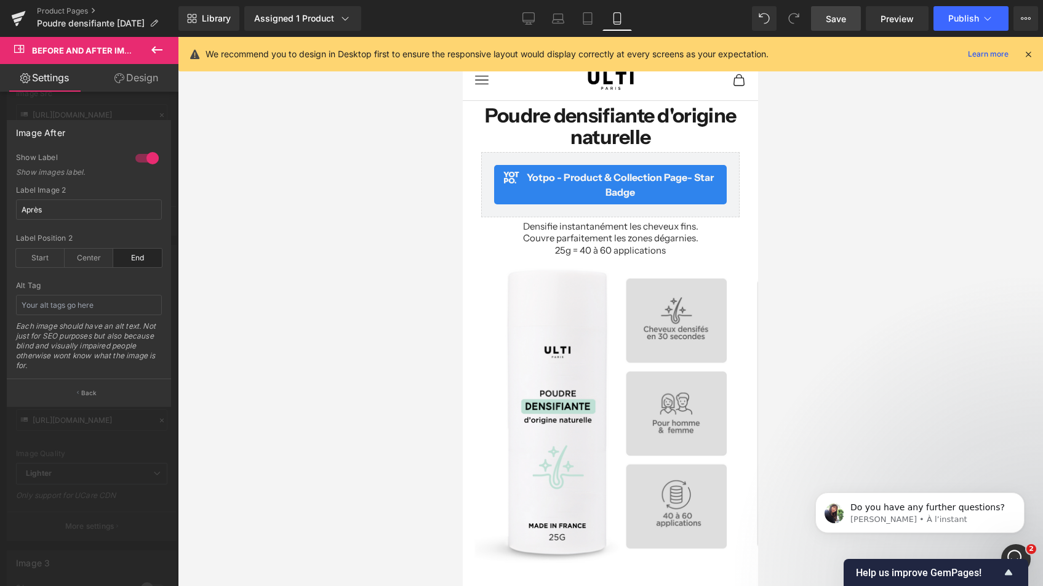
scroll to position [10, 0]
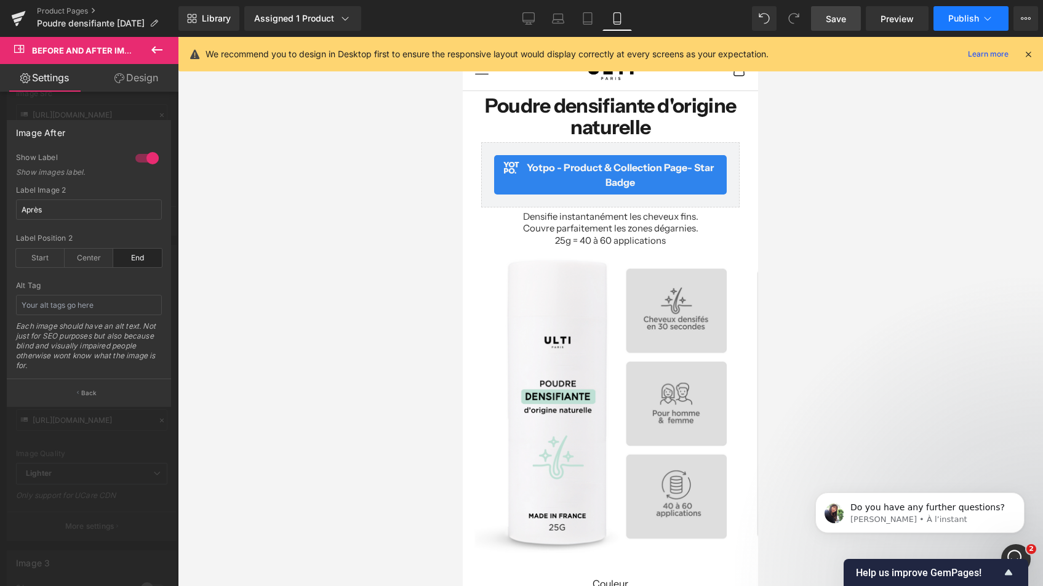
click at [955, 18] on span "Publish" at bounding box center [963, 19] width 31 height 10
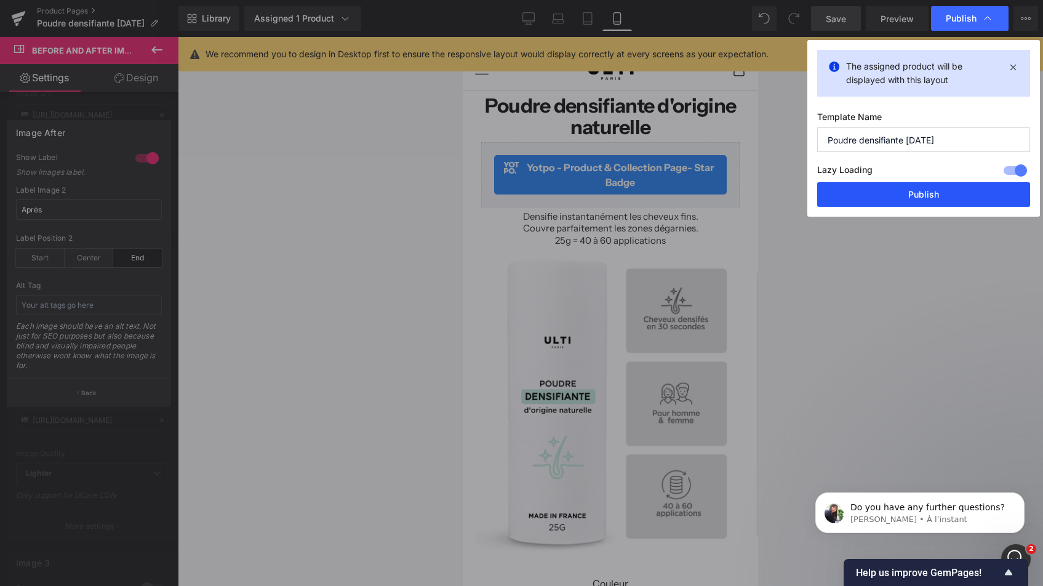
click at [942, 188] on button "Publish" at bounding box center [923, 194] width 213 height 25
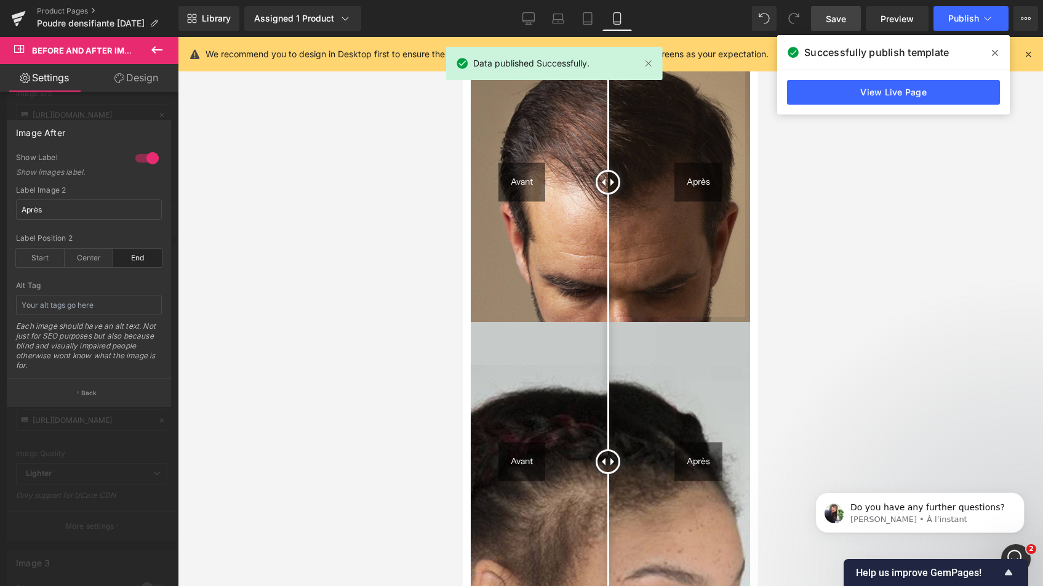
scroll to position [1167, 0]
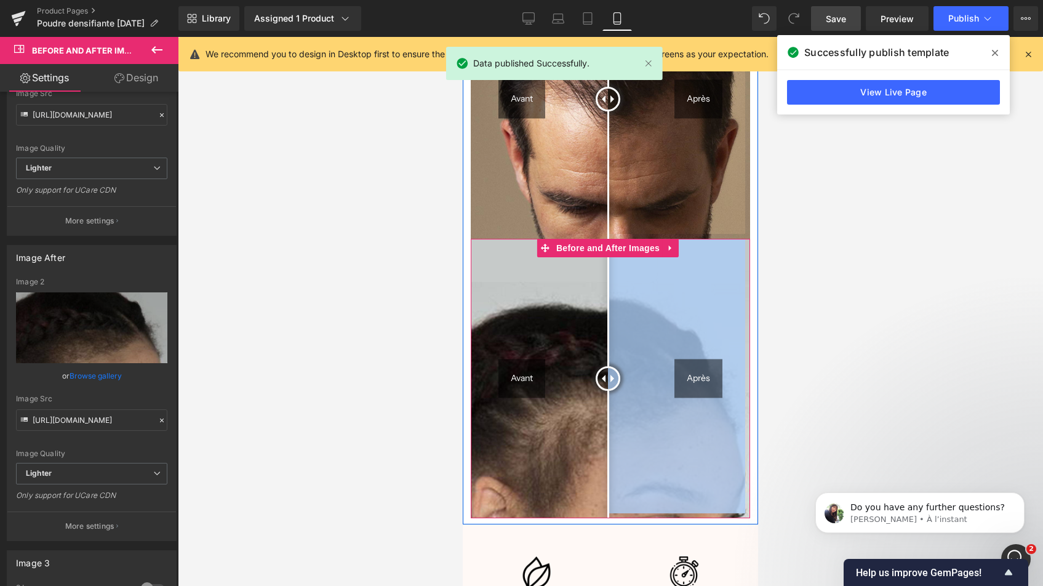
drag, startPoint x: 611, startPoint y: 356, endPoint x: 730, endPoint y: 367, distance: 119.9
click at [730, 367] on body "Passer au contenu Toutes les teintes sont de retour Ulti [GEOGRAPHIC_DATA] Ouvr…" at bounding box center [610, 536] width 295 height 3333
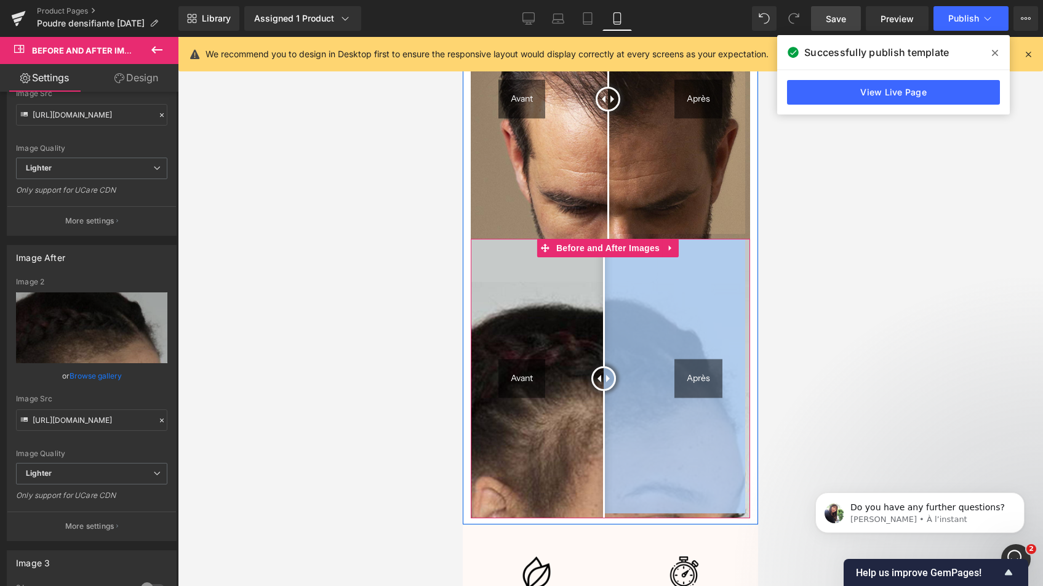
drag, startPoint x: 609, startPoint y: 360, endPoint x: 603, endPoint y: 420, distance: 59.9
click at [603, 391] on div at bounding box center [603, 378] width 25 height 25
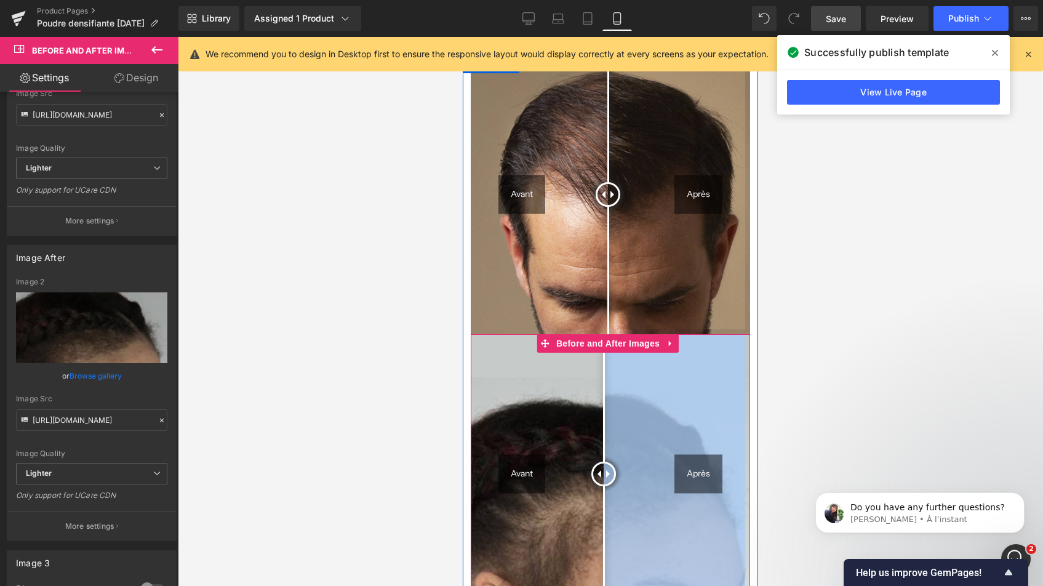
scroll to position [938, 0]
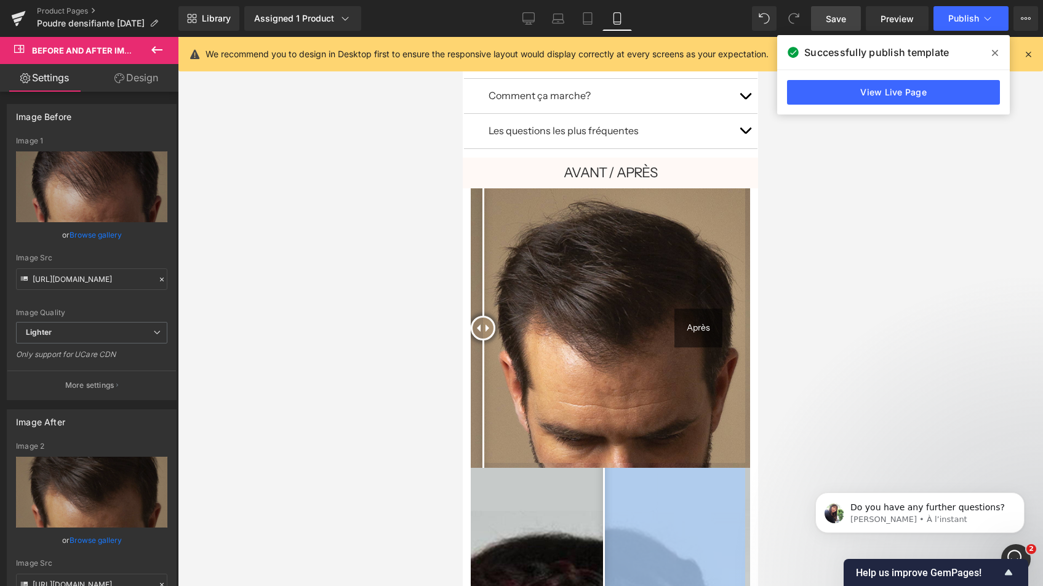
drag, startPoint x: 627, startPoint y: 317, endPoint x: 921, endPoint y: 394, distance: 304.1
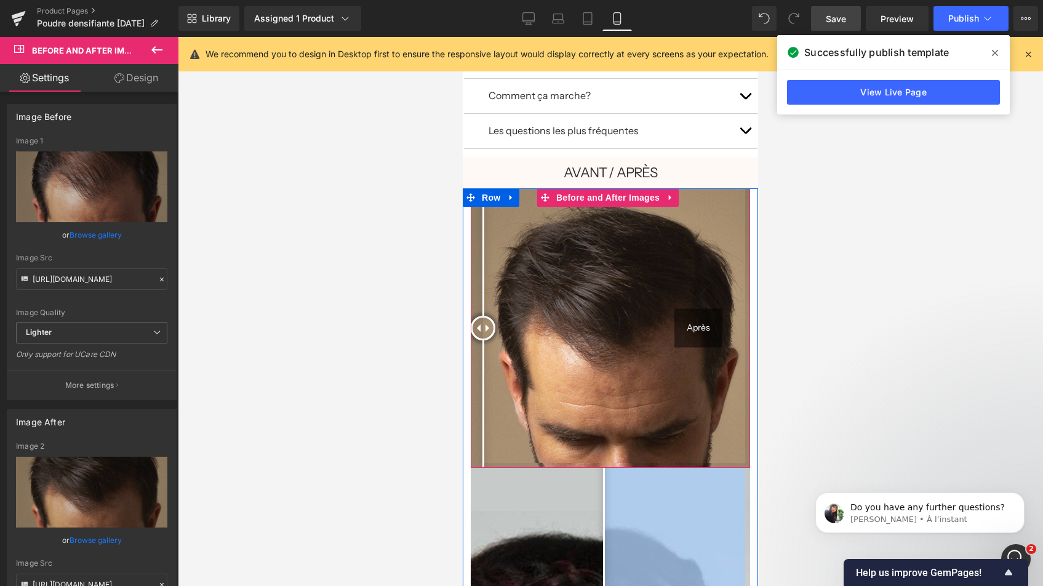
scroll to position [1316, 0]
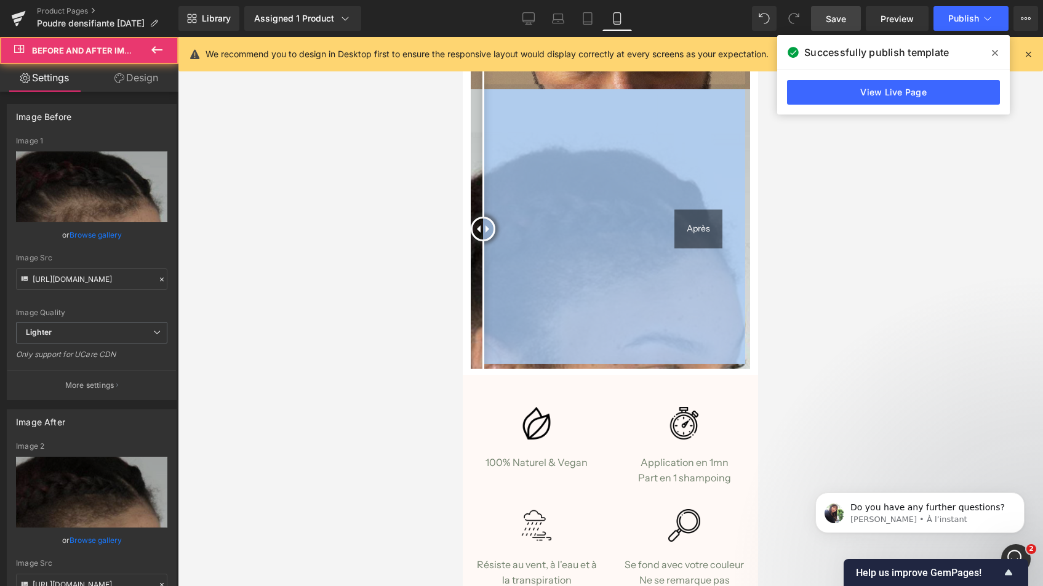
drag, startPoint x: 602, startPoint y: 206, endPoint x: 484, endPoint y: 268, distance: 133.2
click at [463, 220] on html "Passer au contenu Toutes les teintes sont de retour Ulti [GEOGRAPHIC_DATA] Ouvr…" at bounding box center [610, 387] width 295 height 3333
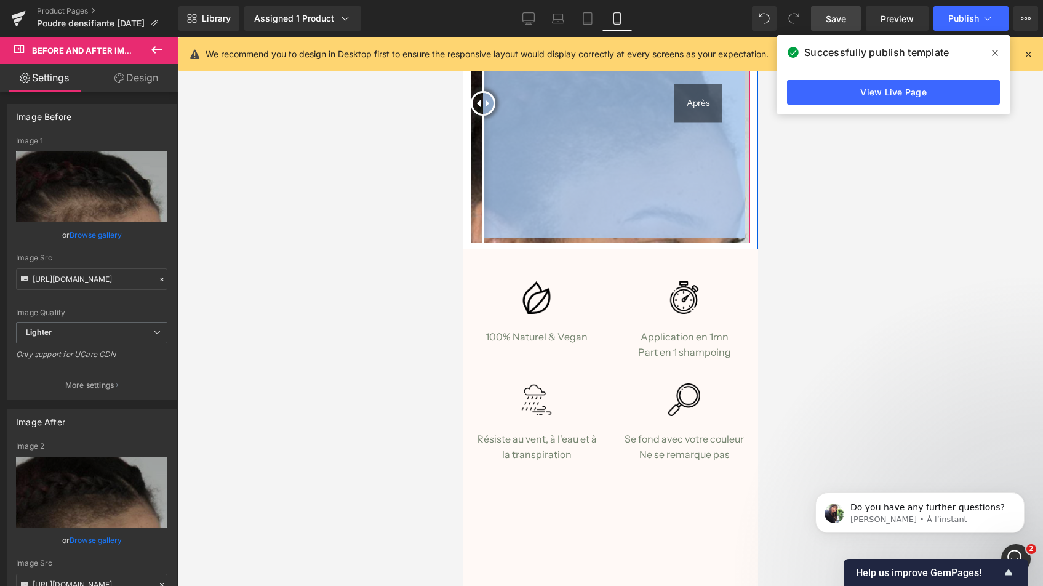
scroll to position [1725, 0]
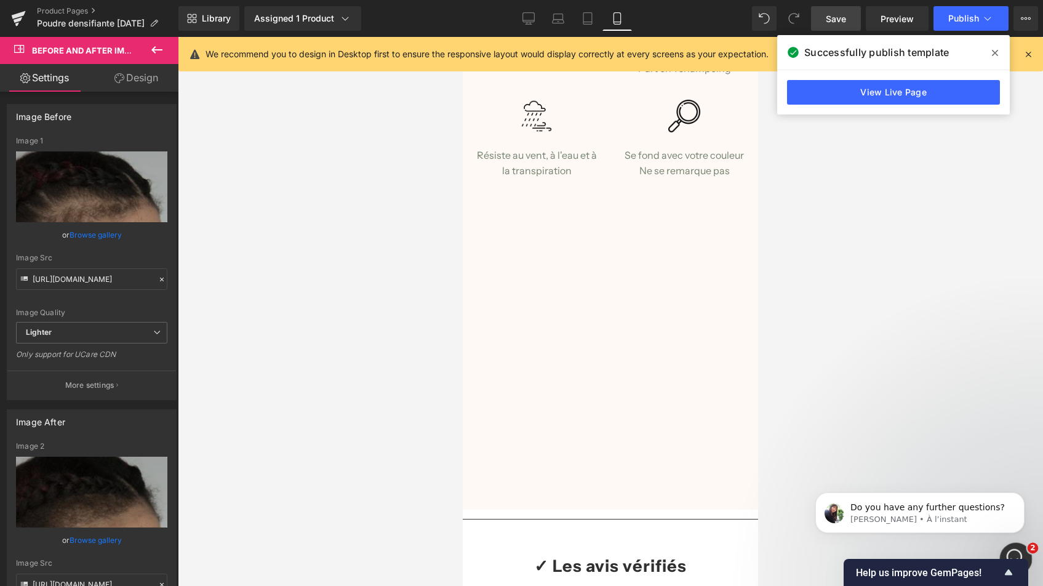
click at [1017, 549] on div "Ouvrir le Messenger Intercom" at bounding box center [1013, 556] width 41 height 41
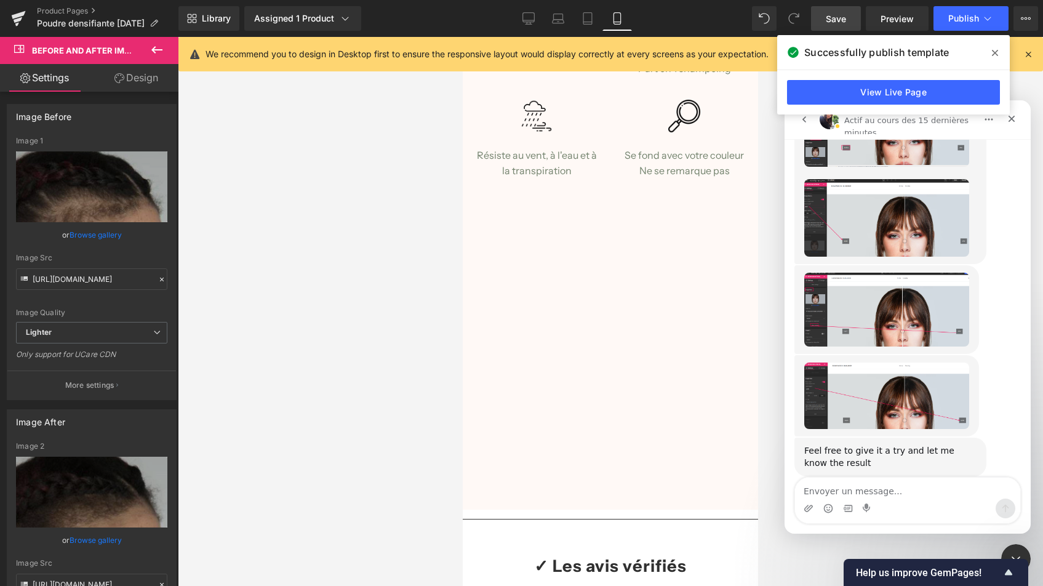
scroll to position [899, 0]
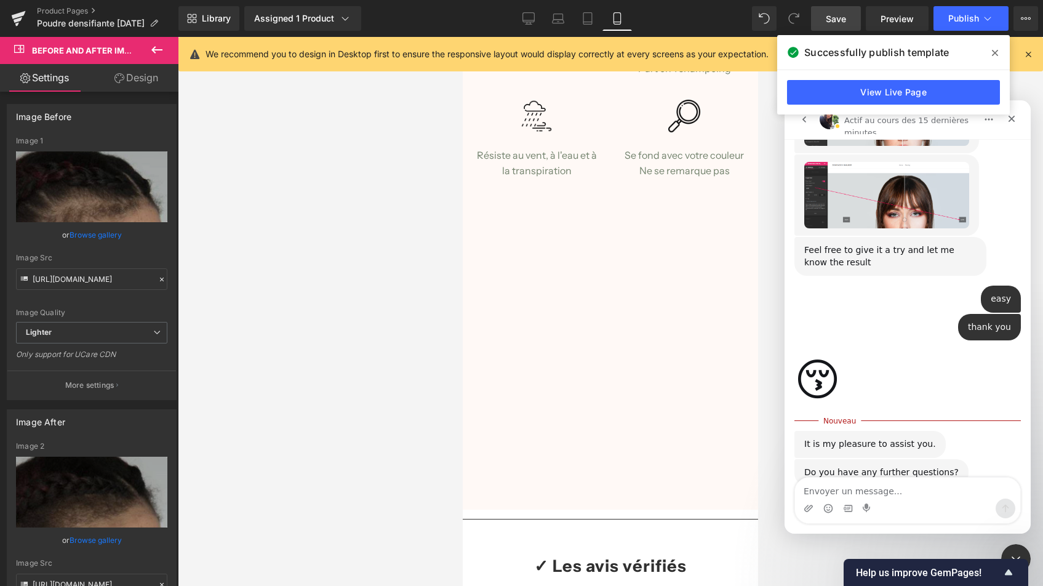
click at [907, 489] on textarea "Envoyer un message..." at bounding box center [907, 487] width 225 height 21
type textarea "all good, have a nice dya"
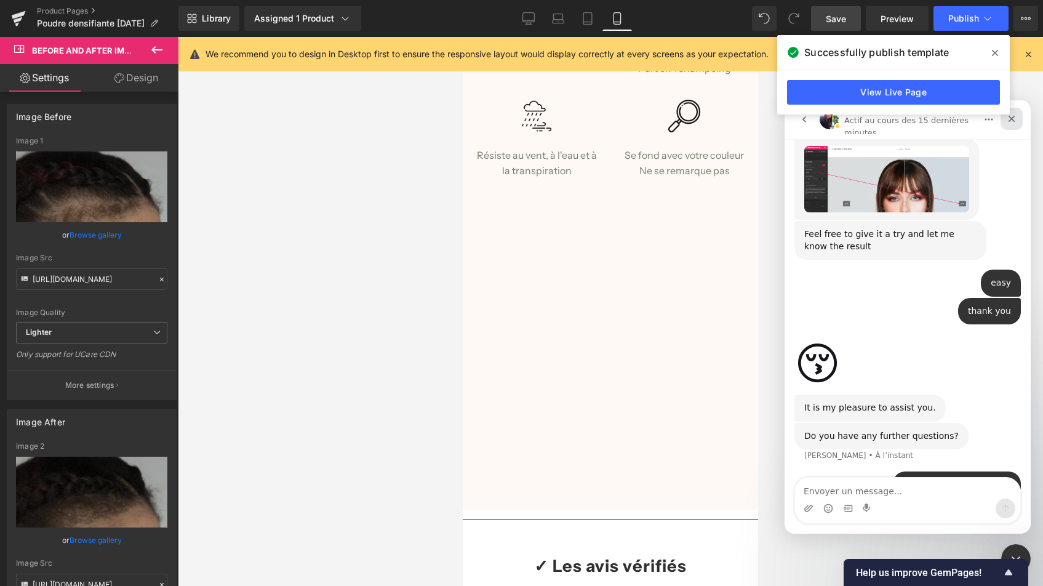
click at [1009, 121] on icon "Fermer" at bounding box center [1011, 119] width 7 height 7
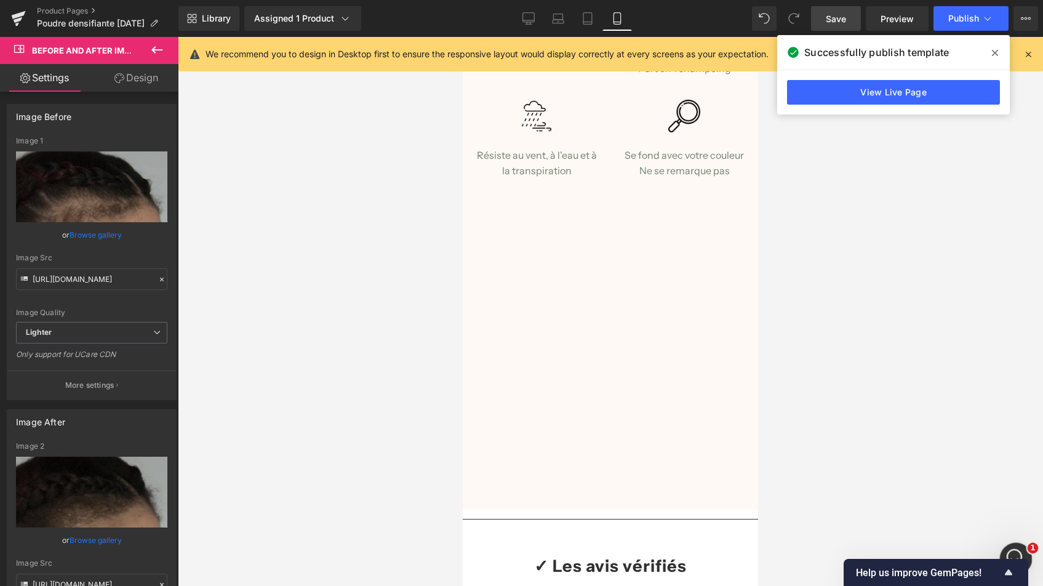
click at [1019, 549] on div "Ouvrir le Messenger Intercom" at bounding box center [1013, 556] width 41 height 41
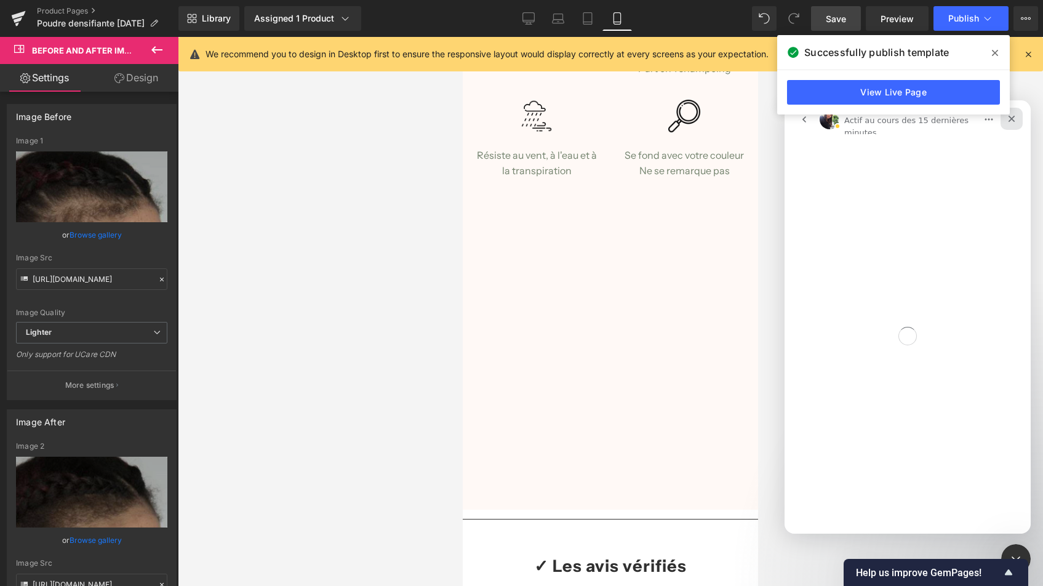
click at [1016, 116] on div "Fermer" at bounding box center [1011, 119] width 22 height 22
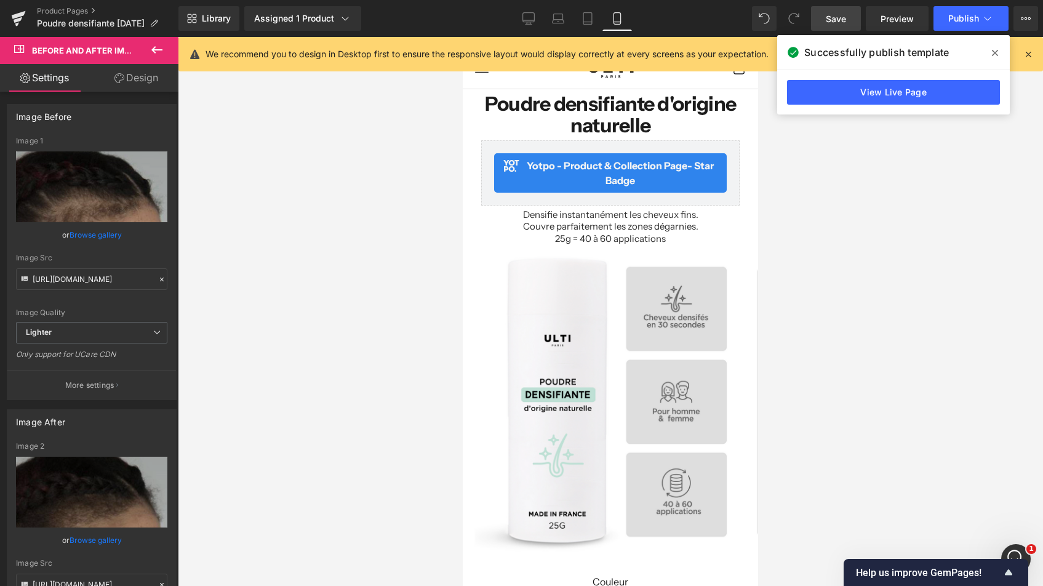
scroll to position [0, 0]
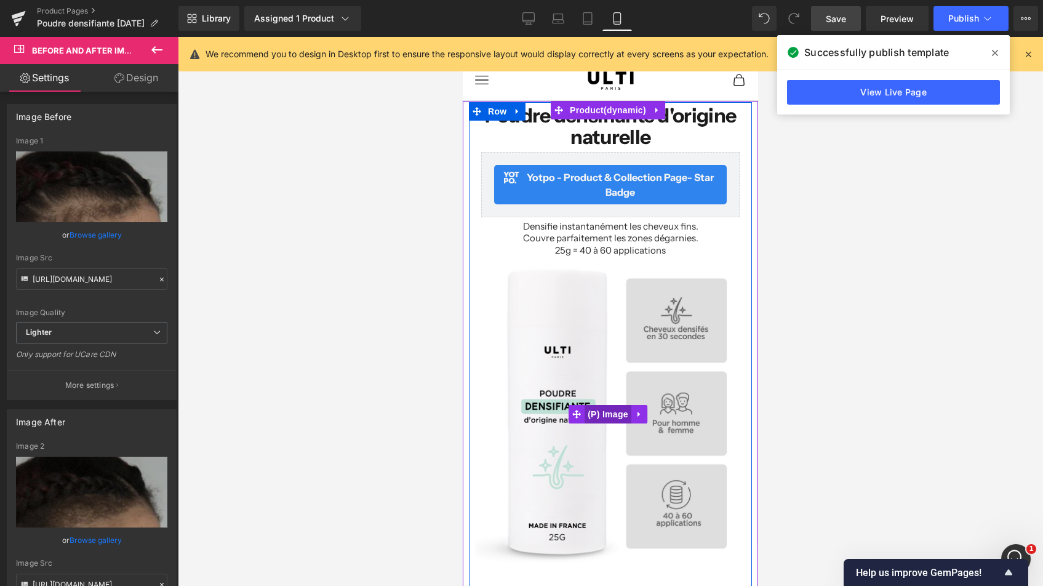
click at [611, 406] on span "(P) Image" at bounding box center [607, 414] width 47 height 18
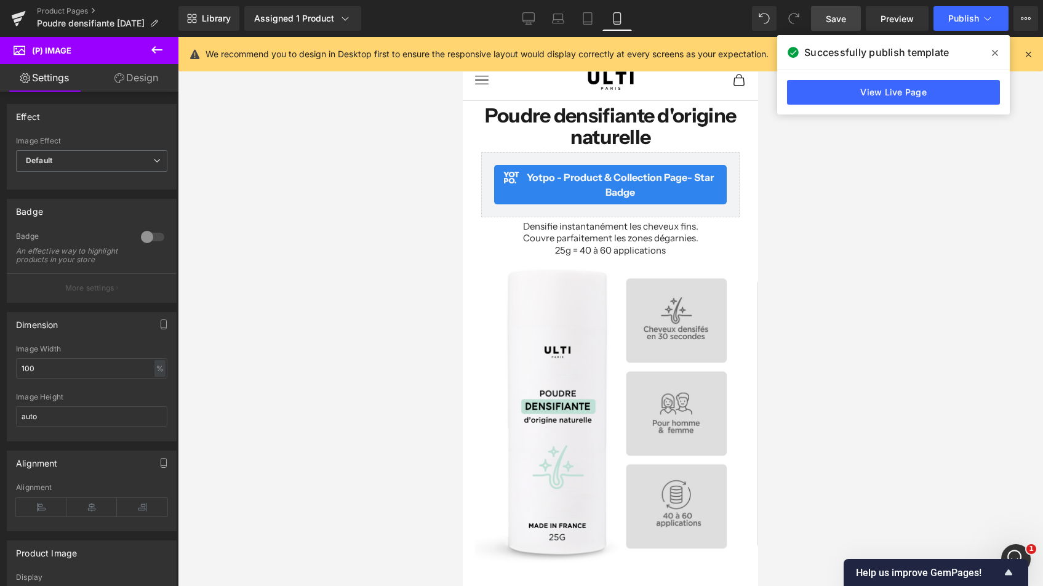
click at [143, 74] on link "Design" at bounding box center [136, 78] width 89 height 28
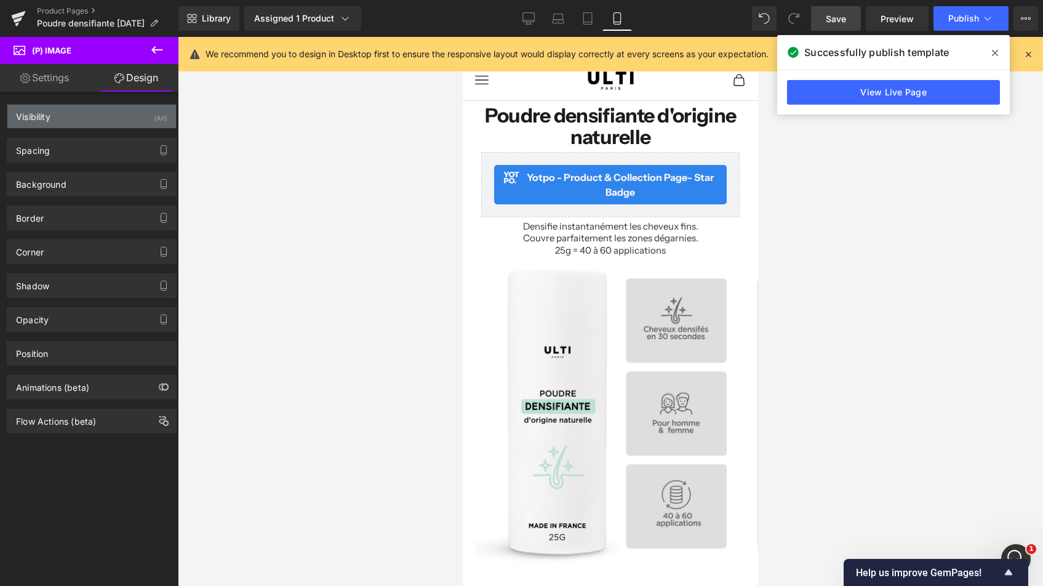
click at [79, 115] on div "Visibility (All)" at bounding box center [91, 116] width 169 height 23
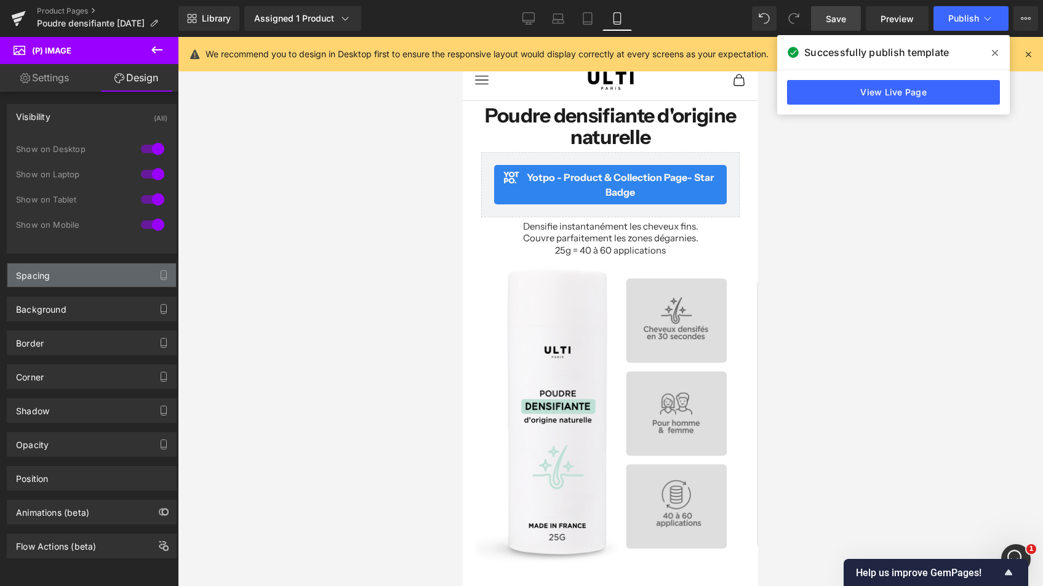
click at [62, 273] on div "Spacing" at bounding box center [91, 274] width 169 height 23
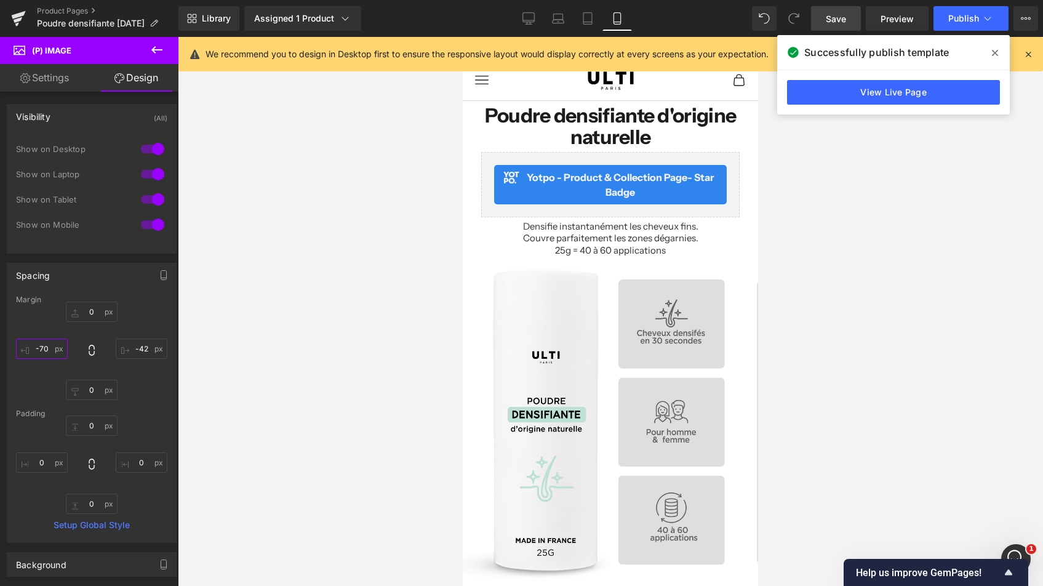
drag, startPoint x: 44, startPoint y: 349, endPoint x: 27, endPoint y: 353, distance: 17.8
click at [18, 353] on input "-70" at bounding box center [42, 348] width 52 height 20
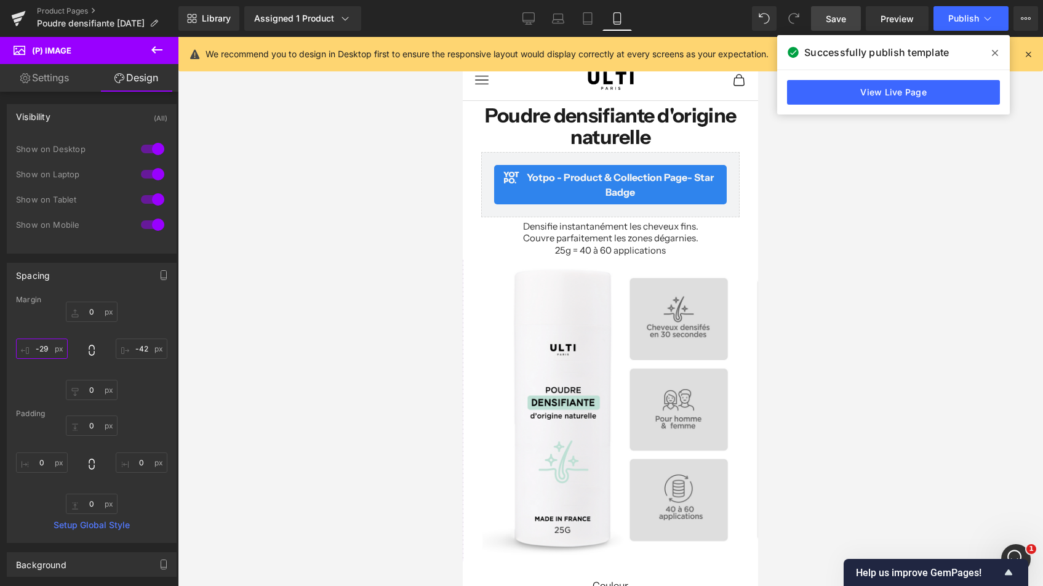
type input "-30"
drag, startPoint x: 48, startPoint y: 348, endPoint x: 63, endPoint y: 323, distance: 28.7
click at [63, 323] on div "0px 0 -42px -42 0px 0 -30px -30" at bounding box center [91, 350] width 151 height 98
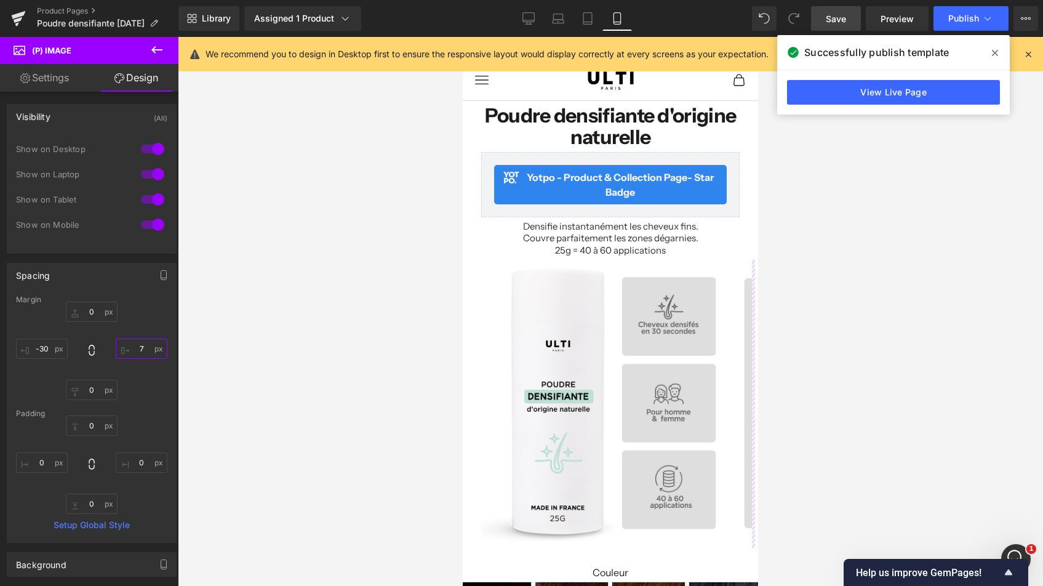
drag, startPoint x: 146, startPoint y: 348, endPoint x: 115, endPoint y: 345, distance: 30.9
click at [116, 343] on input "7" at bounding box center [142, 348] width 52 height 20
click at [137, 349] on input "7" at bounding box center [142, 348] width 52 height 20
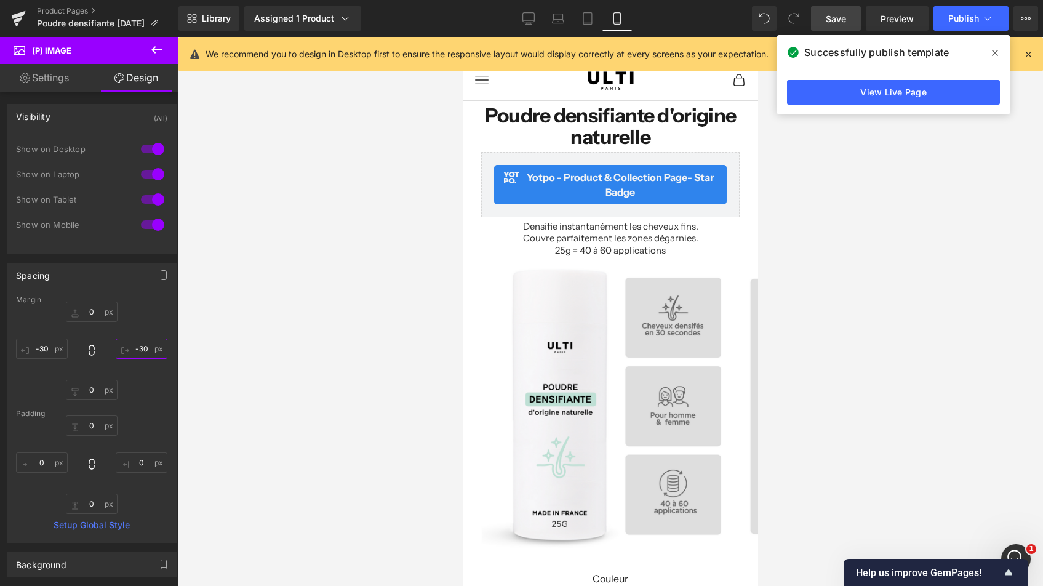
type input "-30"
click at [130, 389] on div "0px 0 7px -30 0px 0 -30px -30" at bounding box center [91, 350] width 151 height 98
click at [834, 22] on span "Save" at bounding box center [835, 18] width 20 height 13
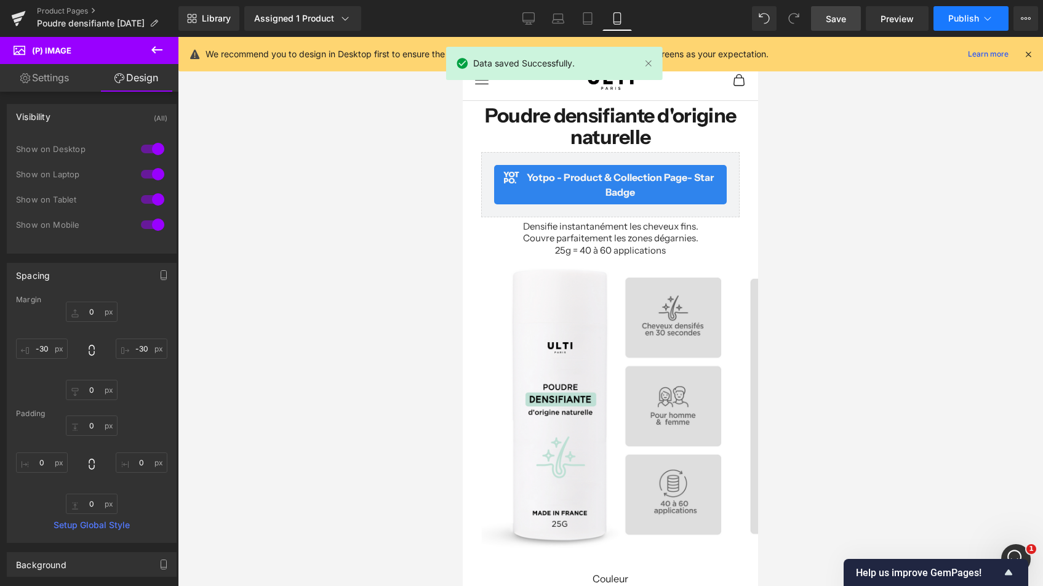
click at [959, 16] on span "Publish" at bounding box center [963, 19] width 31 height 10
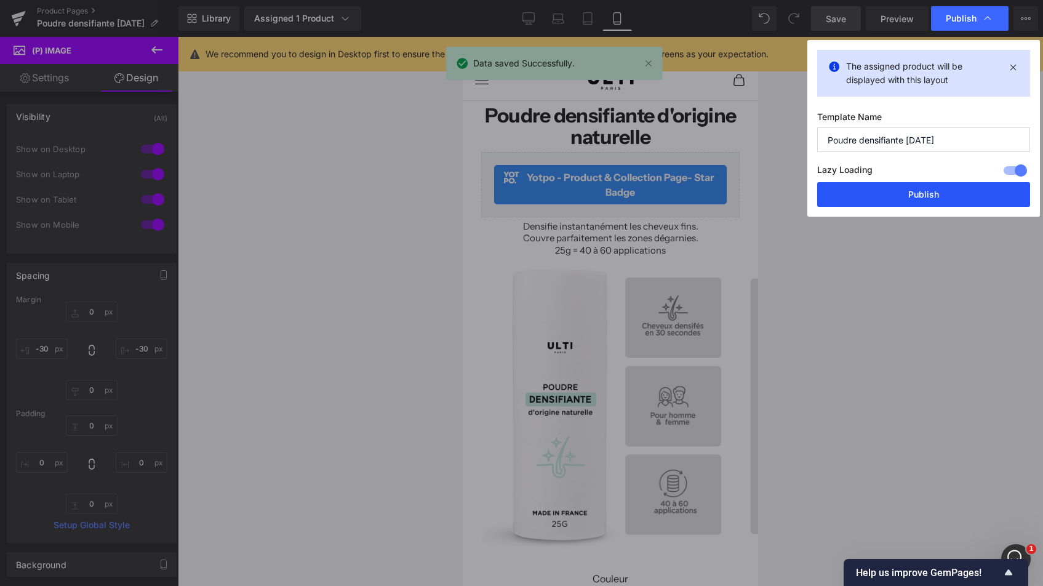
click at [912, 195] on button "Publish" at bounding box center [923, 194] width 213 height 25
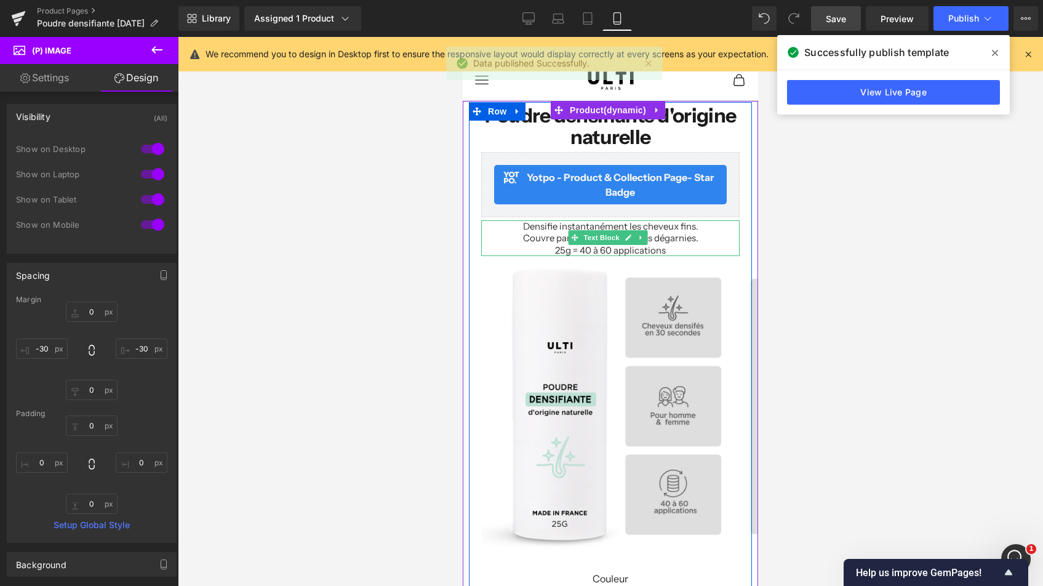
click at [603, 249] on p "25g = 40 à 60 applications" at bounding box center [610, 250] width 258 height 12
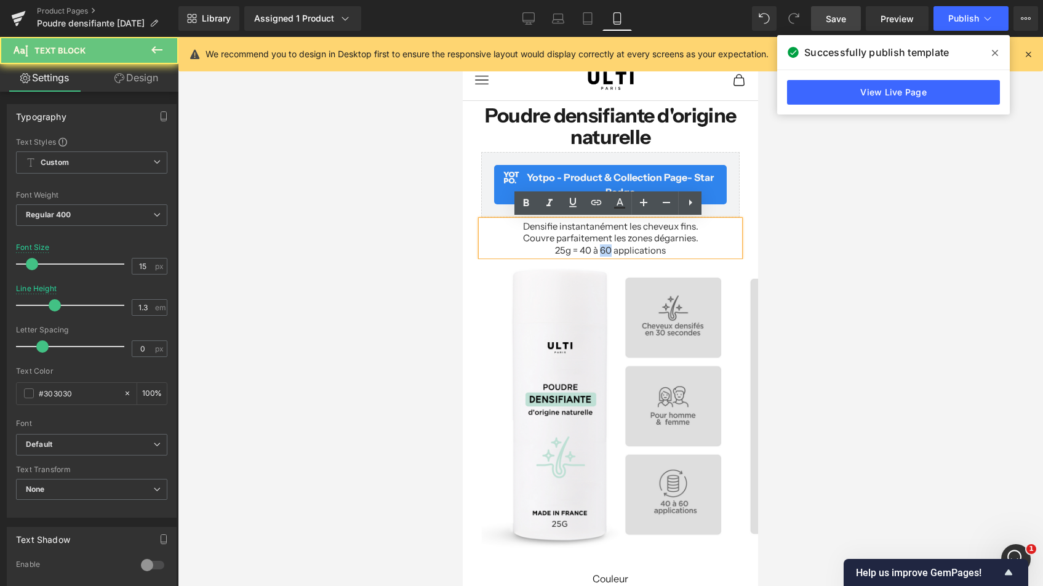
click at [603, 249] on p "25g = 40 à 60 applications" at bounding box center [610, 250] width 258 height 12
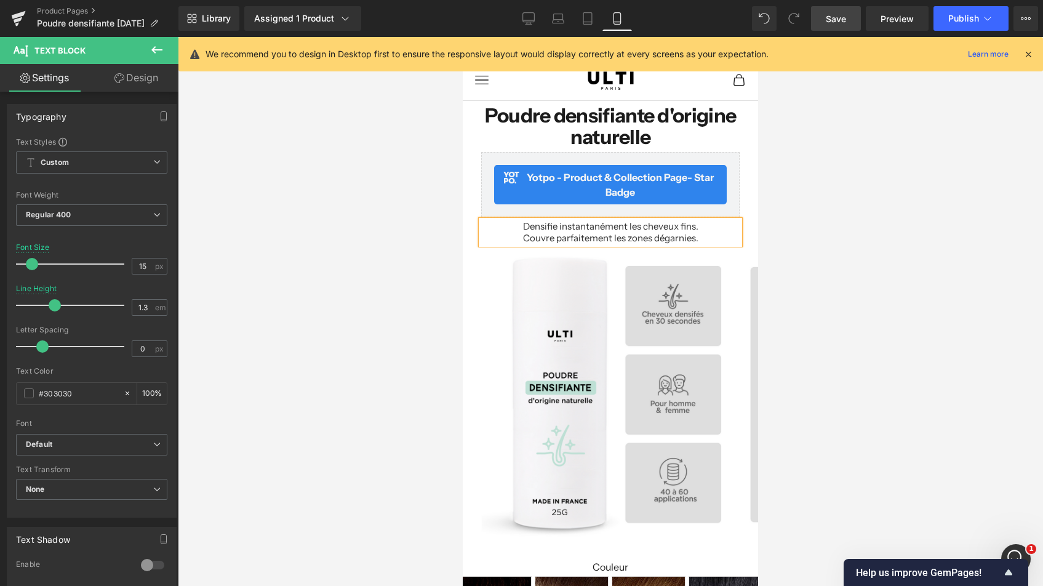
click at [856, 17] on link "Save" at bounding box center [836, 18] width 50 height 25
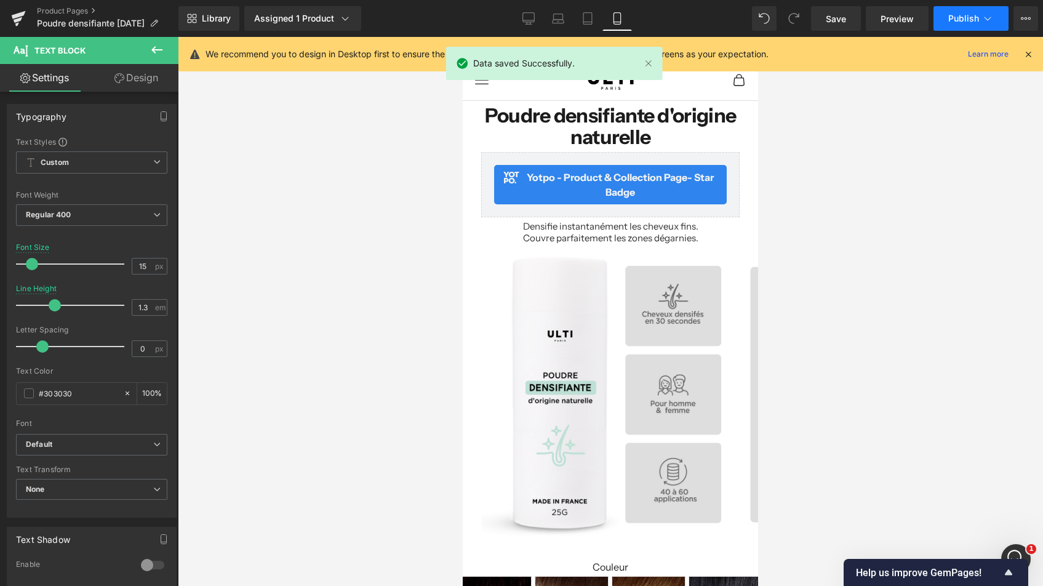
click at [968, 18] on span "Publish" at bounding box center [963, 19] width 31 height 10
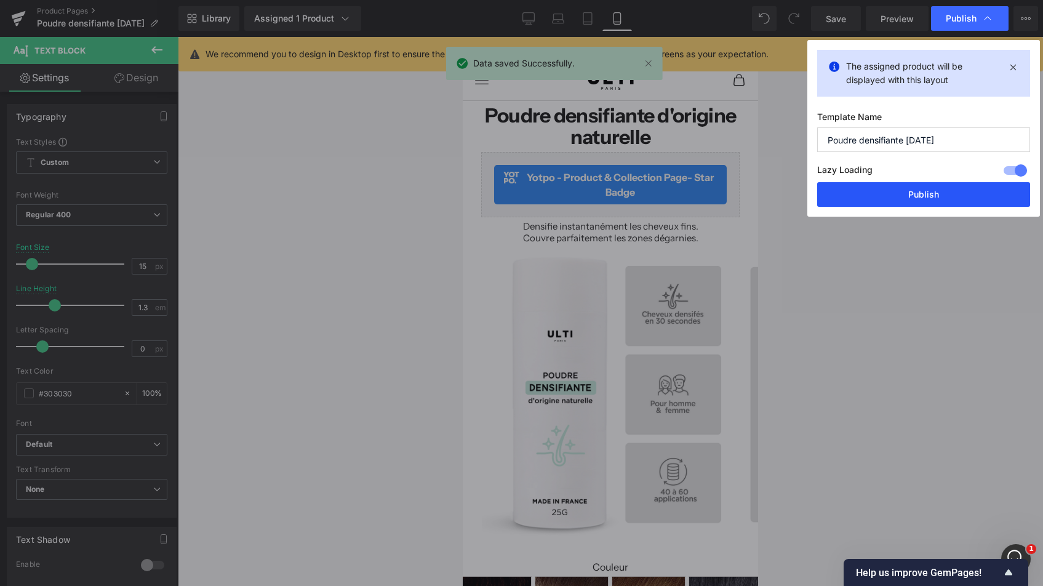
click at [923, 191] on button "Publish" at bounding box center [923, 194] width 213 height 25
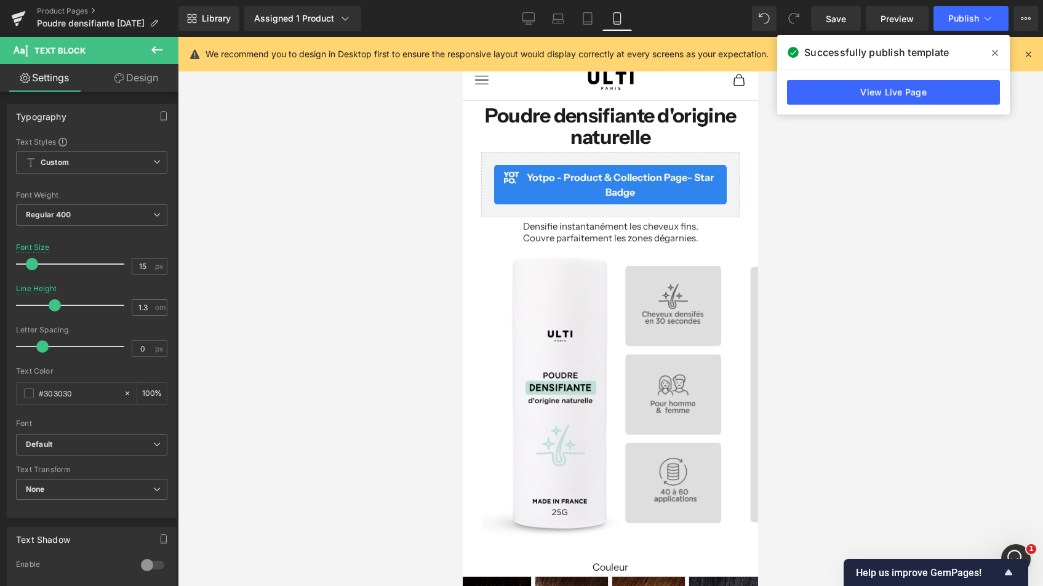
click at [995, 53] on icon at bounding box center [995, 53] width 6 height 6
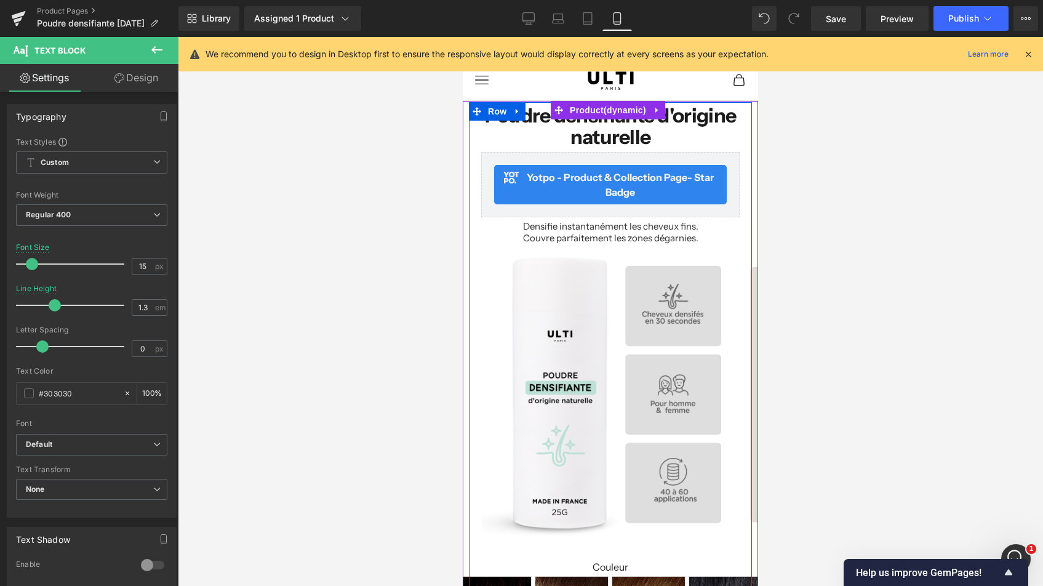
scroll to position [411, 0]
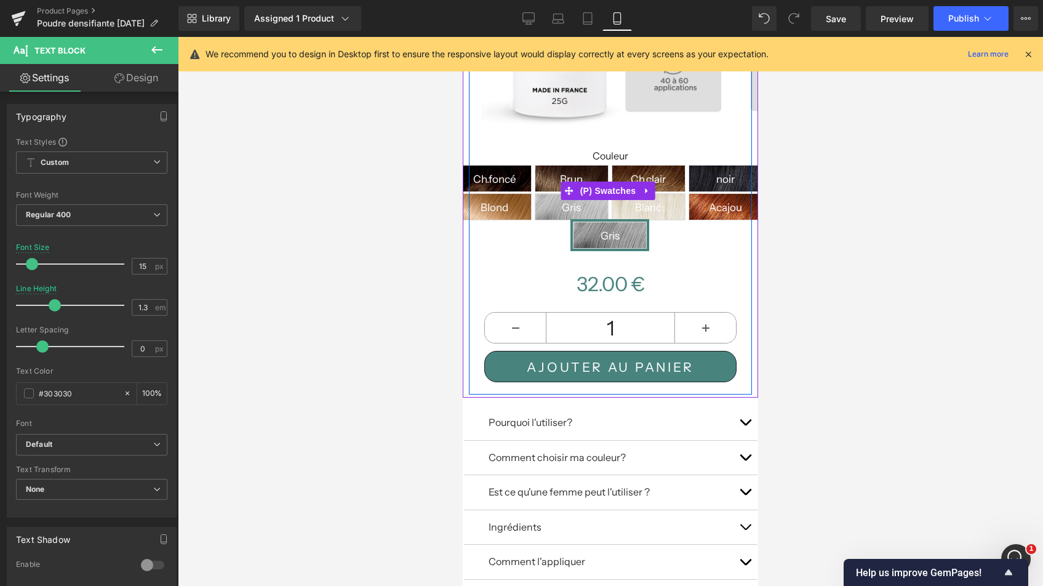
click at [634, 222] on span "Gris foncé" at bounding box center [610, 235] width 48 height 26
click at [845, 20] on span "Save" at bounding box center [835, 18] width 20 height 13
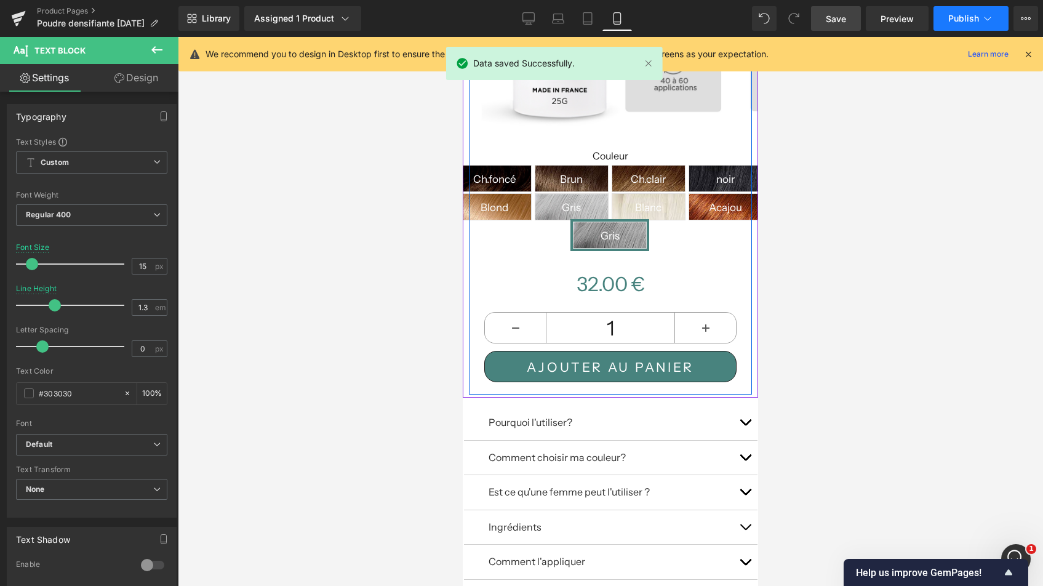
click at [951, 8] on button "Publish" at bounding box center [970, 18] width 75 height 25
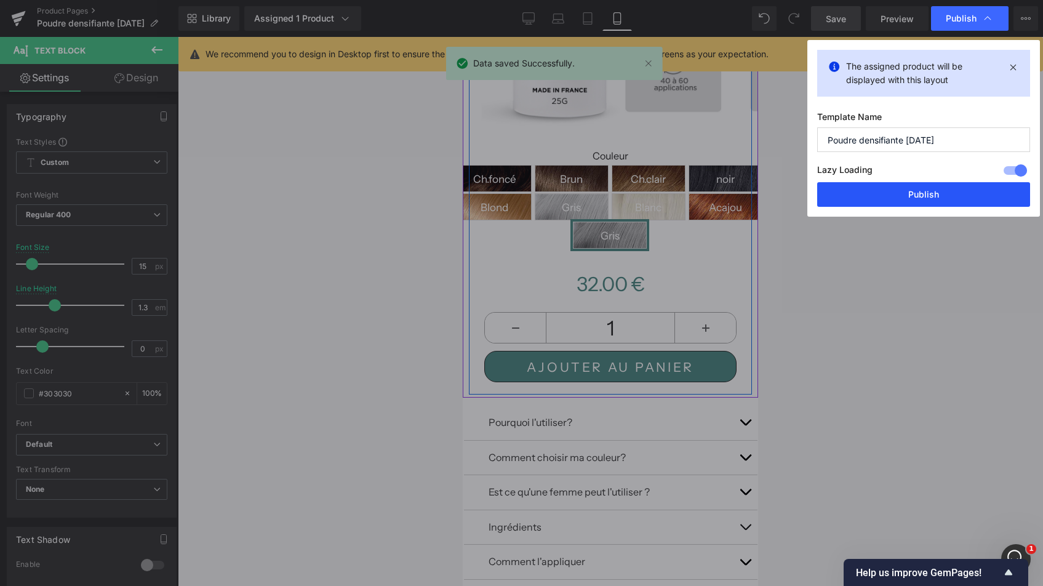
click at [926, 193] on button "Publish" at bounding box center [923, 194] width 213 height 25
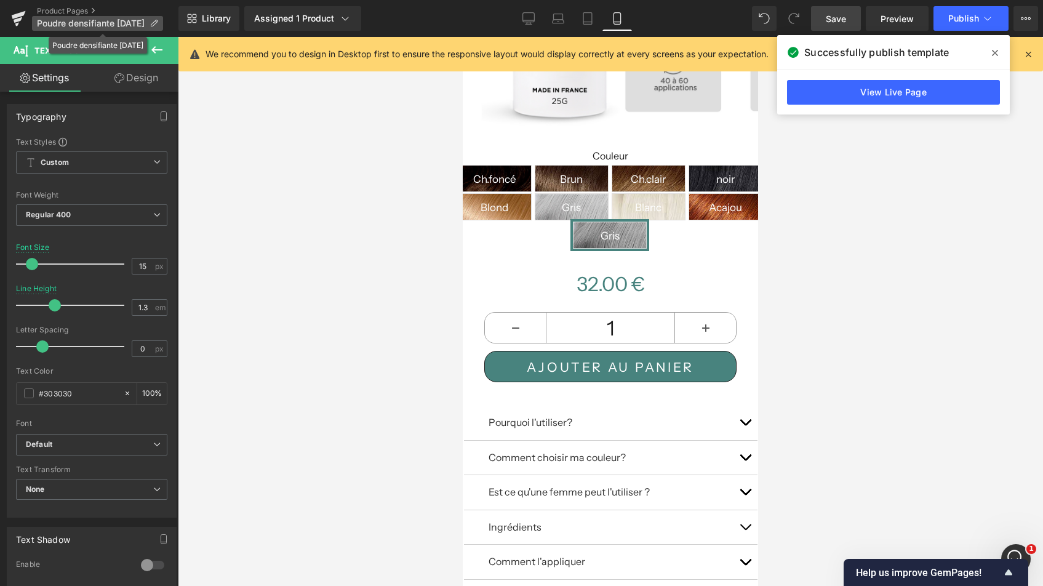
click at [69, 20] on span "Poudre densifiante [DATE]" at bounding box center [91, 23] width 108 height 10
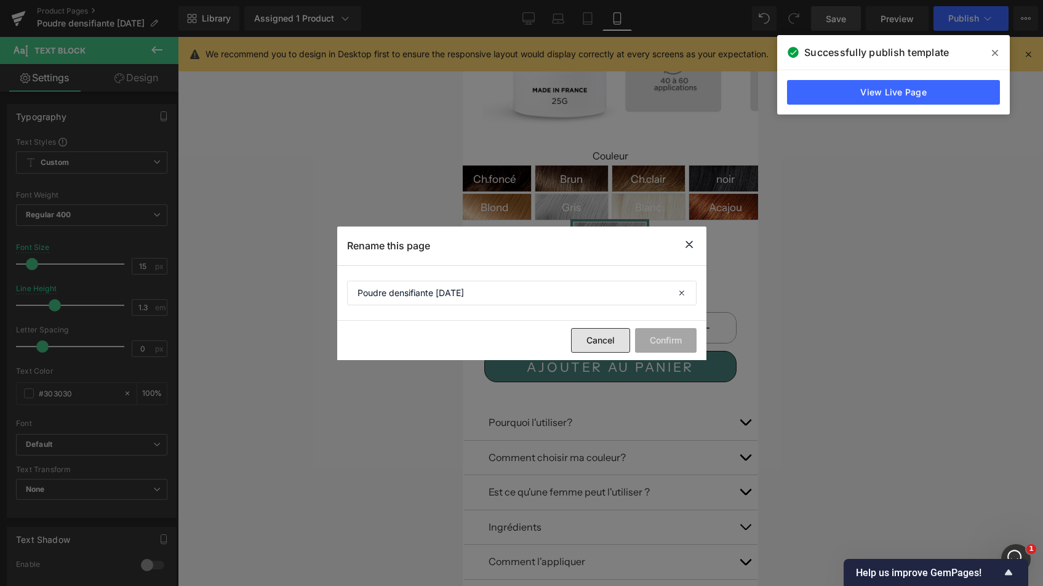
click at [592, 339] on button "Cancel" at bounding box center [600, 340] width 59 height 25
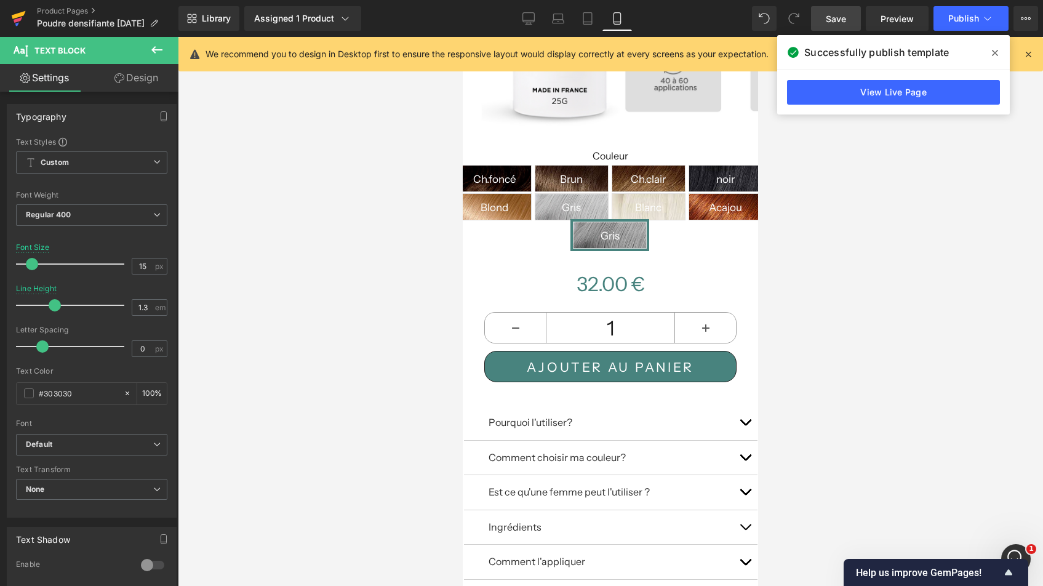
click at [19, 14] on icon at bounding box center [19, 15] width 14 height 8
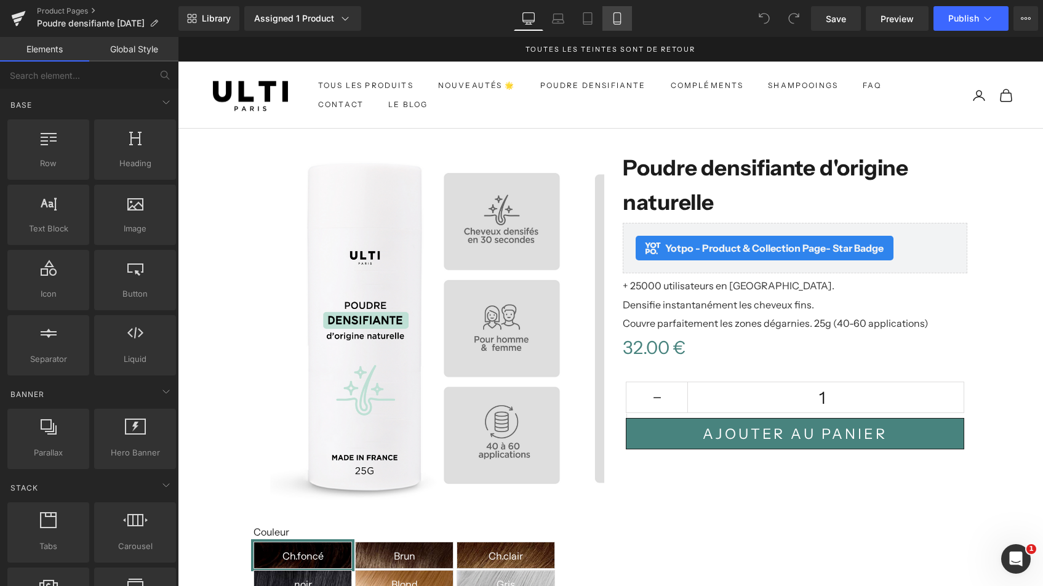
click at [620, 20] on icon at bounding box center [616, 19] width 7 height 12
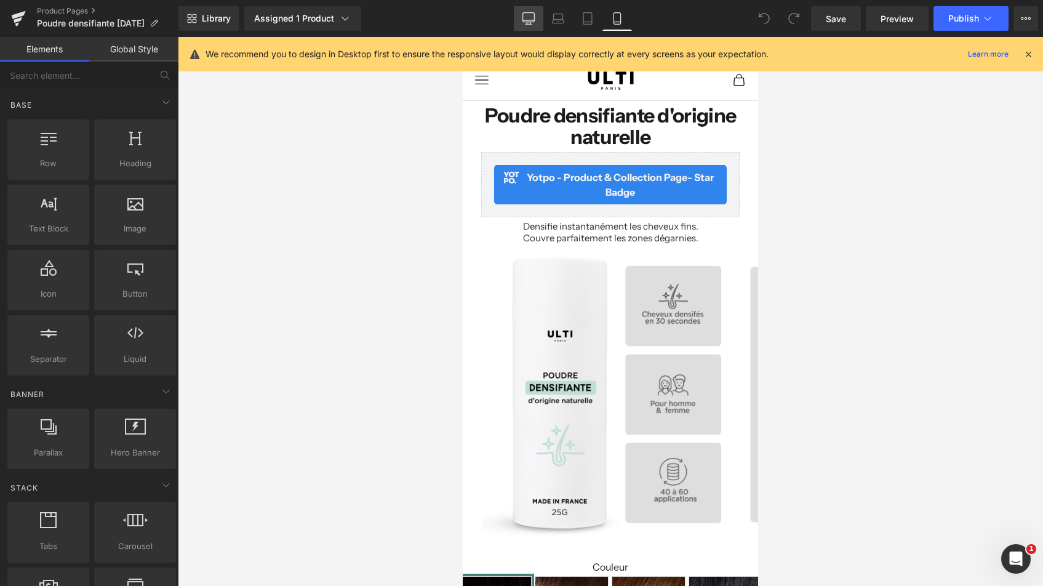
click at [525, 23] on icon at bounding box center [528, 18] width 12 height 12
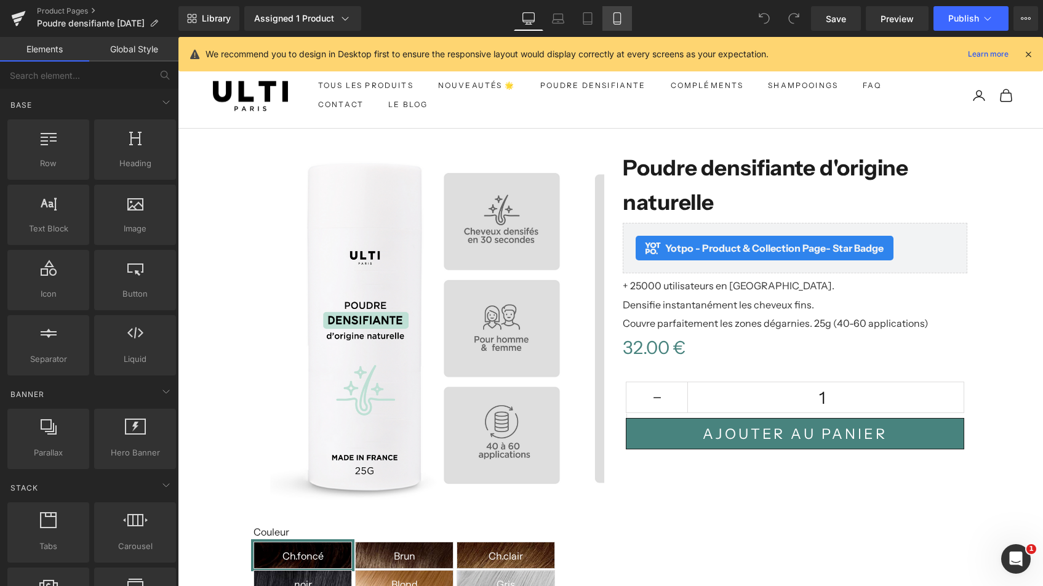
click at [614, 15] on icon at bounding box center [617, 18] width 12 height 12
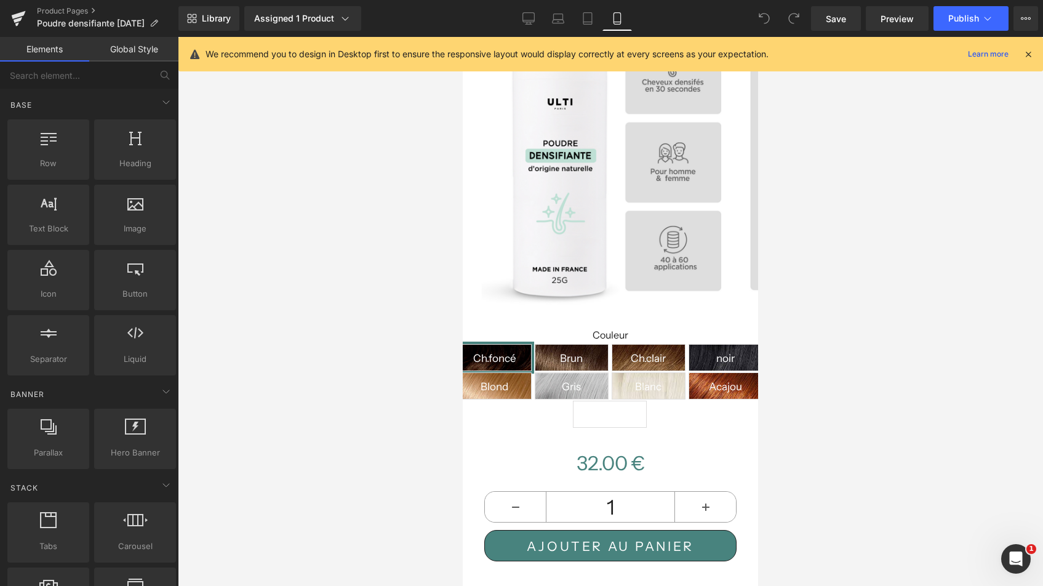
scroll to position [234, 0]
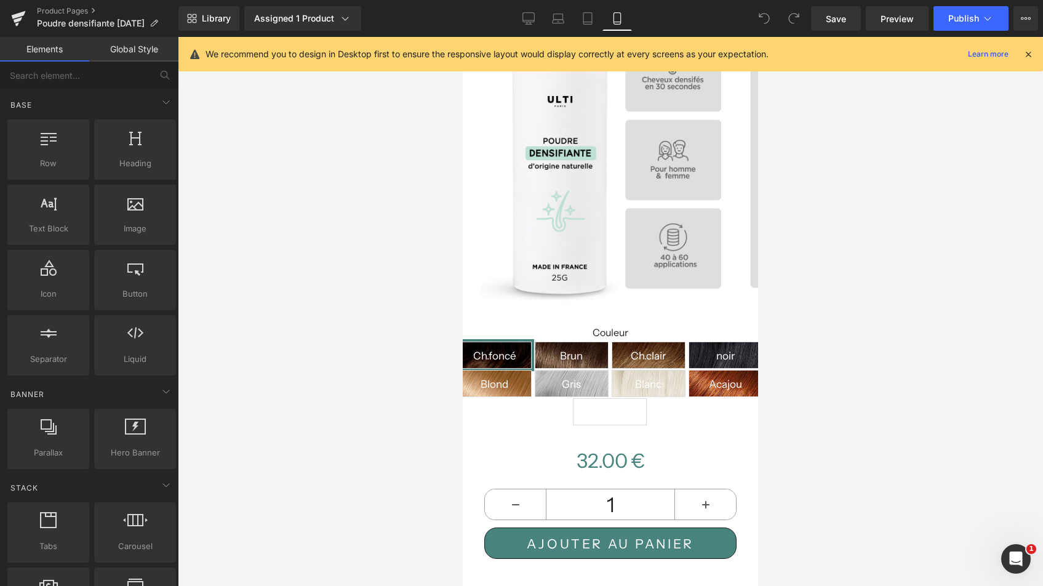
click at [634, 404] on span "Gris.foncé" at bounding box center [610, 412] width 49 height 26
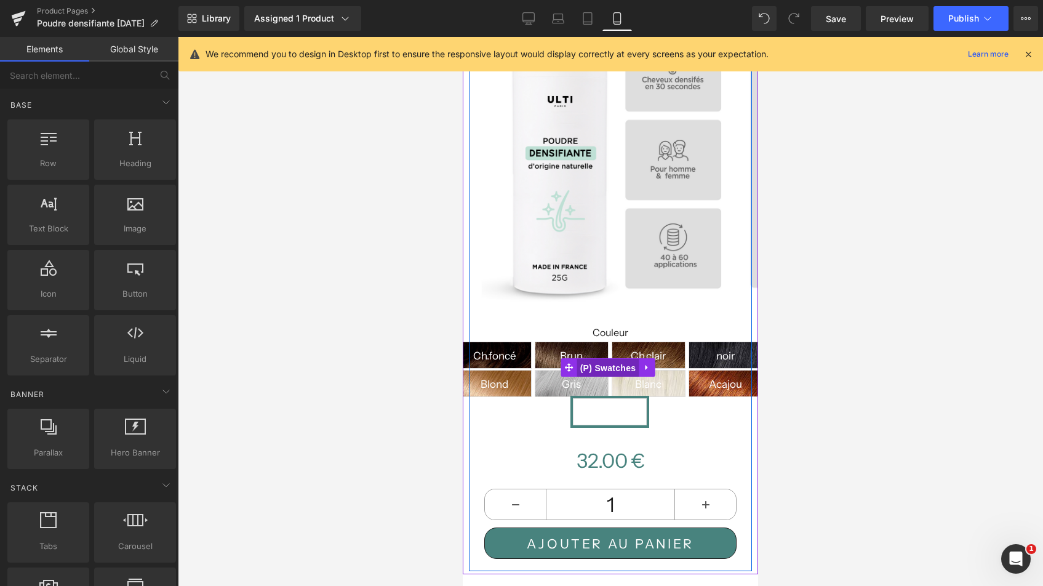
click at [611, 360] on span "(P) Swatches" at bounding box center [608, 368] width 62 height 18
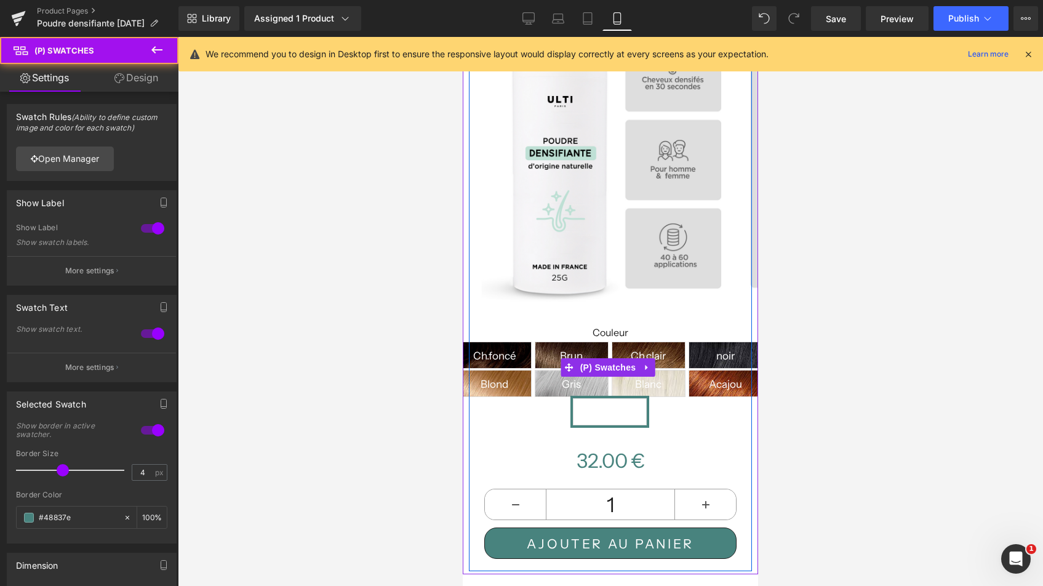
click at [634, 408] on span "Gris.foncé" at bounding box center [610, 412] width 49 height 26
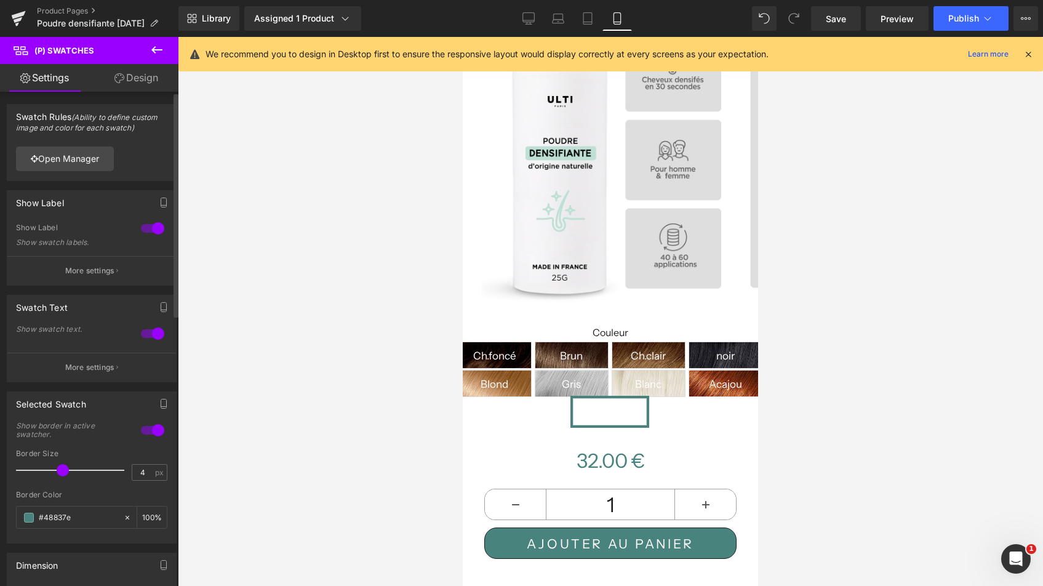
click at [98, 206] on div "Show Label" at bounding box center [91, 202] width 169 height 23
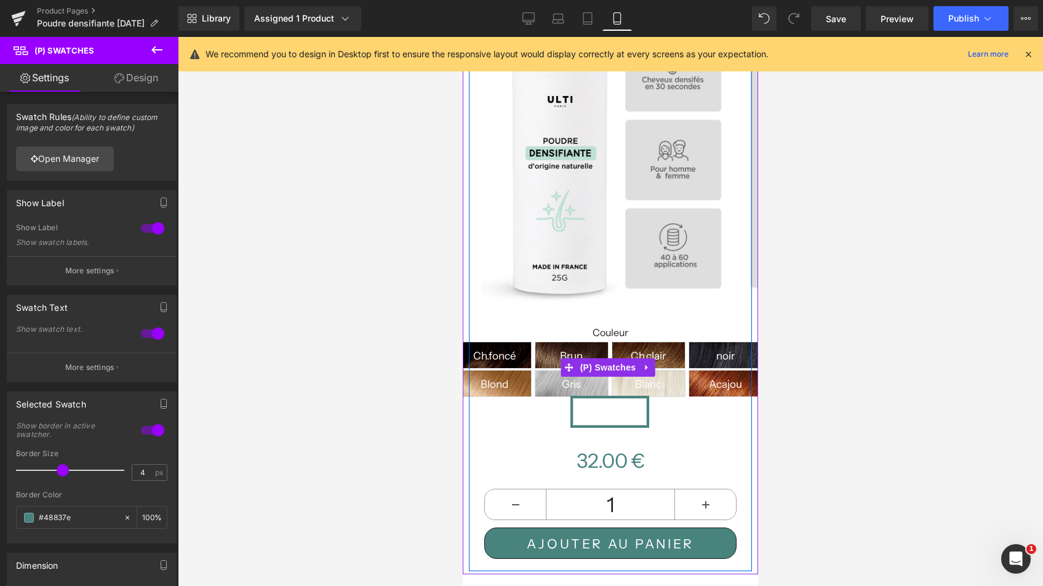
click at [709, 396] on span "Acajou" at bounding box center [725, 383] width 33 height 26
click at [634, 409] on span "Gris.foncé" at bounding box center [610, 412] width 49 height 26
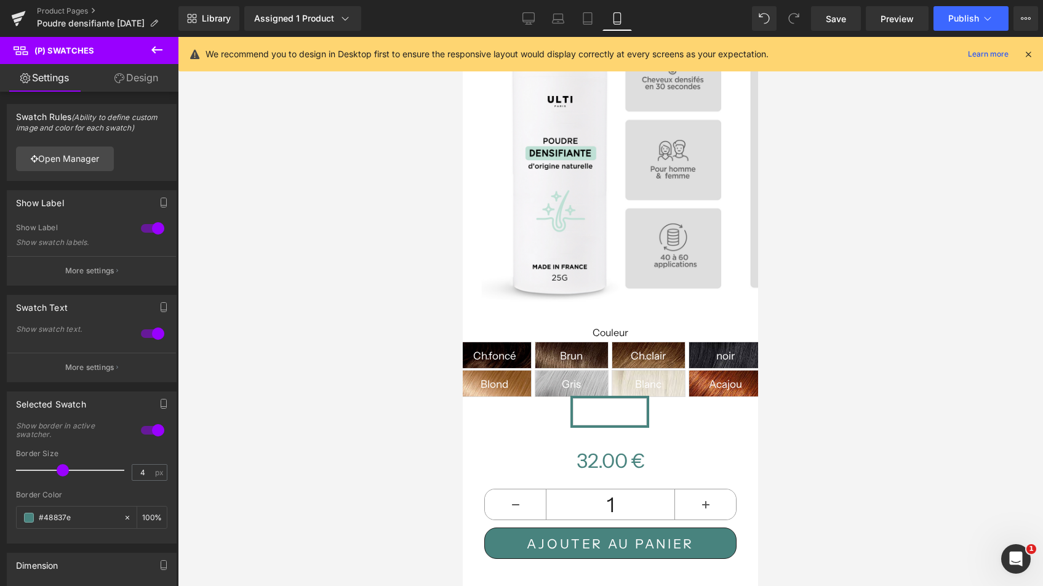
click at [135, 80] on link "Design" at bounding box center [136, 78] width 89 height 28
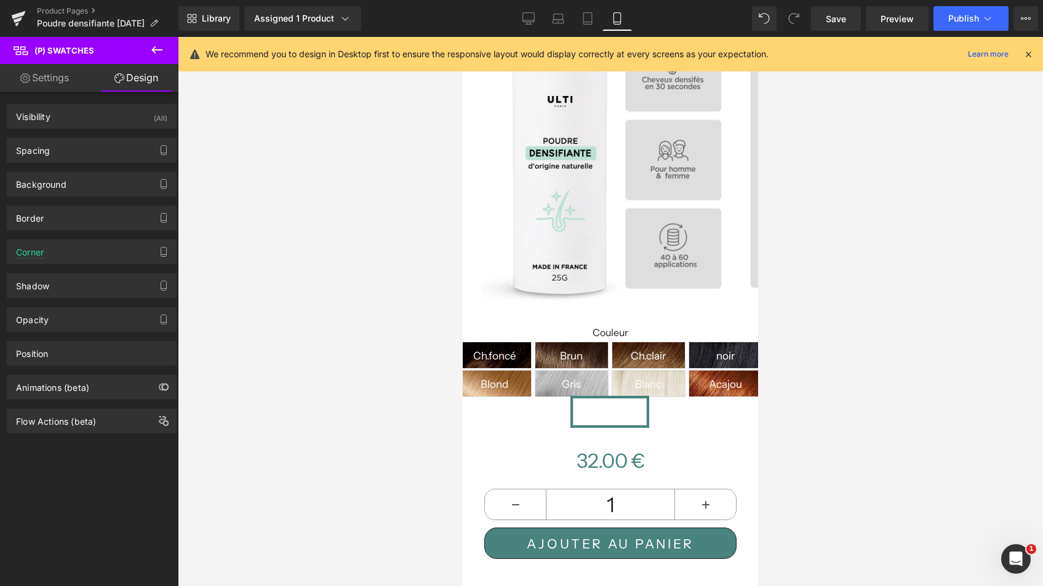
click at [63, 82] on link "Settings" at bounding box center [44, 78] width 89 height 28
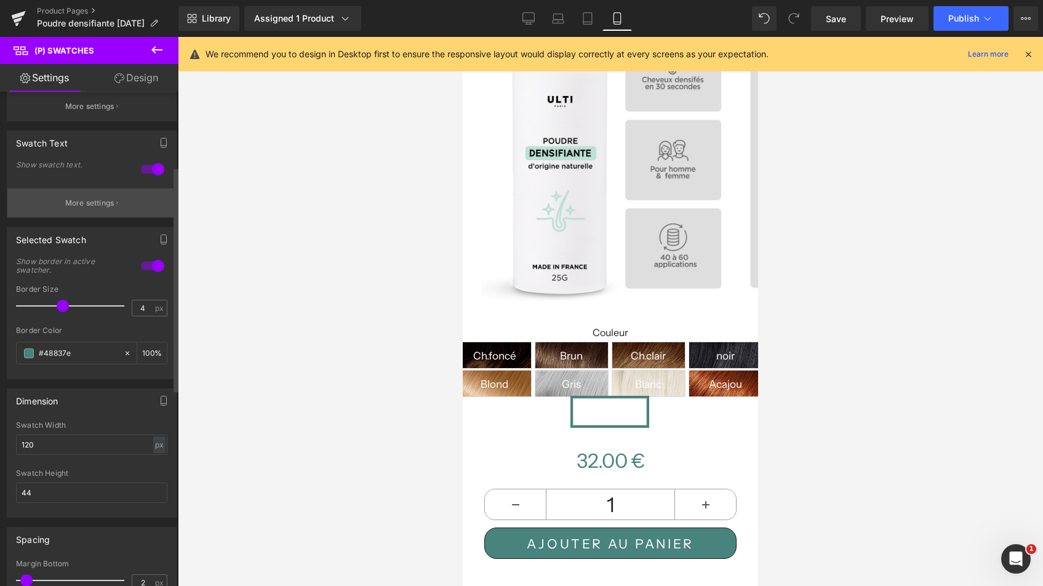
scroll to position [81, 0]
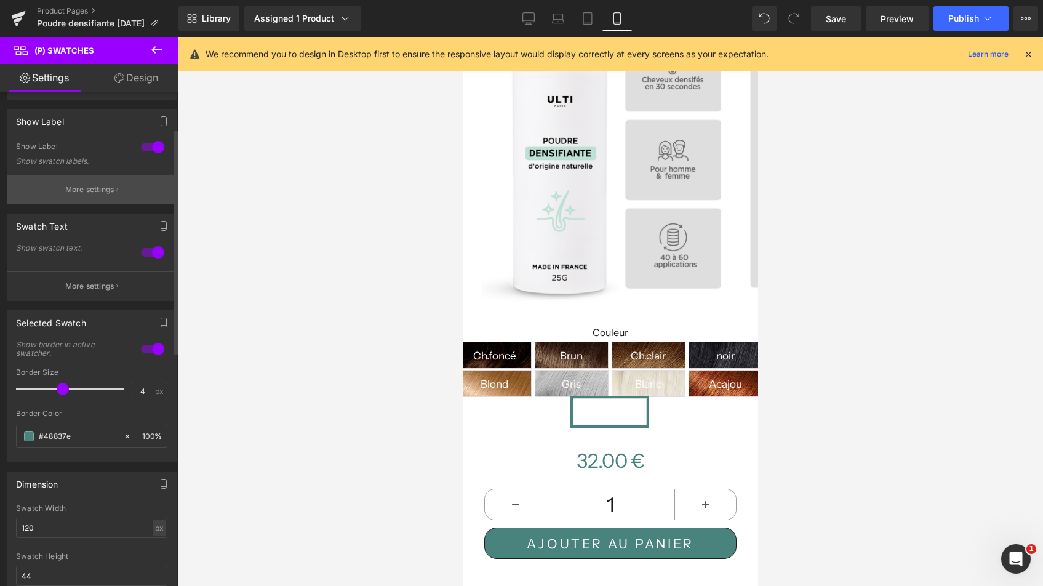
click at [91, 187] on p "More settings" at bounding box center [89, 189] width 49 height 11
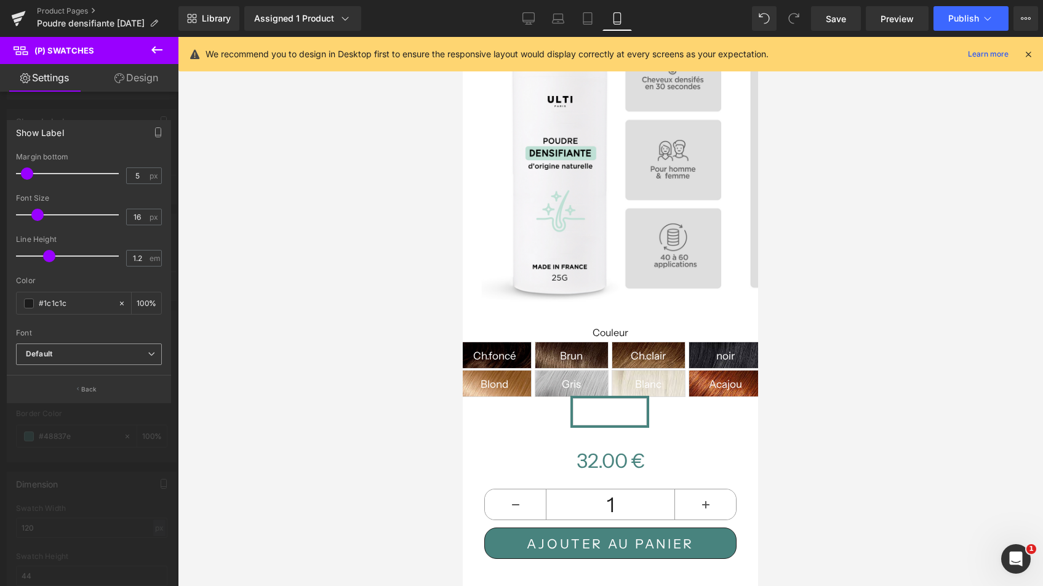
scroll to position [291, 0]
click at [76, 384] on button "Back" at bounding box center [89, 389] width 164 height 28
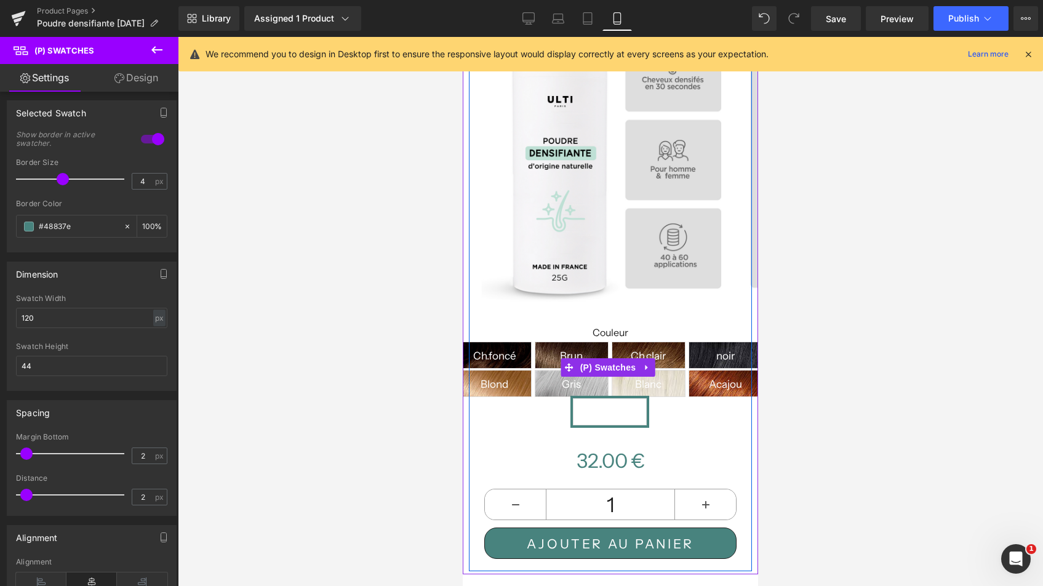
click at [634, 405] on span "Gris.foncé" at bounding box center [610, 412] width 49 height 26
click at [634, 404] on span "Gris.foncé" at bounding box center [610, 412] width 49 height 26
click at [605, 358] on span "(P) Swatches" at bounding box center [608, 367] width 62 height 18
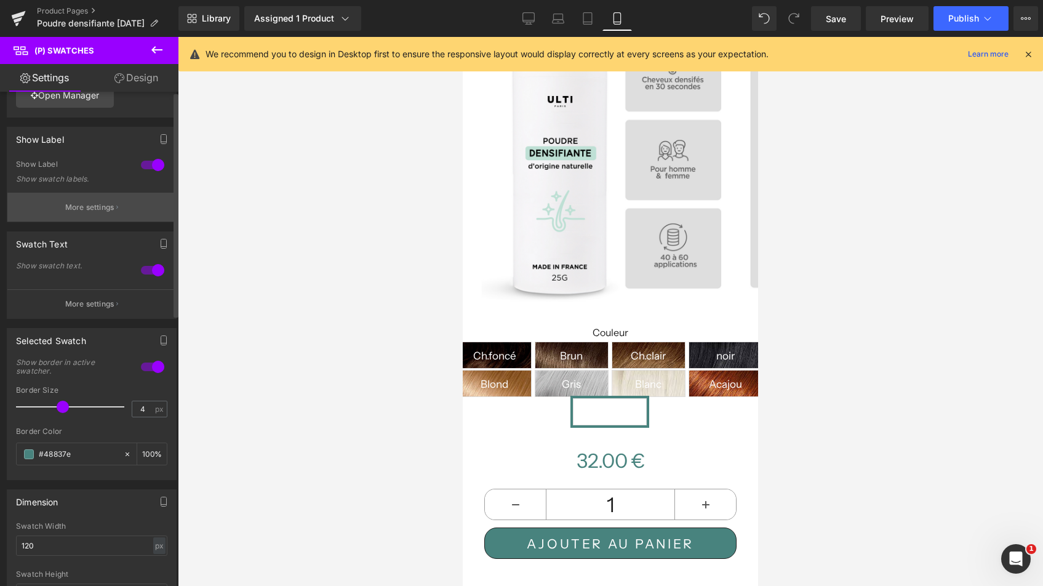
scroll to position [0, 0]
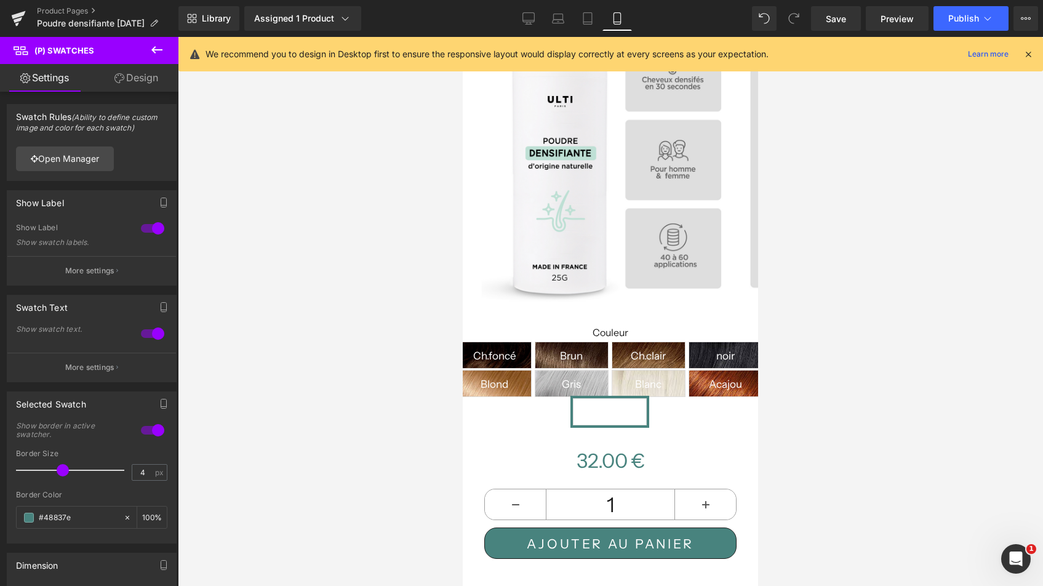
click at [127, 79] on link "Design" at bounding box center [136, 78] width 89 height 28
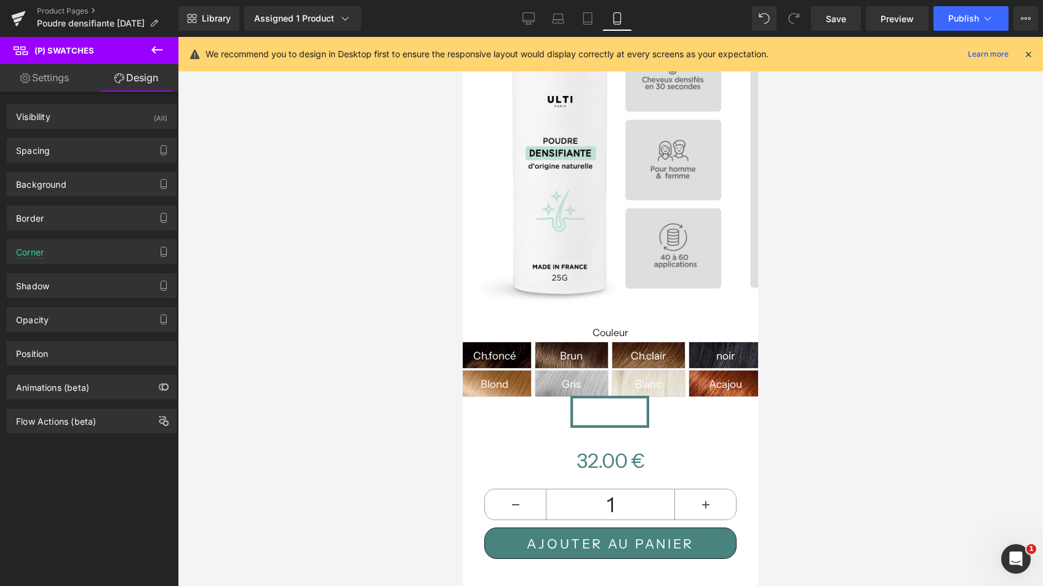
click at [75, 79] on link "Settings" at bounding box center [44, 78] width 89 height 28
type input "100"
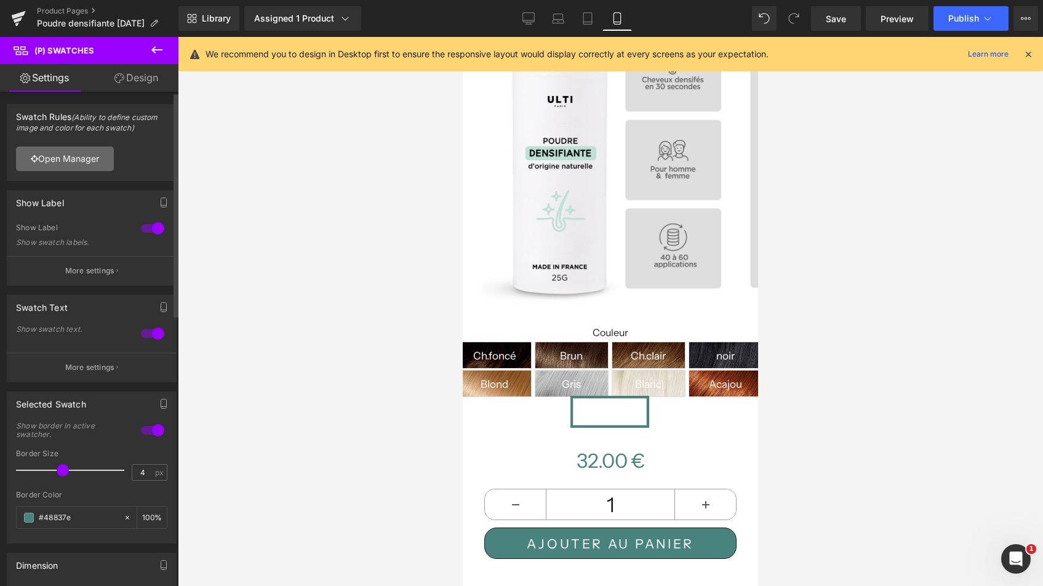
click at [80, 159] on link "Open Manager" at bounding box center [65, 158] width 98 height 25
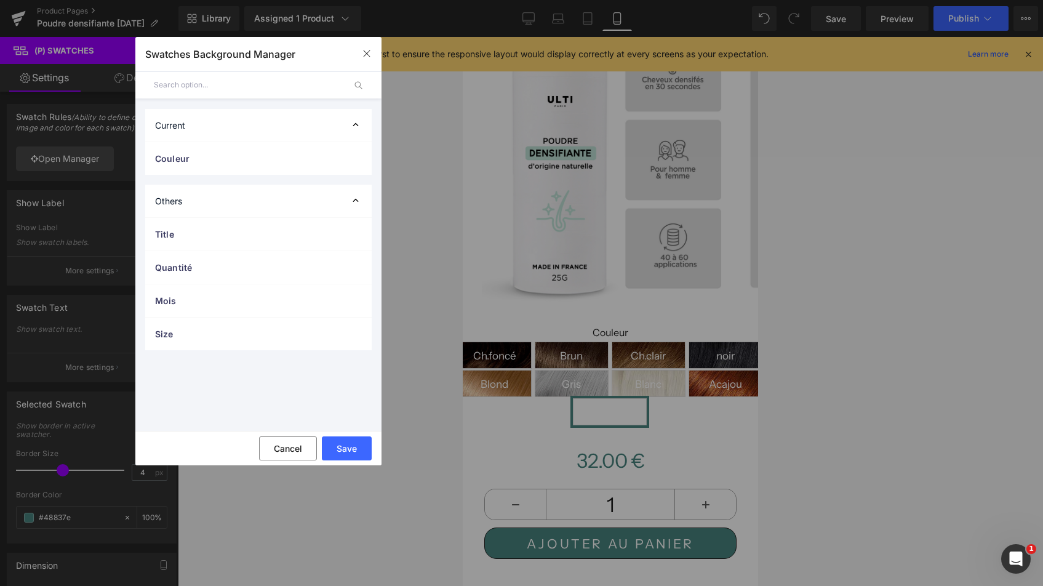
click at [221, 127] on div "Current" at bounding box center [258, 125] width 226 height 33
click at [208, 164] on span "Couleur" at bounding box center [246, 158] width 182 height 13
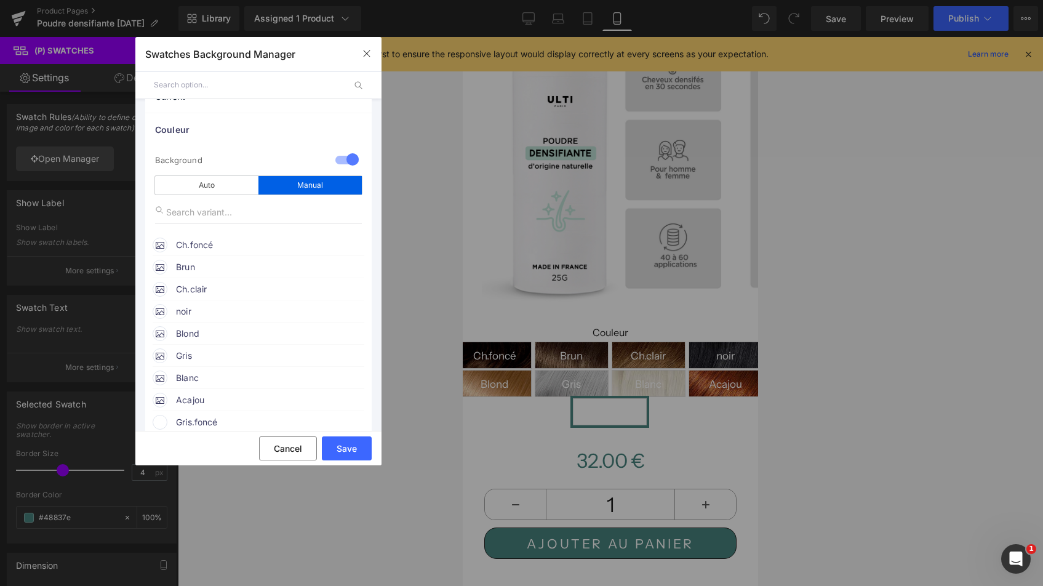
scroll to position [117, 0]
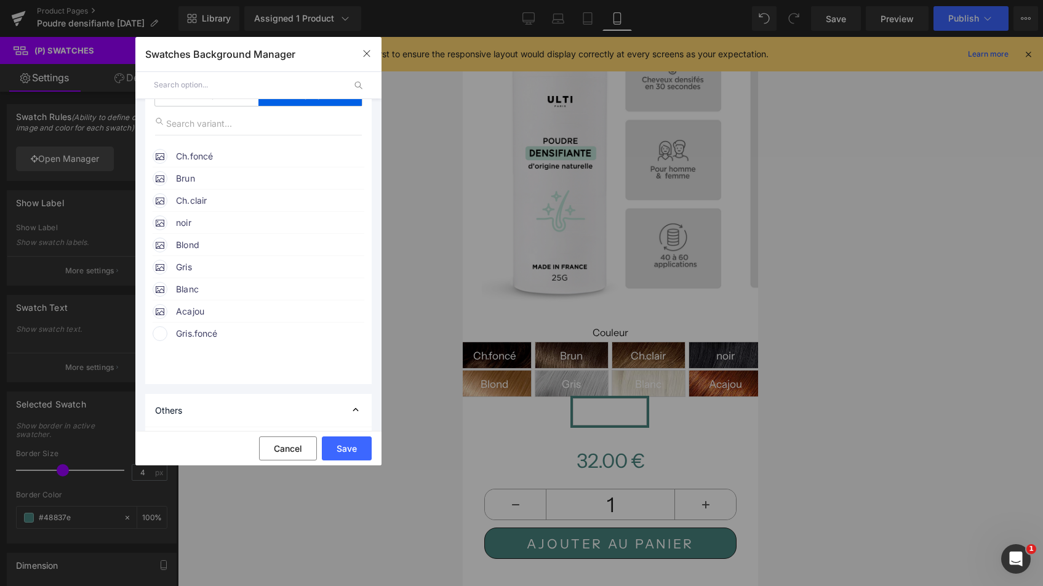
click at [201, 334] on span "Gris.foncé" at bounding box center [269, 333] width 187 height 15
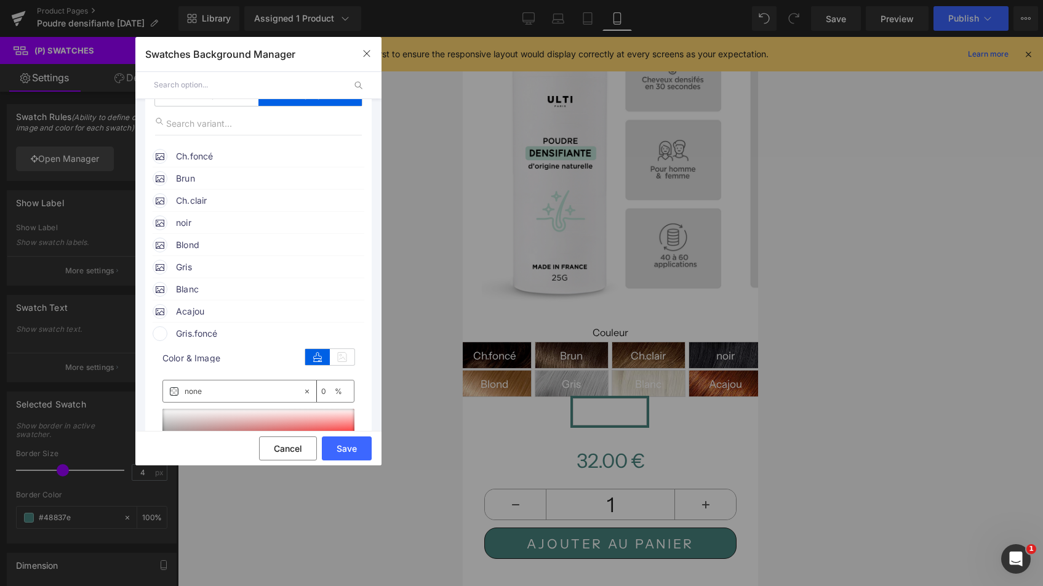
scroll to position [201, 0]
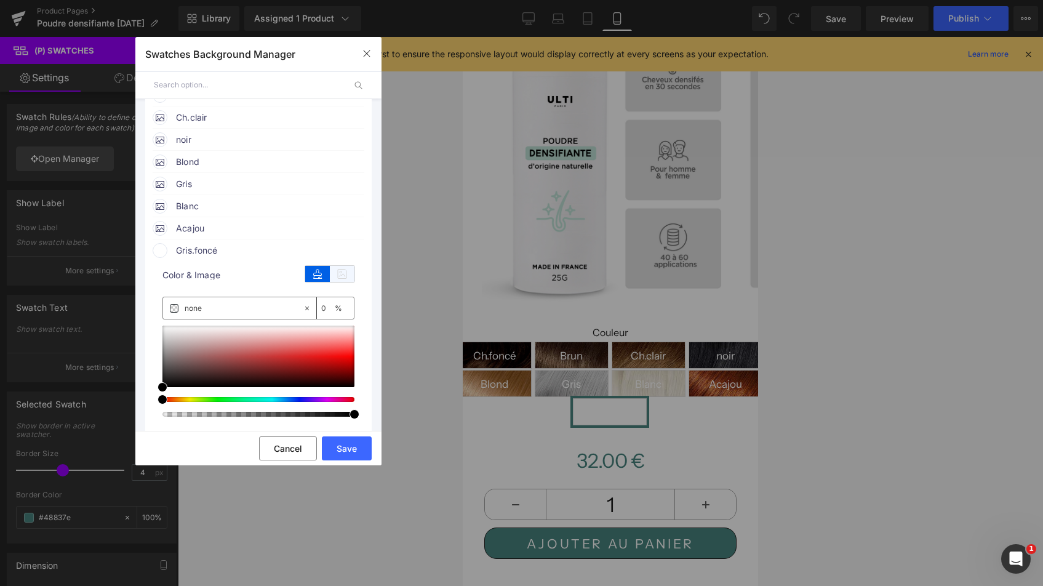
click at [335, 274] on icon at bounding box center [342, 274] width 25 height 16
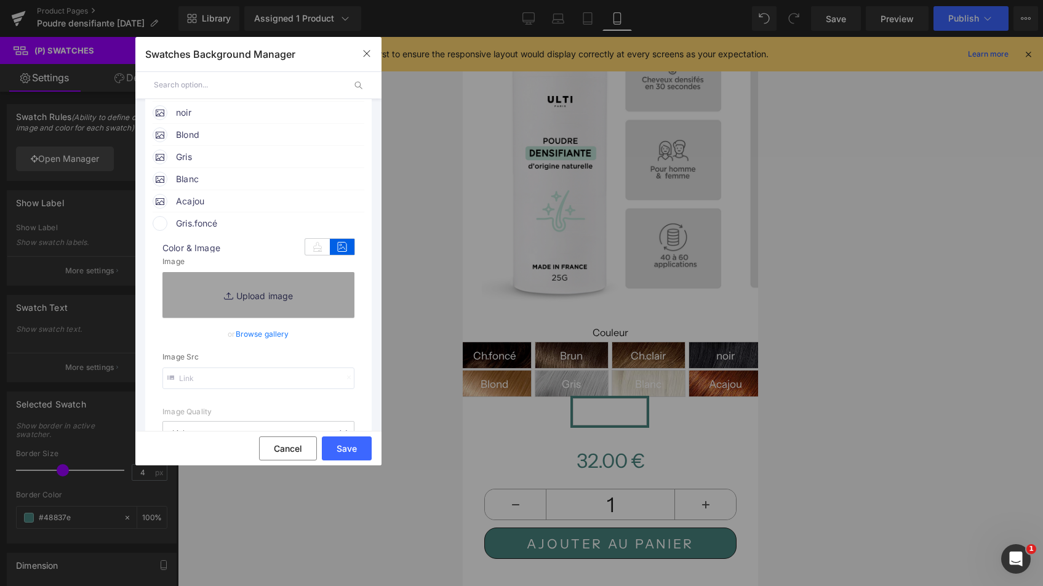
scroll to position [287, 0]
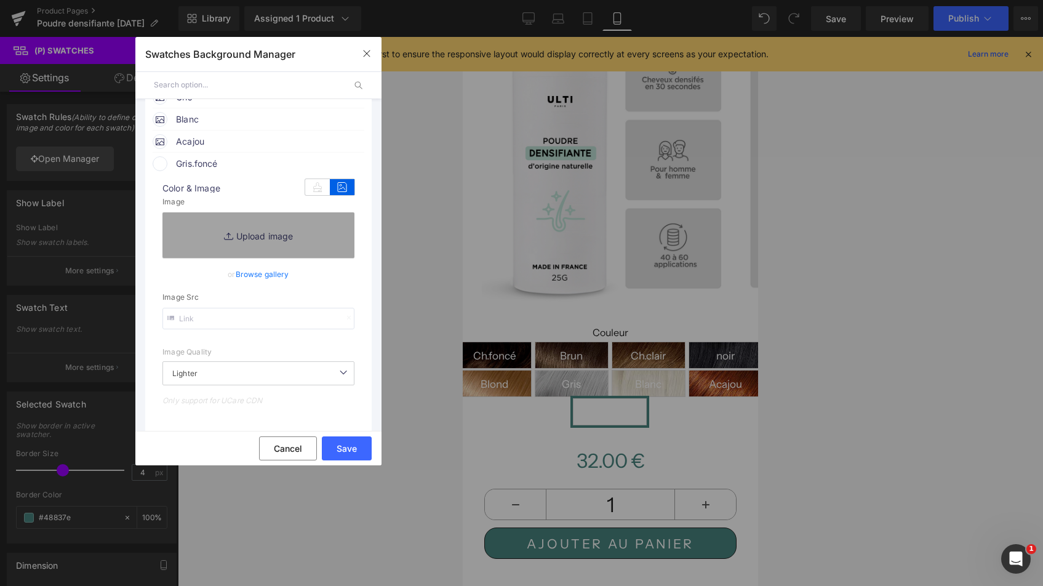
click at [262, 272] on link "Browse gallery" at bounding box center [263, 274] width 54 height 22
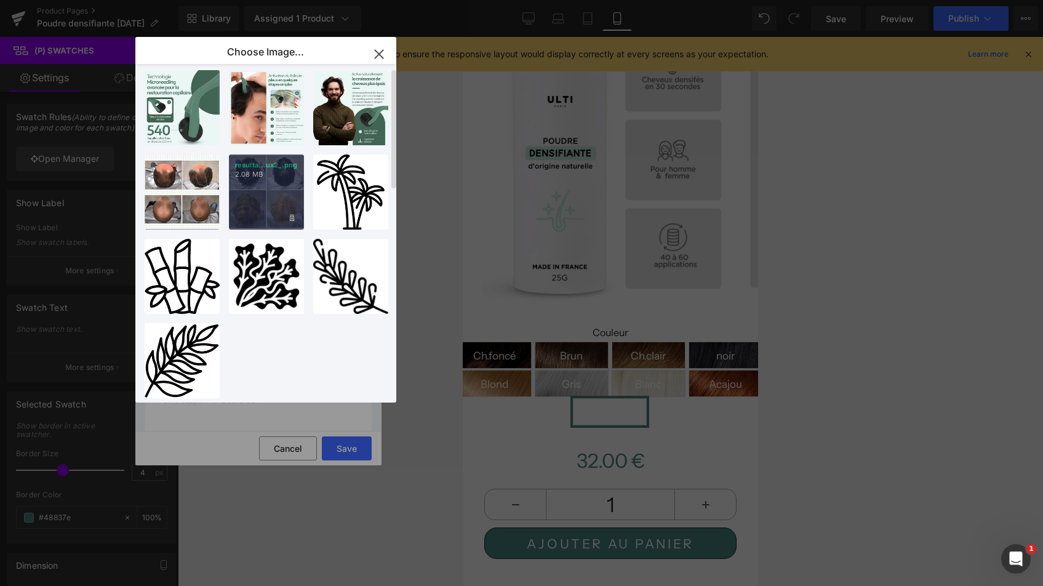
scroll to position [0, 0]
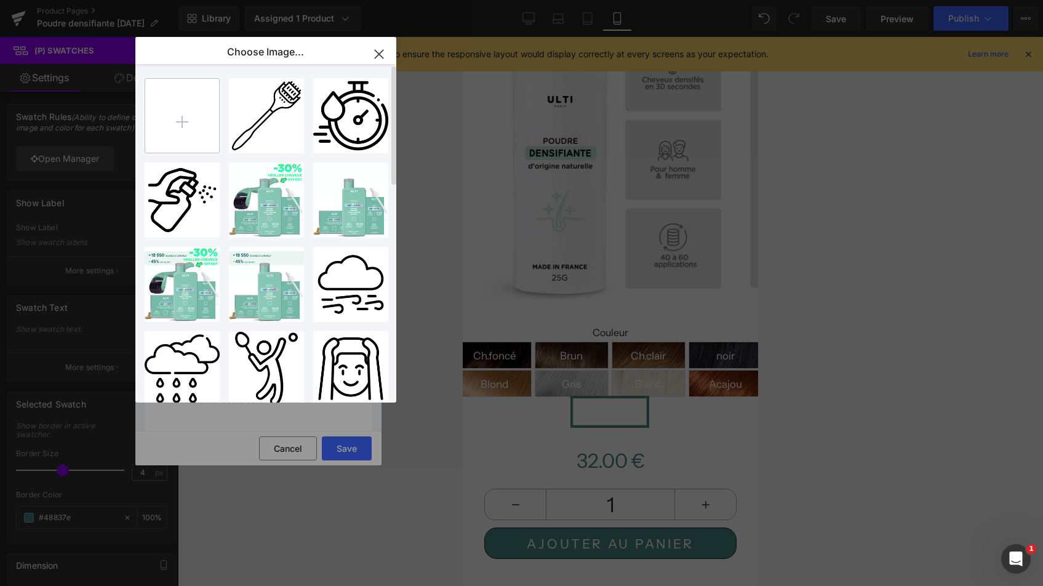
click at [183, 103] on input "file" at bounding box center [182, 116] width 74 height 74
type input "C:\fakepath\Capture d’écran 2025-09-29 à 15.01.25.png"
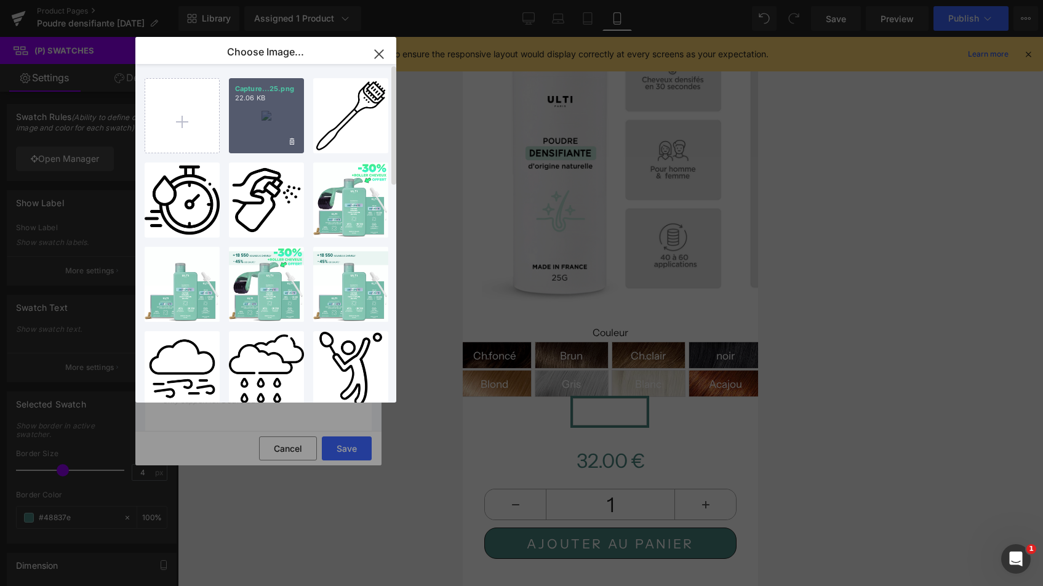
click at [270, 120] on div "Capture...25.png 22.06 KB" at bounding box center [266, 115] width 75 height 75
type input "https://ucarecdn.com/97b8e9a0-2f5f-4eae-9340-1a28f3edba73/-/format/auto/-/previ…"
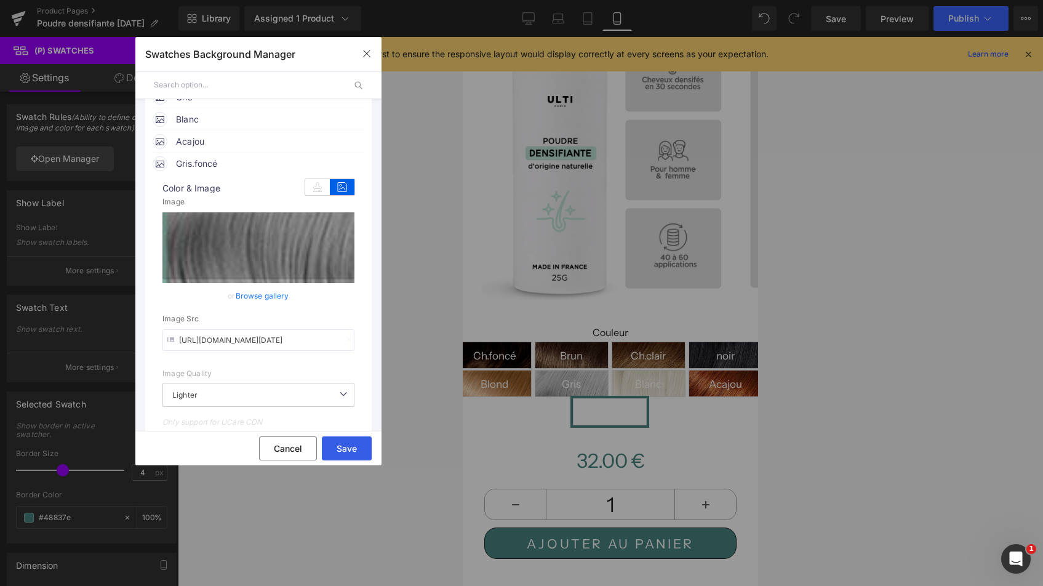
click at [349, 453] on button "Save" at bounding box center [347, 448] width 50 height 24
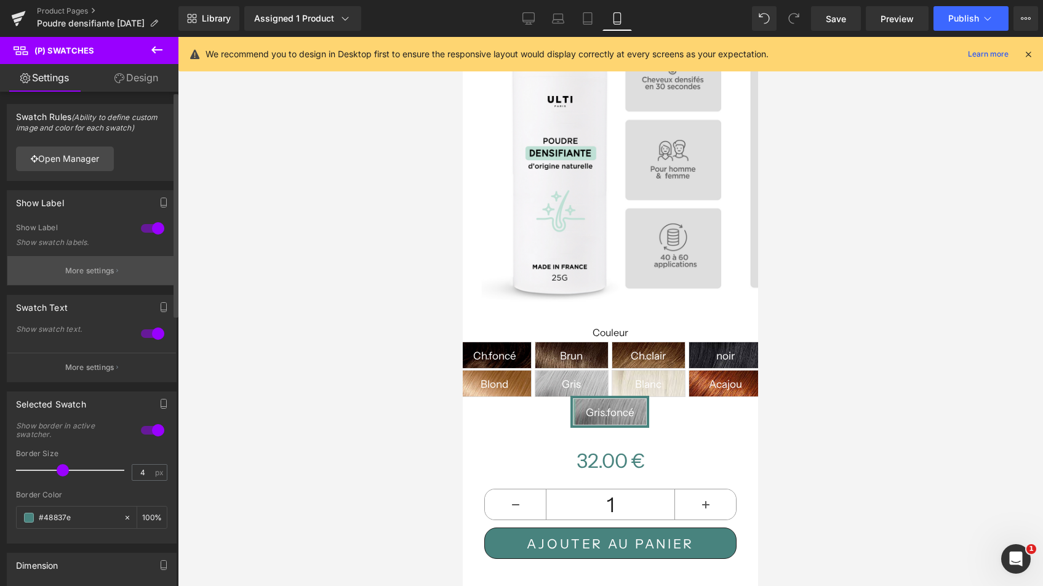
click at [72, 272] on p "More settings" at bounding box center [89, 270] width 49 height 11
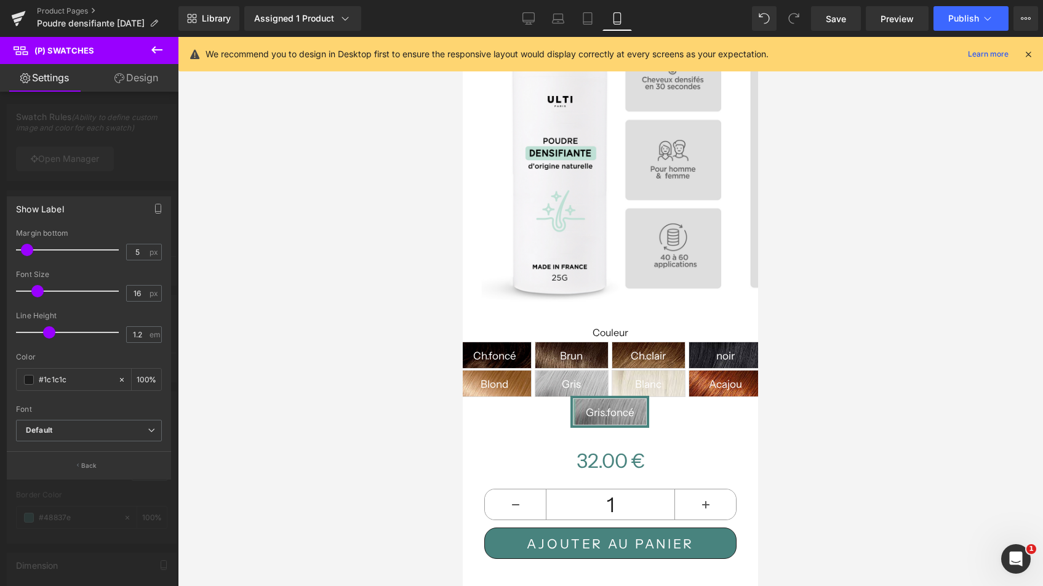
click at [108, 171] on div at bounding box center [89, 314] width 178 height 555
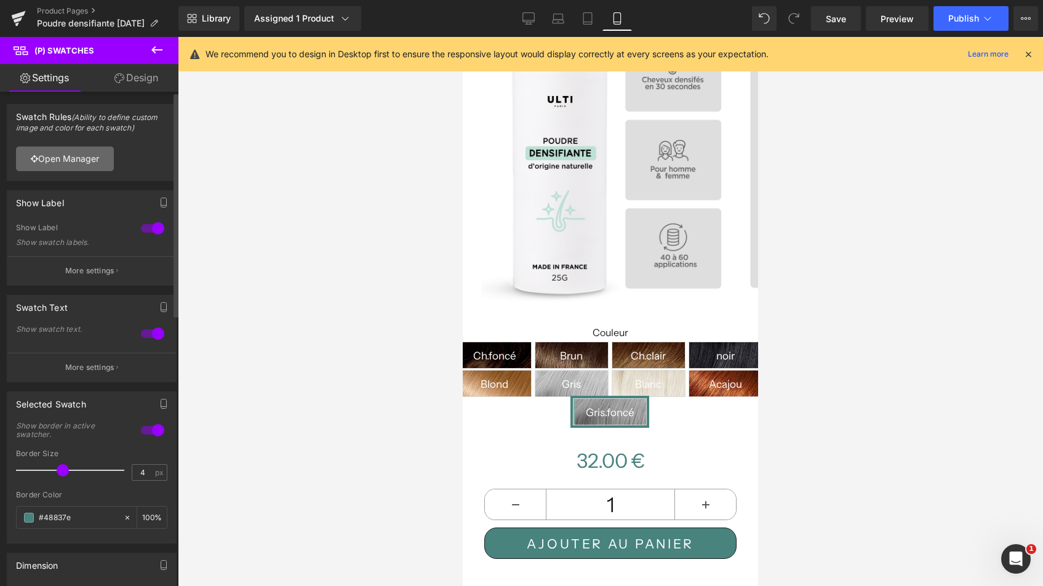
click at [62, 160] on link "Open Manager" at bounding box center [65, 158] width 98 height 25
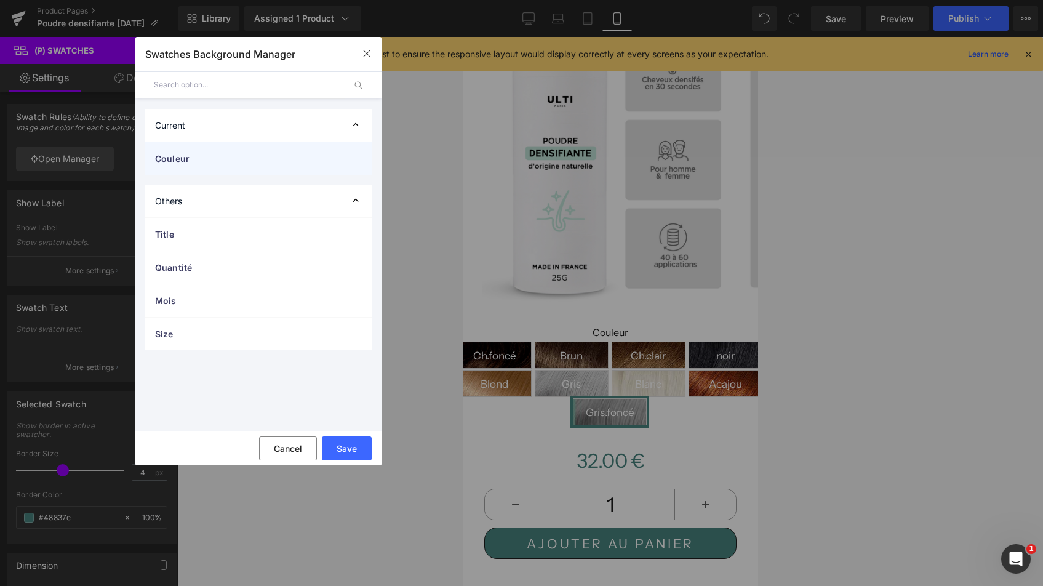
click at [207, 154] on span "Couleur" at bounding box center [246, 158] width 182 height 13
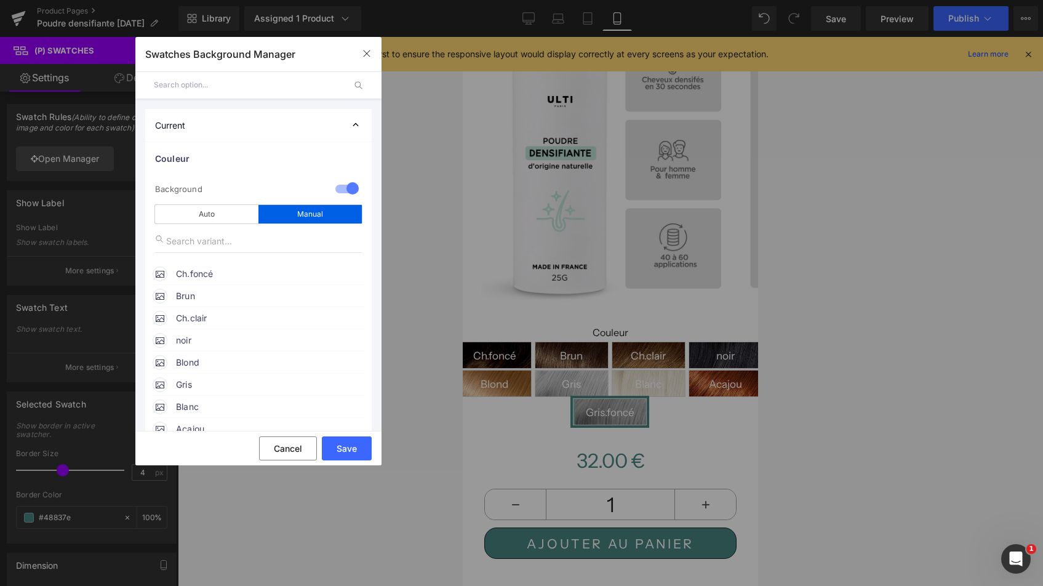
scroll to position [256, 0]
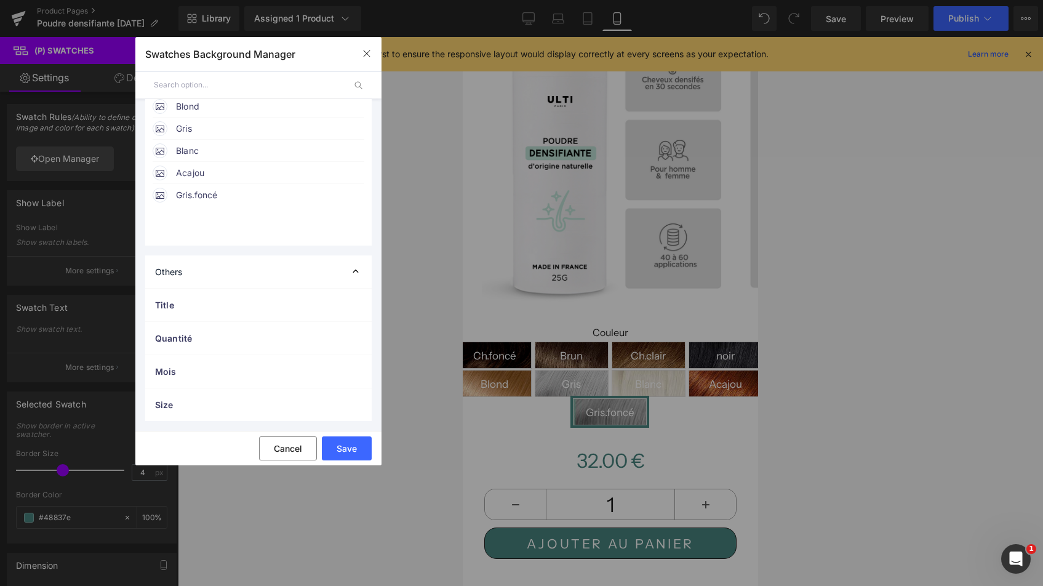
click at [206, 197] on span "Gris.foncé" at bounding box center [269, 195] width 187 height 15
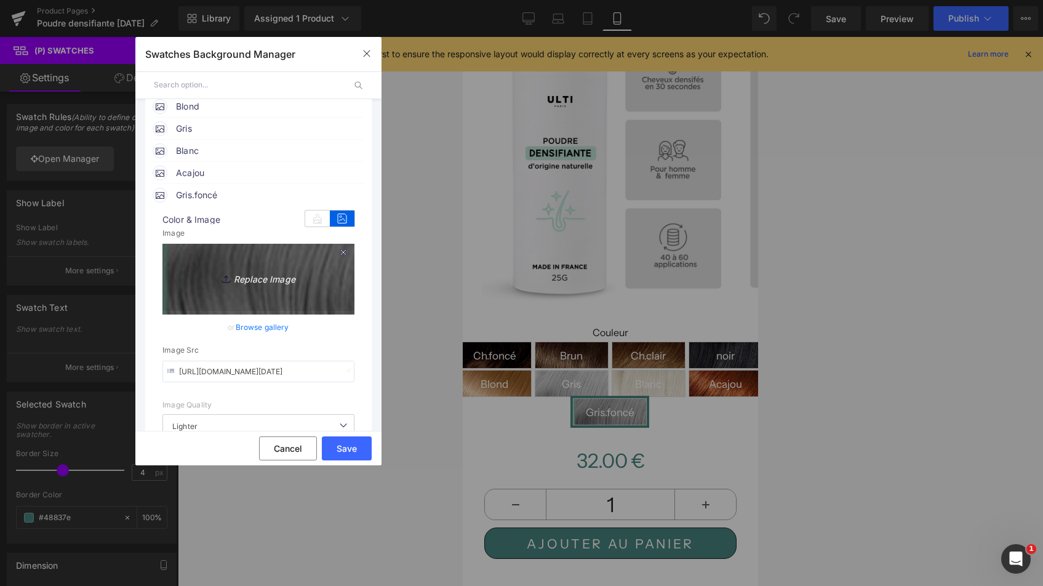
click at [258, 276] on icon "Replace Image" at bounding box center [258, 276] width 98 height 15
type input "C:\fakepath\Capture d’écran 2025-09-29 à 15.02.15.png"
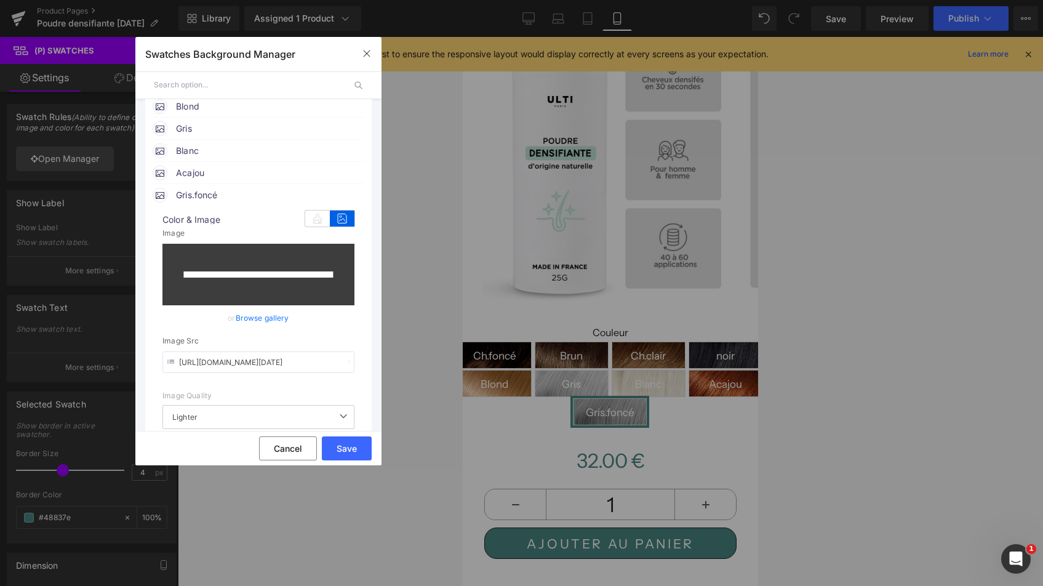
type input "https://ucarecdn.com/fcfe2837-a141-4195-a291-249098d1aeb3/-/format/auto/-/previ…"
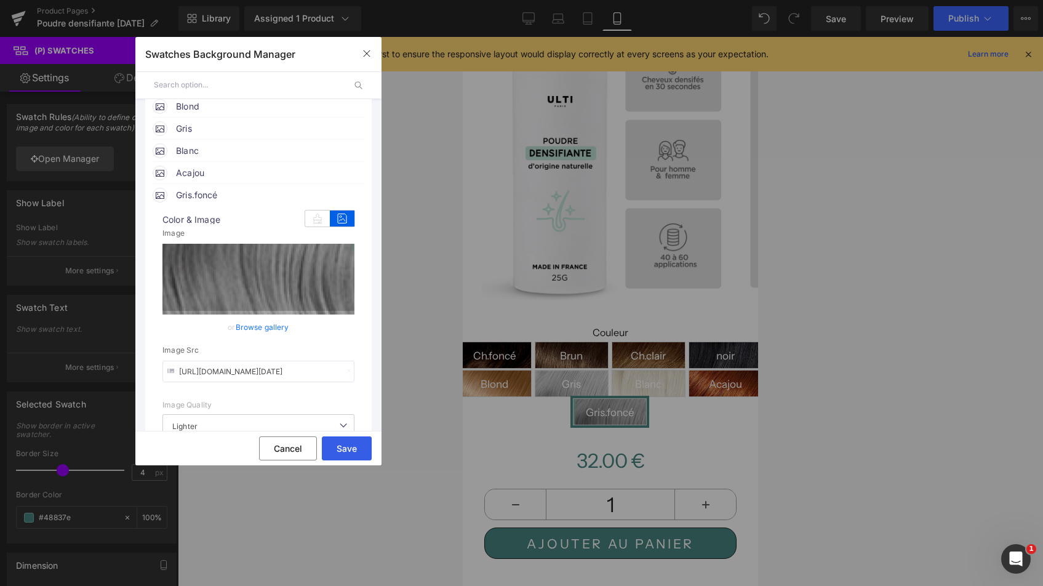
click at [352, 443] on button "Save" at bounding box center [347, 448] width 50 height 24
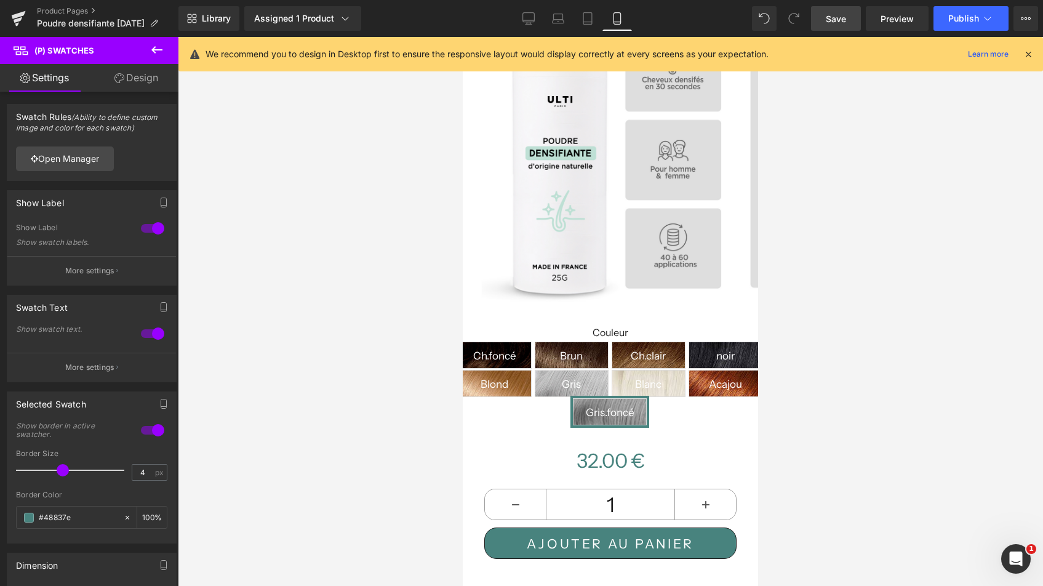
click at [838, 20] on span "Save" at bounding box center [835, 18] width 20 height 13
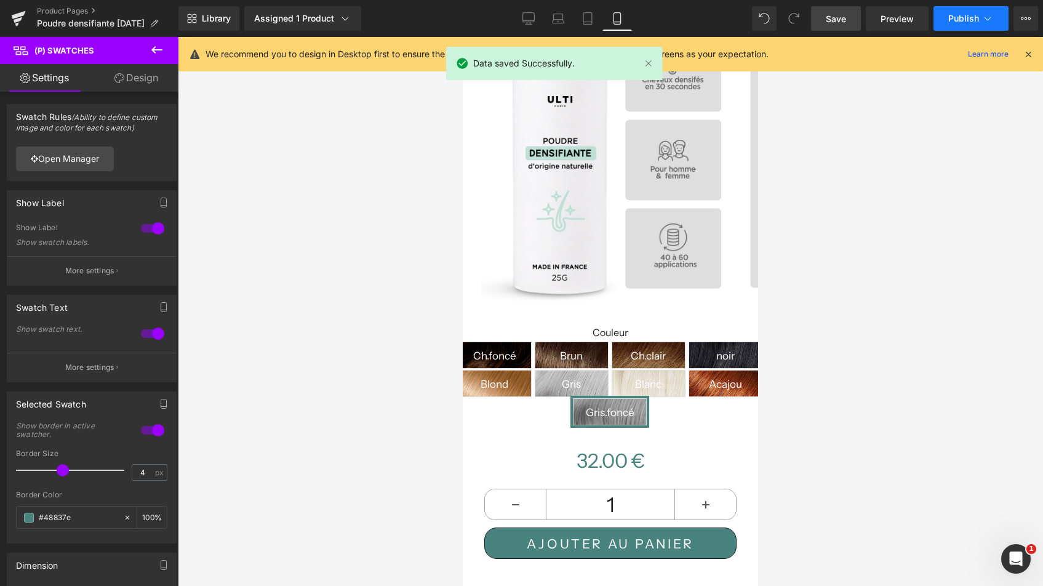
click at [961, 19] on span "Publish" at bounding box center [963, 19] width 31 height 10
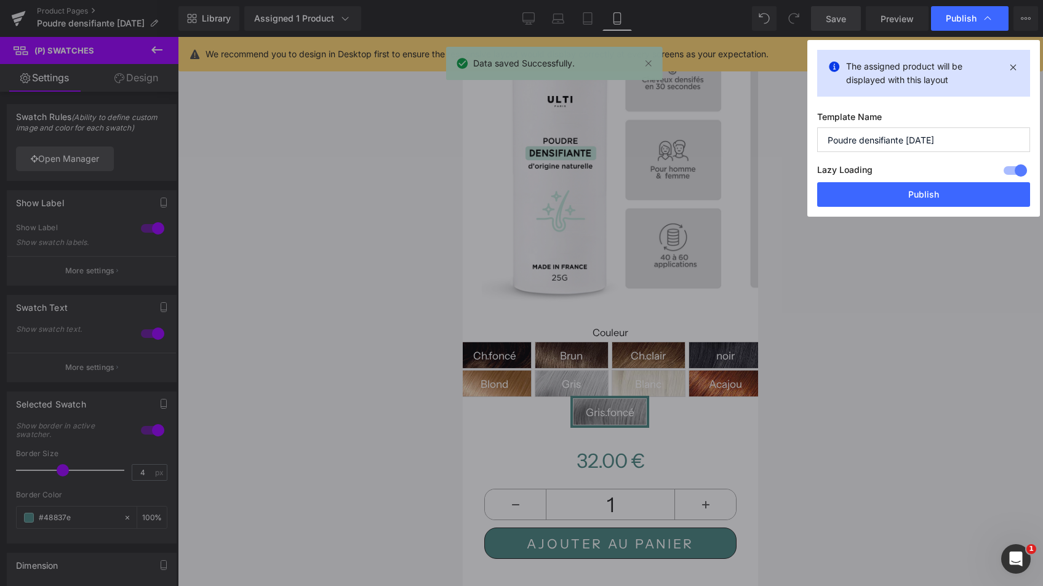
drag, startPoint x: 940, startPoint y: 141, endPoint x: 960, endPoint y: 140, distance: 20.3
click at [960, 140] on input "Poudre densifiante [DATE]" at bounding box center [923, 139] width 213 height 25
click at [915, 145] on input "Poudre densifiante nov 2025" at bounding box center [923, 139] width 213 height 25
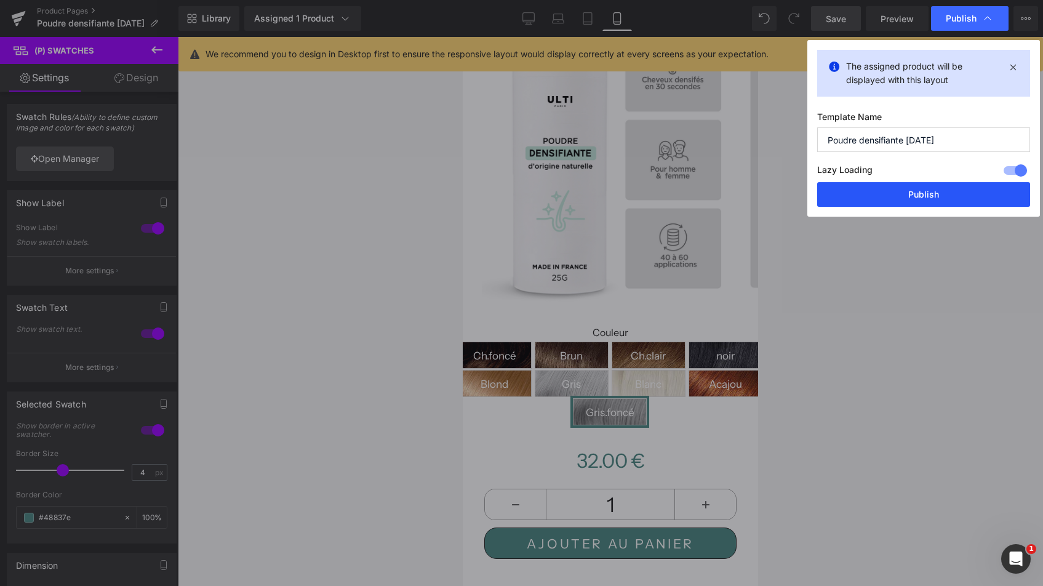
type input "Poudre densifiante sept 2025"
click at [892, 202] on button "Publish" at bounding box center [923, 194] width 213 height 25
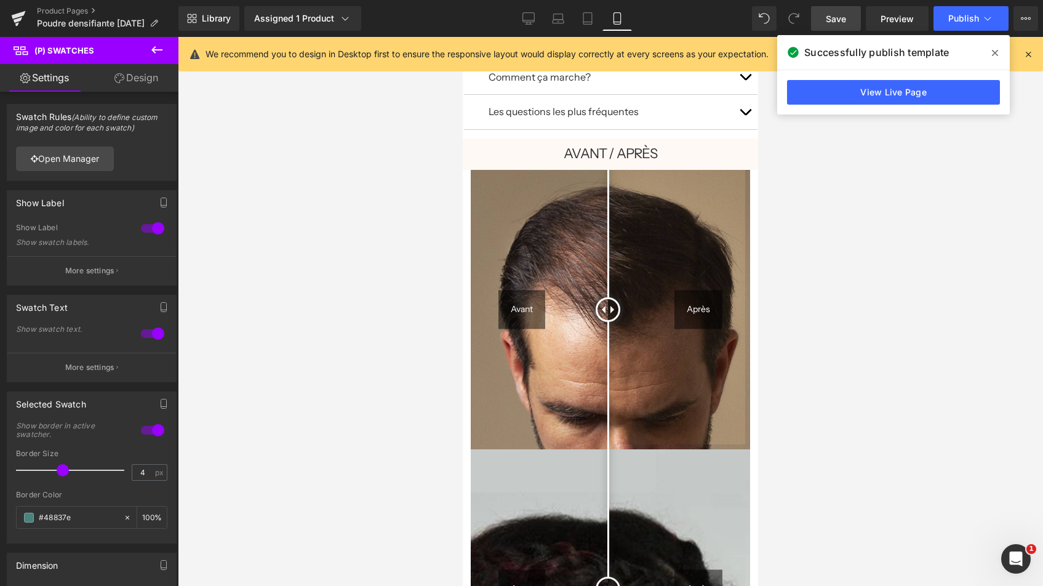
scroll to position [1162, 0]
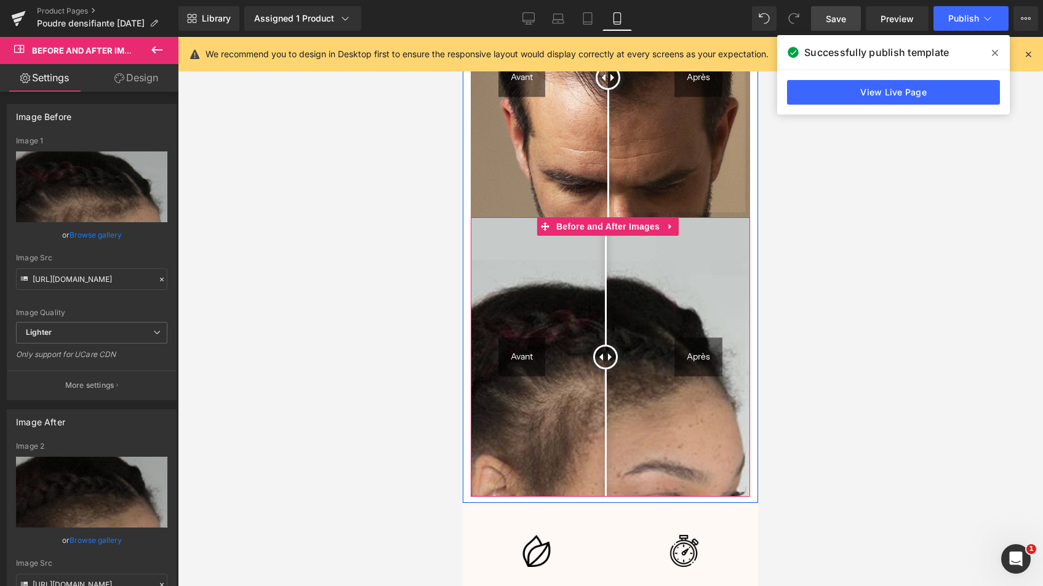
drag, startPoint x: 612, startPoint y: 332, endPoint x: 605, endPoint y: 351, distance: 20.8
click at [605, 351] on div at bounding box center [605, 356] width 25 height 25
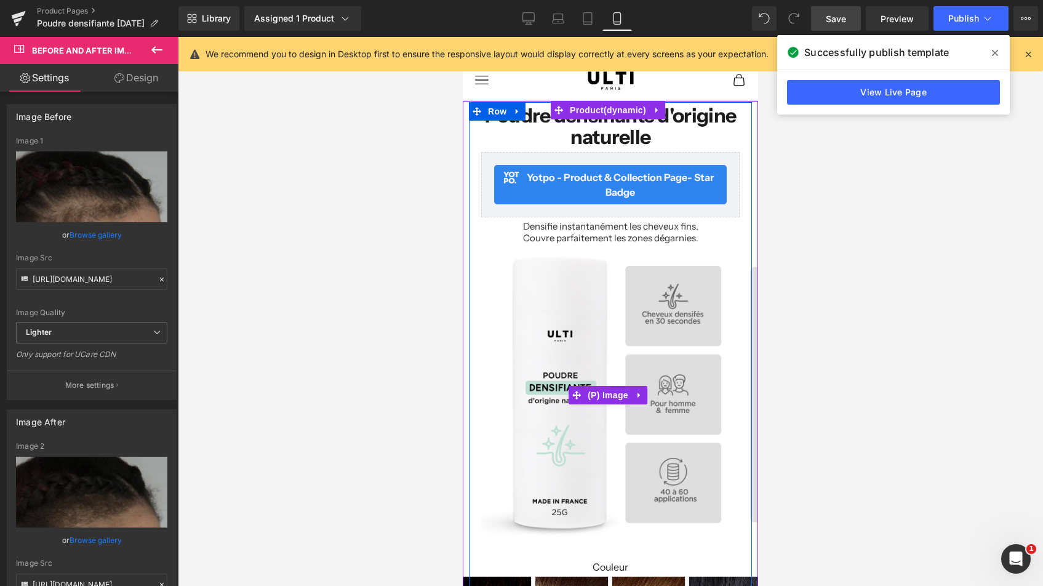
scroll to position [231, 0]
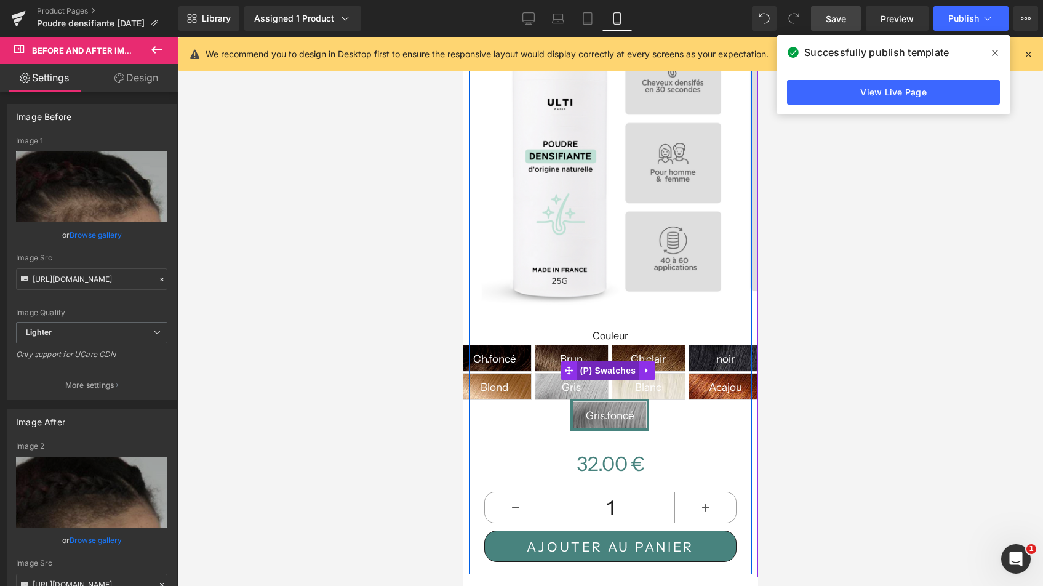
click at [610, 367] on span "(P) Swatches" at bounding box center [608, 370] width 62 height 18
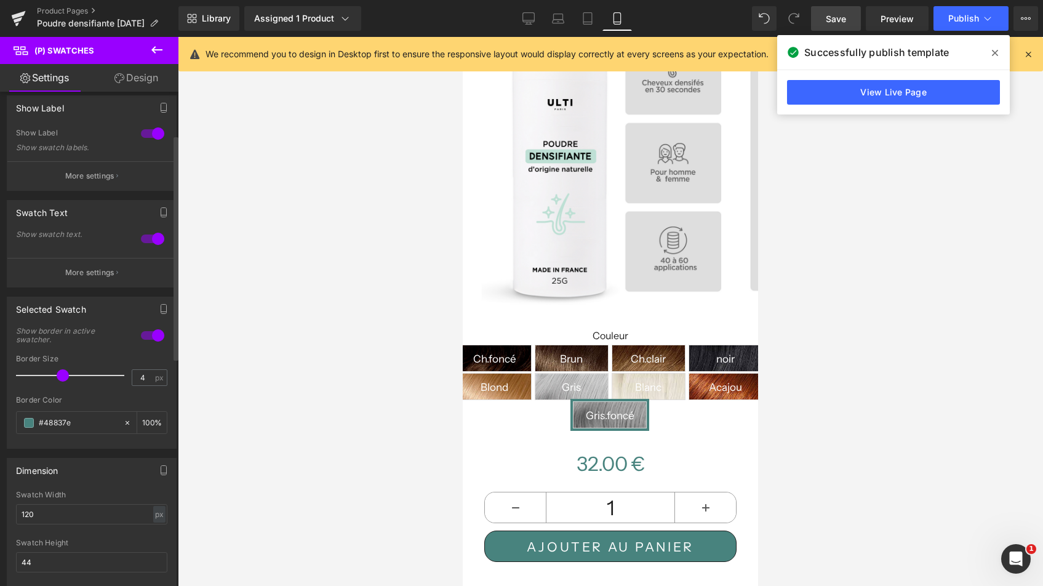
scroll to position [0, 0]
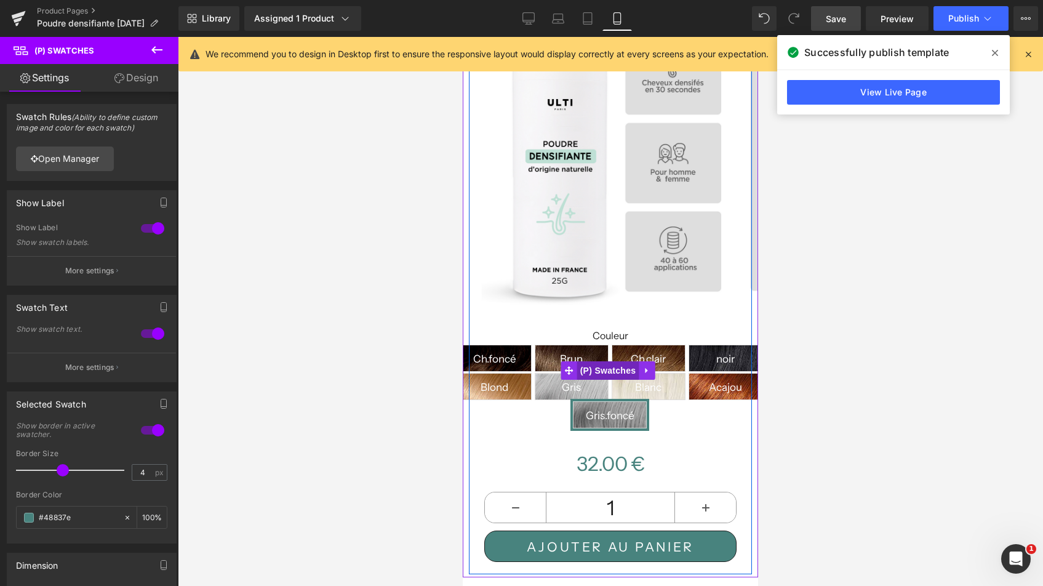
click at [599, 362] on span "(P) Swatches" at bounding box center [608, 370] width 62 height 18
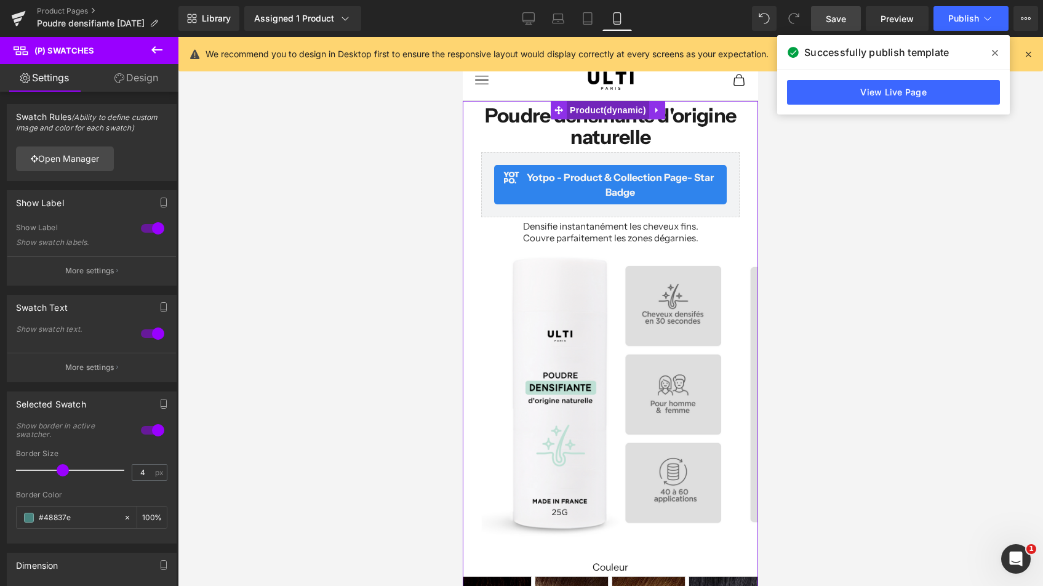
click at [605, 107] on span "Product" at bounding box center [608, 110] width 82 height 18
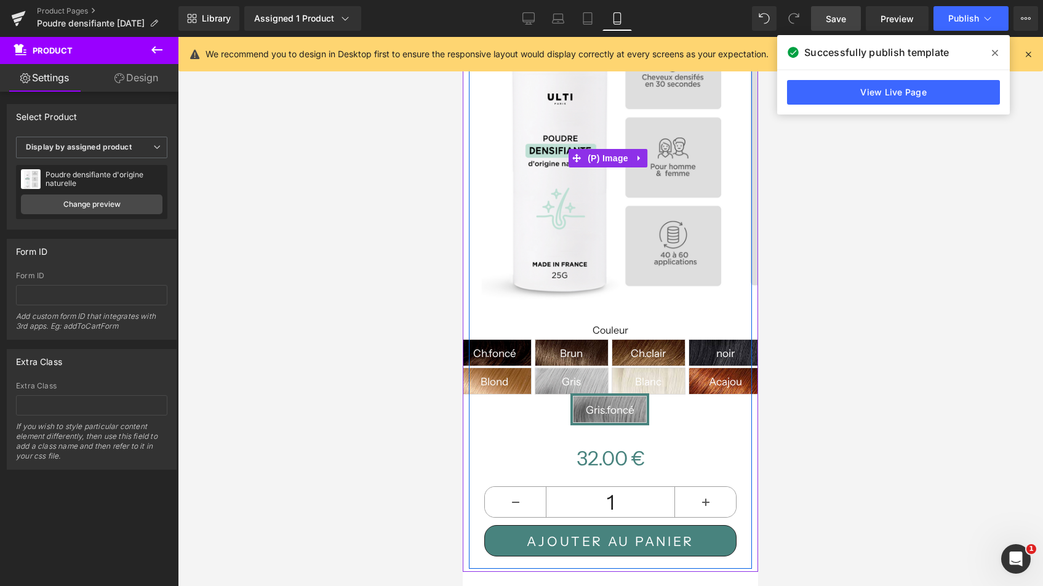
scroll to position [386, 0]
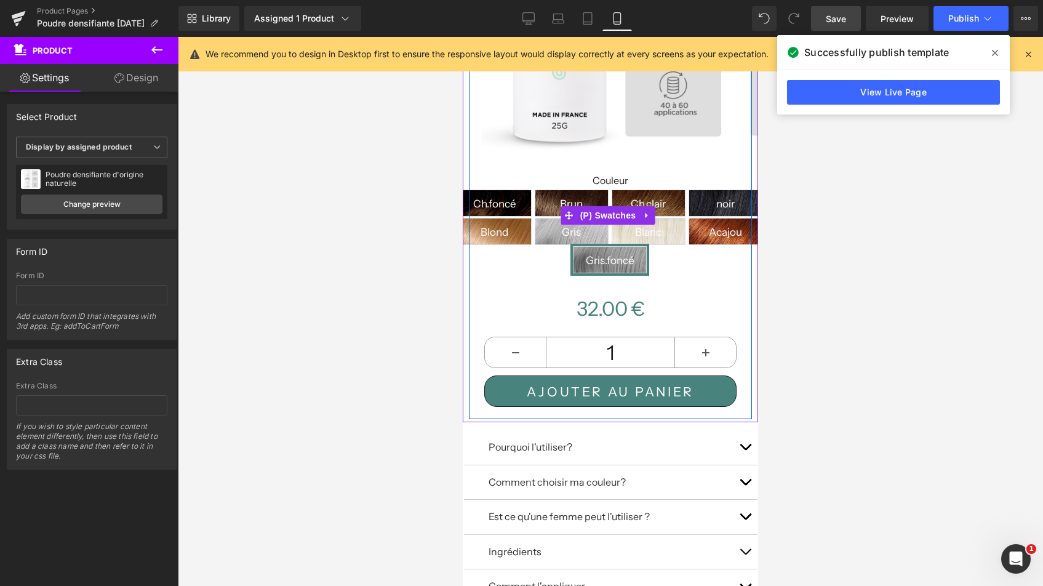
click at [512, 193] on span "Ch.foncé" at bounding box center [494, 203] width 43 height 26
click at [634, 247] on span "Gris.foncé" at bounding box center [610, 260] width 49 height 26
click at [516, 196] on span "Ch.foncé" at bounding box center [494, 203] width 43 height 26
click at [608, 189] on span "Brun" at bounding box center [572, 202] width 74 height 27
click at [516, 192] on span "Ch.foncé" at bounding box center [494, 203] width 43 height 26
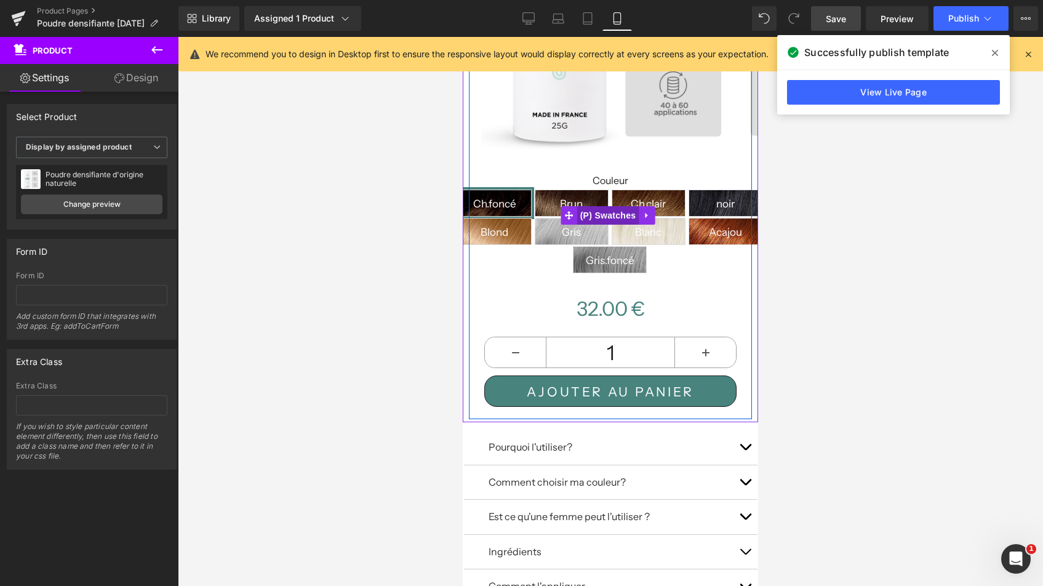
click at [613, 206] on span "(P) Swatches" at bounding box center [608, 215] width 62 height 18
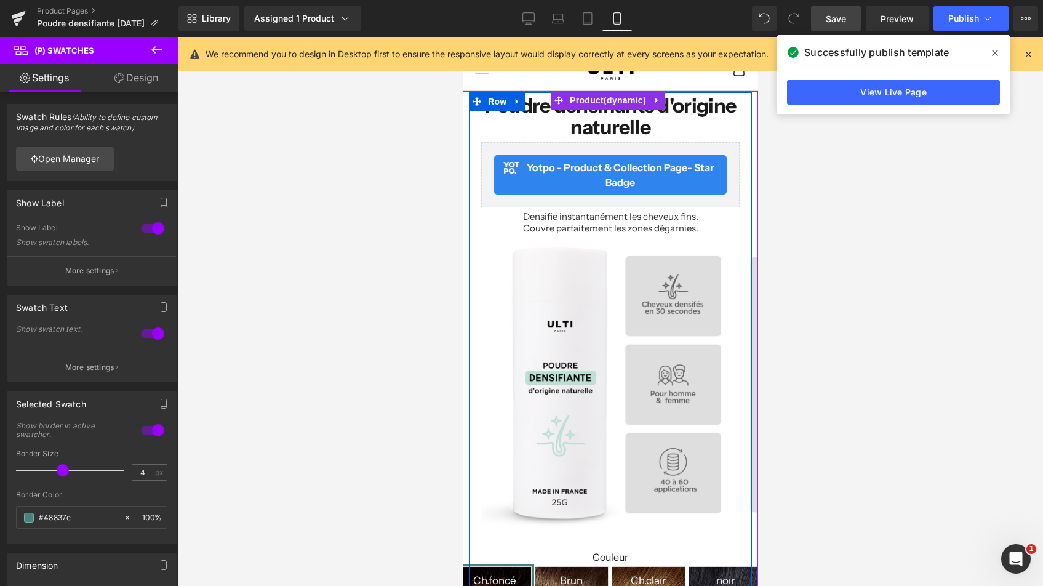
scroll to position [97, 0]
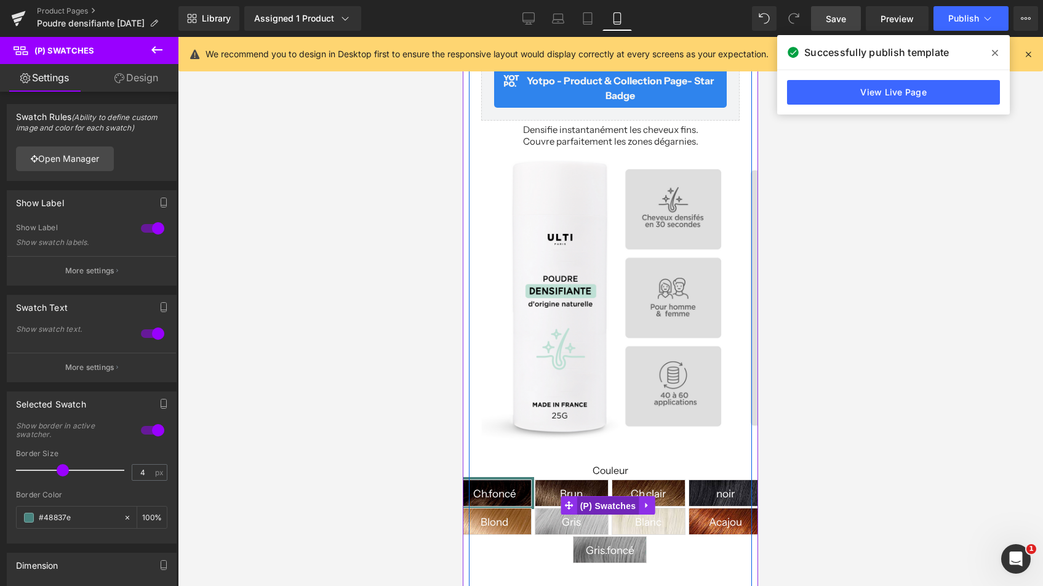
drag, startPoint x: 607, startPoint y: 500, endPoint x: 917, endPoint y: 462, distance: 312.3
click at [607, 500] on span "(P) Swatches" at bounding box center [608, 505] width 62 height 18
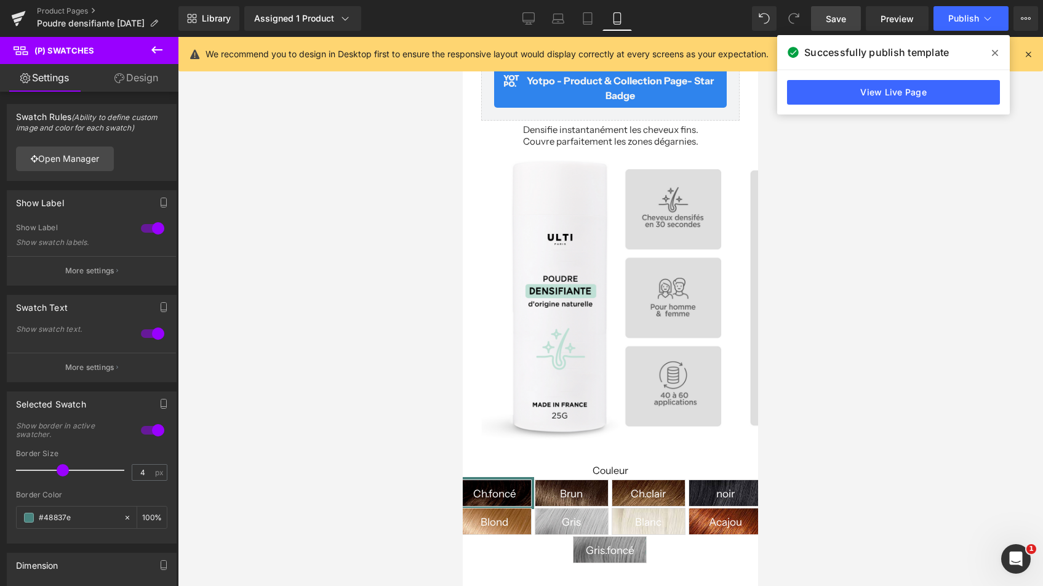
click at [136, 77] on link "Design" at bounding box center [136, 78] width 89 height 28
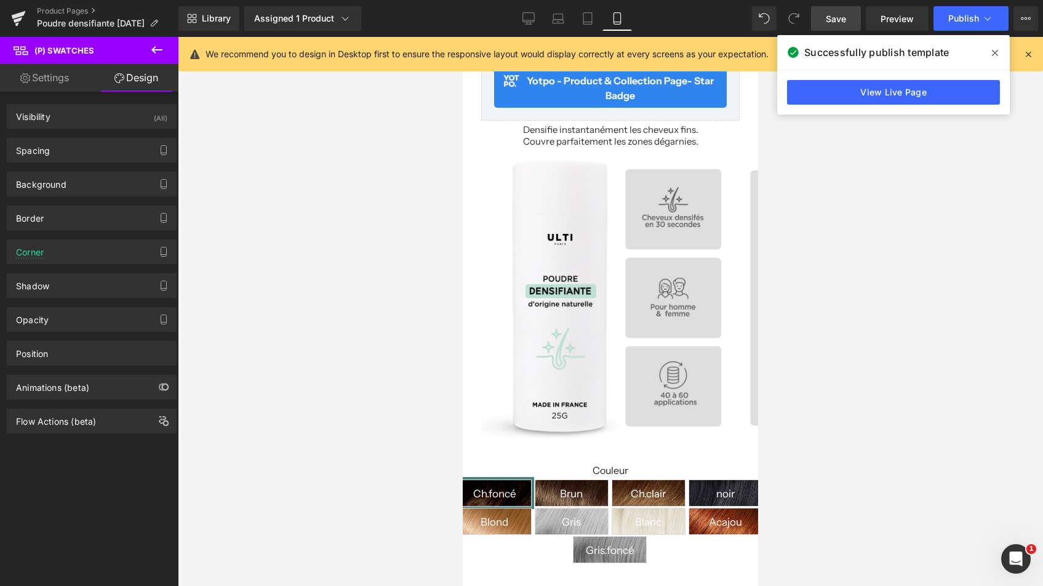
click at [73, 74] on link "Settings" at bounding box center [44, 78] width 89 height 28
type input "100"
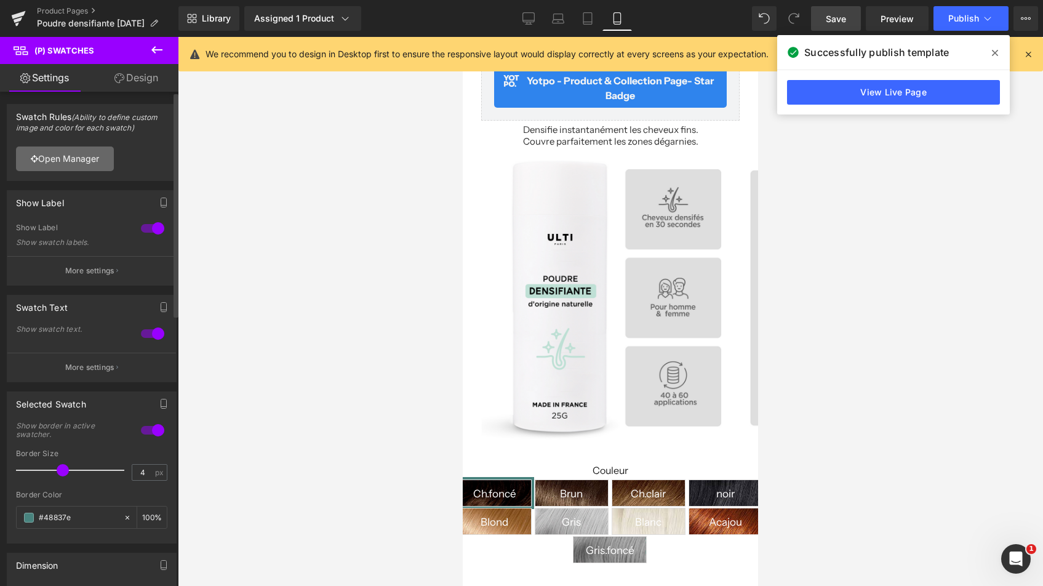
click at [82, 159] on link "Open Manager" at bounding box center [65, 158] width 98 height 25
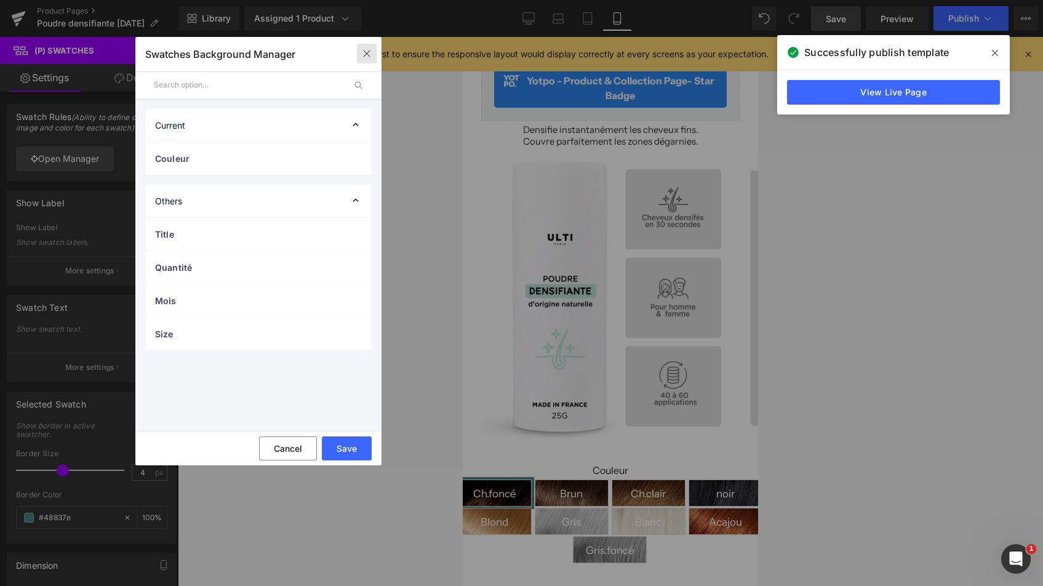
click at [364, 55] on icon "button" at bounding box center [367, 54] width 10 height 10
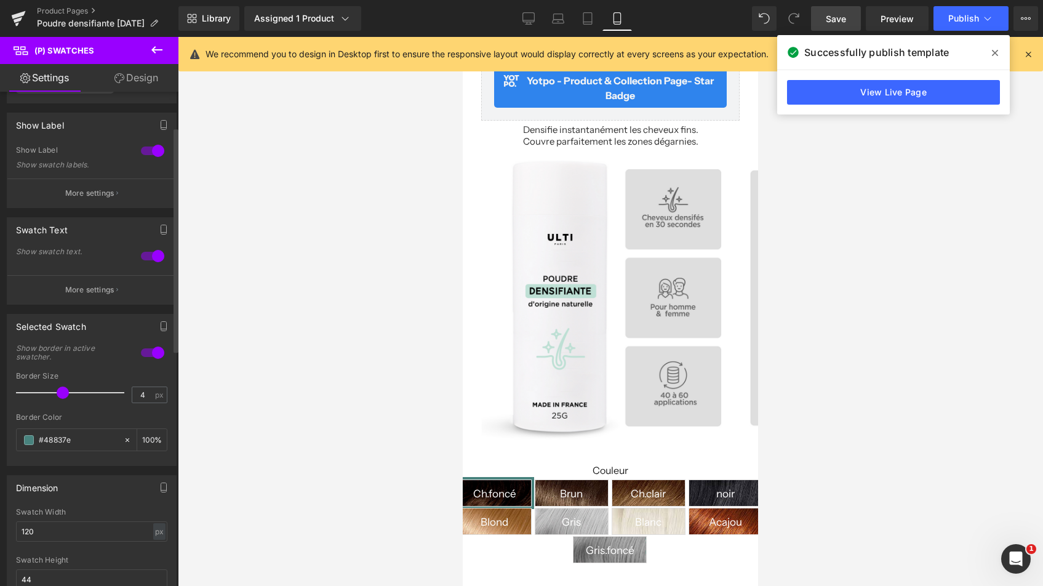
scroll to position [87, 0]
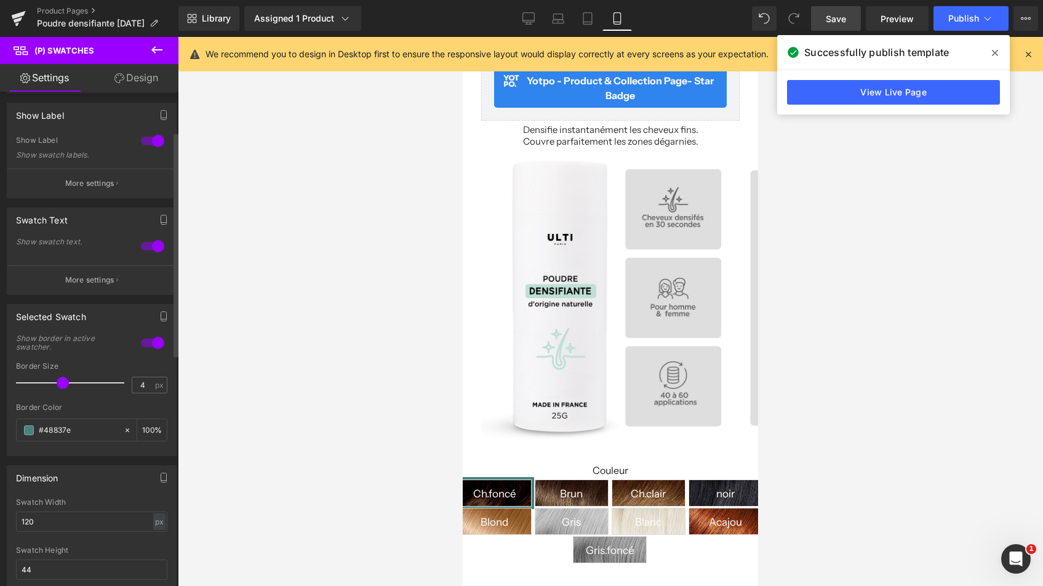
type input "5"
drag, startPoint x: 62, startPoint y: 385, endPoint x: 68, endPoint y: 386, distance: 6.9
click at [68, 386] on span at bounding box center [73, 382] width 12 height 12
click at [27, 432] on span at bounding box center [29, 430] width 10 height 10
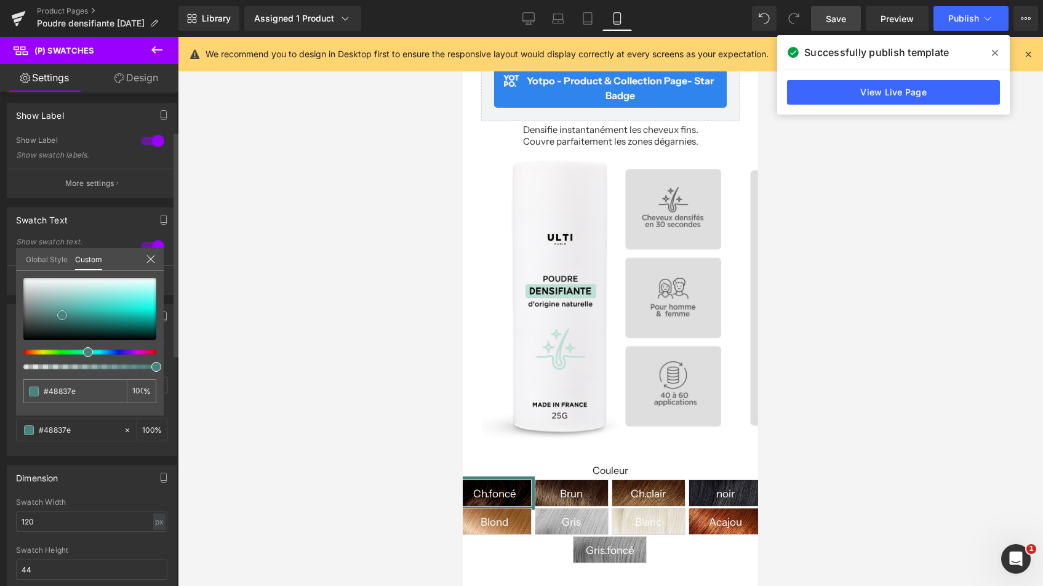
type input "#59b4ad"
click at [74, 307] on div at bounding box center [89, 309] width 133 height 62
type input "#449b94"
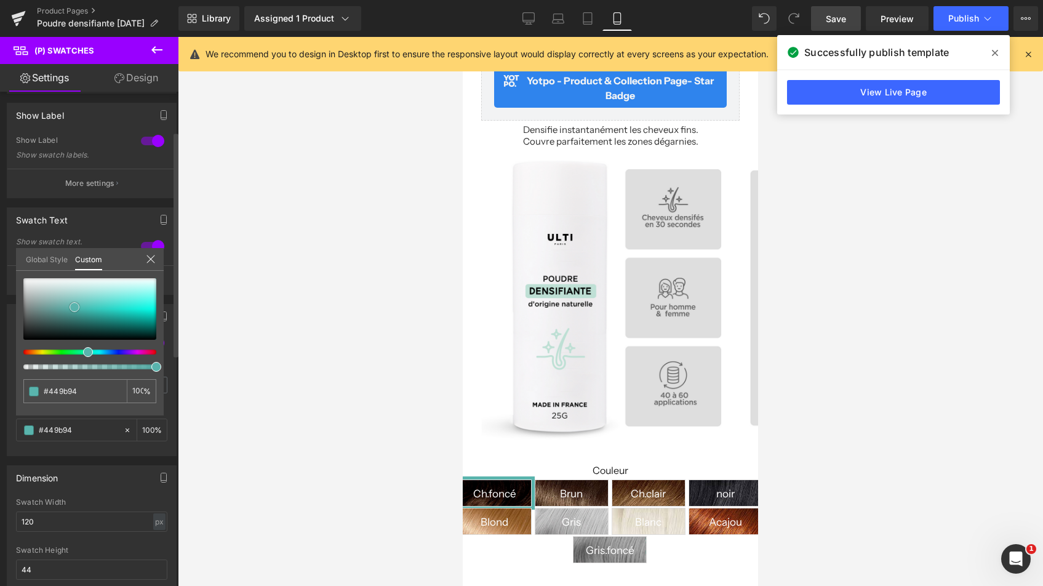
click at [75, 312] on div at bounding box center [89, 309] width 133 height 62
click at [75, 309] on span at bounding box center [75, 313] width 10 height 10
type input "#67bbb4"
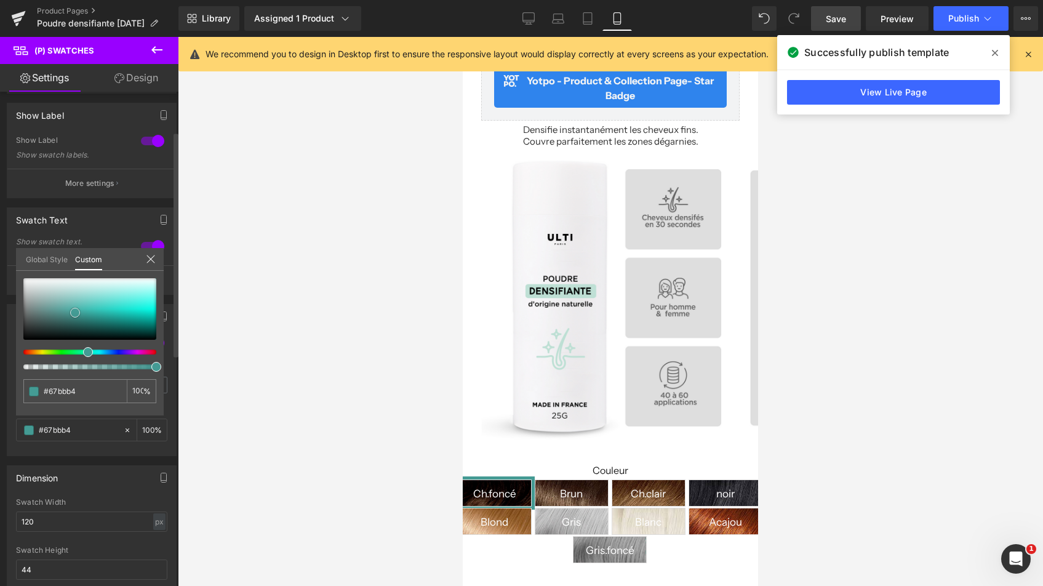
click at [74, 304] on div at bounding box center [89, 309] width 133 height 62
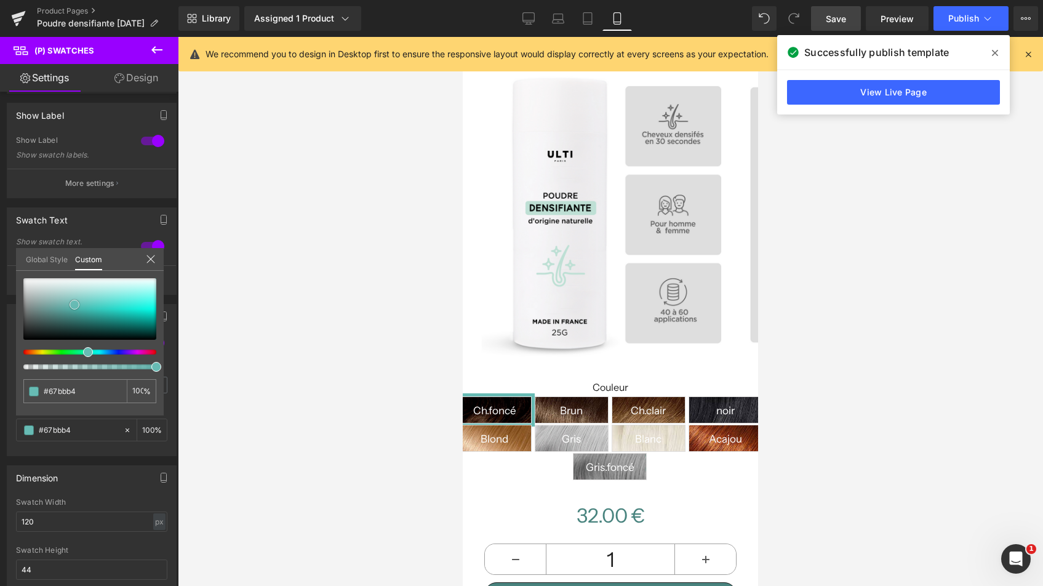
scroll to position [263, 0]
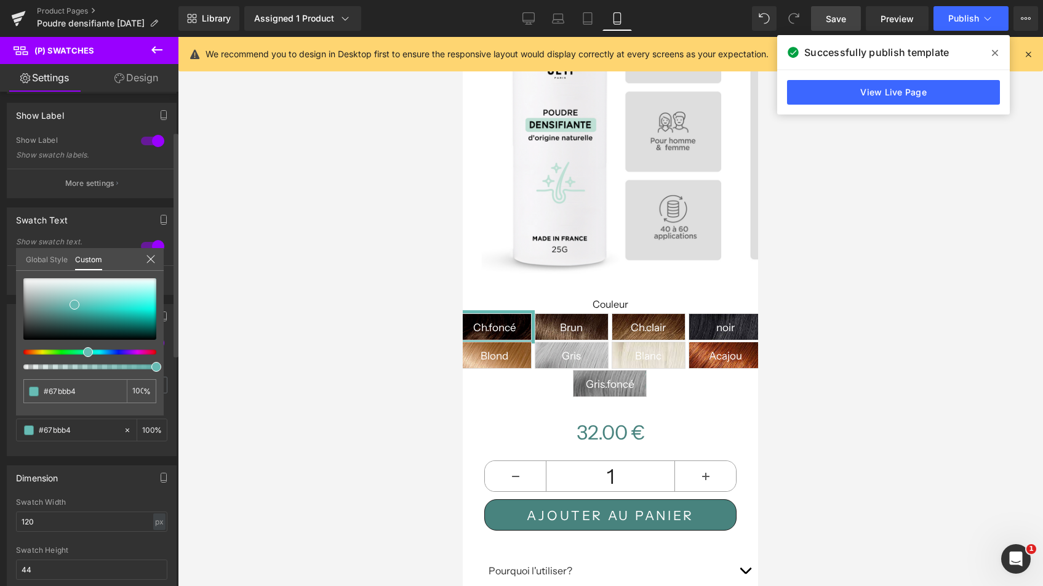
click at [87, 412] on div "#67bbb4 100 %" at bounding box center [90, 346] width 148 height 137
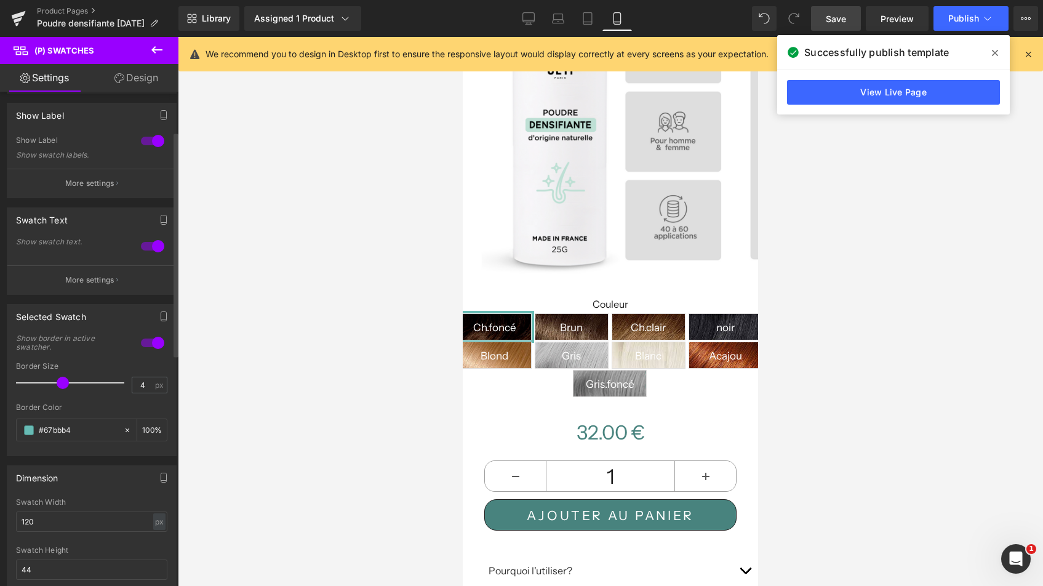
drag, startPoint x: 68, startPoint y: 383, endPoint x: 60, endPoint y: 383, distance: 8.0
click at [60, 383] on span at bounding box center [63, 382] width 12 height 12
type input "3"
drag, startPoint x: 65, startPoint y: 383, endPoint x: 57, endPoint y: 381, distance: 8.8
click at [57, 381] on span at bounding box center [53, 382] width 12 height 12
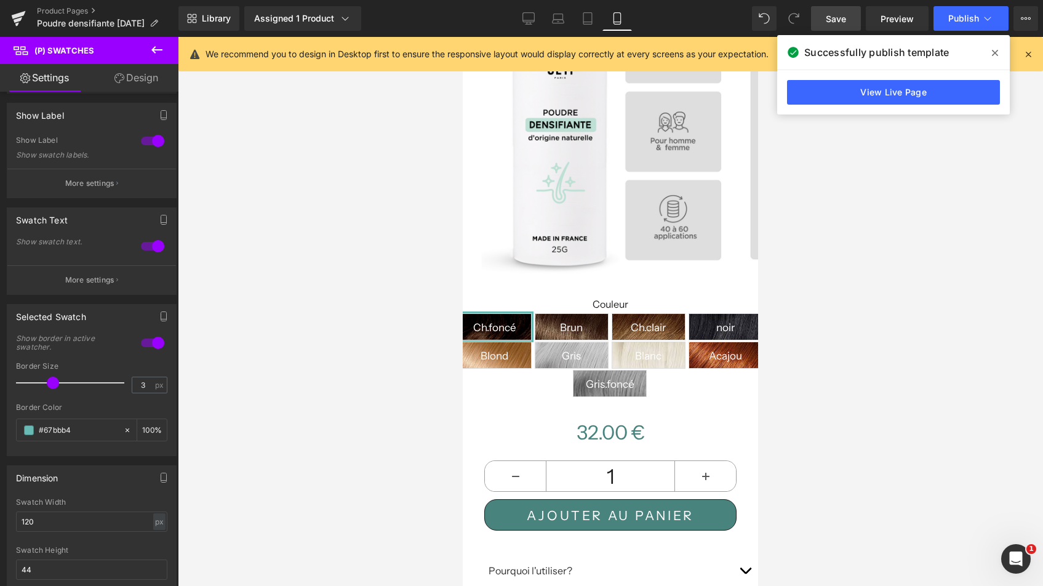
click at [816, 22] on link "Save" at bounding box center [836, 18] width 50 height 25
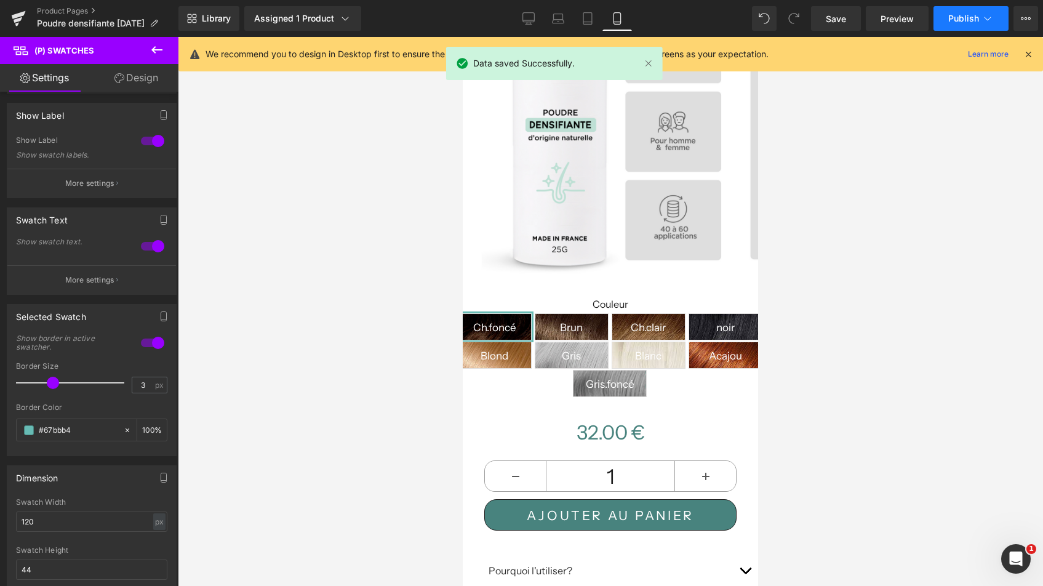
click at [967, 18] on span "Publish" at bounding box center [963, 19] width 31 height 10
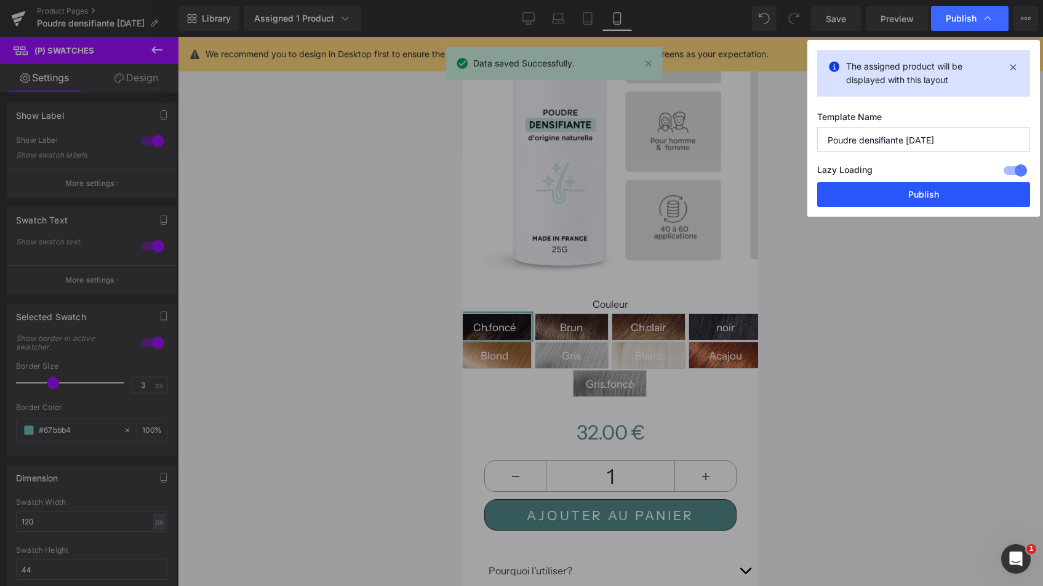
click at [891, 194] on button "Publish" at bounding box center [923, 194] width 213 height 25
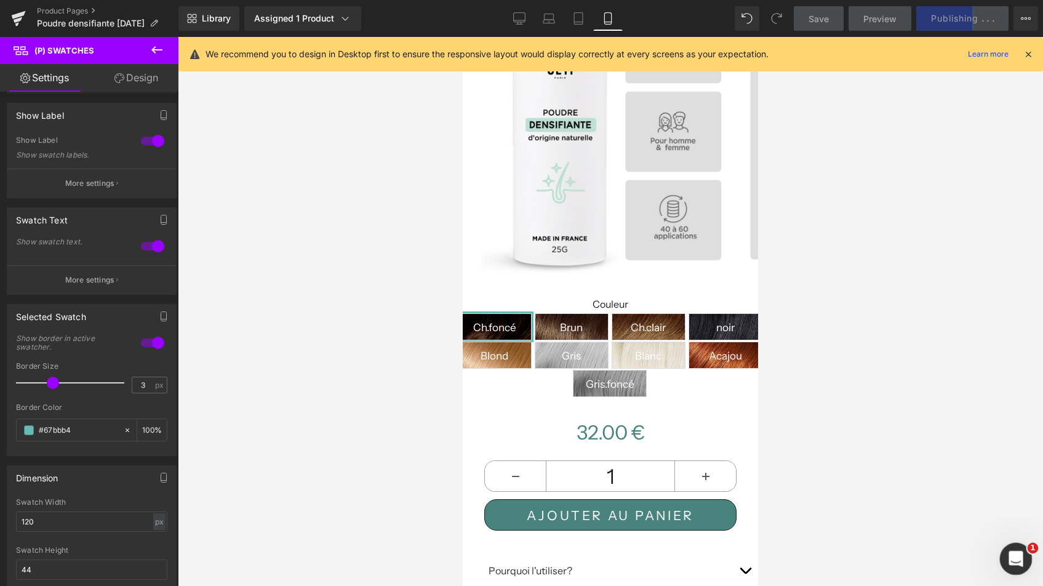
click at [1013, 557] on icon "Ouvrir le Messenger Intercom" at bounding box center [1014, 557] width 20 height 20
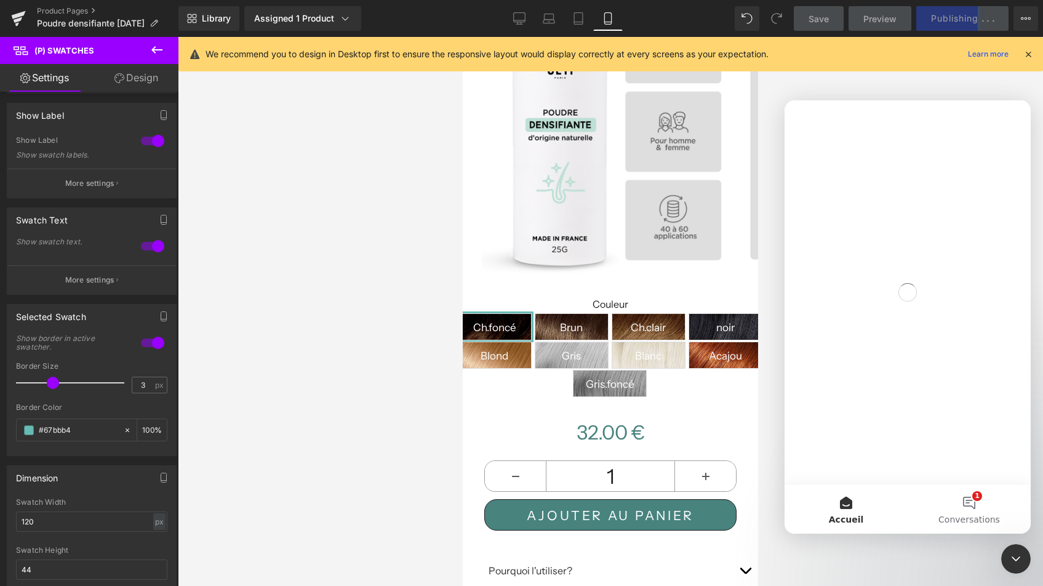
scroll to position [0, 0]
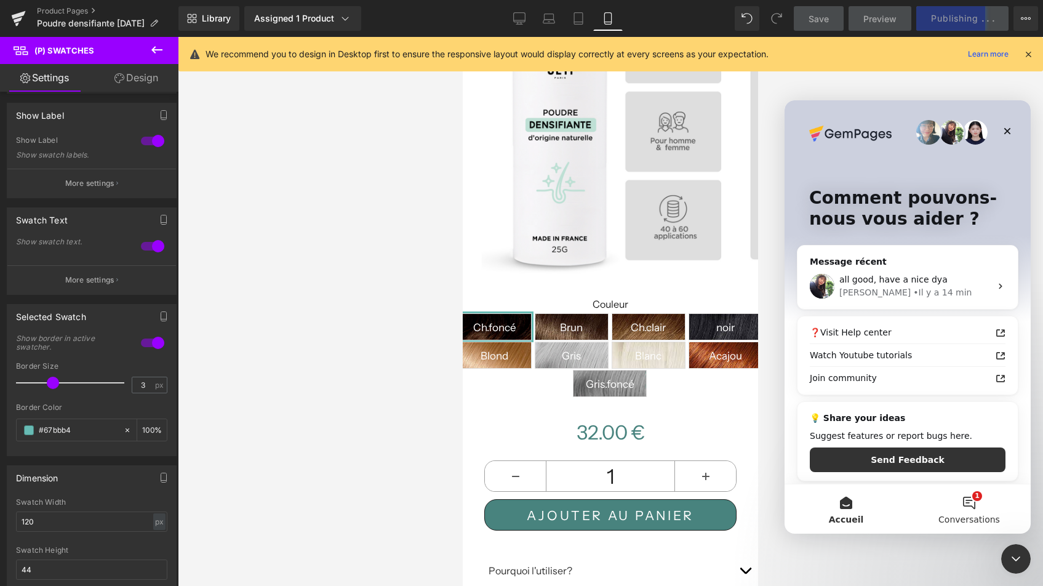
click at [967, 503] on button "1 Conversations" at bounding box center [968, 508] width 123 height 49
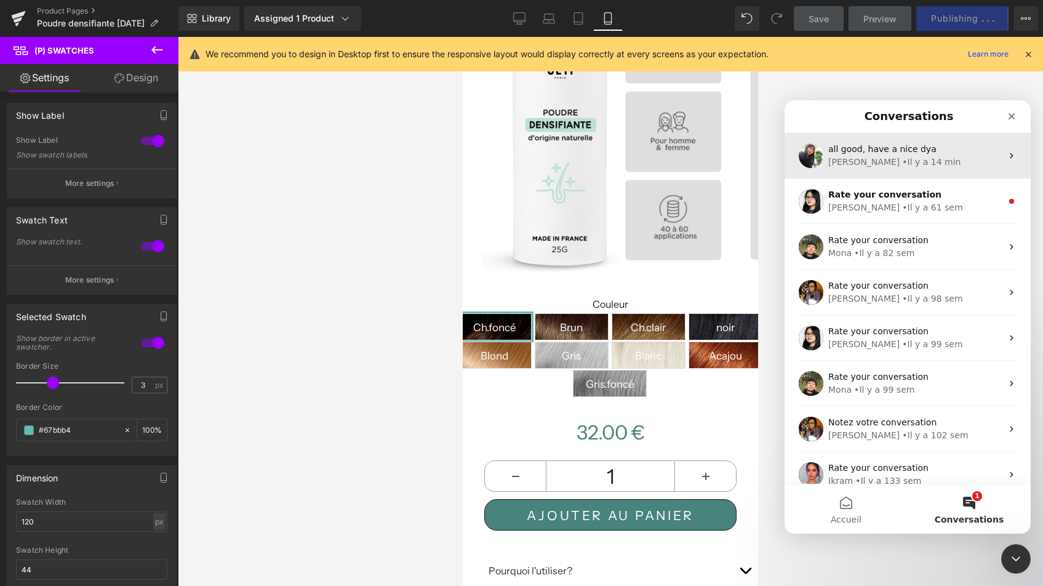
click at [902, 156] on div "• Il y a 14 min" at bounding box center [931, 162] width 58 height 13
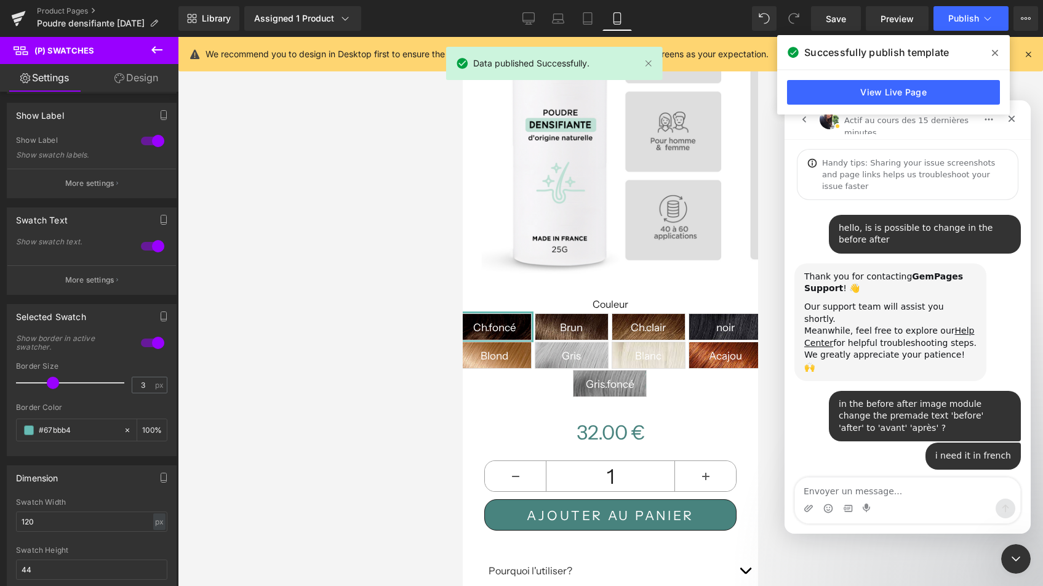
click at [864, 498] on textarea "Envoyer un message..." at bounding box center [907, 487] width 225 height 21
click at [865, 491] on textarea "Envoyer un message..." at bounding box center [907, 487] width 225 height 21
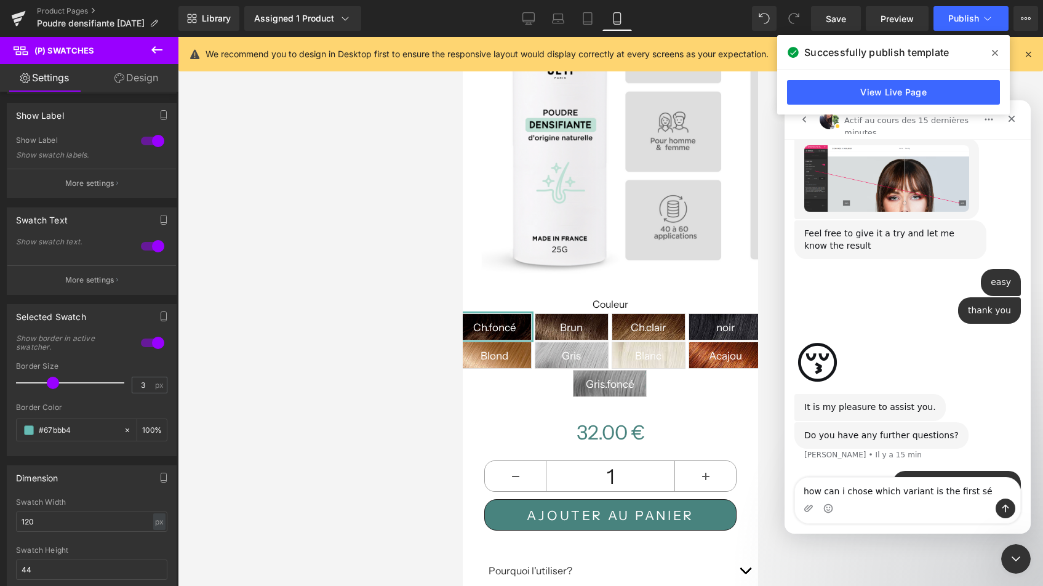
scroll to position [915, 0]
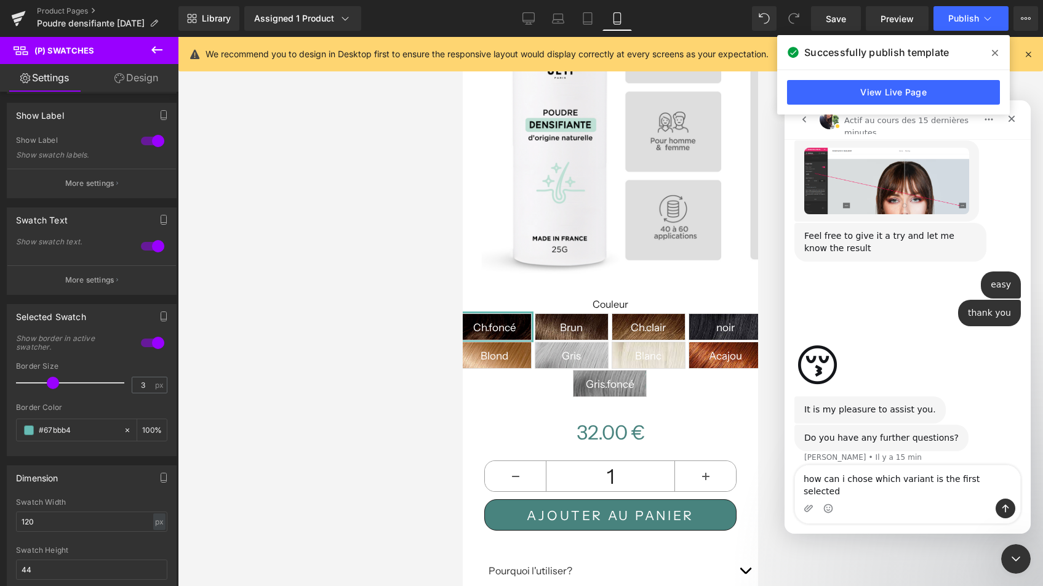
type textarea "how can i chose which variant is the first selected ?"
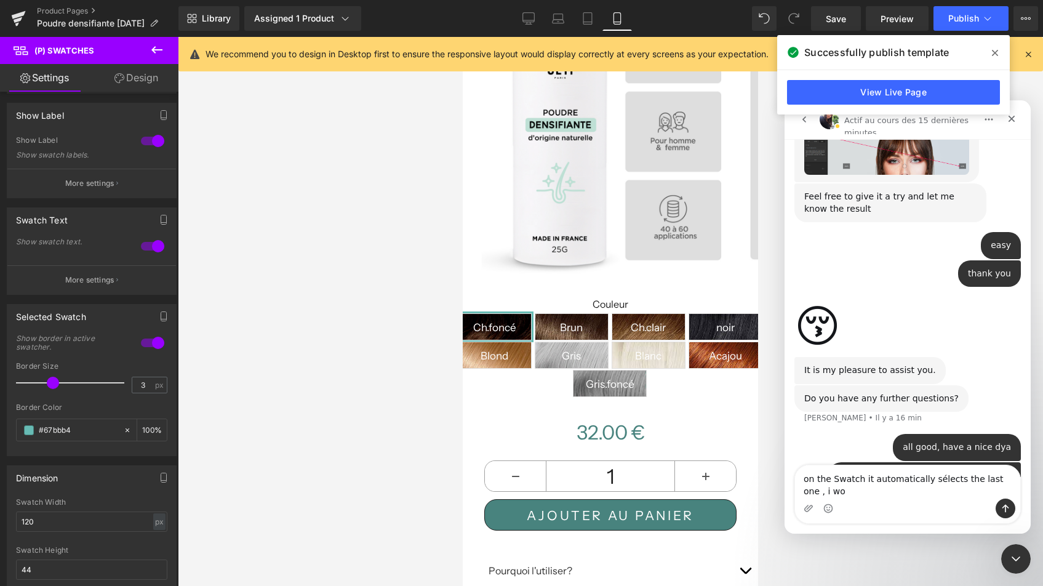
scroll to position [966, 0]
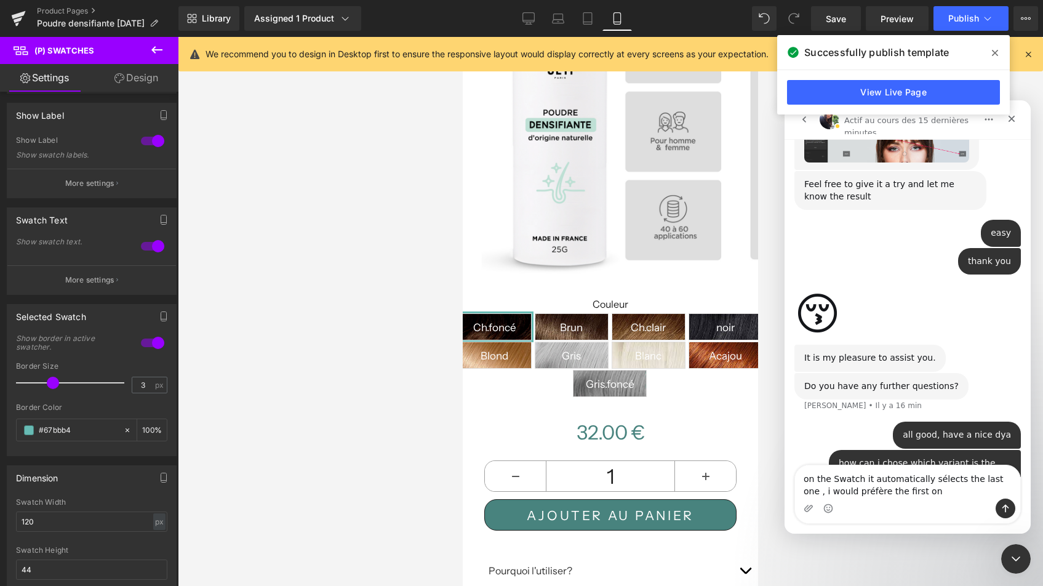
type textarea "on the Swatch it automatically sélects the last one , i would préfère the first…"
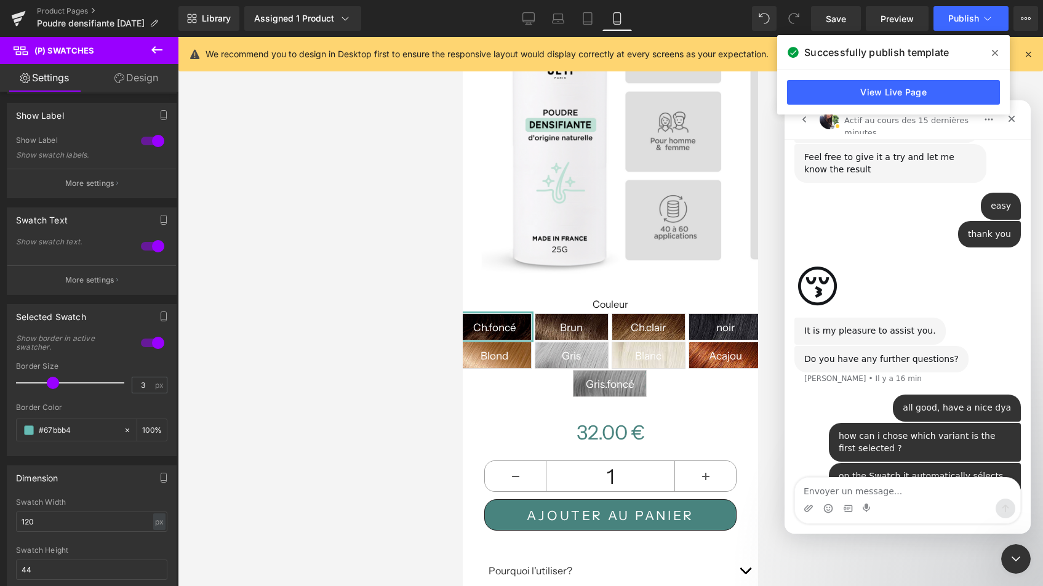
drag, startPoint x: 756, startPoint y: 110, endPoint x: 753, endPoint y: 93, distance: 17.5
click at [754, 93] on div at bounding box center [521, 274] width 1043 height 549
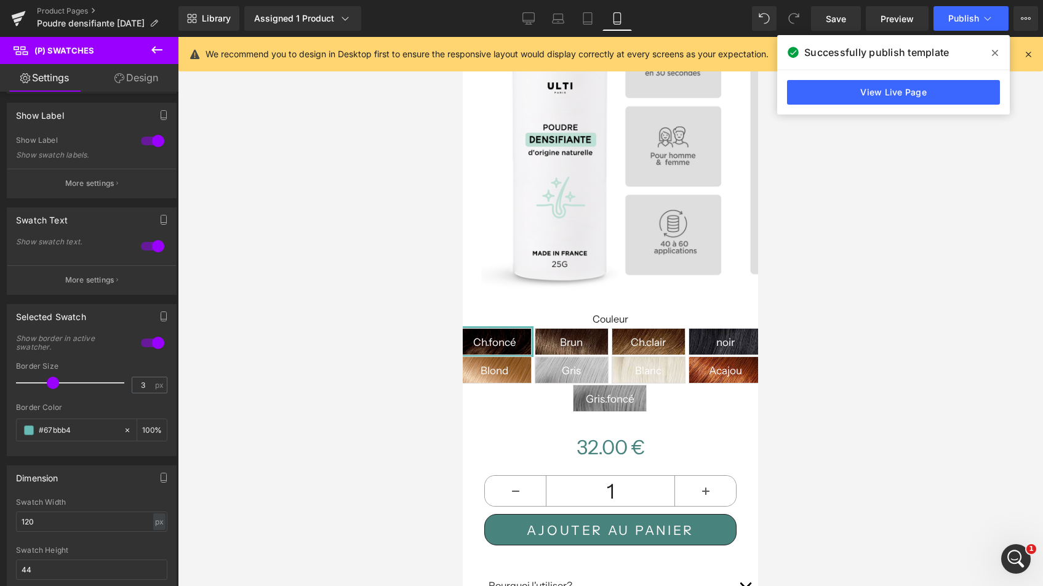
scroll to position [0, 0]
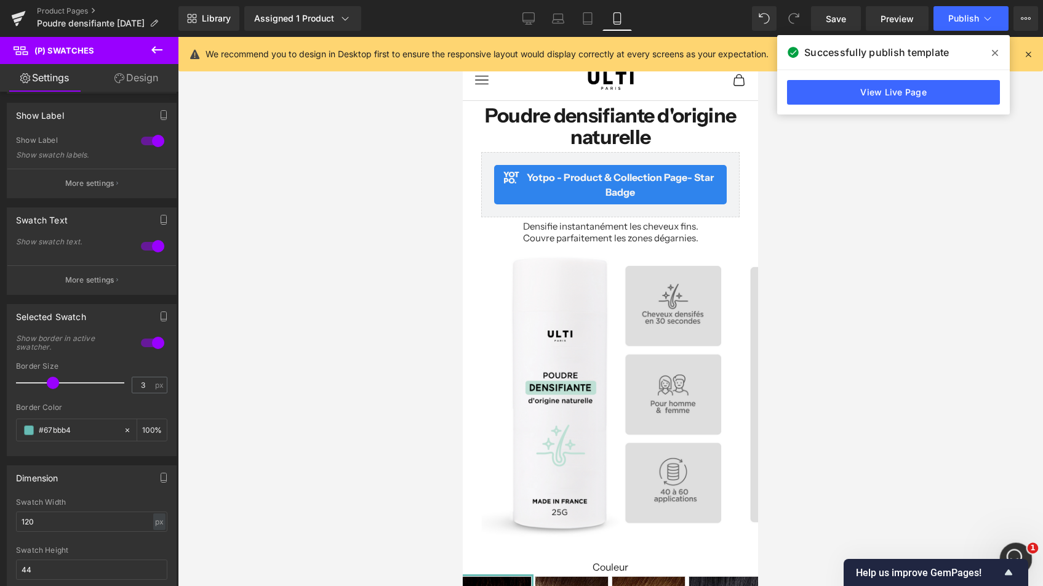
click at [1013, 548] on icon "Ouvrir le Messenger Intercom" at bounding box center [1014, 557] width 20 height 20
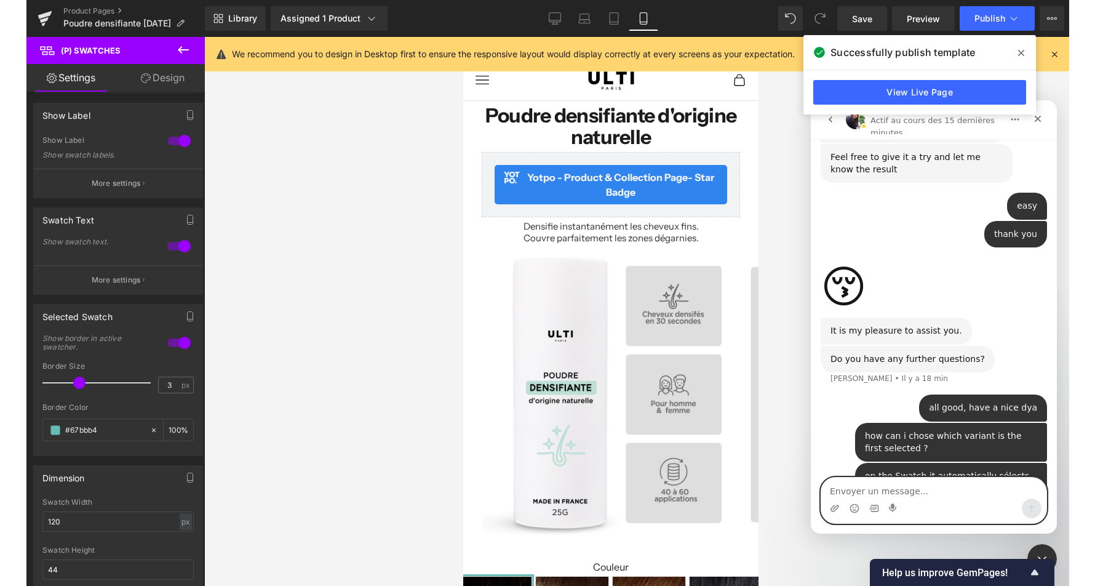
scroll to position [1041, 0]
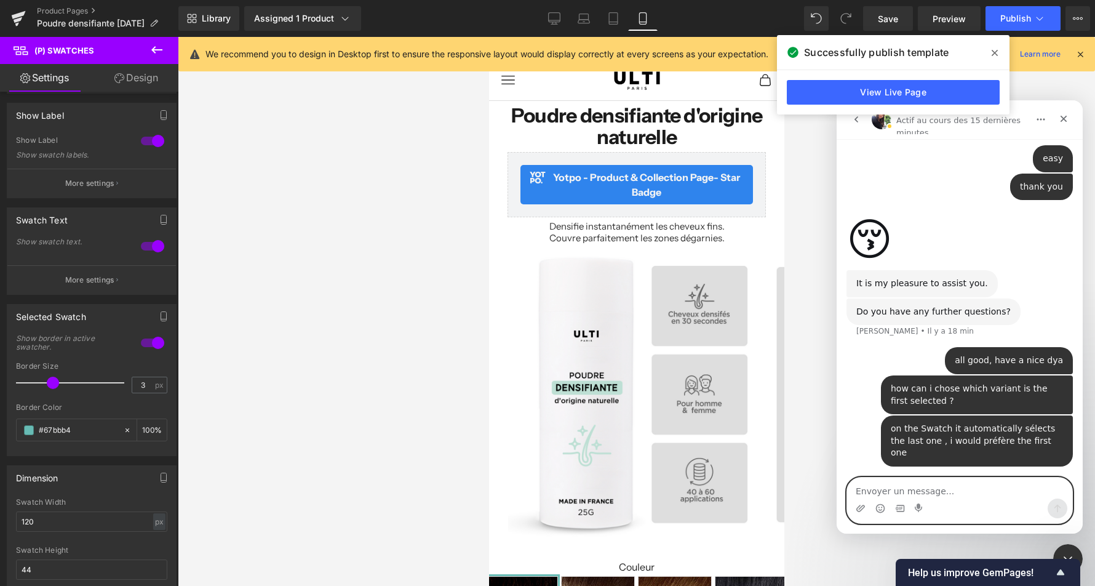
click at [909, 497] on textarea "Envoyer un message..." at bounding box center [959, 487] width 225 height 21
click at [909, 490] on textarea "Envoyer un message..." at bounding box center [959, 487] width 225 height 21
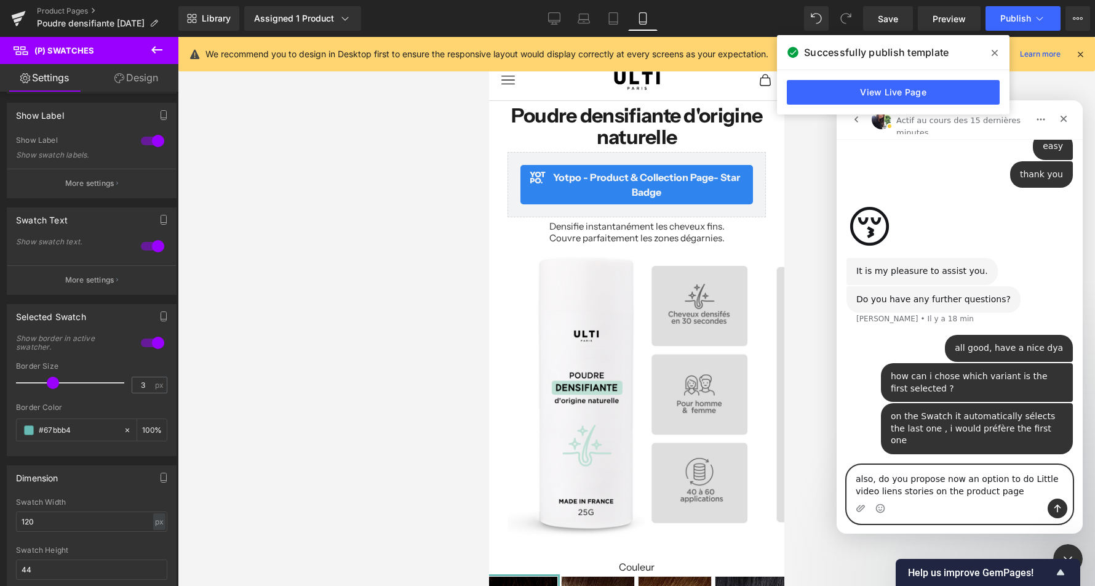
type textarea "also, do you propose now an option to do Little video liens stories on the prod…"
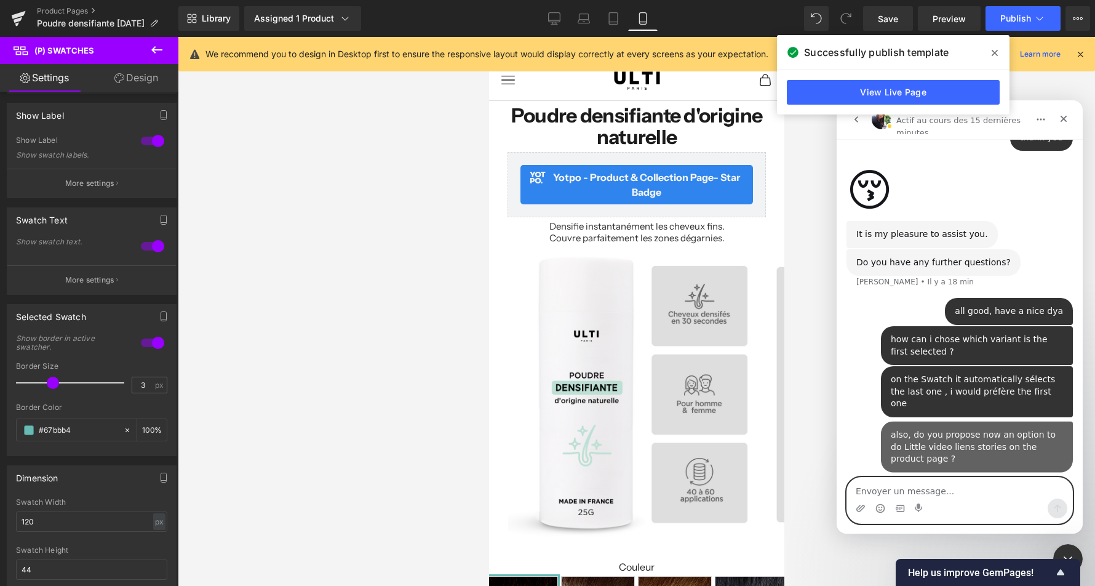
scroll to position [1092, 0]
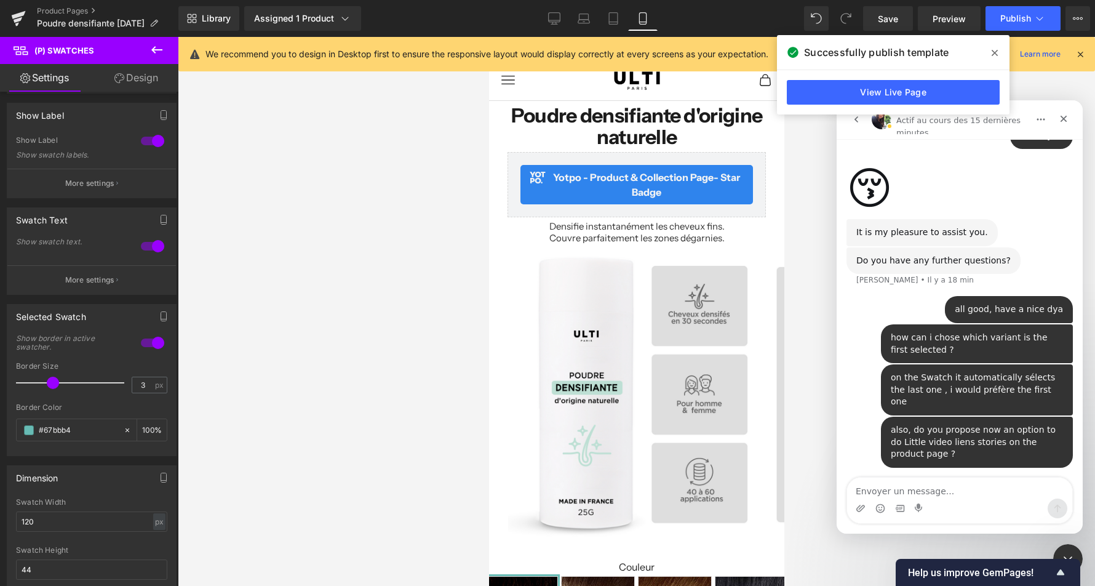
click at [853, 508] on div "Intercom Messenger" at bounding box center [959, 508] width 225 height 20
click at [863, 504] on icon "Télécharger la pièce jointe" at bounding box center [861, 508] width 10 height 10
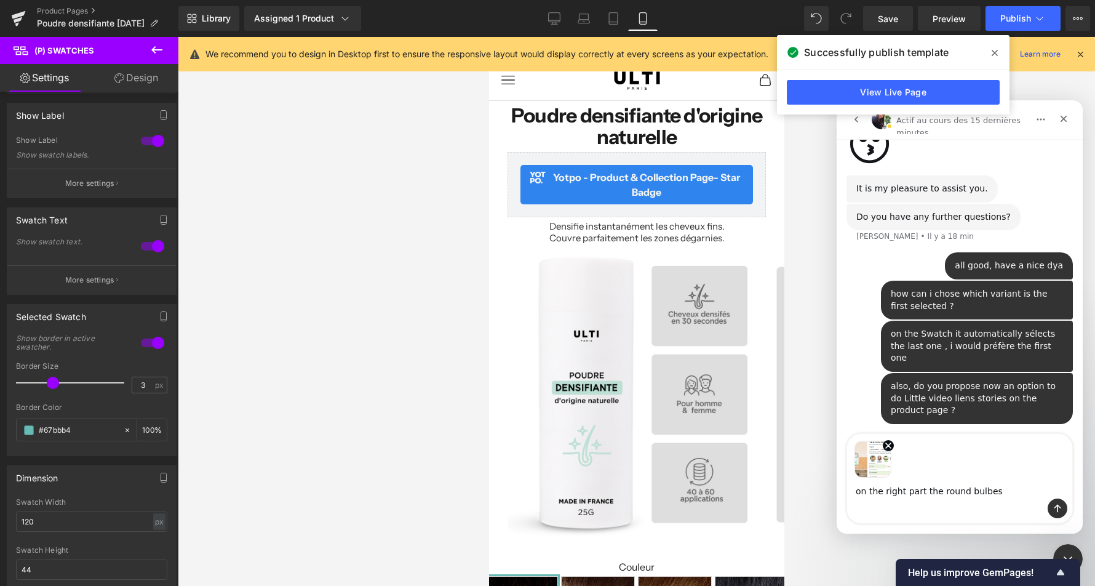
scroll to position [1088, 0]
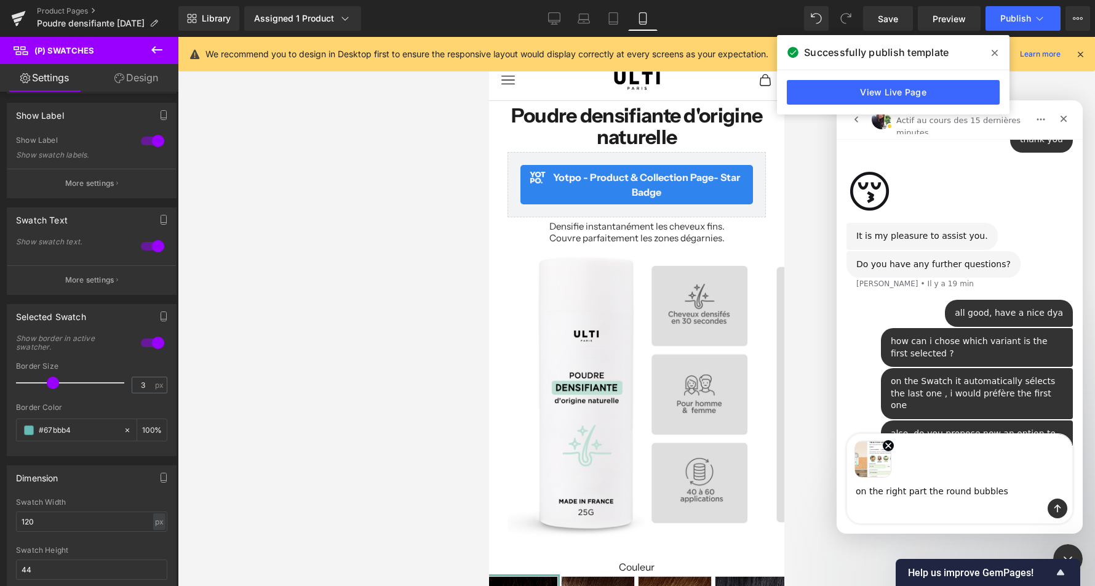
type textarea "on the right part the round bubbles"
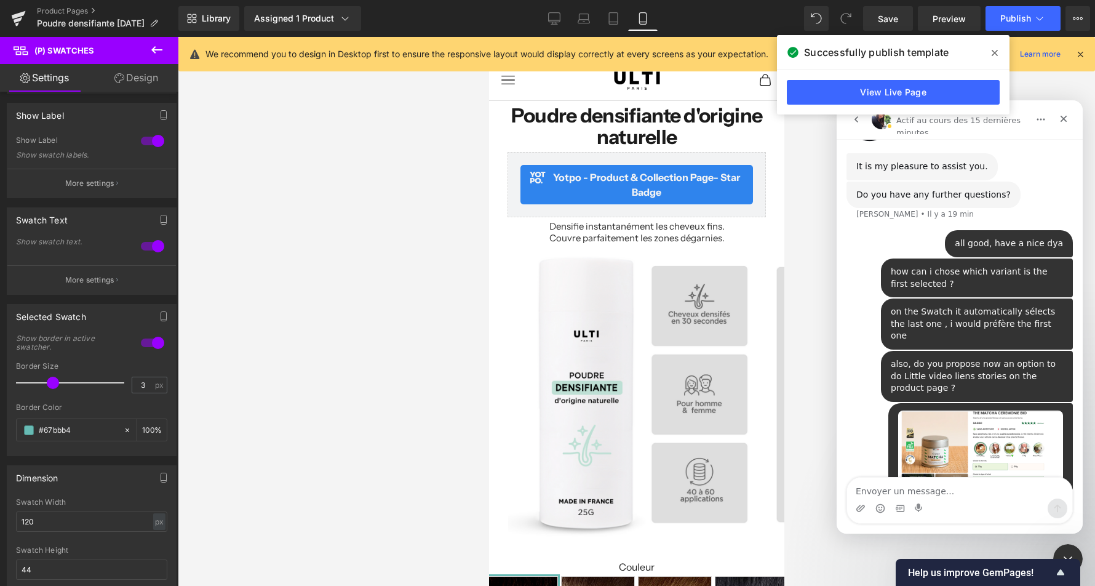
scroll to position [1205, 0]
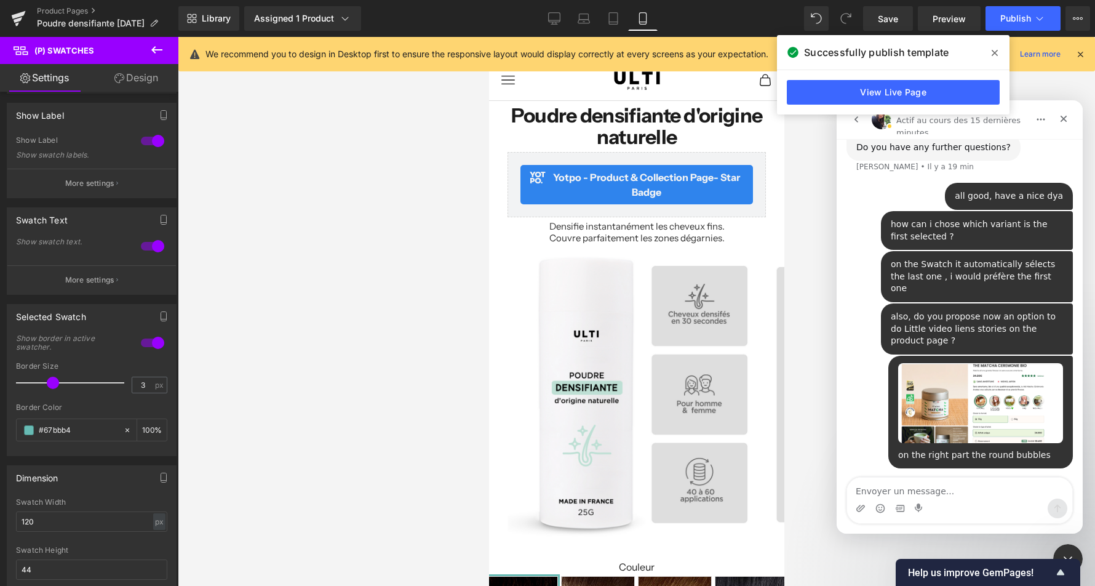
click at [985, 365] on img "user dit…" at bounding box center [980, 403] width 165 height 80
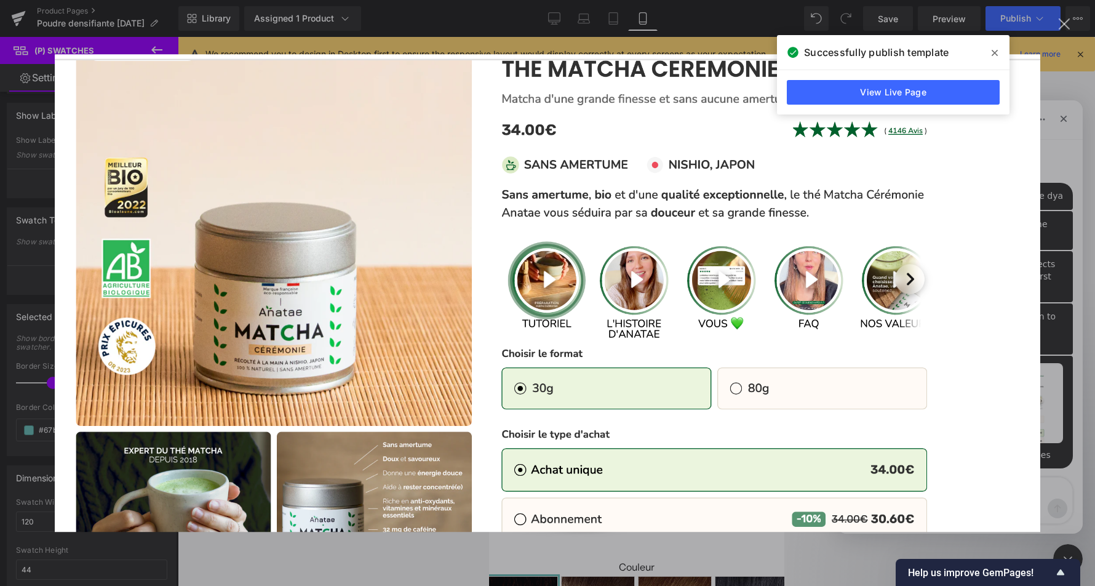
click at [1042, 27] on div "Fermer" at bounding box center [1065, 24] width 12 height 12
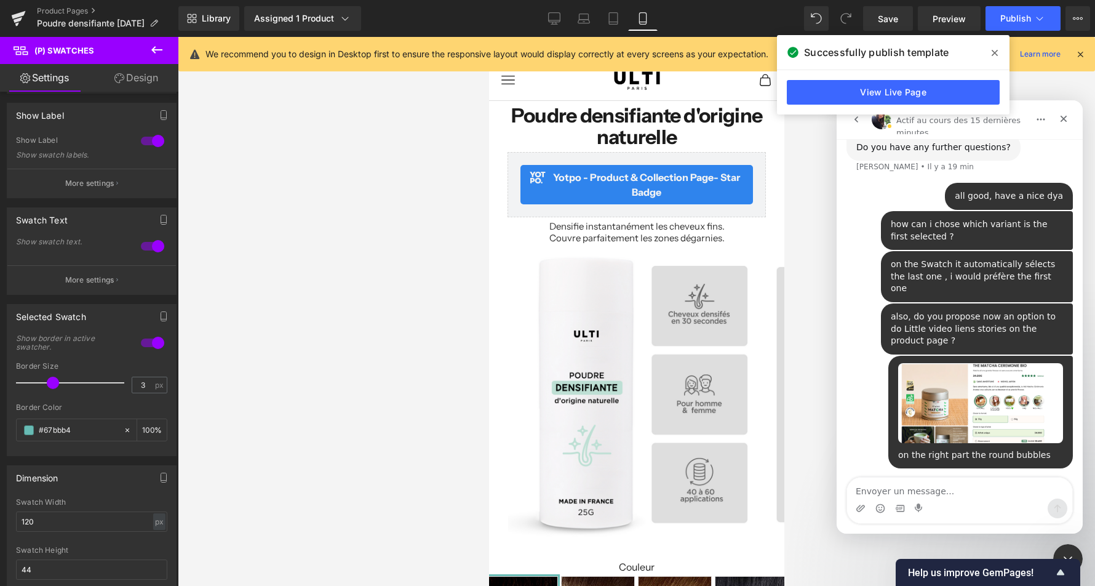
click at [750, 315] on div at bounding box center [547, 274] width 1095 height 549
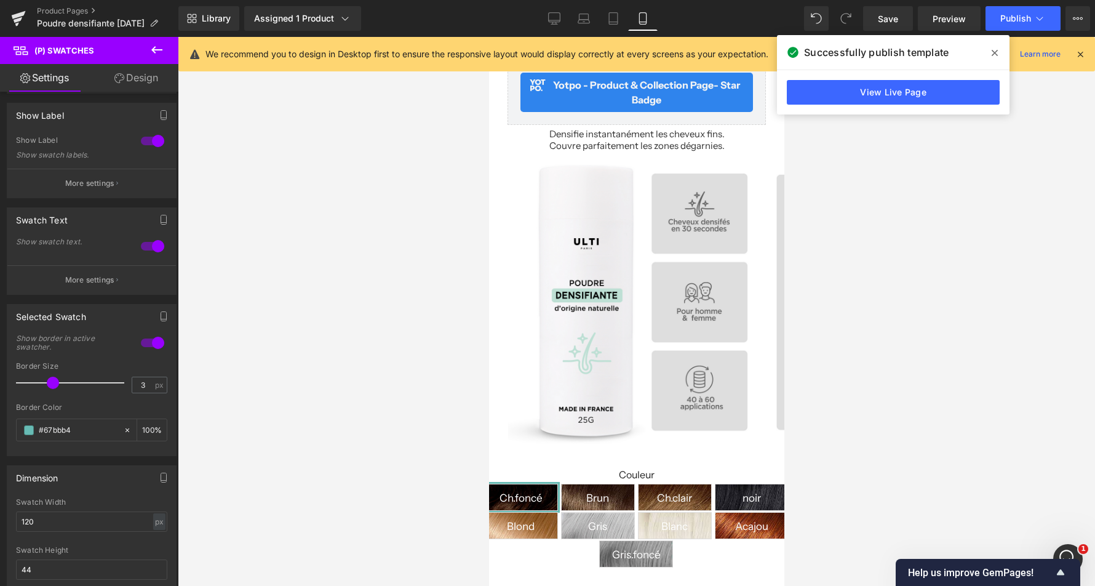
scroll to position [209, 0]
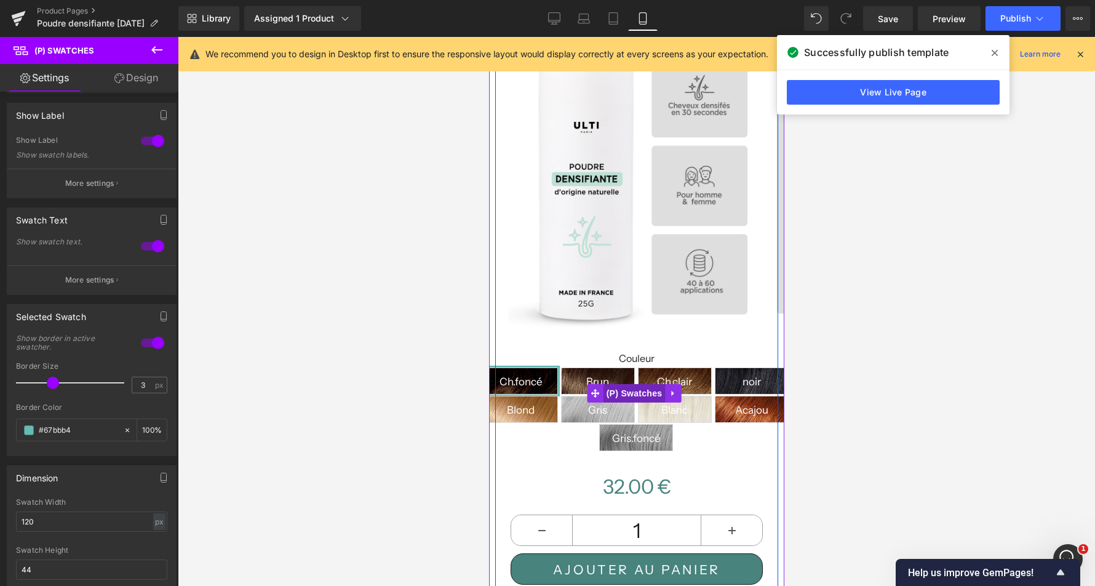
click at [643, 384] on span "(P) Swatches" at bounding box center [634, 393] width 62 height 18
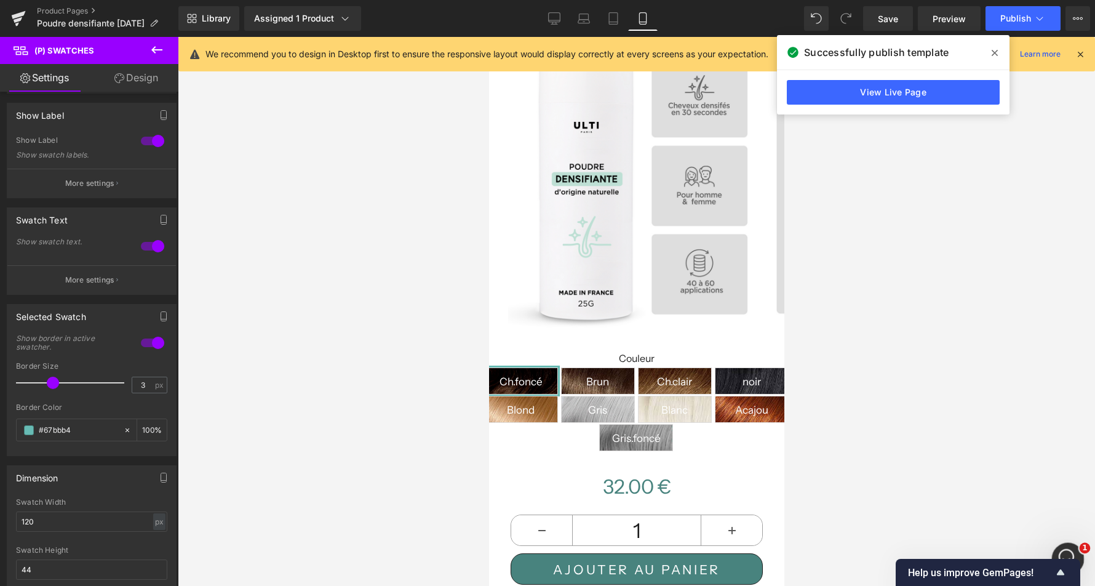
click at [1042, 546] on div "Ouvrir le Messenger Intercom" at bounding box center [1066, 556] width 41 height 41
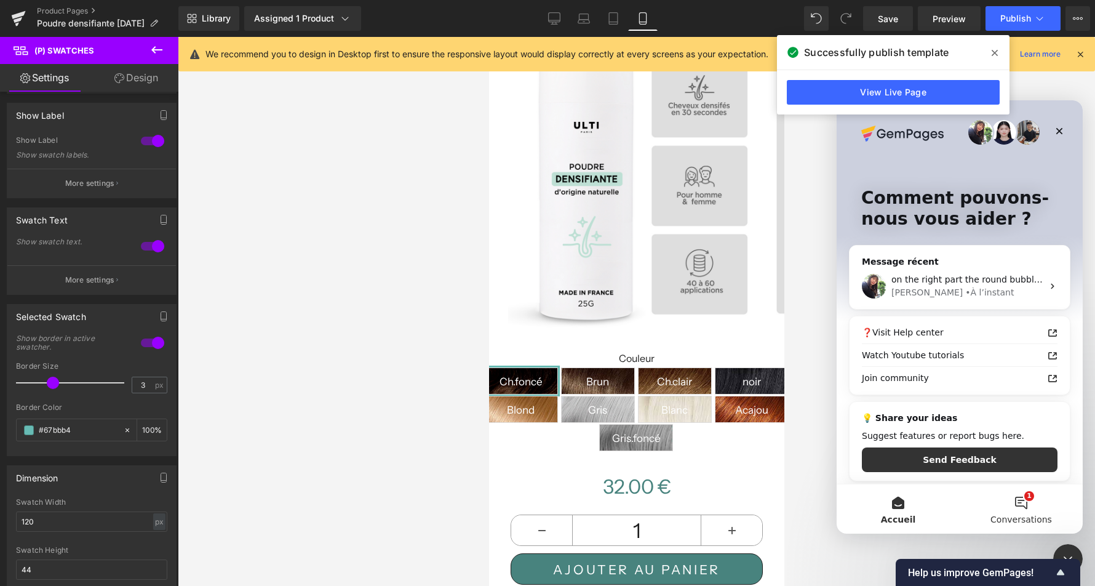
click at [1025, 509] on button "1 Conversations" at bounding box center [1021, 508] width 123 height 49
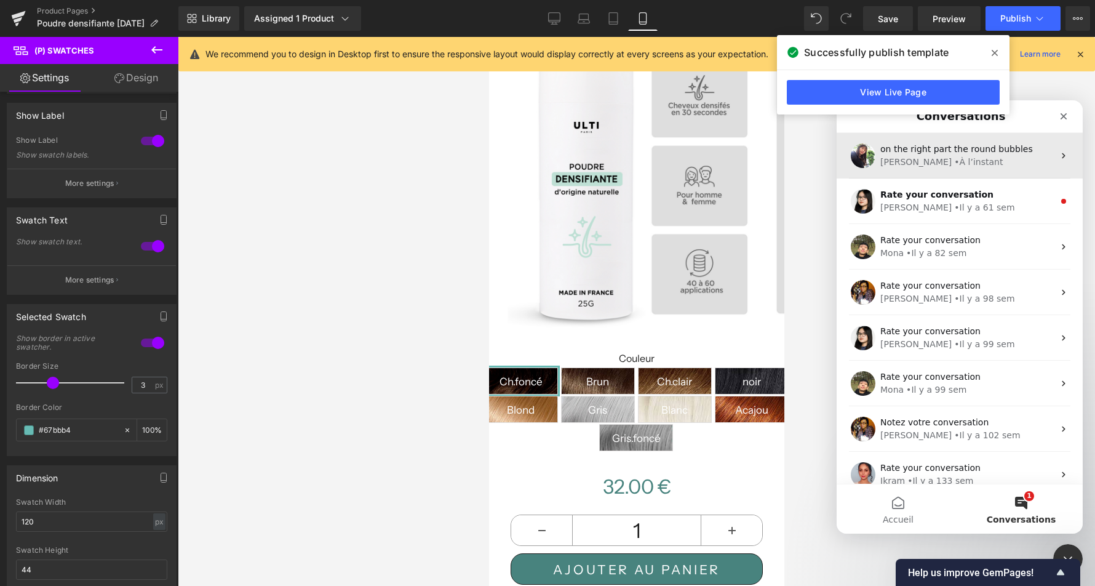
click at [966, 160] on div "Tina • À l’instant" at bounding box center [966, 162] width 173 height 13
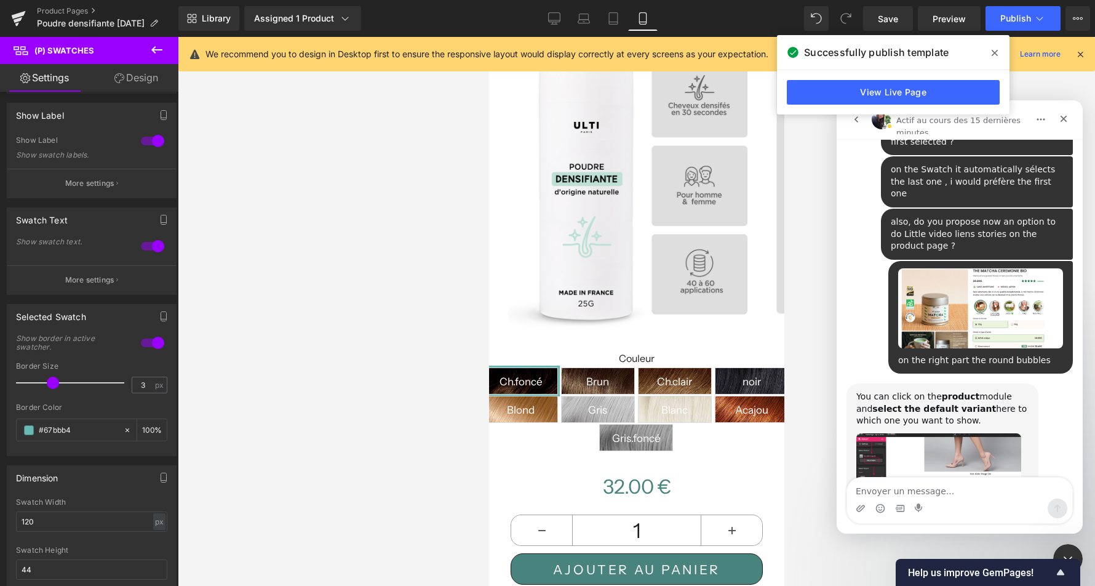
scroll to position [1287, 0]
click at [636, 234] on div at bounding box center [547, 274] width 1095 height 549
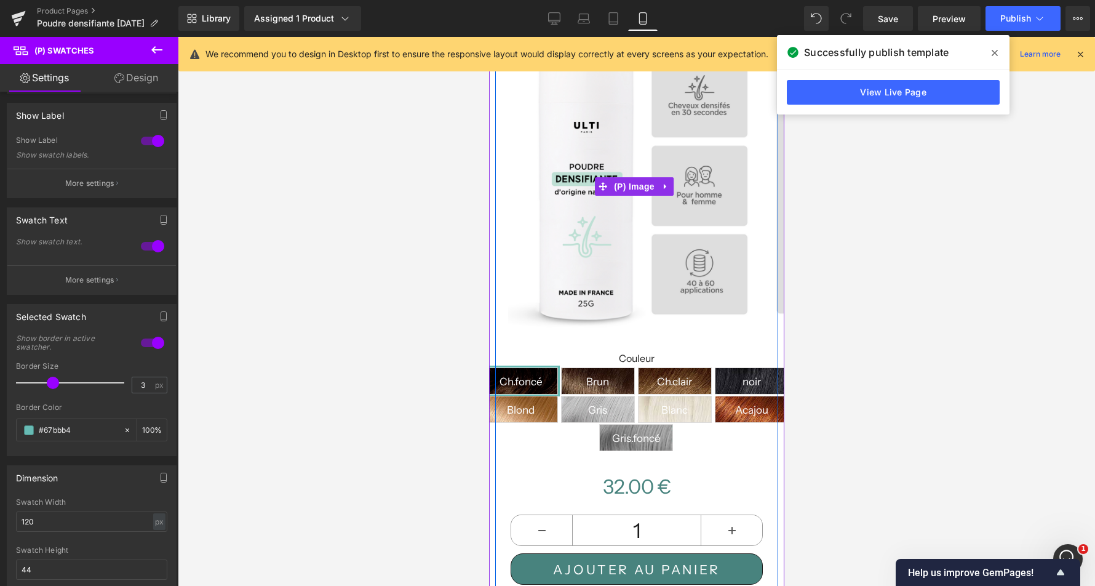
scroll to position [0, 0]
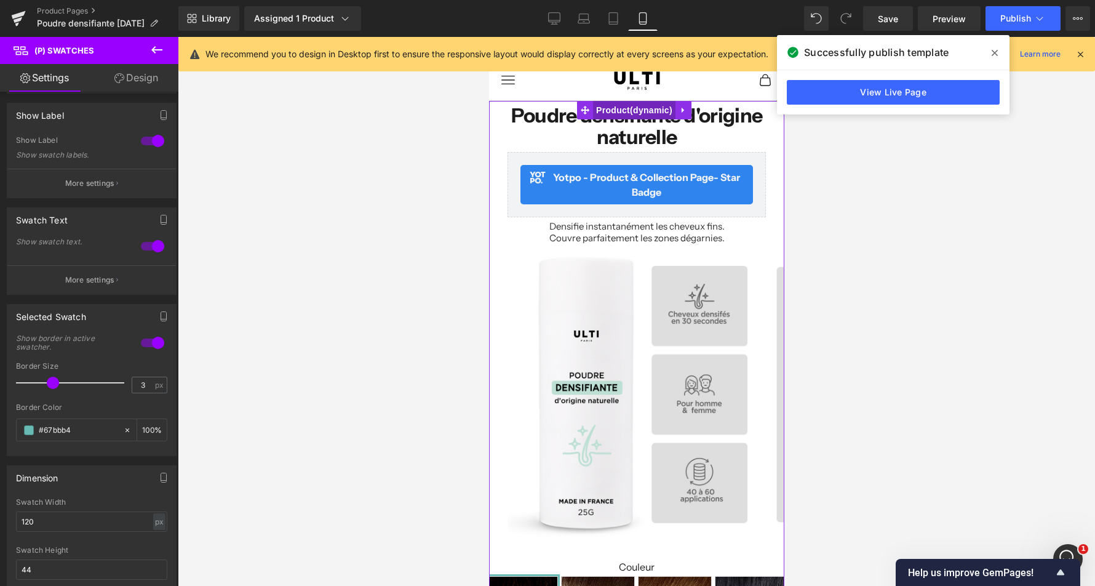
click at [638, 105] on span "Product" at bounding box center [633, 110] width 82 height 18
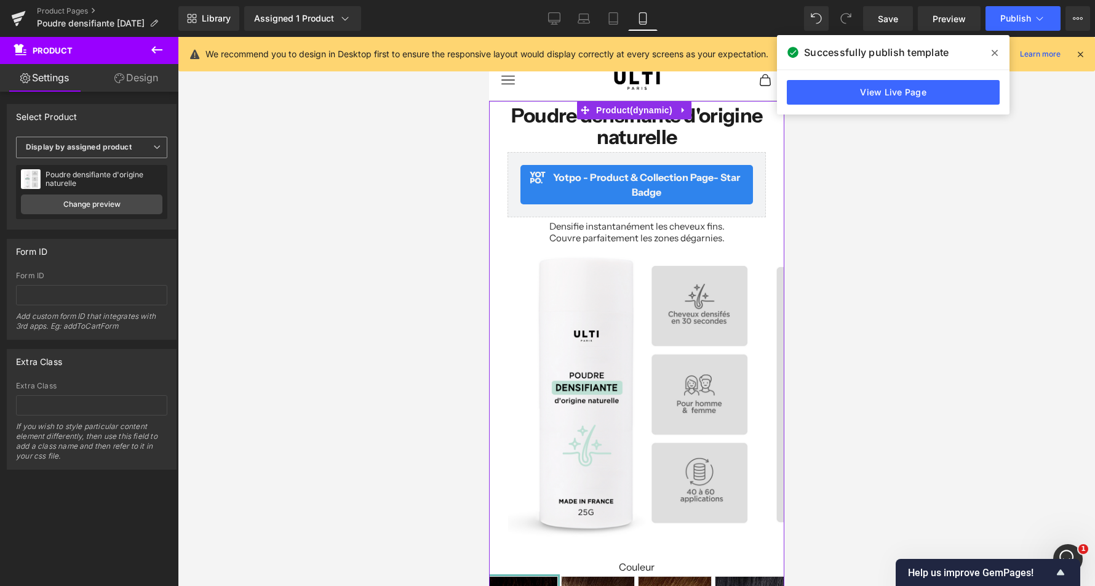
click at [111, 151] on span "Display by assigned product" at bounding box center [91, 148] width 151 height 22
click at [101, 132] on div "Select Product Display by assigned product Select manually Display by assigned …" at bounding box center [89, 166] width 165 height 125
click at [96, 202] on link "Change preview" at bounding box center [91, 204] width 141 height 20
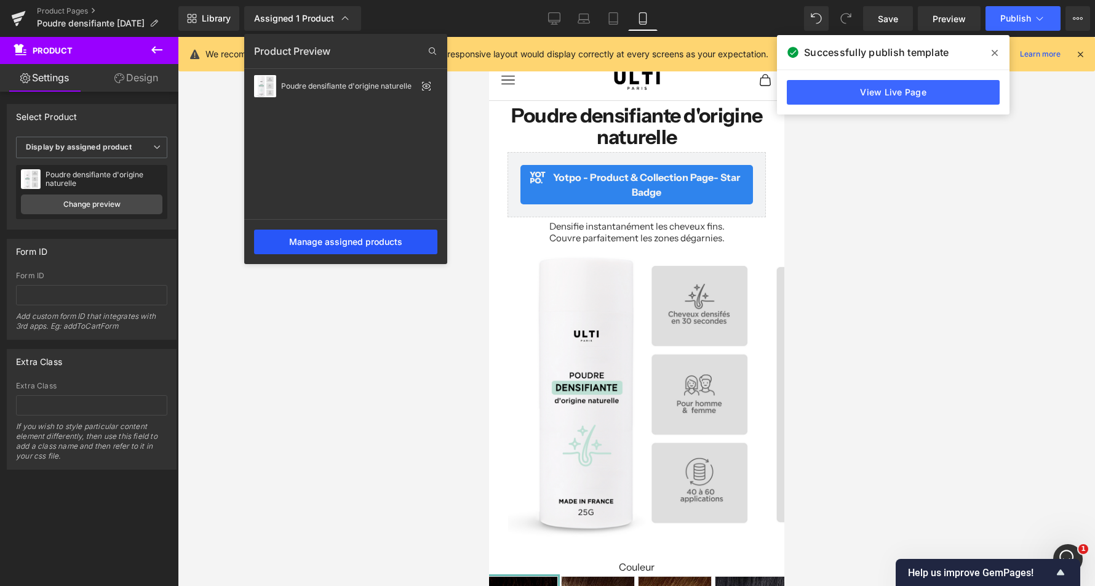
click at [346, 237] on div "Manage assigned products" at bounding box center [345, 241] width 183 height 25
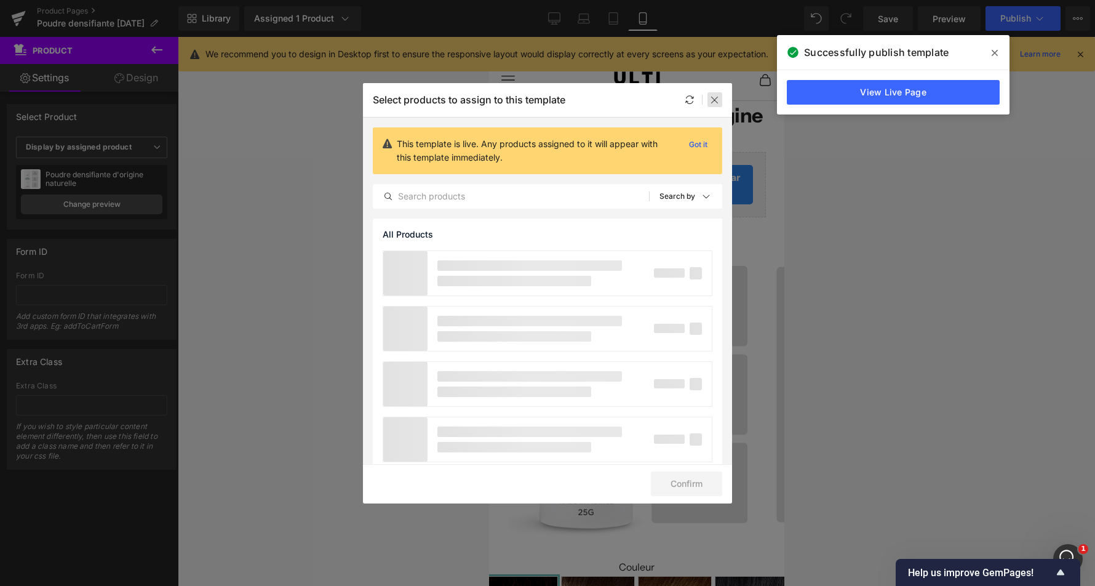
drag, startPoint x: 719, startPoint y: 99, endPoint x: 119, endPoint y: 81, distance: 600.6
click at [719, 99] on icon at bounding box center [715, 100] width 10 height 10
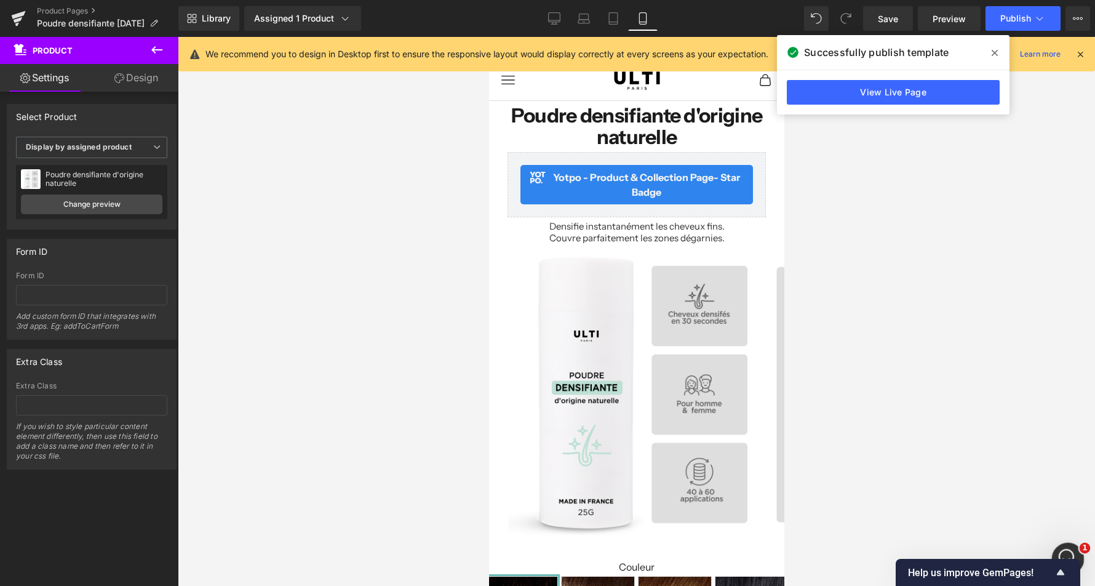
click at [1042, 550] on div "Ouvrir le Messenger Intercom" at bounding box center [1066, 556] width 41 height 41
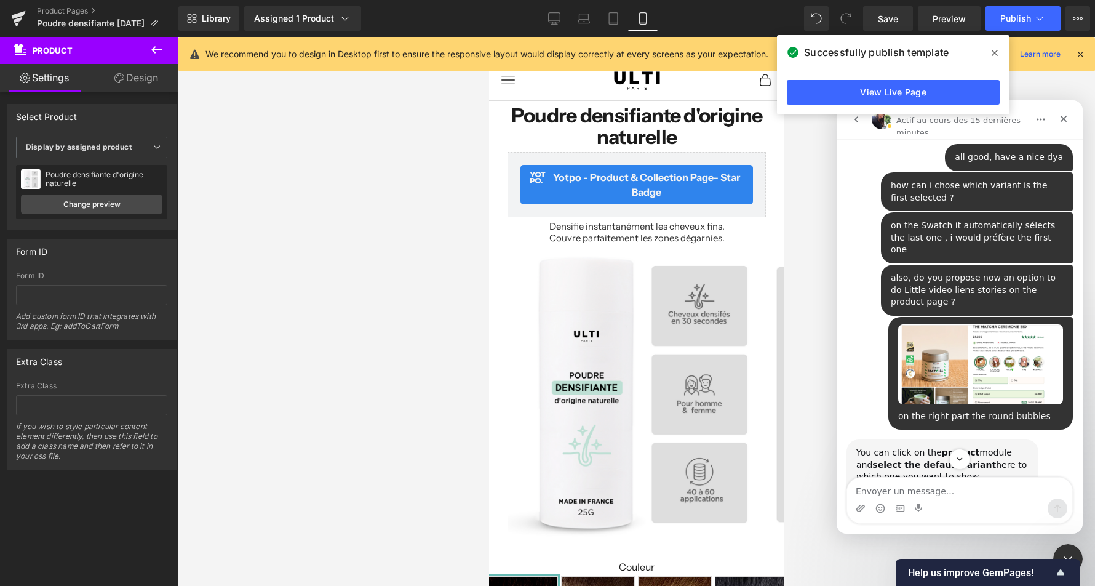
scroll to position [1287, 0]
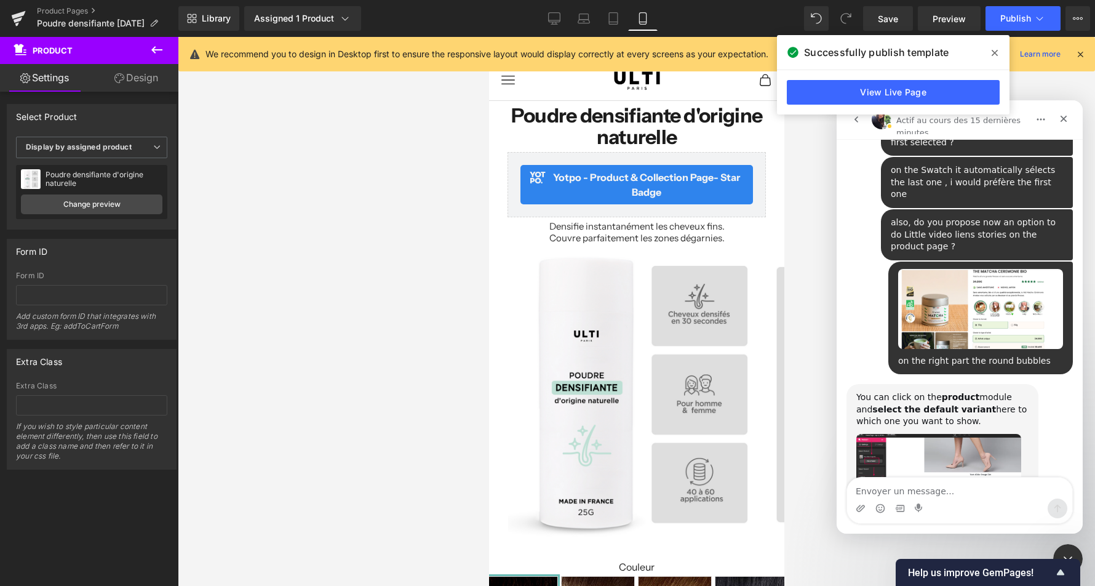
click at [121, 148] on div at bounding box center [547, 274] width 1095 height 549
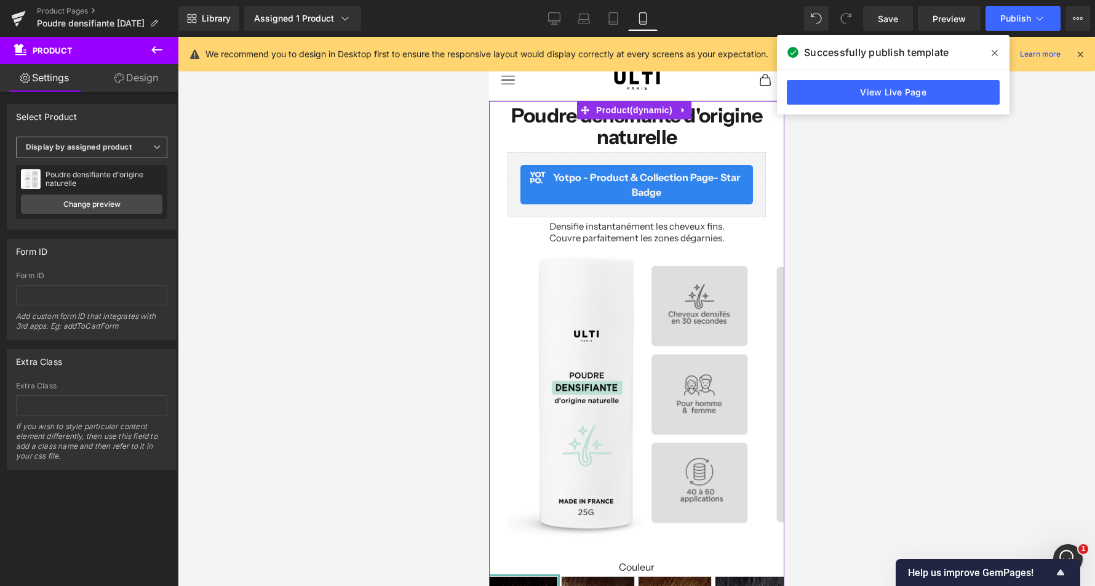
click at [127, 147] on b "Display by assigned product" at bounding box center [79, 146] width 106 height 9
click at [122, 165] on div "Display by assigned product" at bounding box center [84, 166] width 100 height 9
click at [100, 145] on b "Display by assigned product" at bounding box center [79, 146] width 106 height 9
click at [78, 182] on div "Select manually" at bounding box center [62, 185] width 57 height 9
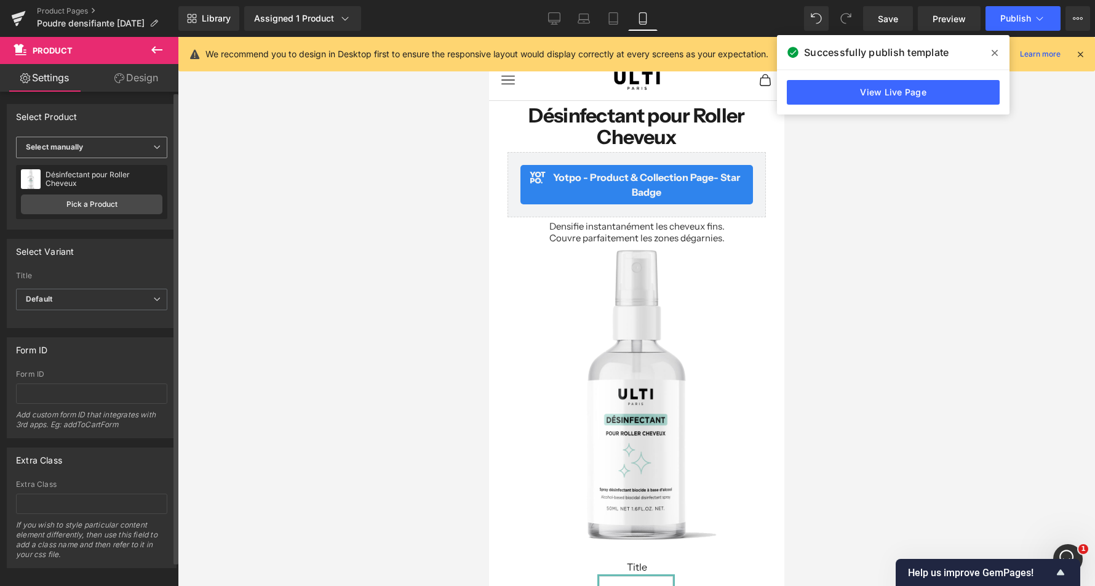
click at [82, 147] on b "Select manually" at bounding box center [54, 146] width 57 height 9
click at [81, 165] on div "Display by assigned product" at bounding box center [84, 166] width 100 height 9
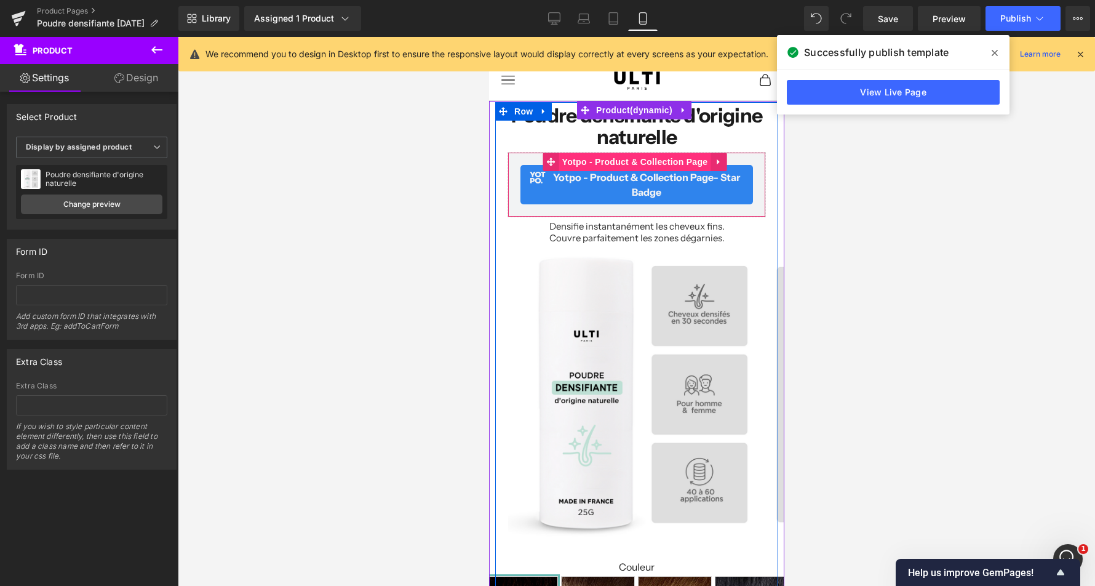
click at [637, 160] on span "Yotpo - Product & Collection Page" at bounding box center [635, 162] width 152 height 18
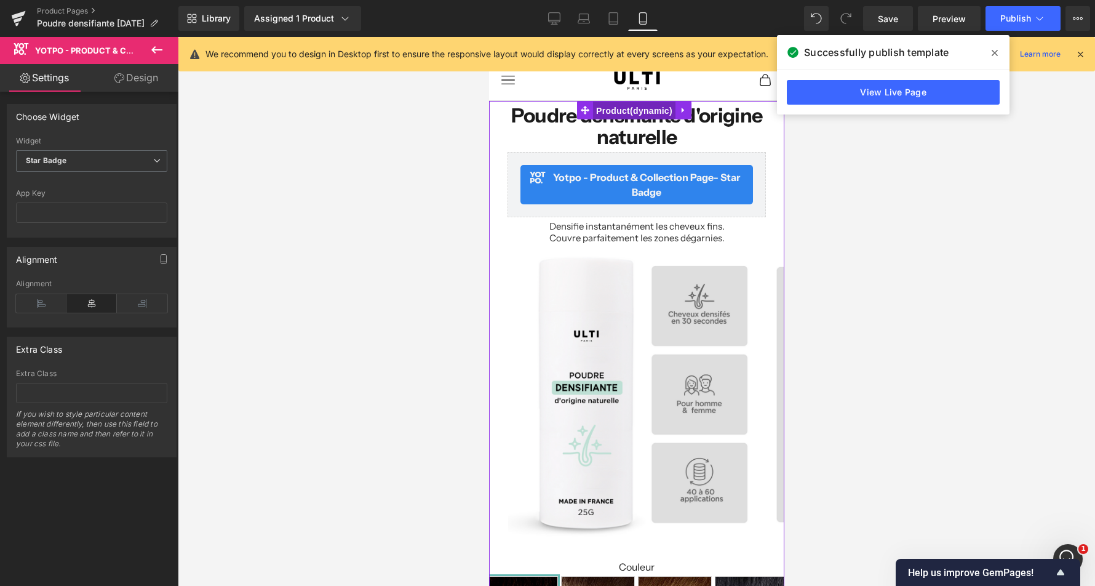
click at [637, 106] on span "Product" at bounding box center [633, 110] width 82 height 18
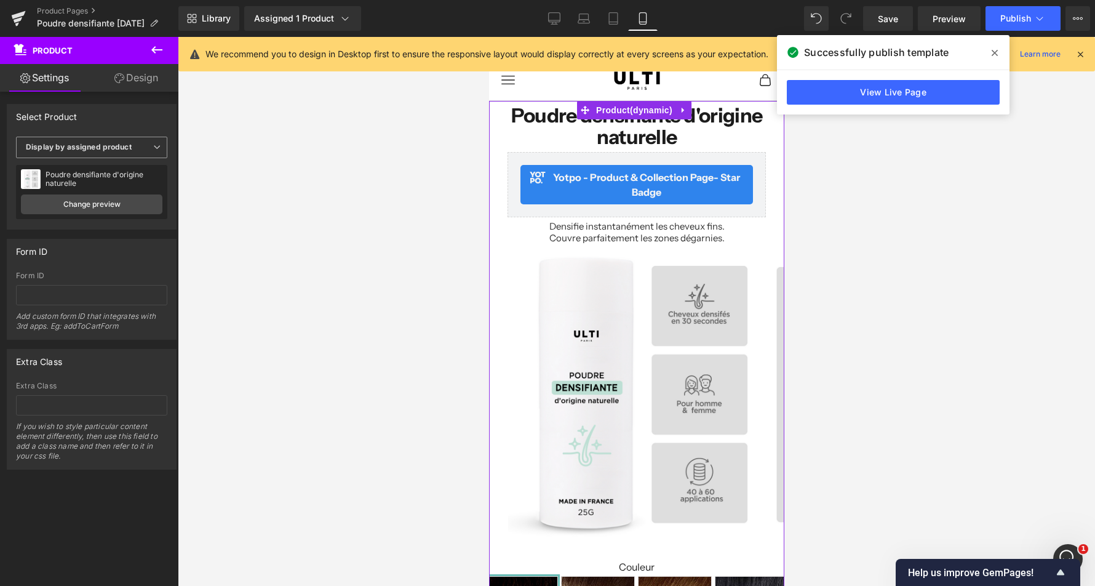
click at [122, 150] on b "Display by assigned product" at bounding box center [79, 146] width 106 height 9
click at [1042, 547] on div "Ouvrir le Messenger Intercom" at bounding box center [1066, 556] width 41 height 41
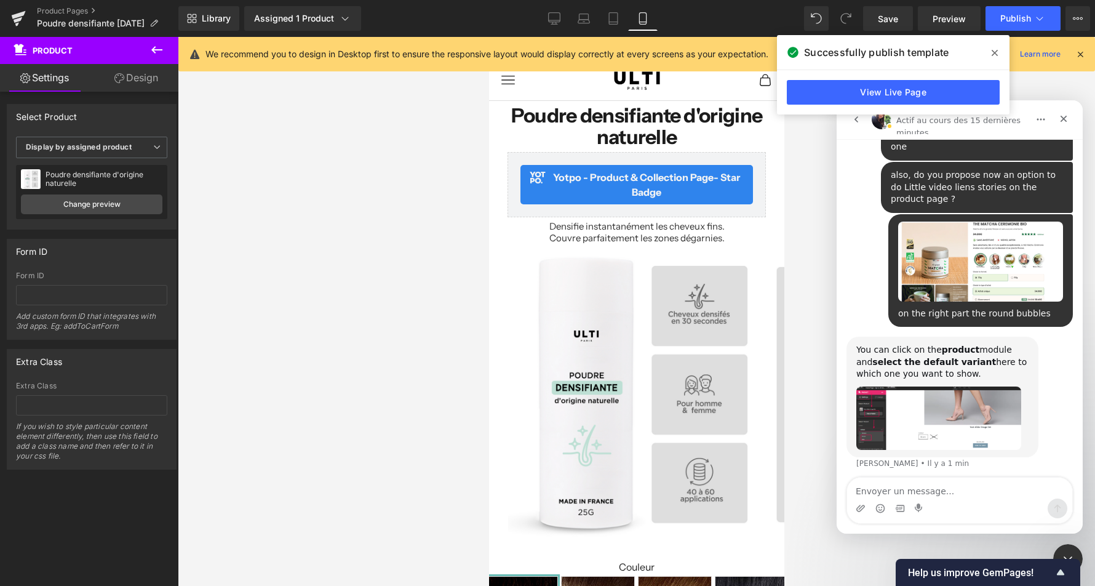
scroll to position [1332, 0]
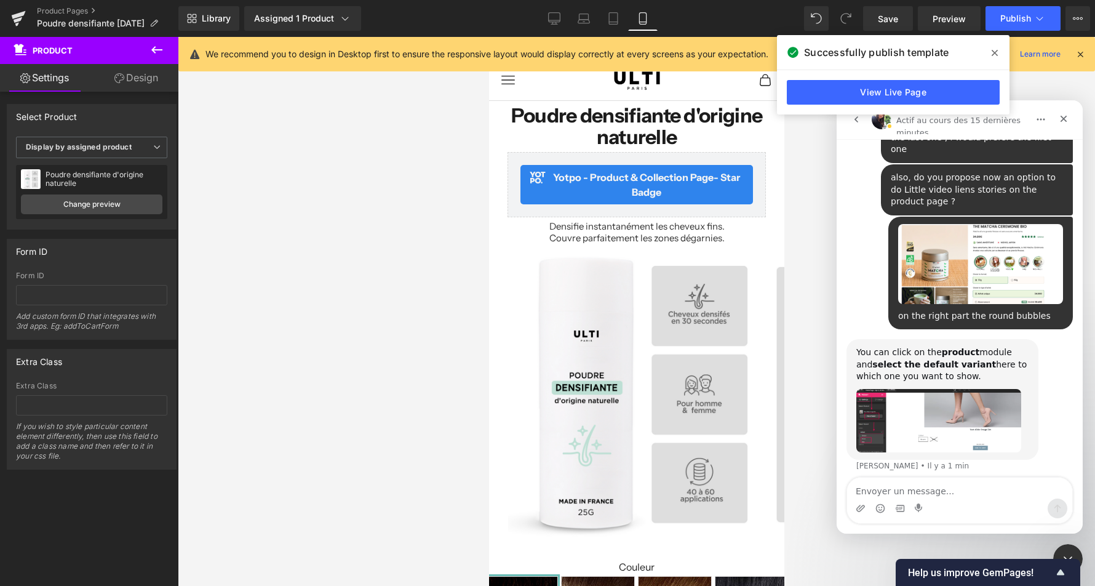
click at [917, 389] on img "Tina dit…" at bounding box center [938, 420] width 165 height 63
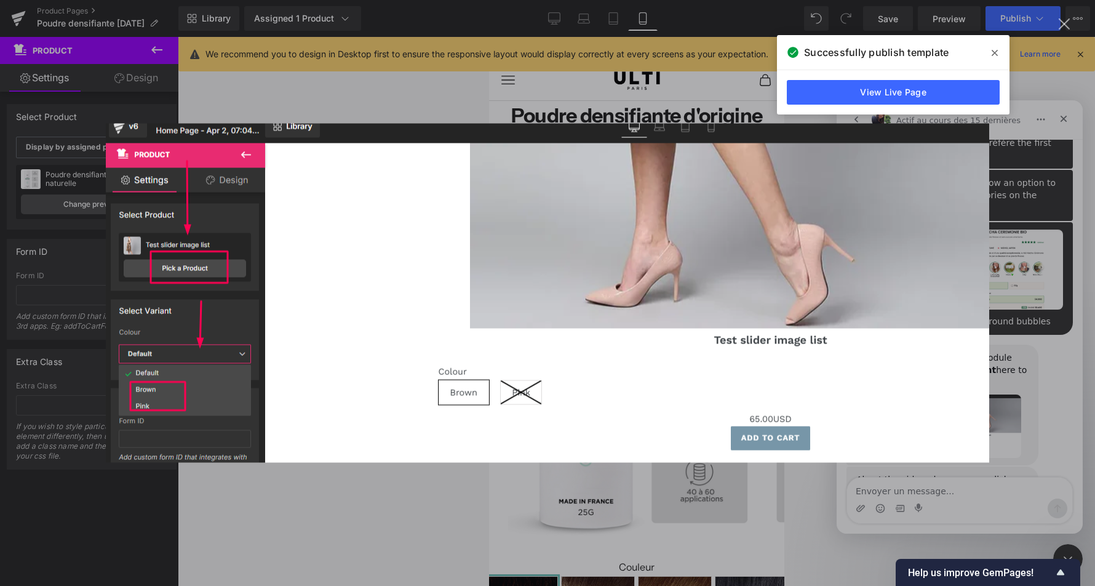
scroll to position [1374, 0]
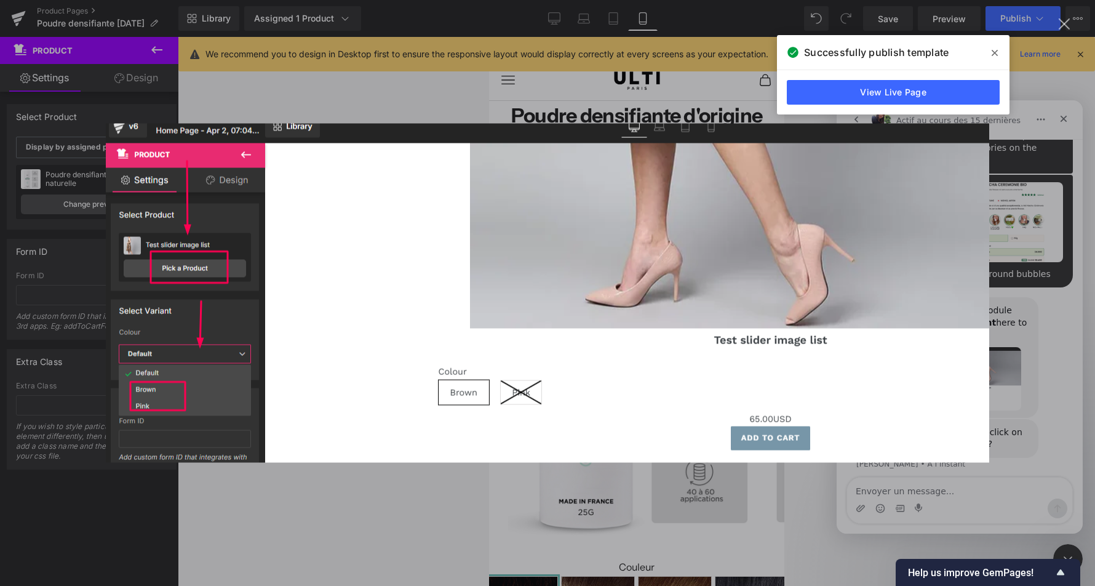
click at [1020, 159] on div "Intercom Messenger" at bounding box center [547, 293] width 1095 height 586
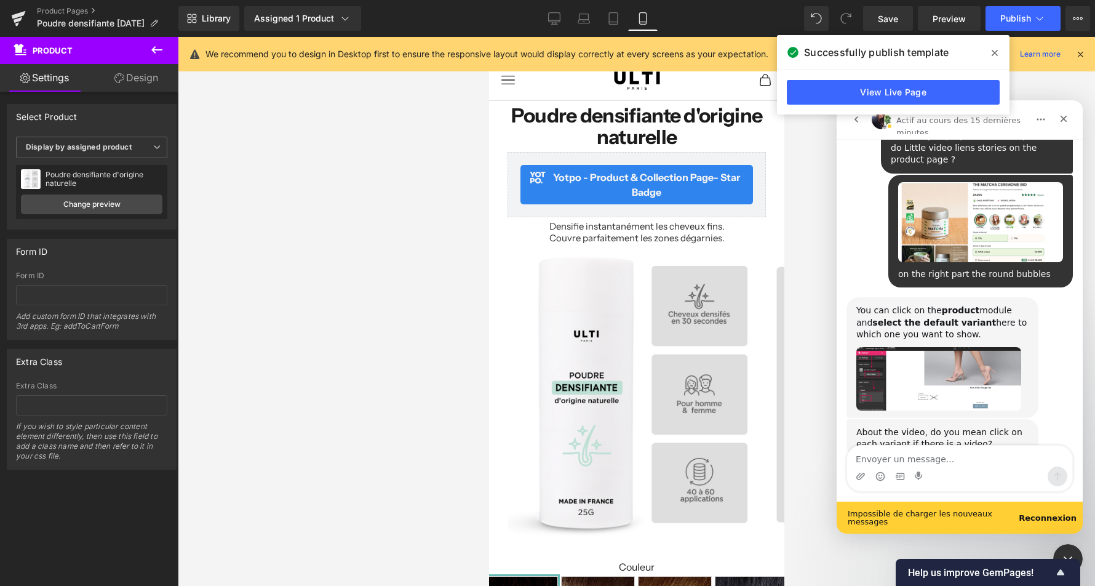
scroll to position [1406, 0]
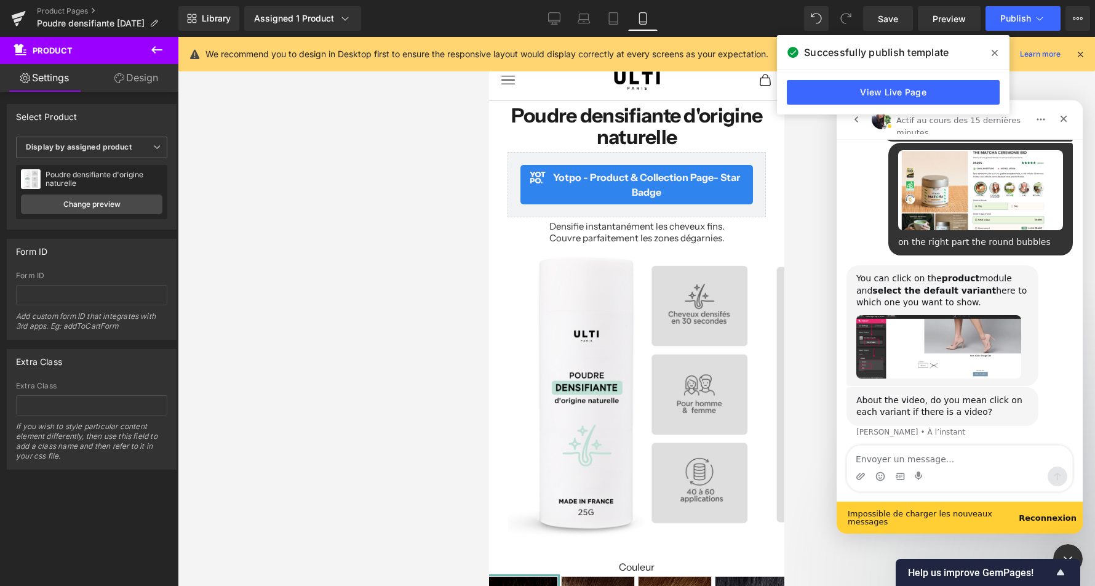
click at [126, 148] on div at bounding box center [547, 274] width 1095 height 549
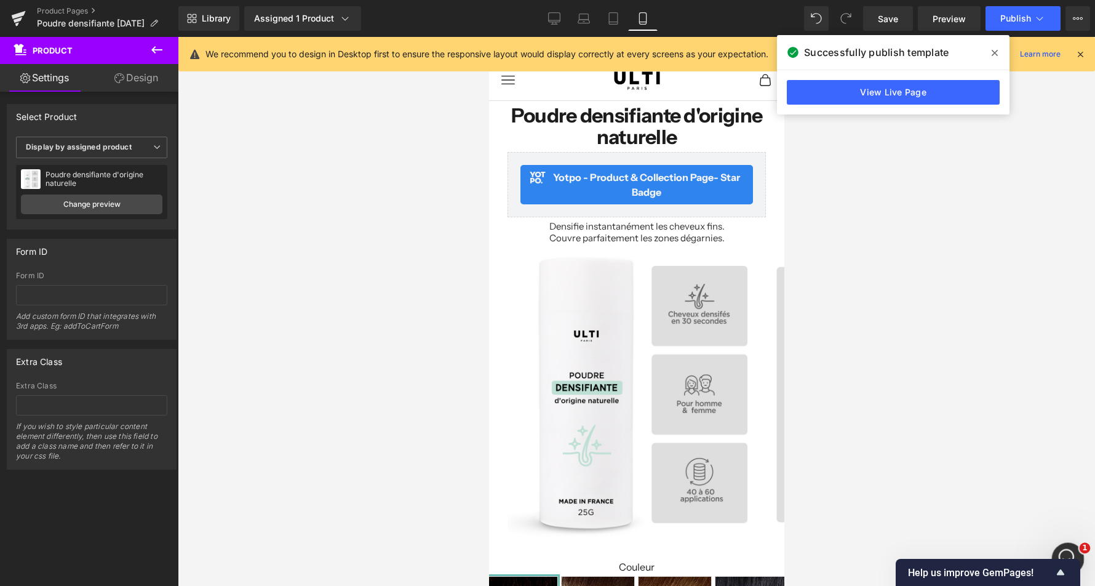
click at [1042, 544] on div "Ouvrir le Messenger Intercom" at bounding box center [1066, 556] width 41 height 41
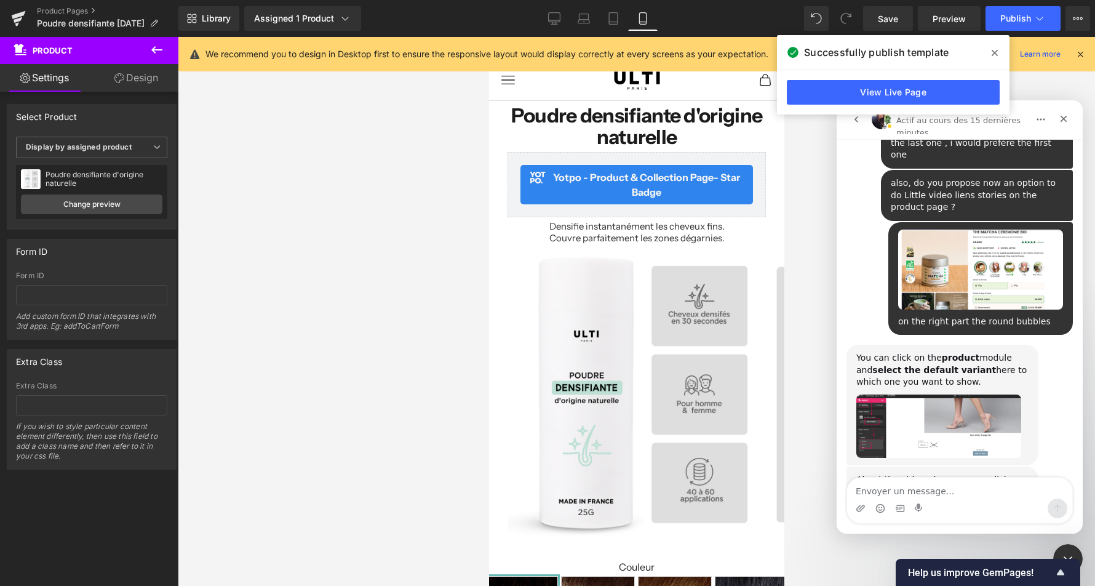
scroll to position [1374, 0]
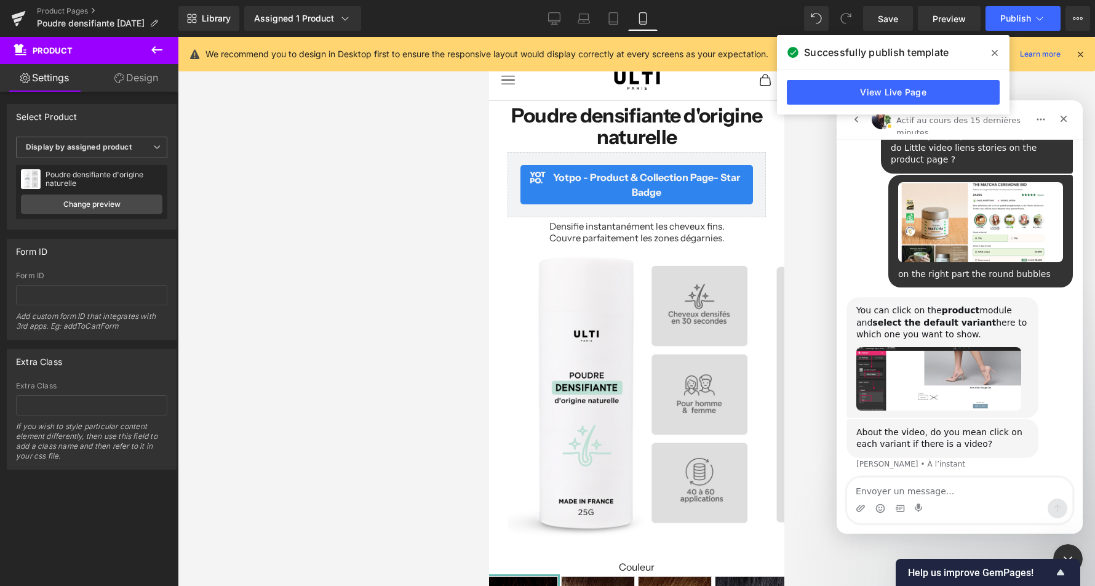
click at [937, 491] on textarea "Envoyer un message..." at bounding box center [959, 487] width 225 height 21
type textarea "i"
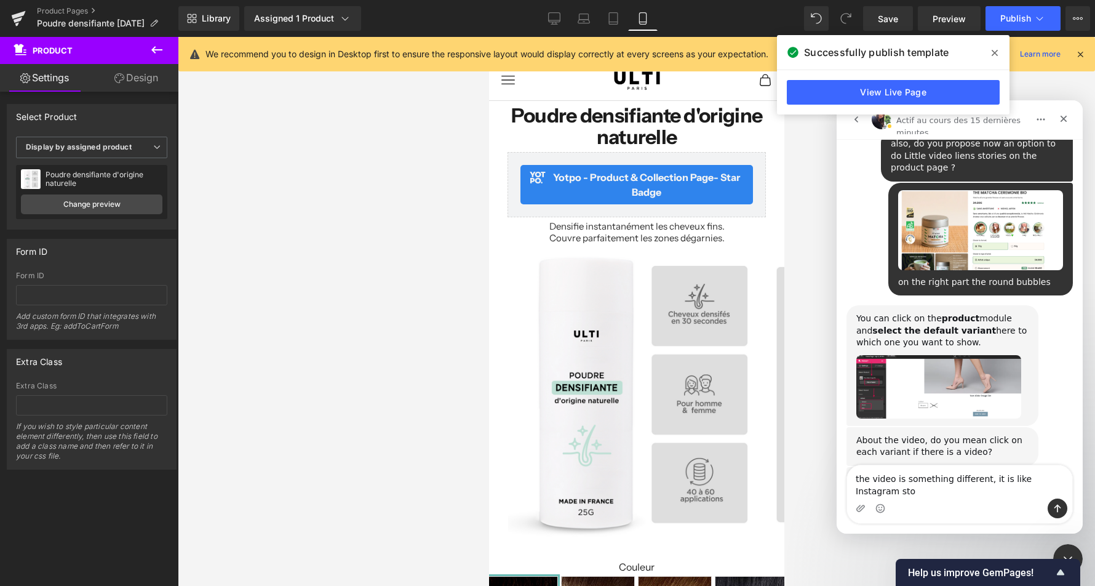
scroll to position [1378, 0]
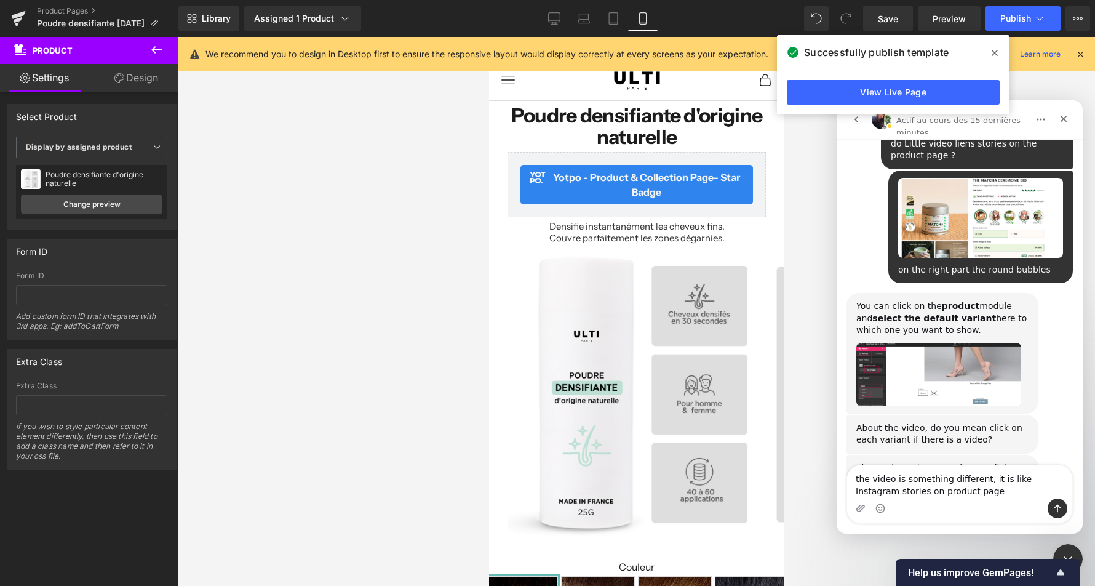
type textarea "the video is something different, it is like Instagram stories on product pages"
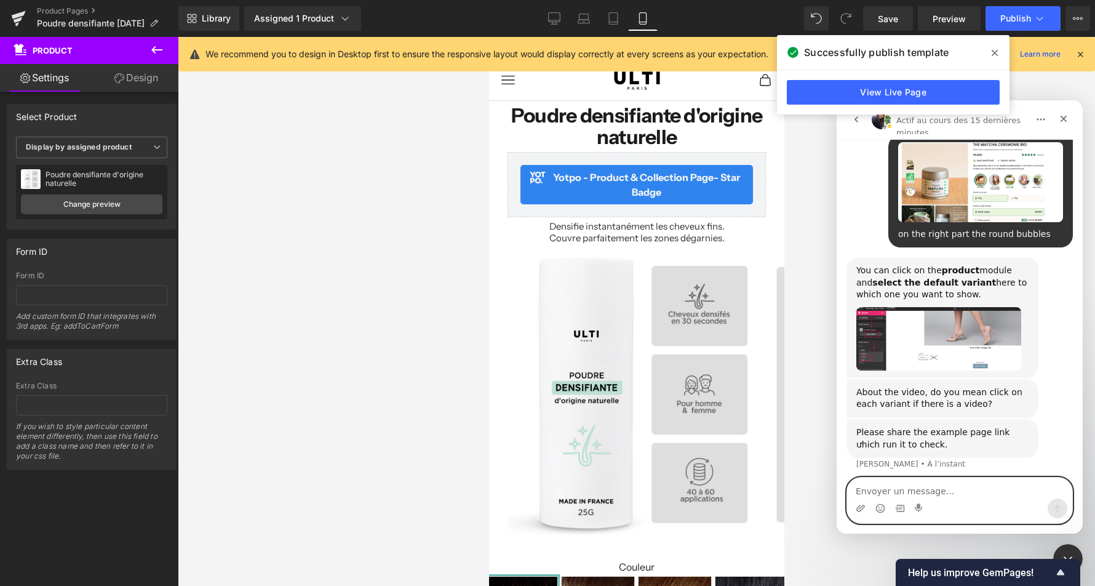
paste textarea "https://anatae.fr/products/matcha-ceremonie"
type textarea "https://anatae.fr/products/matcha-ceremonie"
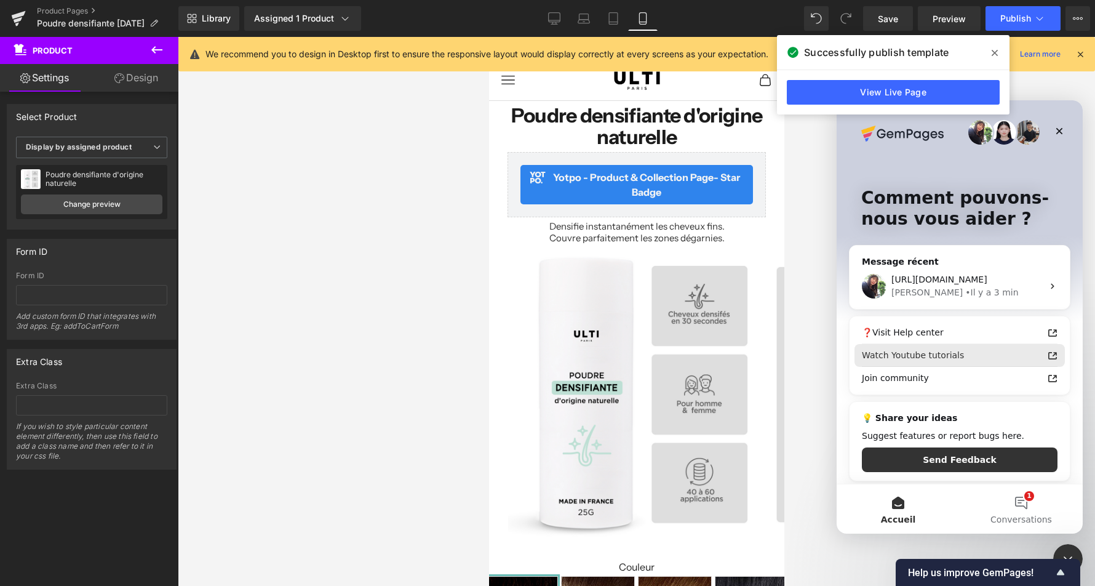
scroll to position [4, 0]
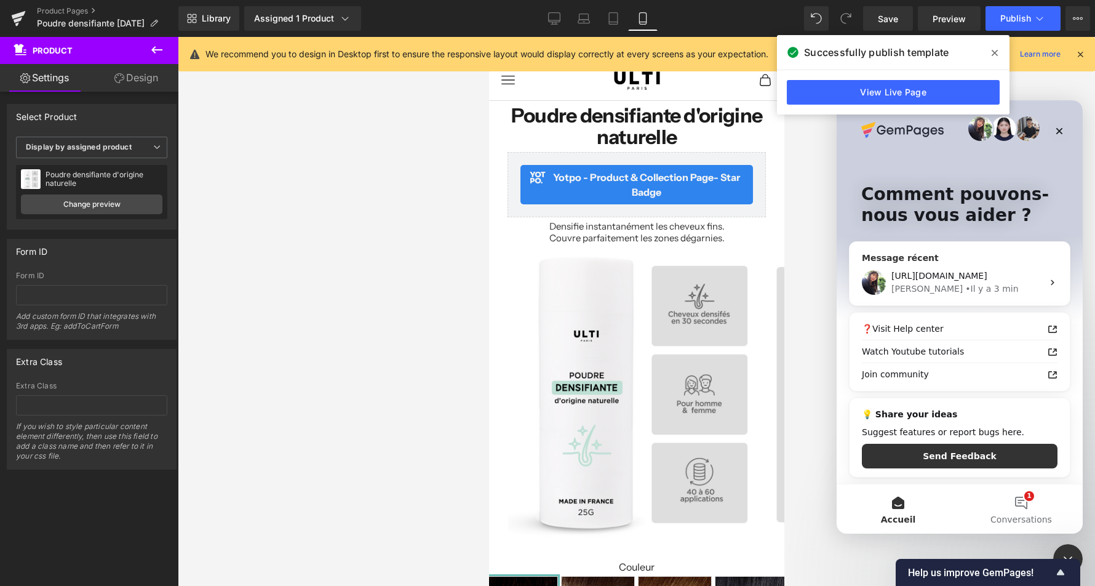
click at [971, 283] on div "Tina • Il y a 3 min" at bounding box center [966, 288] width 151 height 13
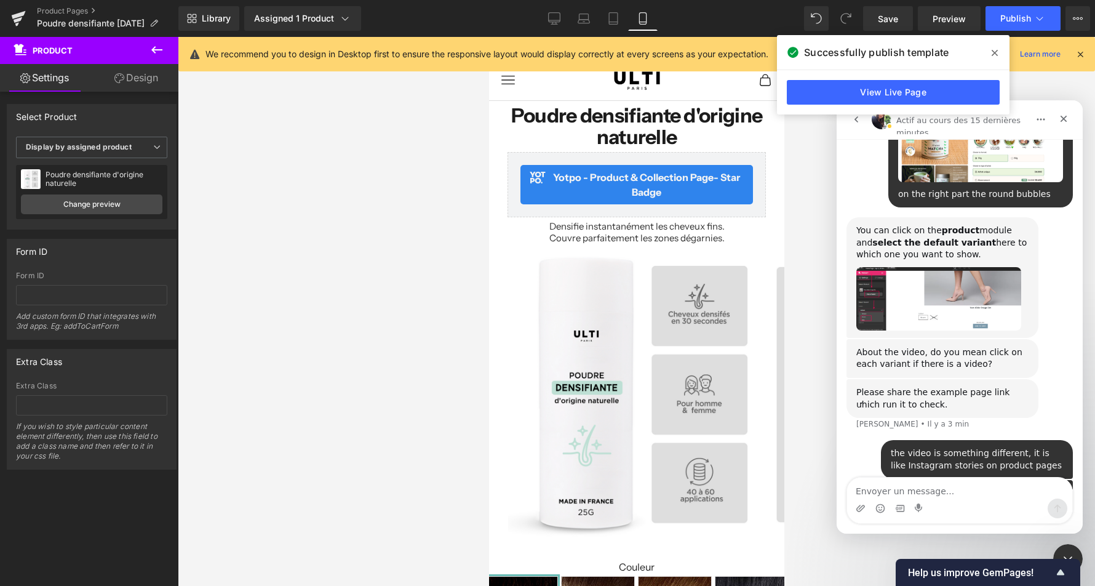
scroll to position [1453, 0]
click at [723, 166] on div at bounding box center [547, 274] width 1095 height 549
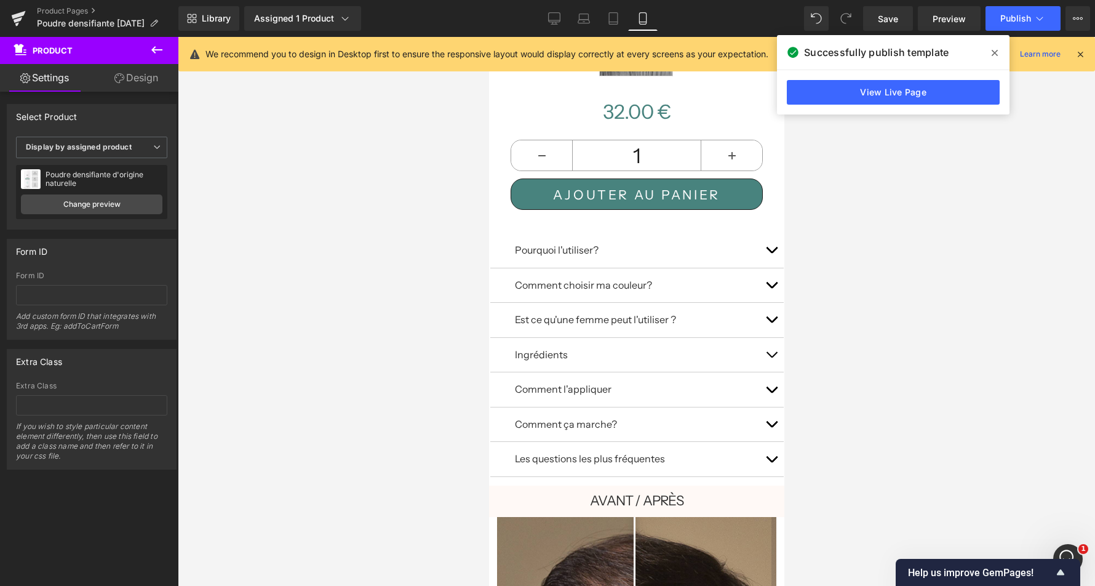
scroll to position [992, 0]
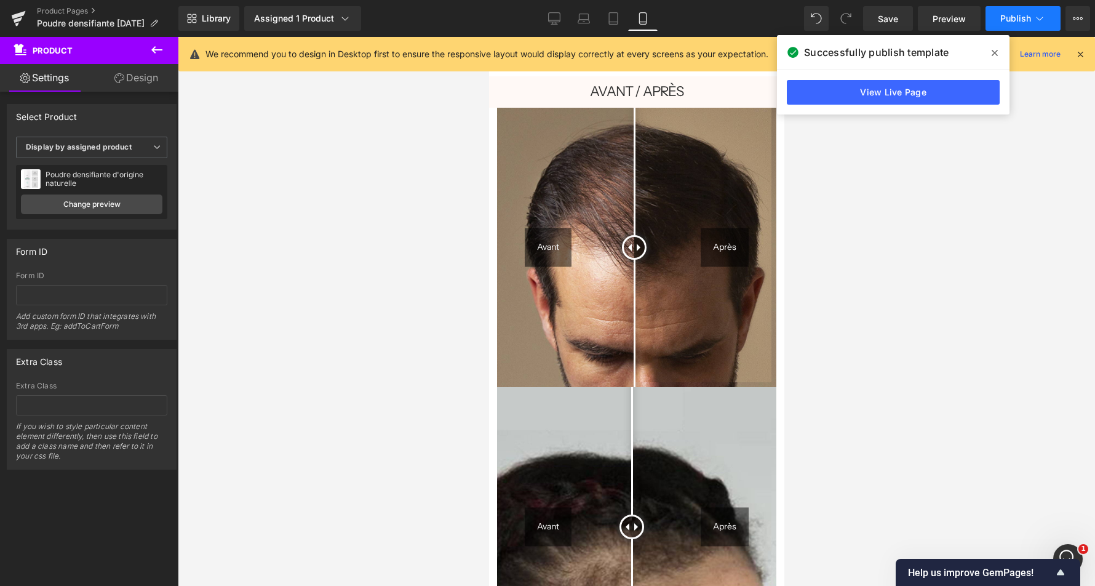
click at [1014, 17] on span "Publish" at bounding box center [1015, 19] width 31 height 10
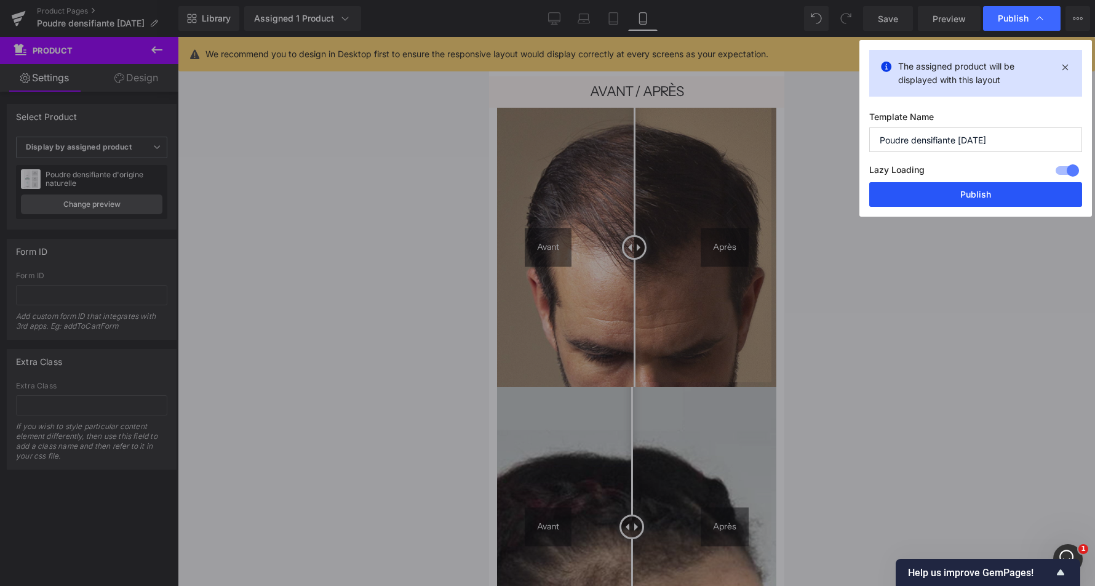
click at [972, 199] on button "Publish" at bounding box center [975, 194] width 213 height 25
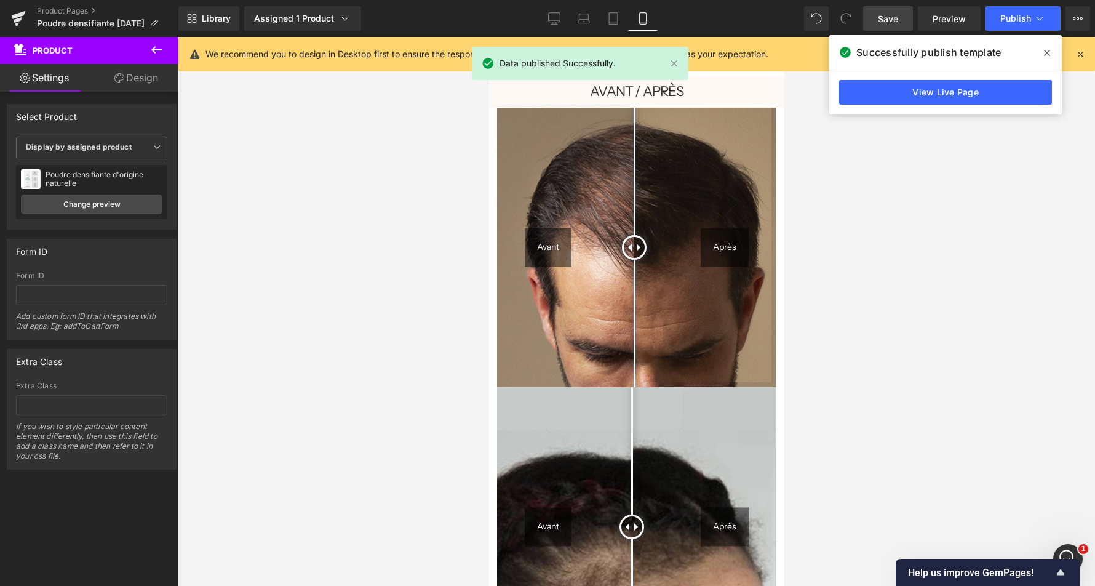
click at [901, 15] on link "Save" at bounding box center [888, 18] width 50 height 25
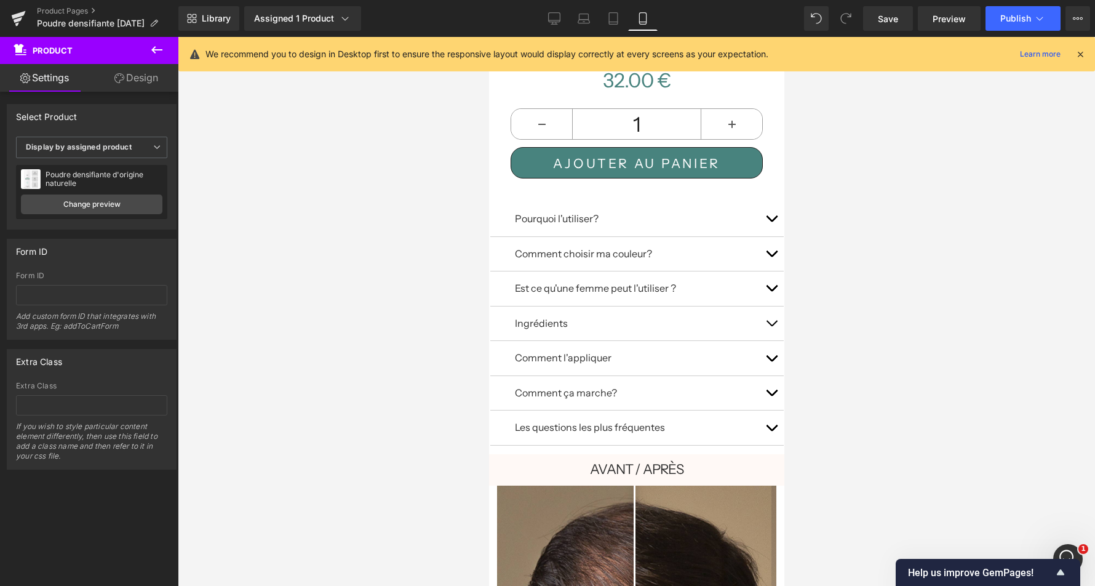
scroll to position [627, 0]
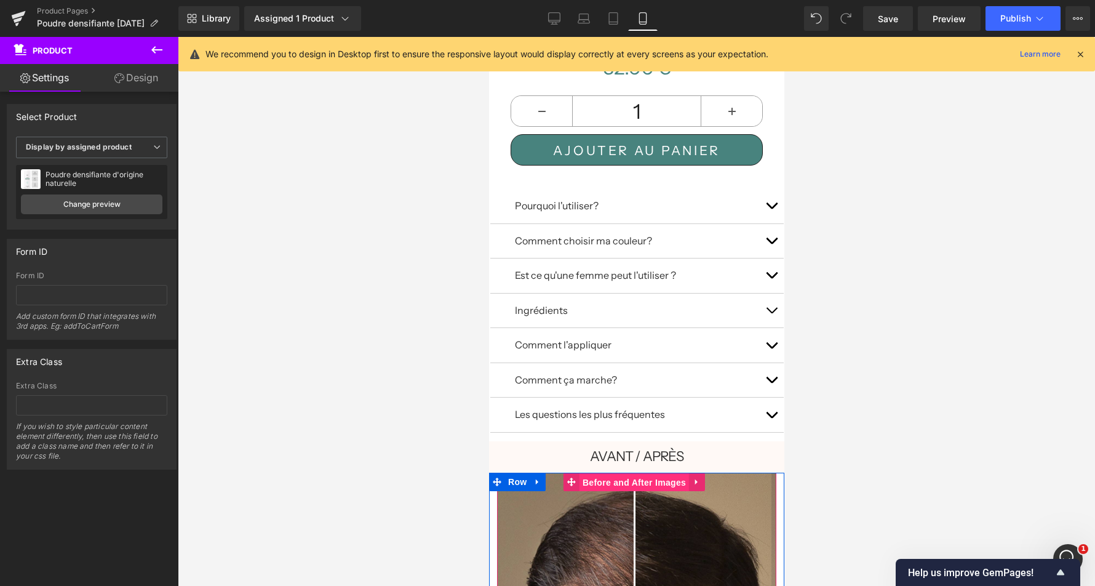
click at [637, 474] on span "Before and After Images" at bounding box center [633, 482] width 109 height 18
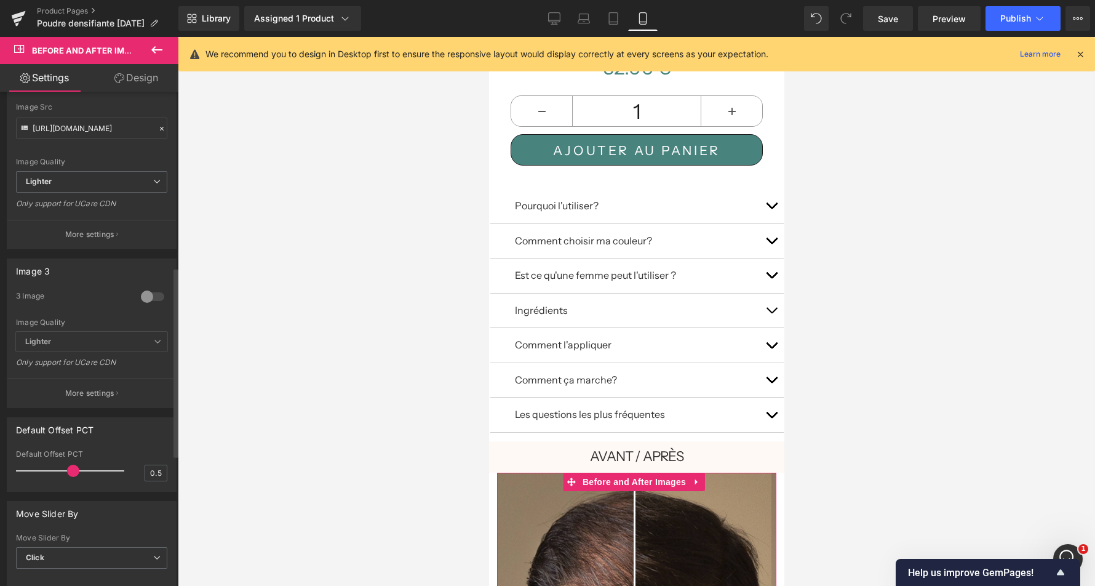
scroll to position [506, 0]
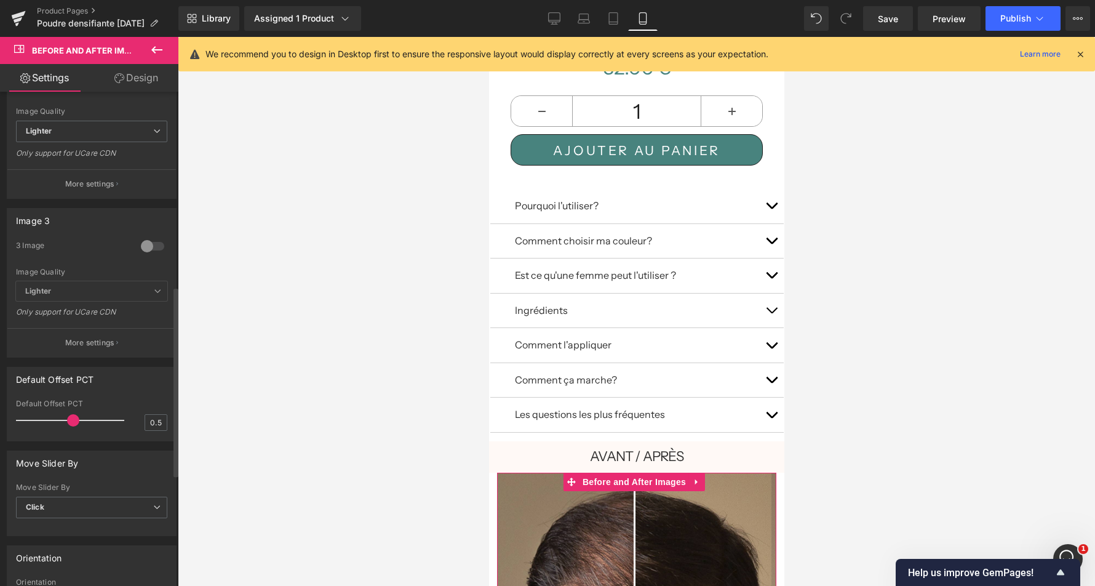
type input "0.6"
drag, startPoint x: 73, startPoint y: 418, endPoint x: 85, endPoint y: 419, distance: 12.3
click at [85, 419] on span at bounding box center [84, 420] width 12 height 12
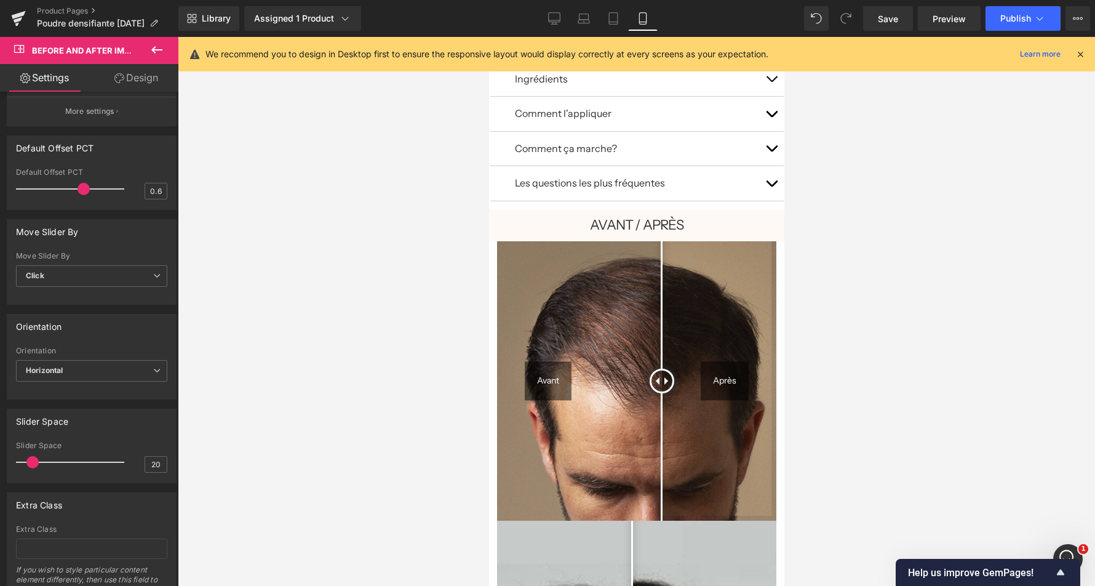
scroll to position [1006, 0]
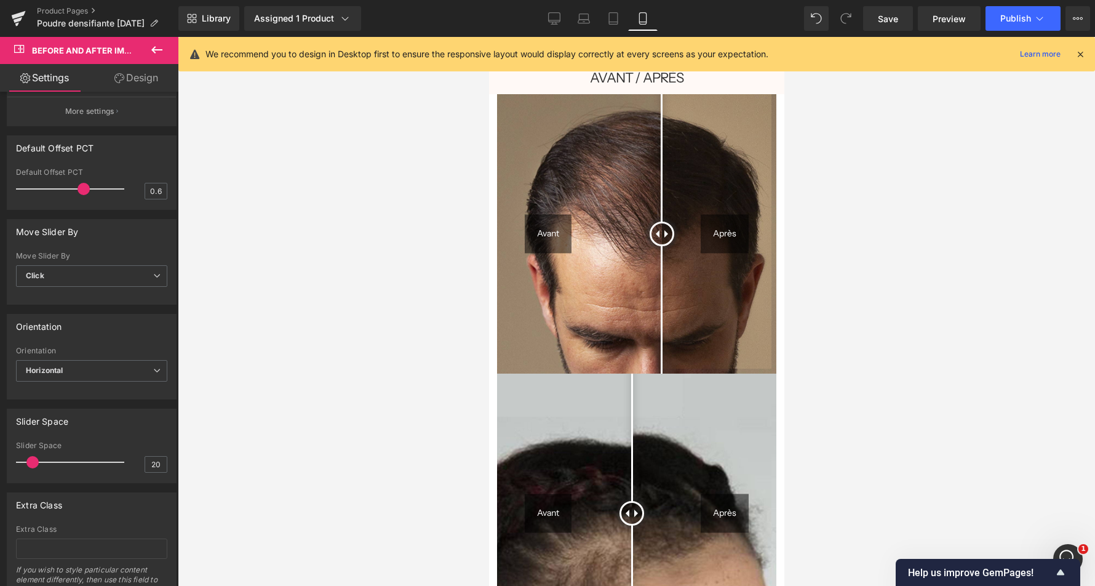
click at [656, 440] on img at bounding box center [635, 512] width 279 height 279
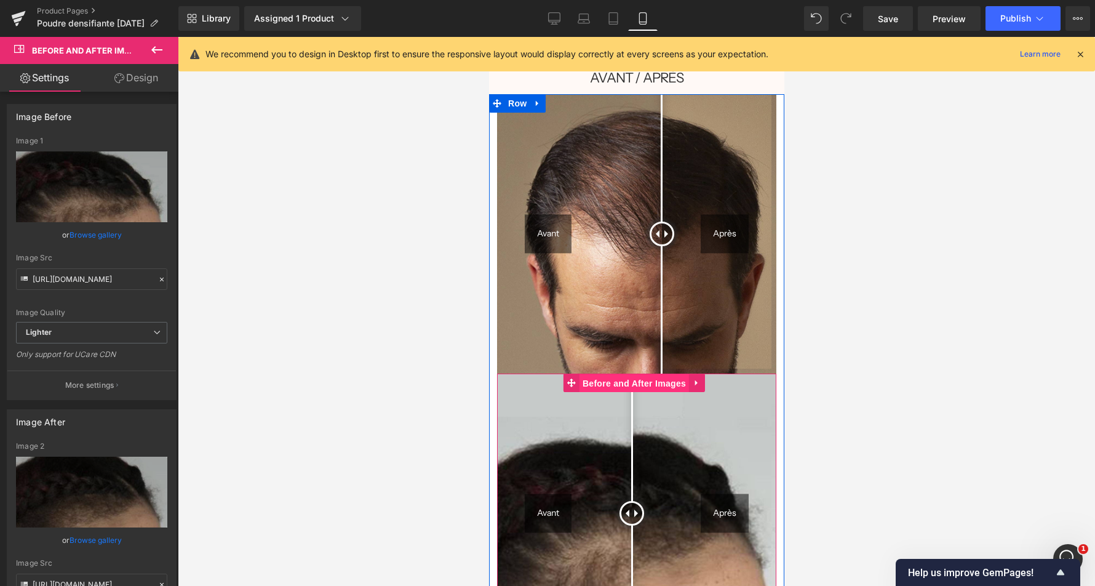
click at [635, 374] on span "Before and After Images" at bounding box center [633, 383] width 109 height 18
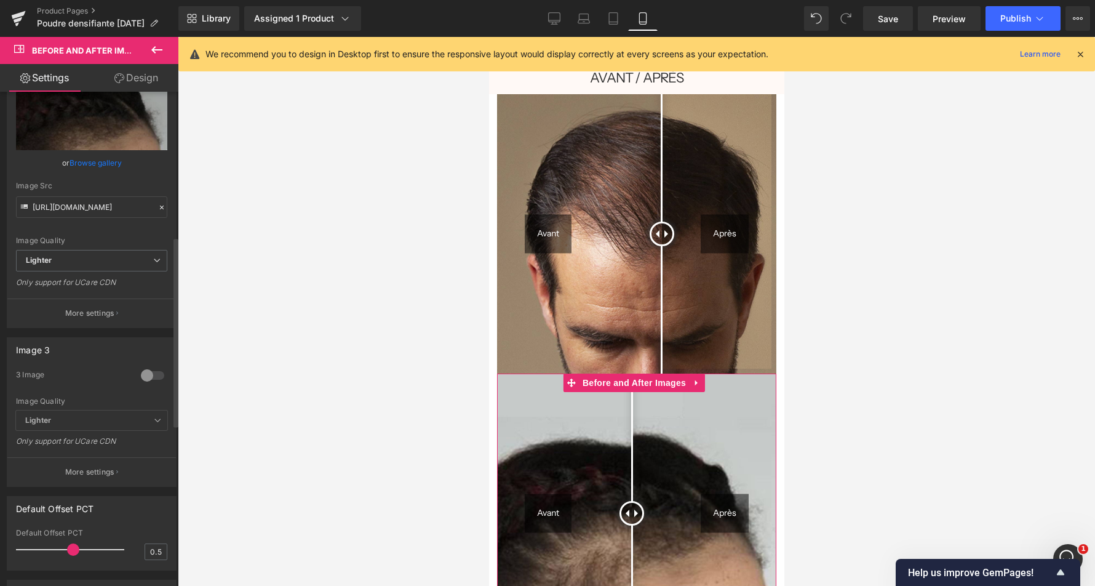
scroll to position [473, 0]
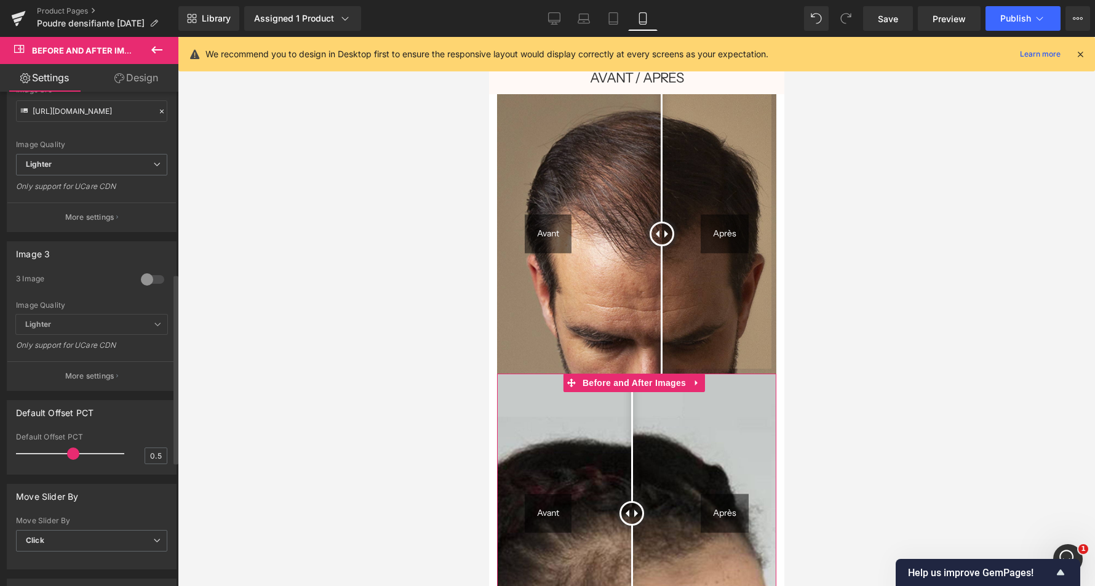
type input "0.6"
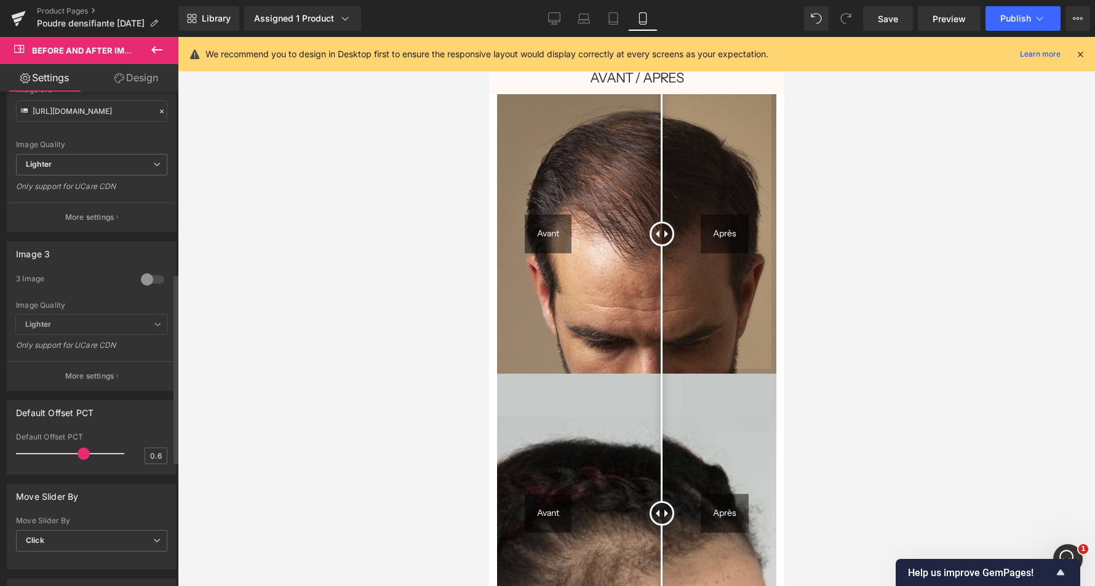
drag, startPoint x: 70, startPoint y: 448, endPoint x: 76, endPoint y: 448, distance: 6.8
click at [78, 448] on span at bounding box center [84, 453] width 12 height 12
click at [890, 21] on span "Save" at bounding box center [888, 18] width 20 height 13
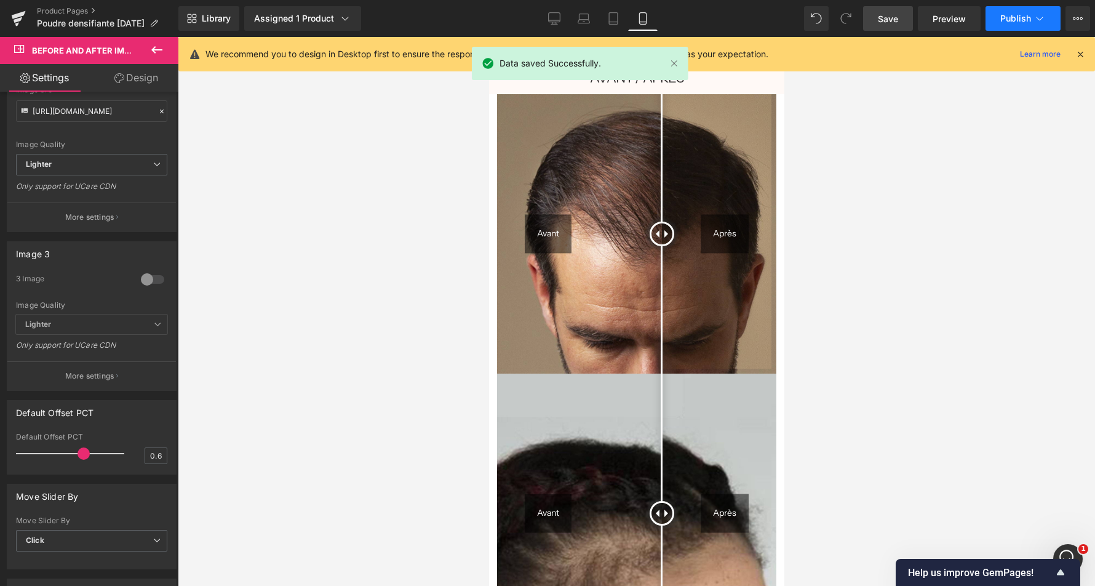
click at [1003, 18] on span "Publish" at bounding box center [1015, 19] width 31 height 10
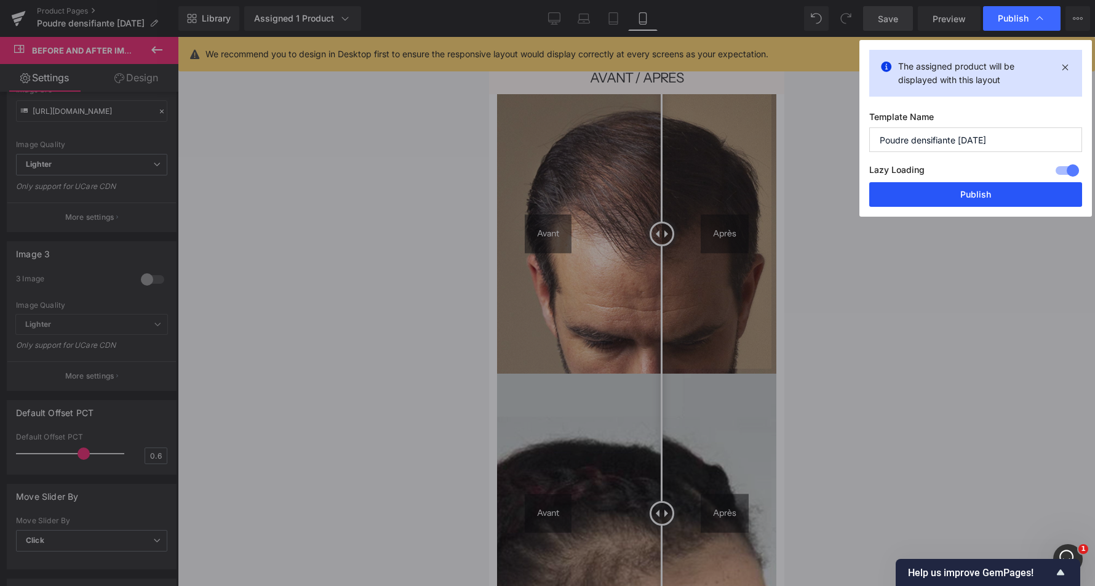
click at [946, 193] on button "Publish" at bounding box center [975, 194] width 213 height 25
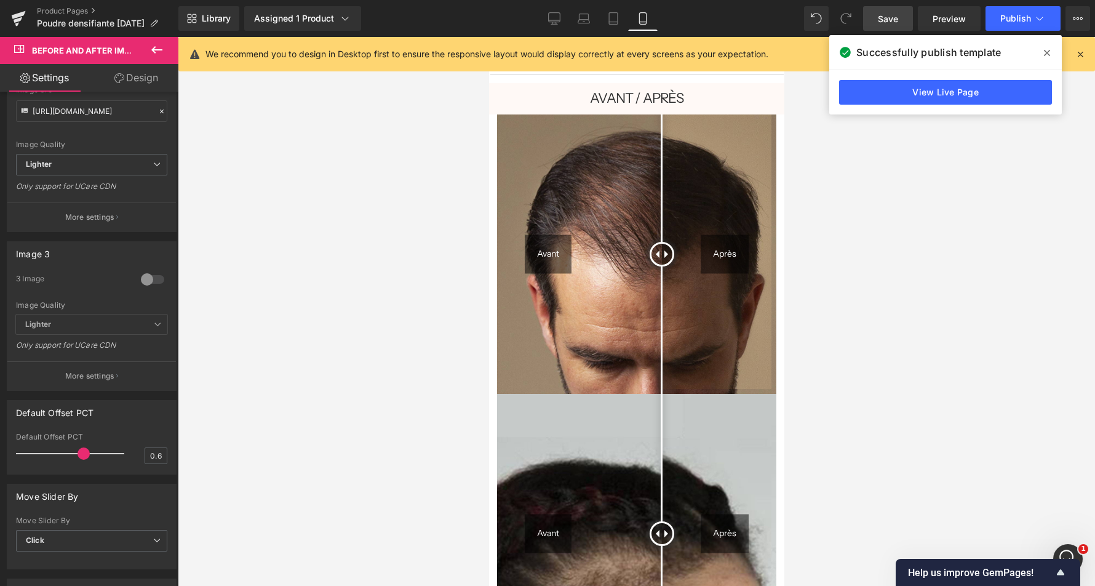
scroll to position [530, 0]
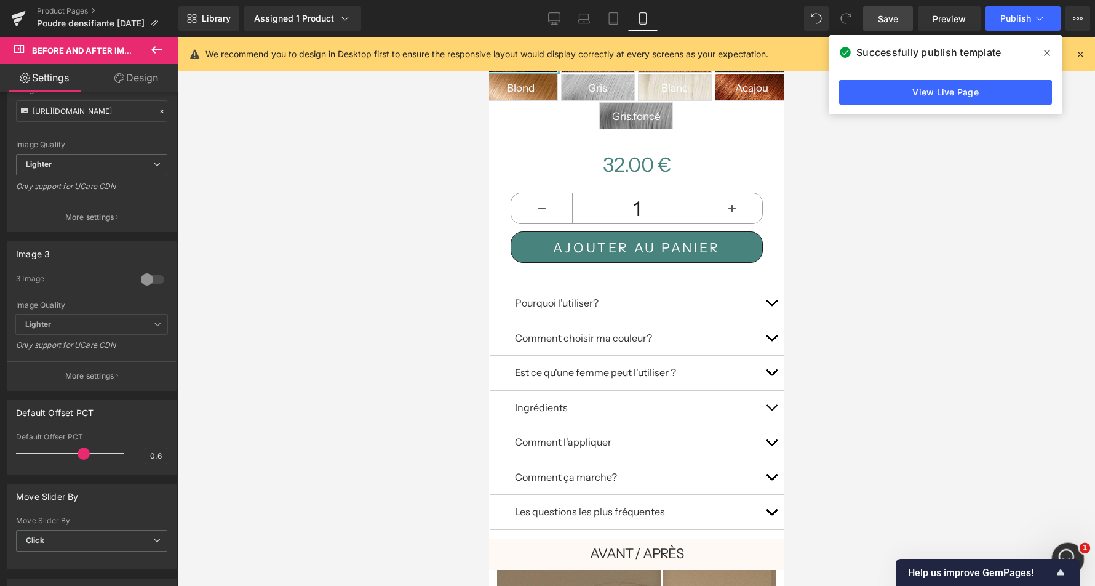
click at [1042, 546] on div "Ouvrir le Messenger Intercom" at bounding box center [1066, 556] width 41 height 41
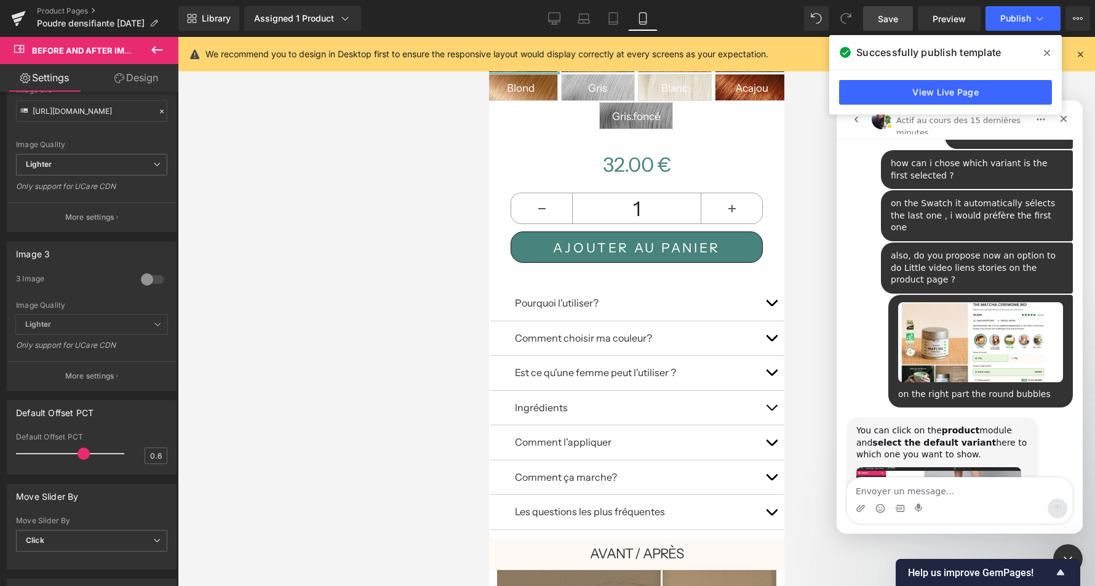
scroll to position [1453, 0]
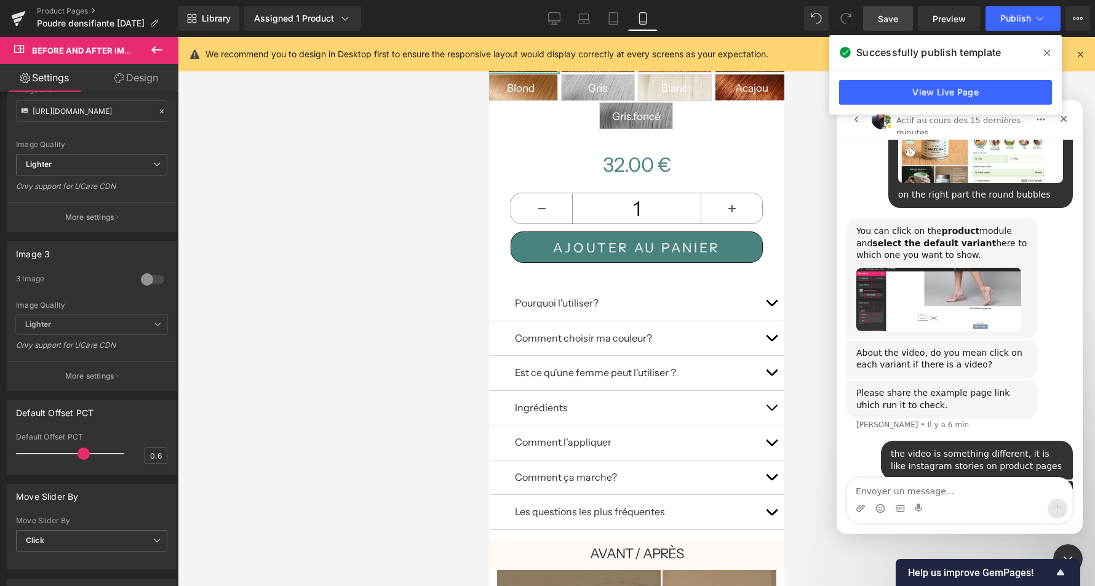
click at [1042, 48] on icon at bounding box center [1047, 53] width 6 height 10
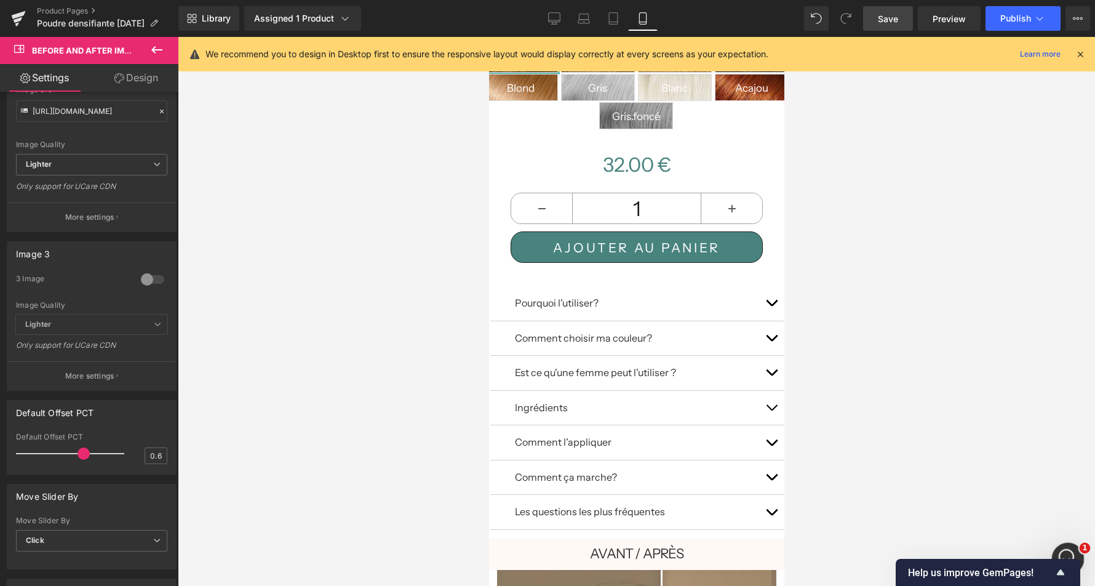
click at [1042, 542] on html at bounding box center [1066, 557] width 30 height 30
click at [1042, 545] on div "Ouvrir le Messenger Intercom" at bounding box center [1066, 556] width 41 height 41
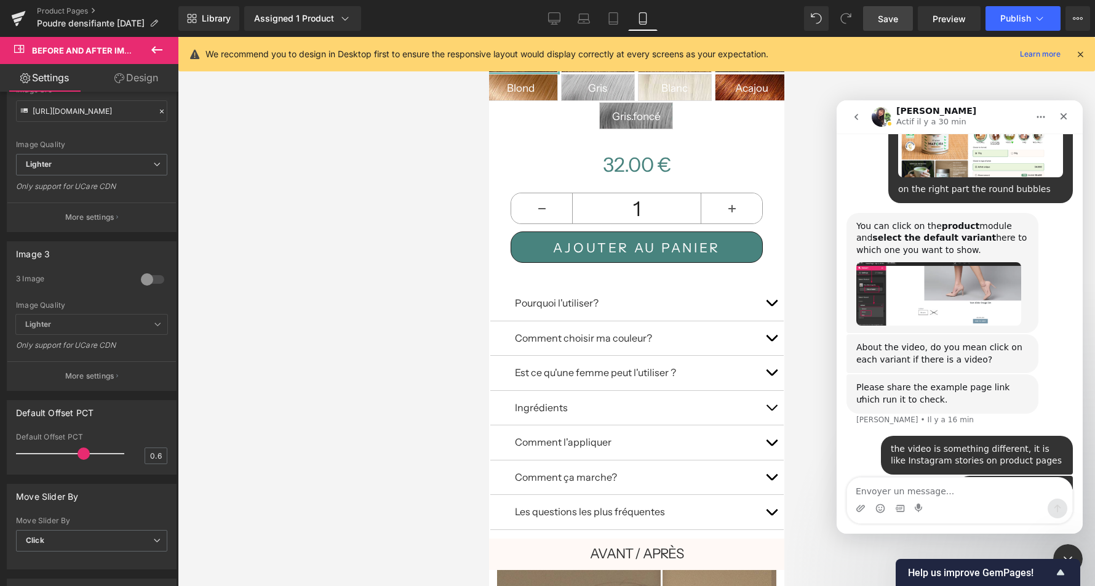
scroll to position [1448, 0]
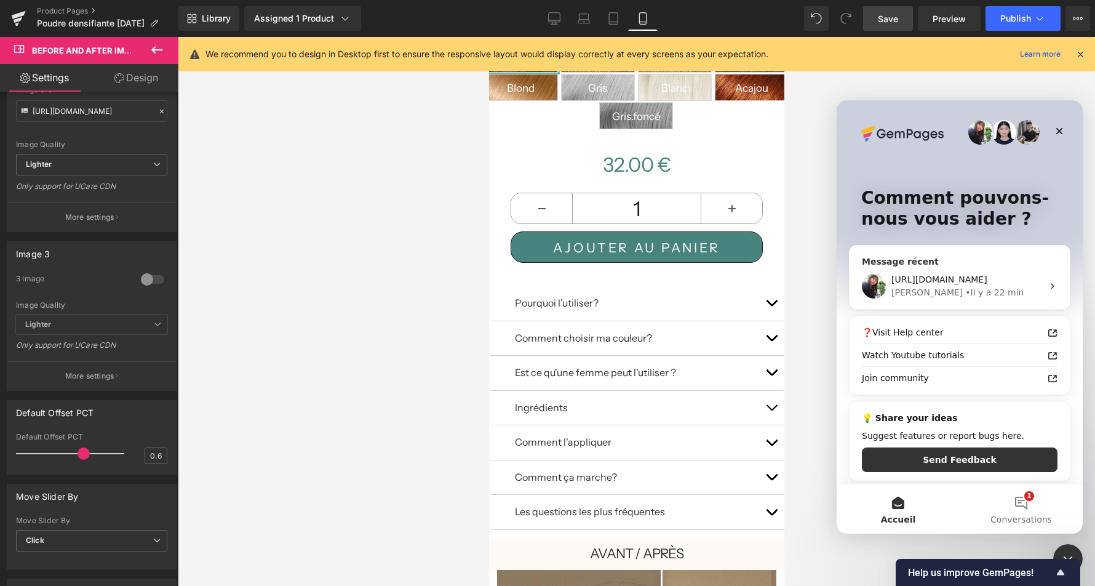
click at [928, 269] on div "https://anatae.fr/products/matcha-ceremonie Tina • Il y a 22 min" at bounding box center [959, 286] width 220 height 46
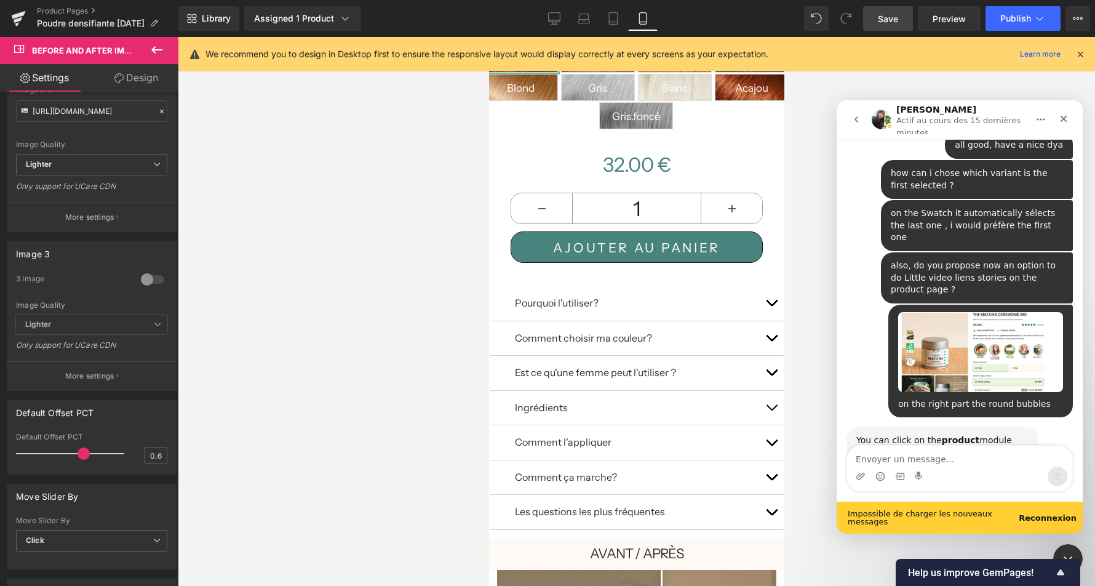
scroll to position [1485, 0]
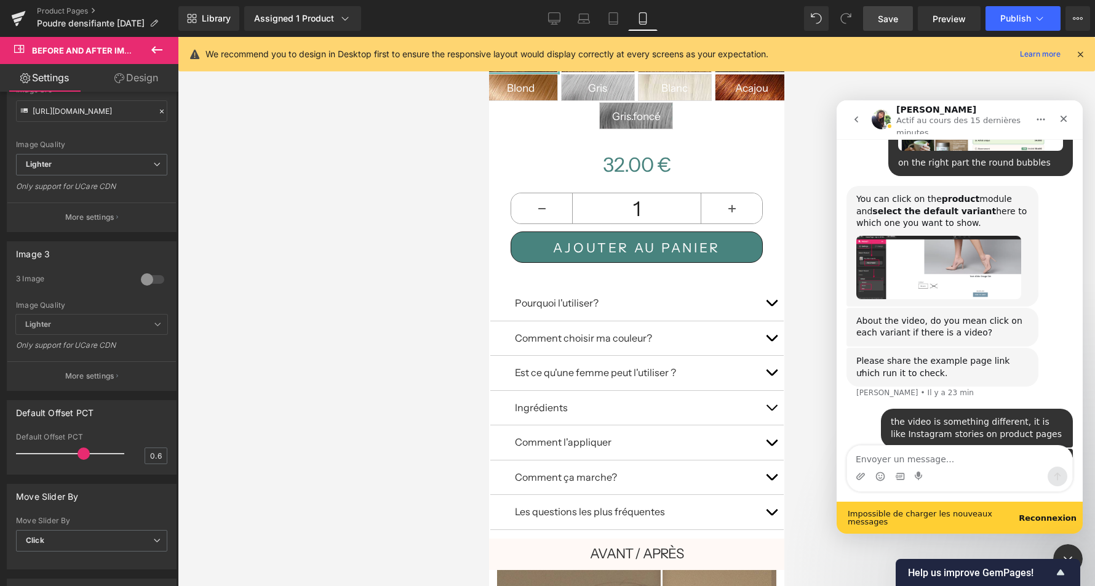
click at [1042, 520] on b "Reconnexion" at bounding box center [1048, 517] width 58 height 9
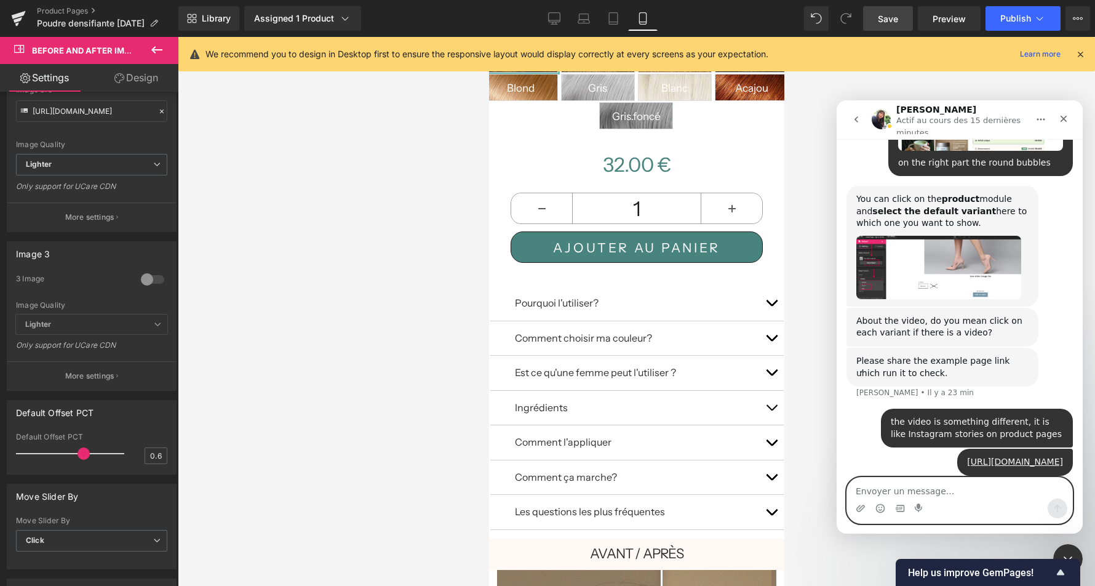
click at [928, 477] on textarea "Envoyer un message..." at bounding box center [959, 487] width 225 height 21
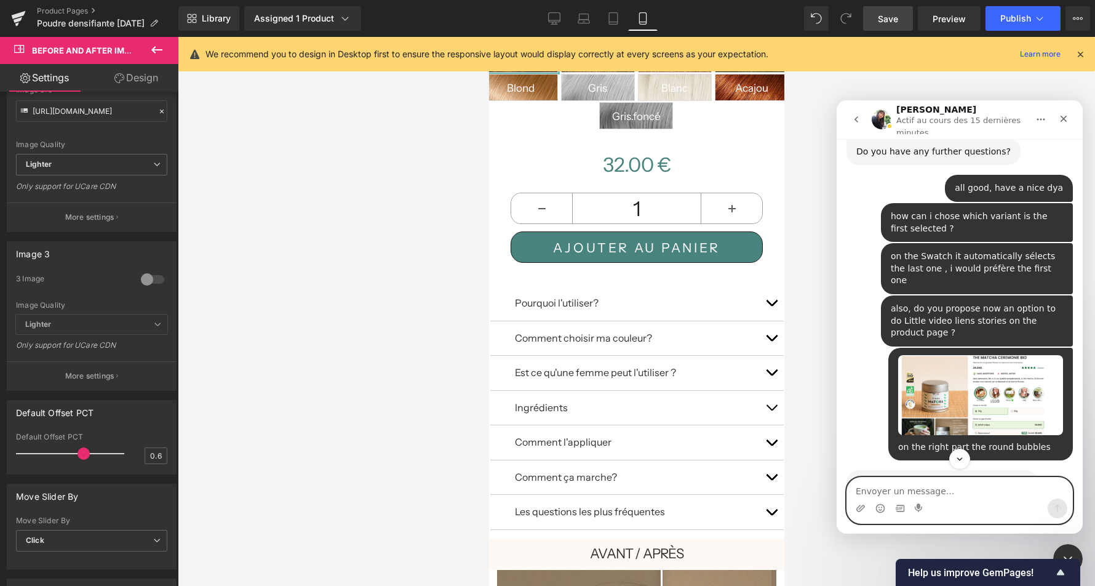
scroll to position [1453, 0]
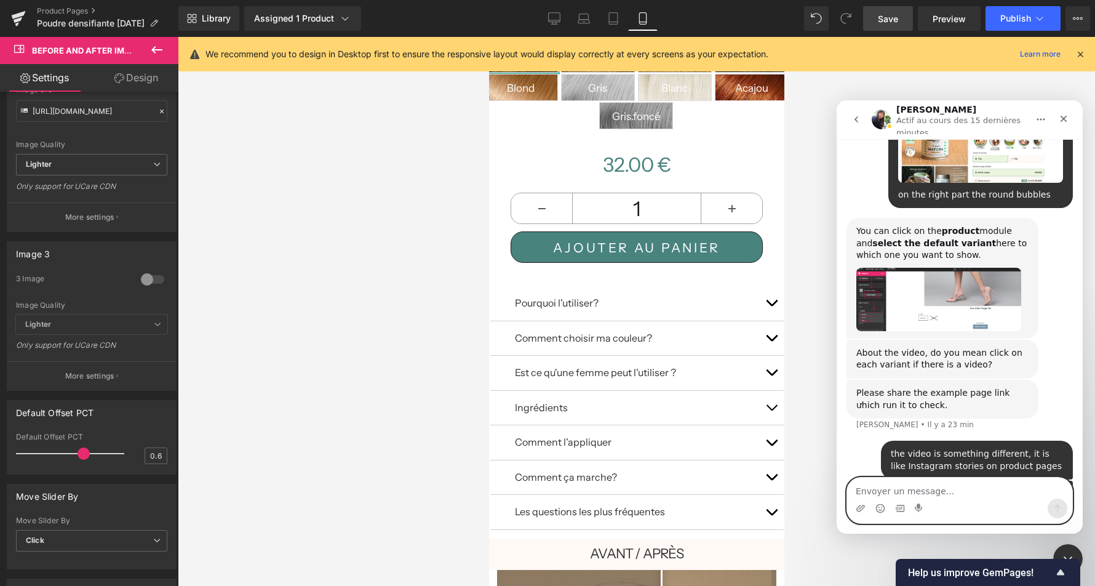
click at [925, 493] on textarea "Envoyer un message..." at bounding box center [959, 487] width 225 height 21
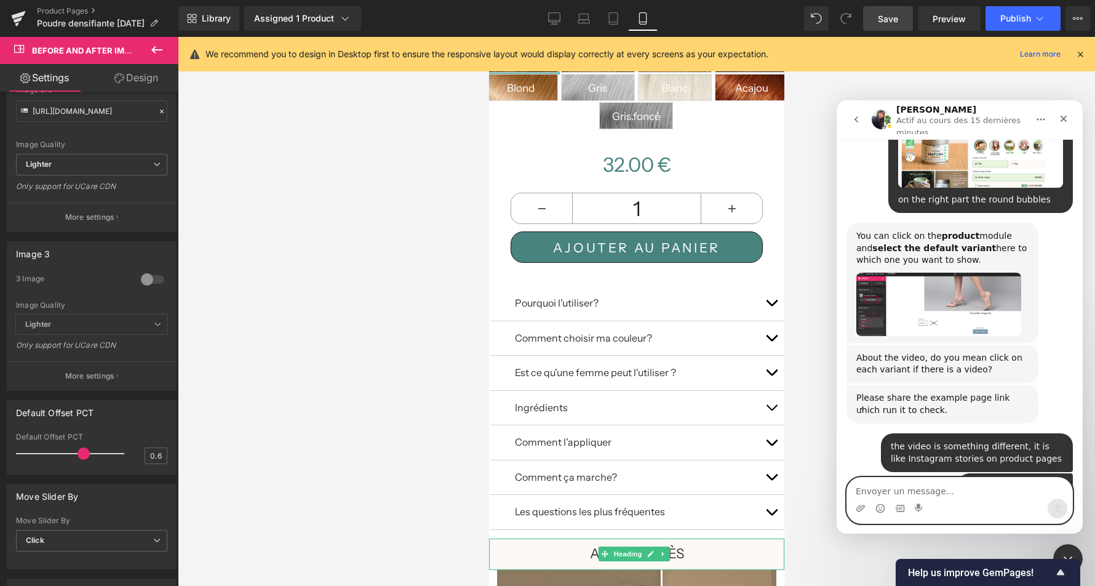
scroll to position [1548, 0]
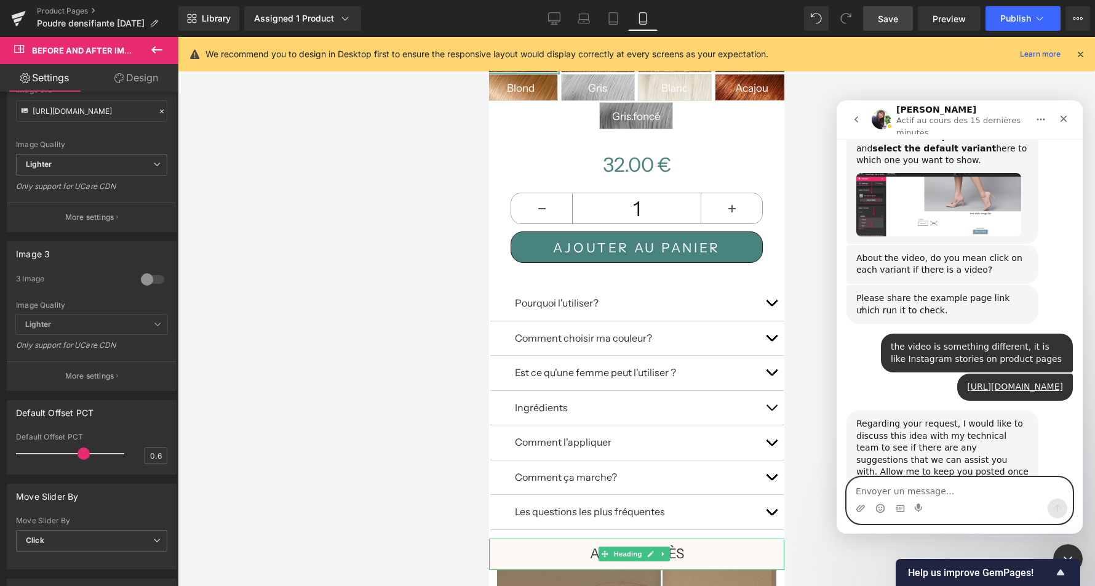
click at [939, 490] on textarea "Envoyer un message..." at bounding box center [959, 487] width 225 height 21
type textarea "ok thank you"
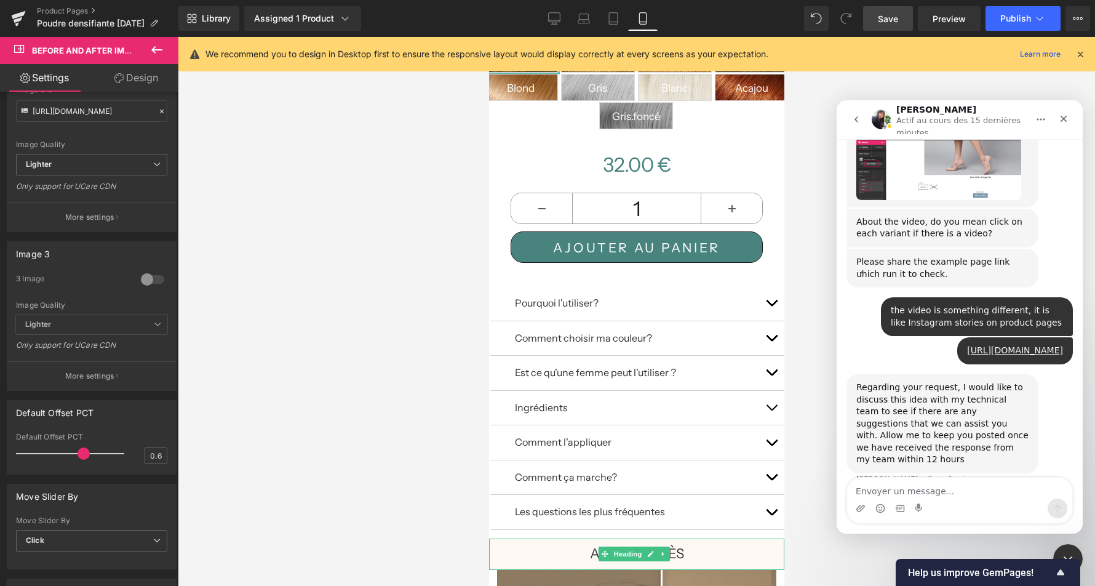
click at [834, 123] on div at bounding box center [547, 274] width 1095 height 549
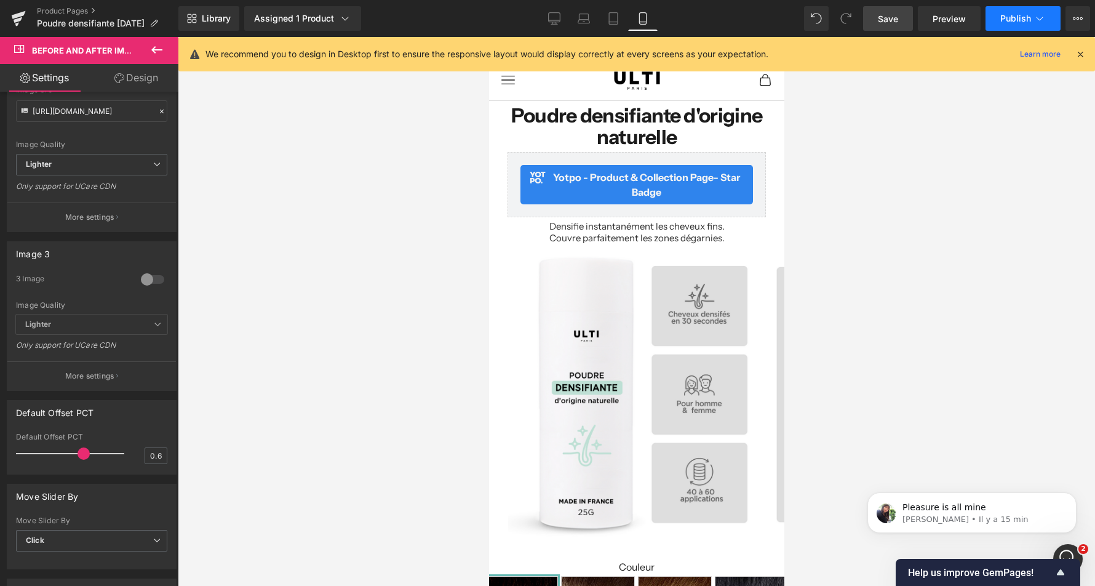
scroll to position [0, 0]
